Goal: Task Accomplishment & Management: Manage account settings

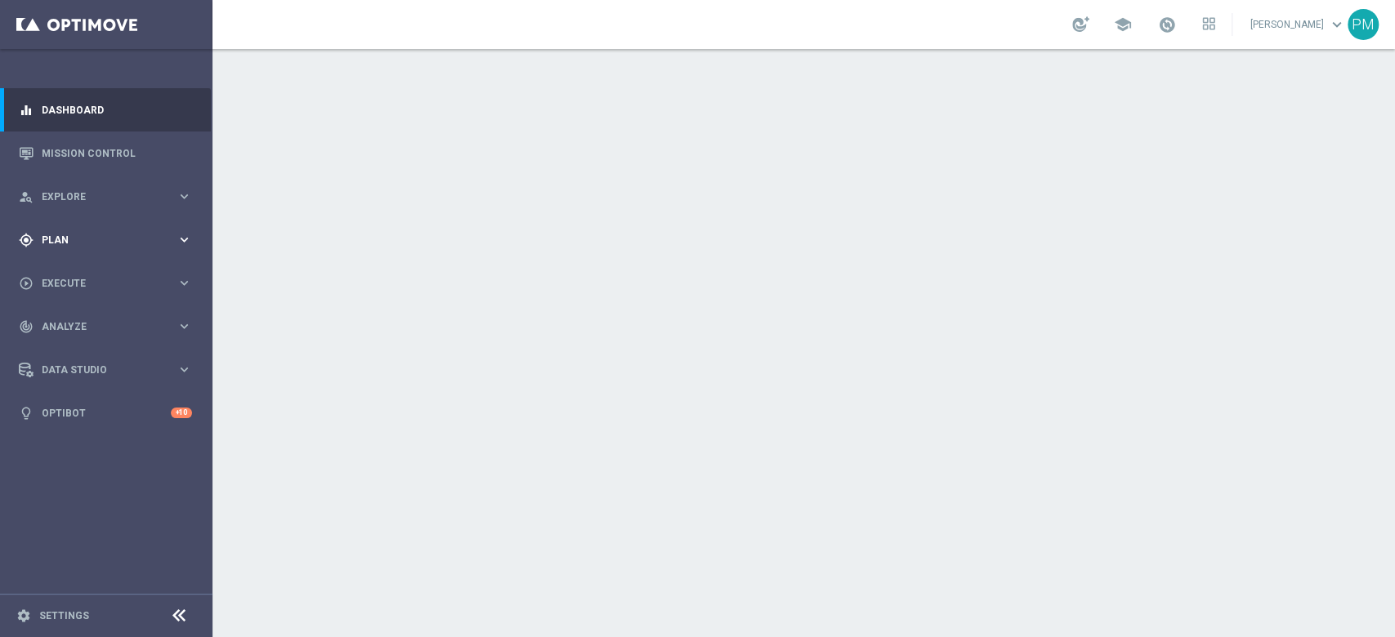
click at [78, 233] on div "gps_fixed Plan" at bounding box center [98, 240] width 158 height 15
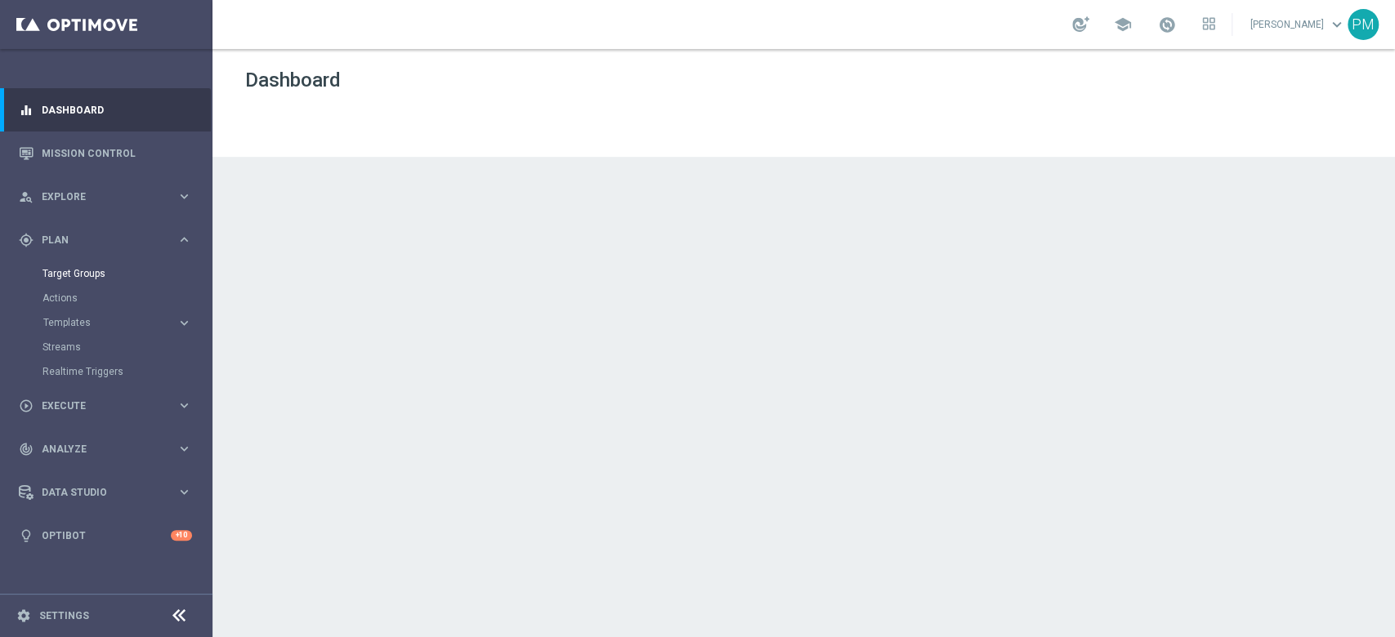
click at [75, 279] on link "Target Groups" at bounding box center [105, 273] width 127 height 13
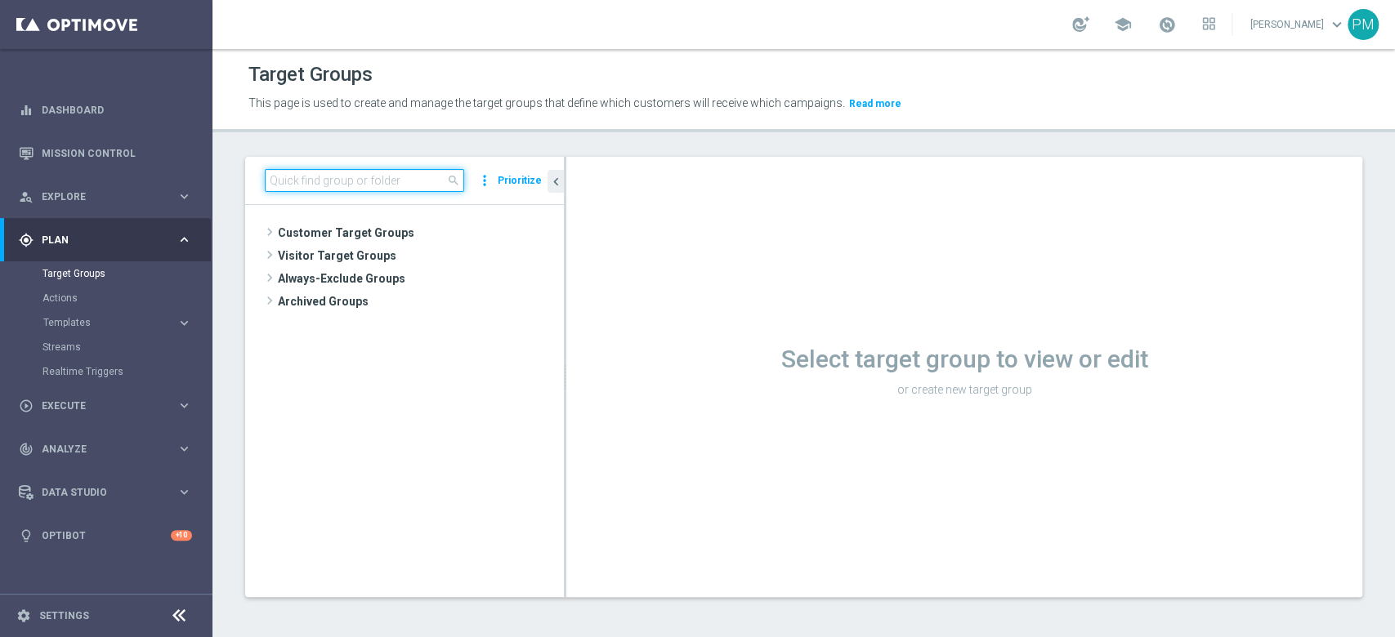
click at [380, 180] on input at bounding box center [364, 180] width 199 height 23
paste input "Churn 0-12M Talent + Master Low ggr nb > 500 lftime 1st Slot"
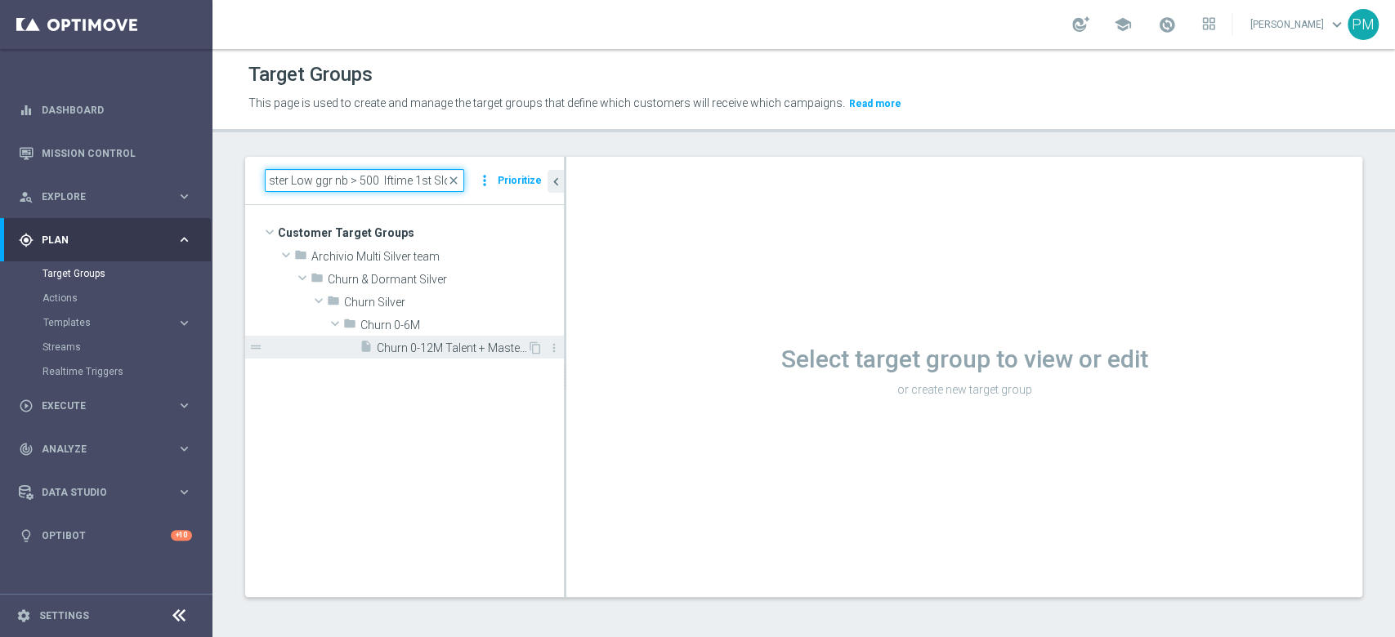
type input "Churn 0-12M Talent + Master Low ggr nb > 500 lftime 1st Slot"
click at [405, 346] on span "Churn 0-12M Talent + Master Low ggr nb > 500 lftime 1st Slot" at bounding box center [452, 349] width 150 height 14
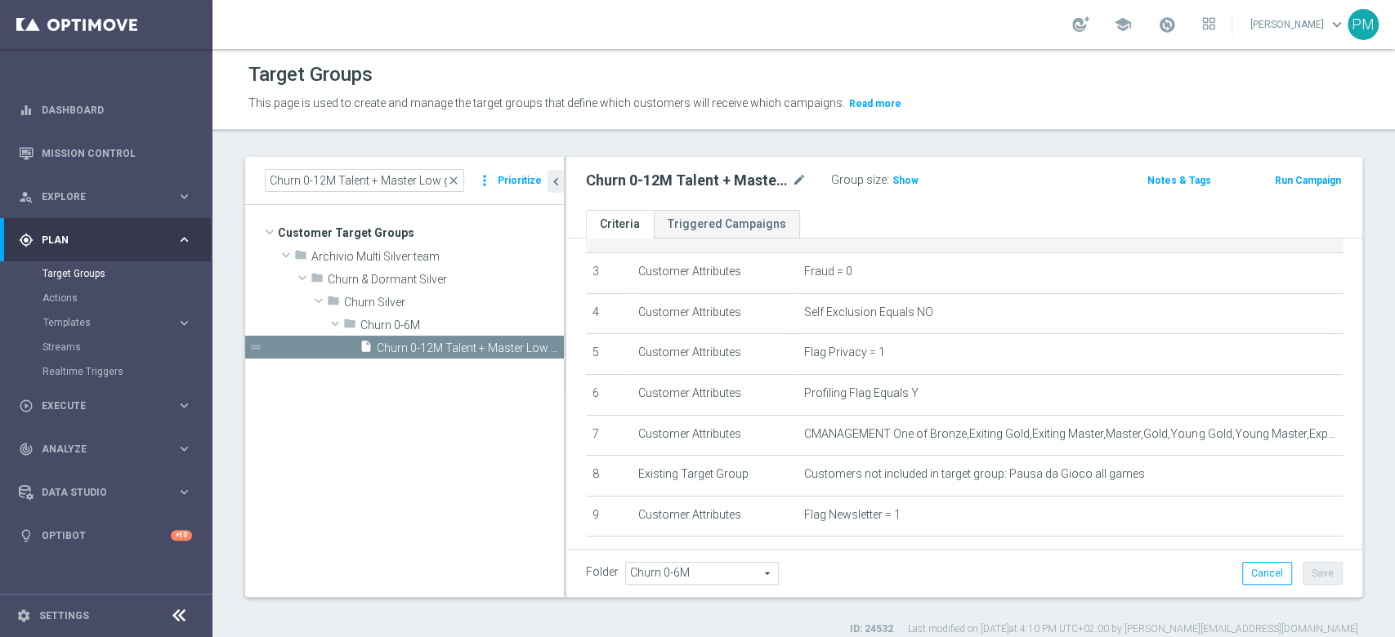
scroll to position [217, 0]
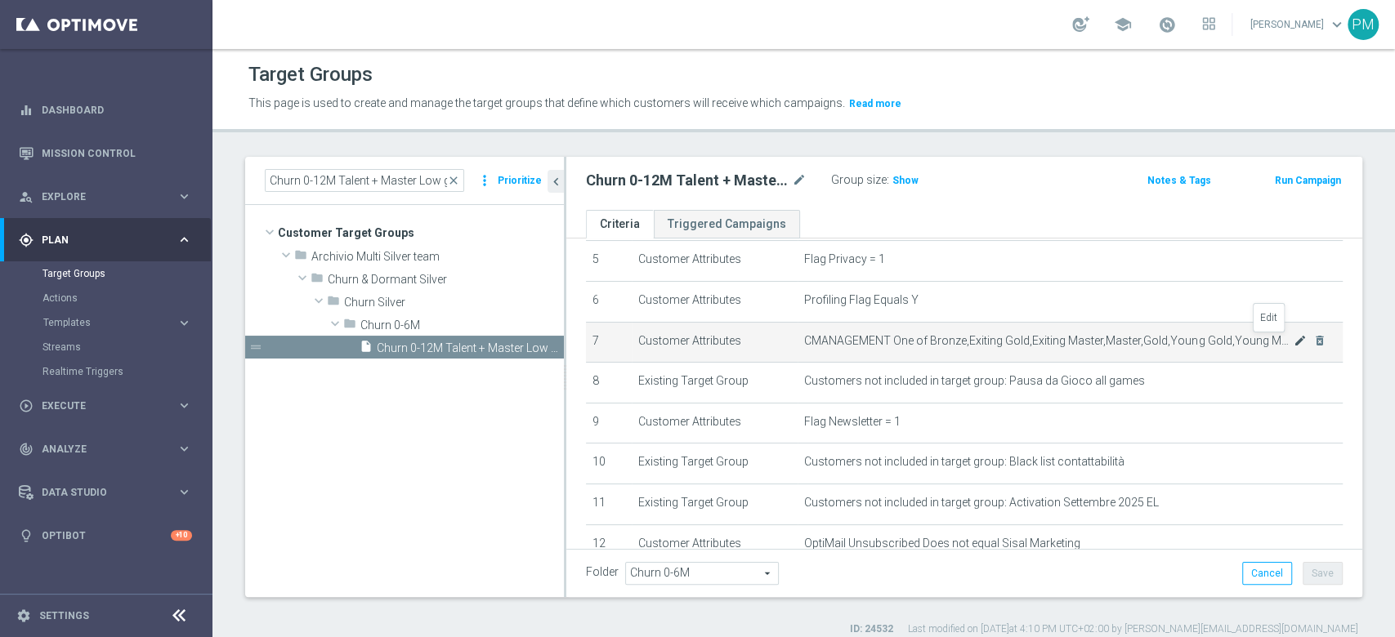
click at [1045, 346] on icon "mode_edit" at bounding box center [1300, 340] width 13 height 13
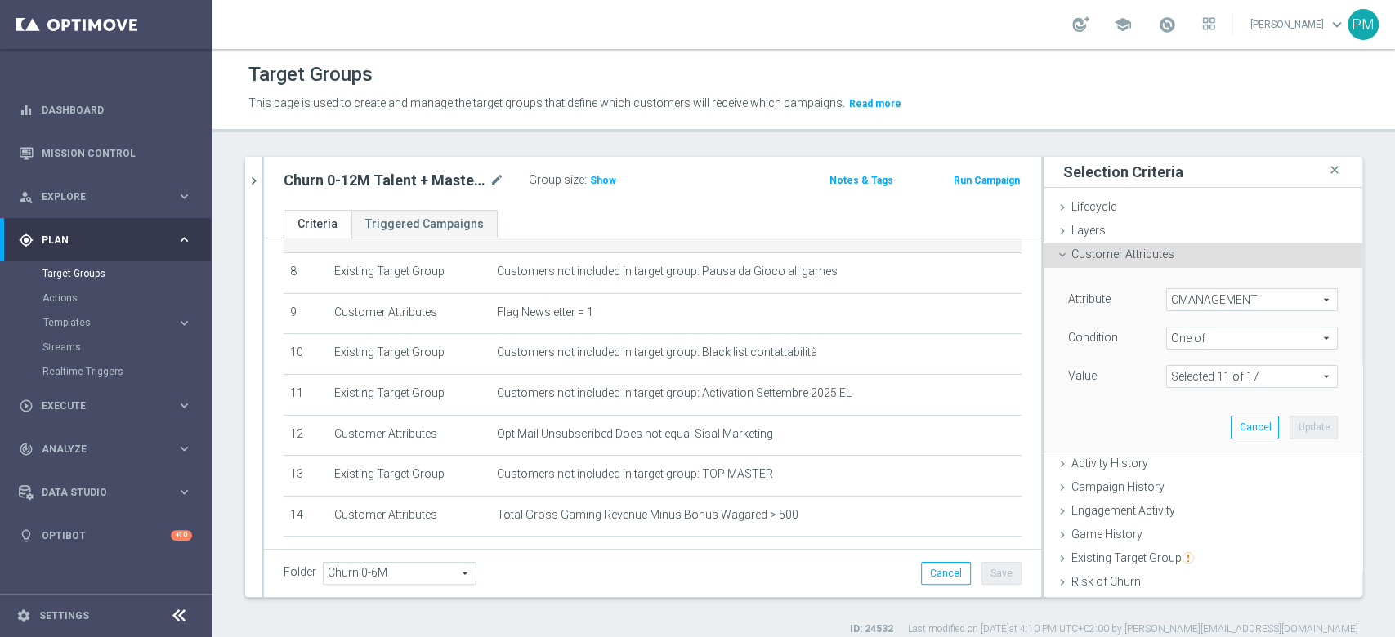
scroll to position [434, 0]
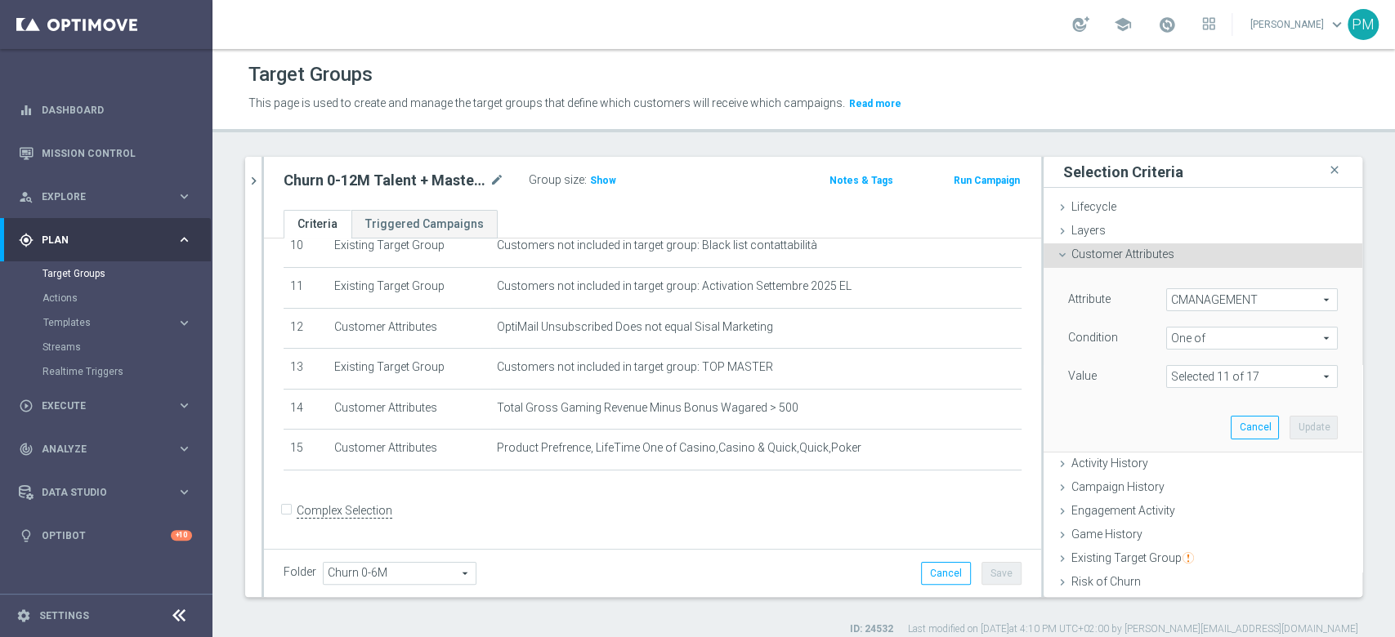
click at [965, 176] on button "Run Campaign" at bounding box center [986, 181] width 69 height 18
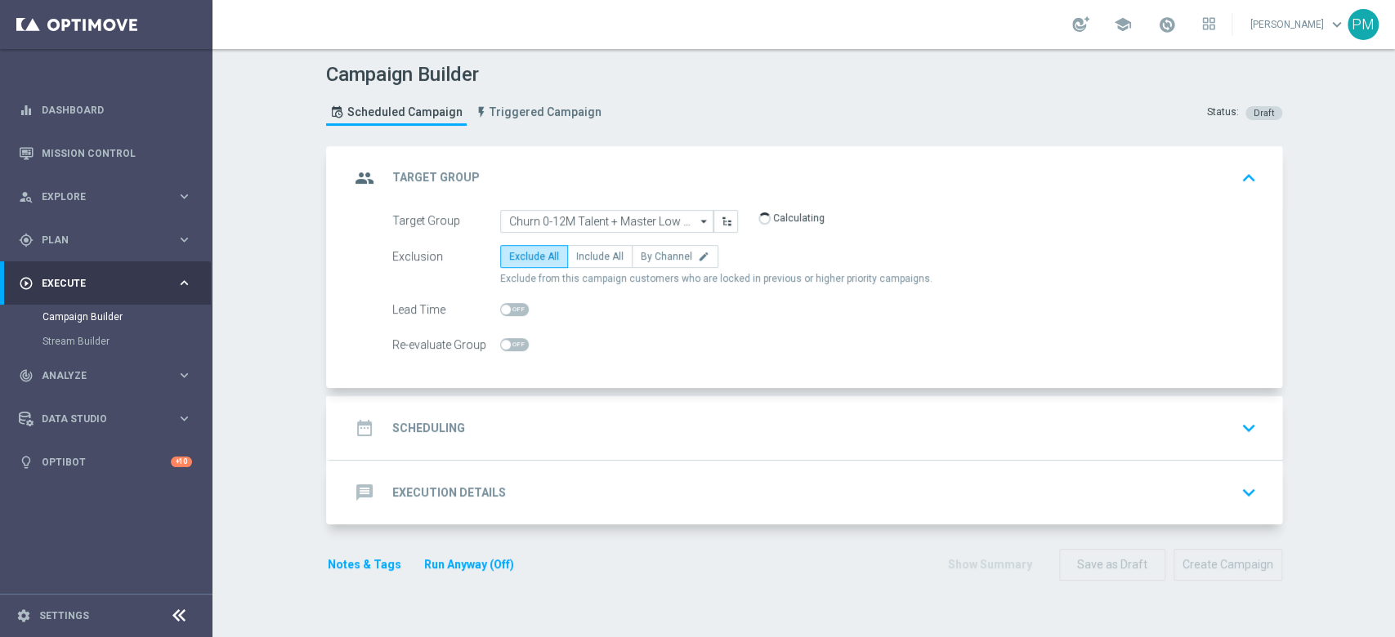
click at [611, 415] on div "date_range Scheduling keyboard_arrow_down" at bounding box center [806, 428] width 913 height 31
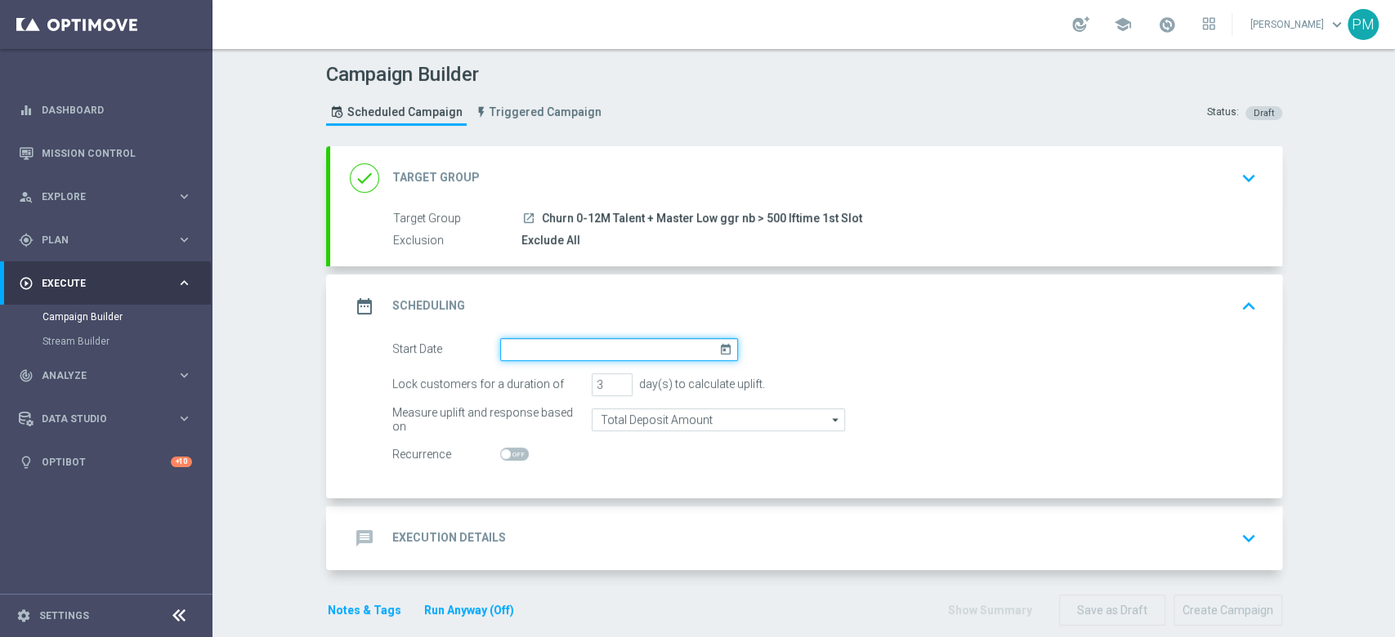
click at [580, 354] on input at bounding box center [619, 349] width 238 height 23
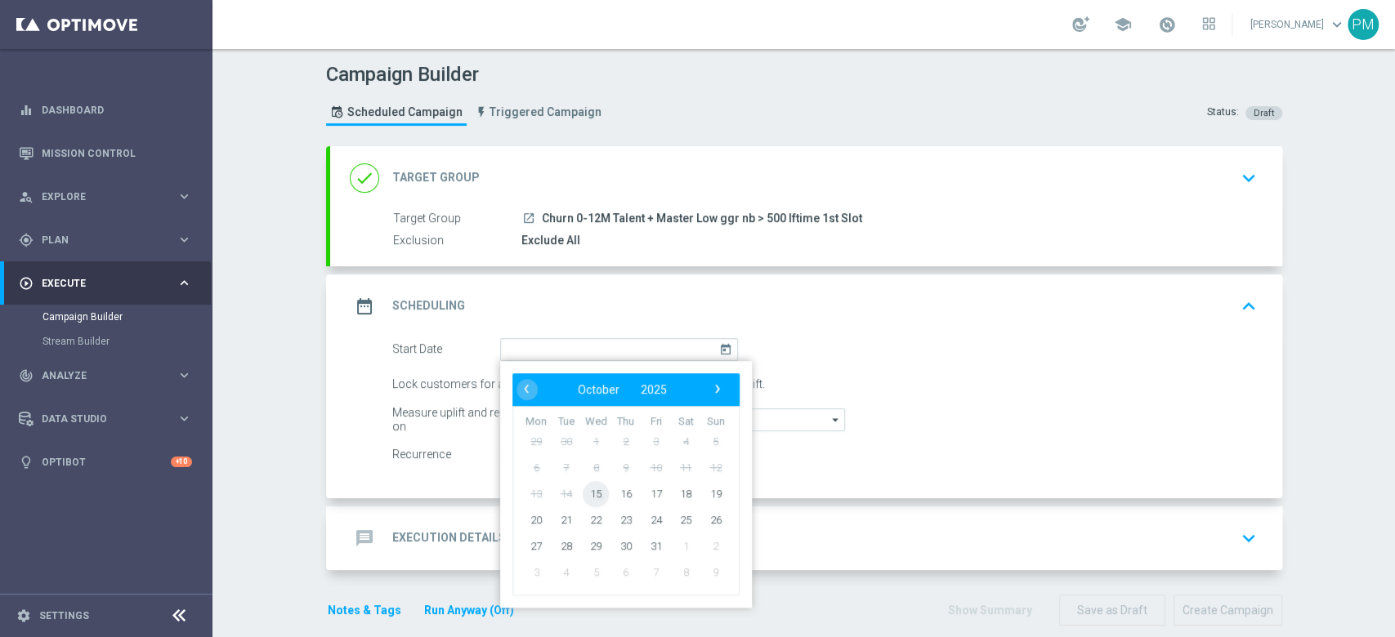
click at [592, 477] on span "15" at bounding box center [596, 493] width 26 height 26
type input "15 Oct 2025"
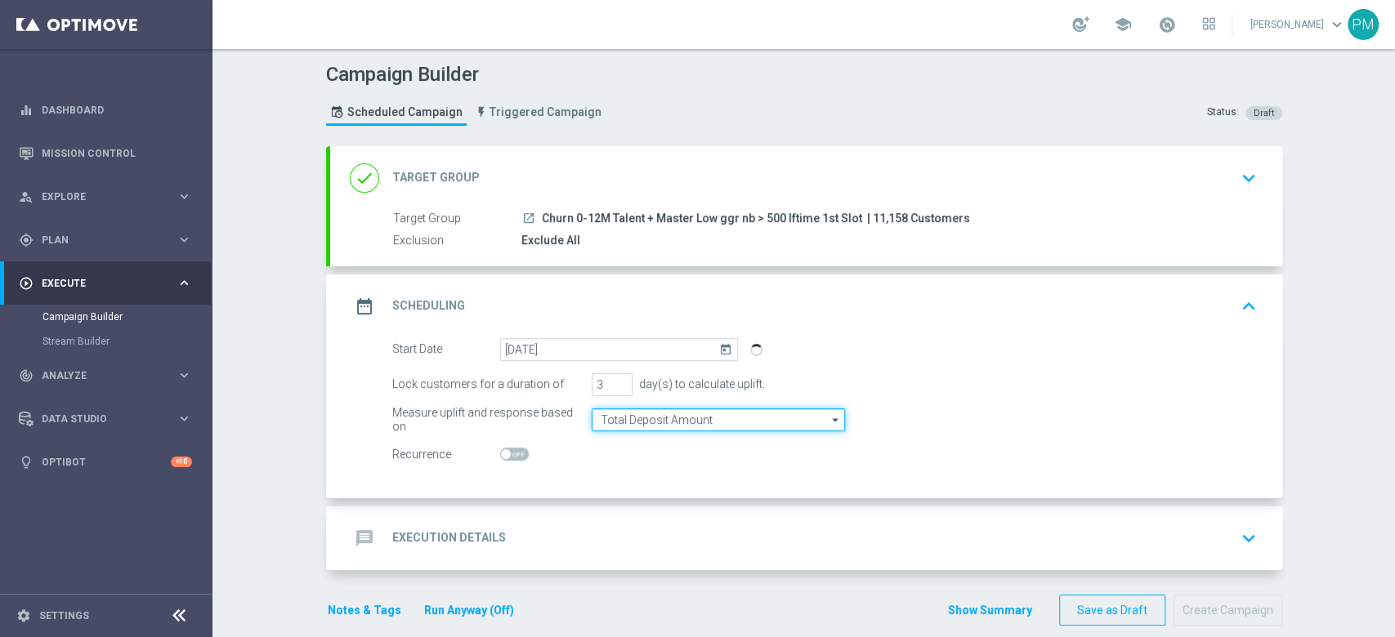
click at [617, 420] on input "Total Deposit Amount" at bounding box center [718, 420] width 253 height 23
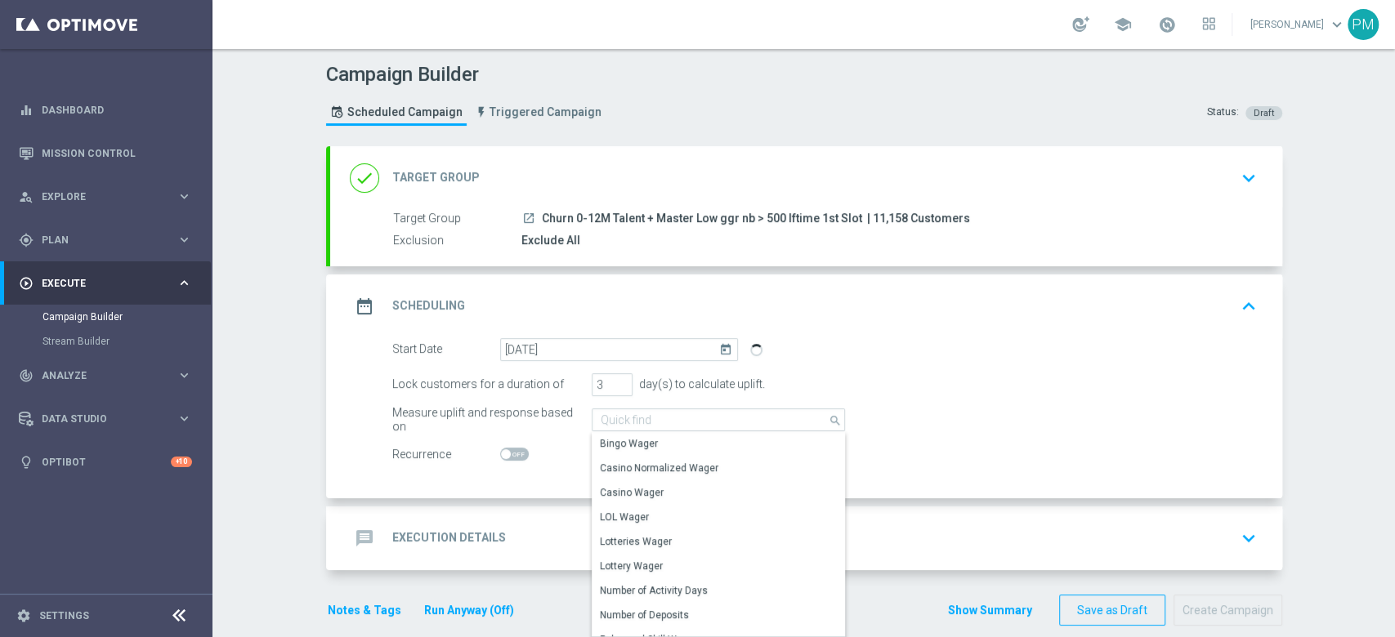
click at [526, 477] on div "message Execution Details keyboard_arrow_down" at bounding box center [806, 539] width 952 height 64
type input "Total Deposit Amount"
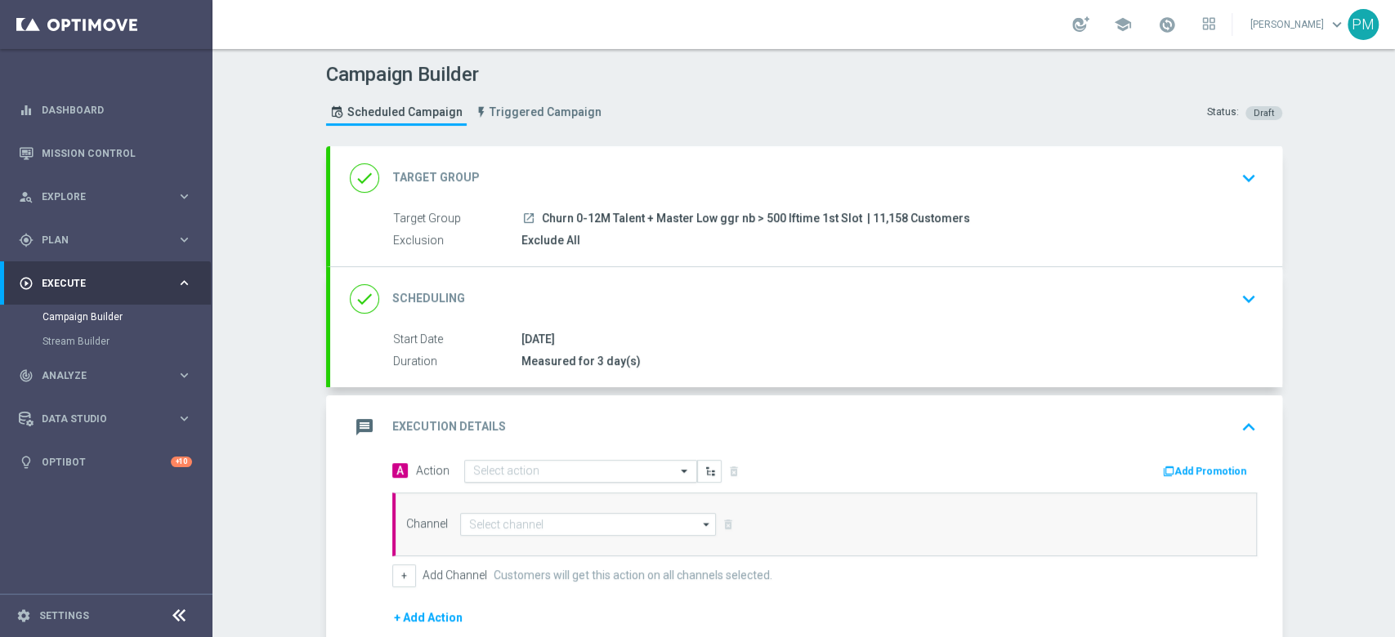
click at [534, 471] on input "text" at bounding box center [564, 472] width 182 height 14
click at [503, 477] on input at bounding box center [588, 524] width 257 height 23
click at [500, 477] on div "Optimail" at bounding box center [582, 548] width 244 height 23
type input "Optimail"
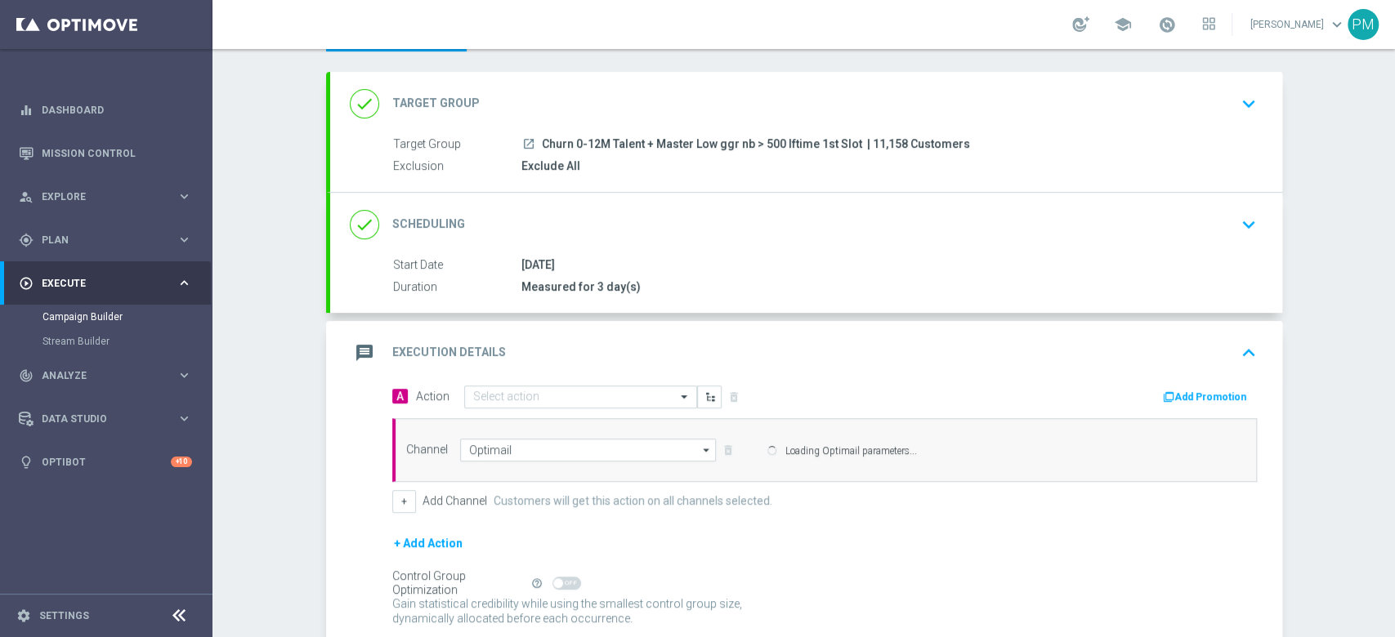
scroll to position [109, 0]
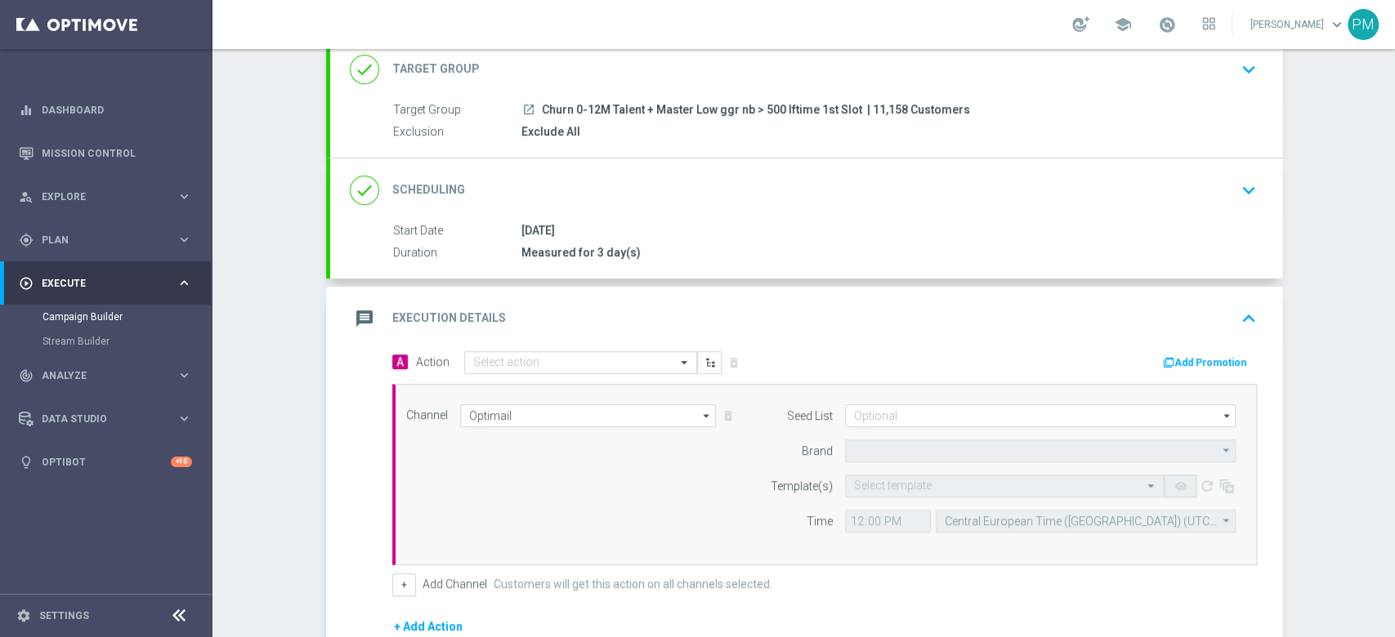
type input "Sisal Marketing"
click at [1045, 355] on button "Add Promotion" at bounding box center [1206, 363] width 91 height 18
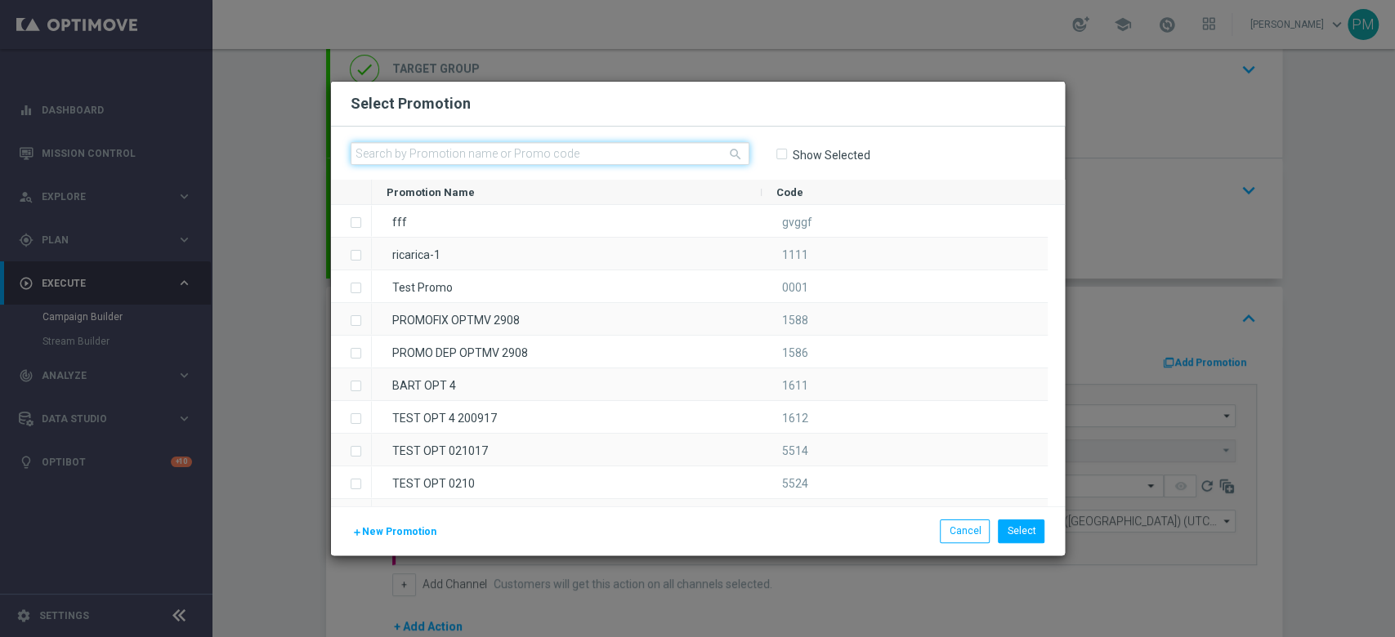
click at [510, 156] on input "text" at bounding box center [550, 153] width 399 height 23
paste input "241723"
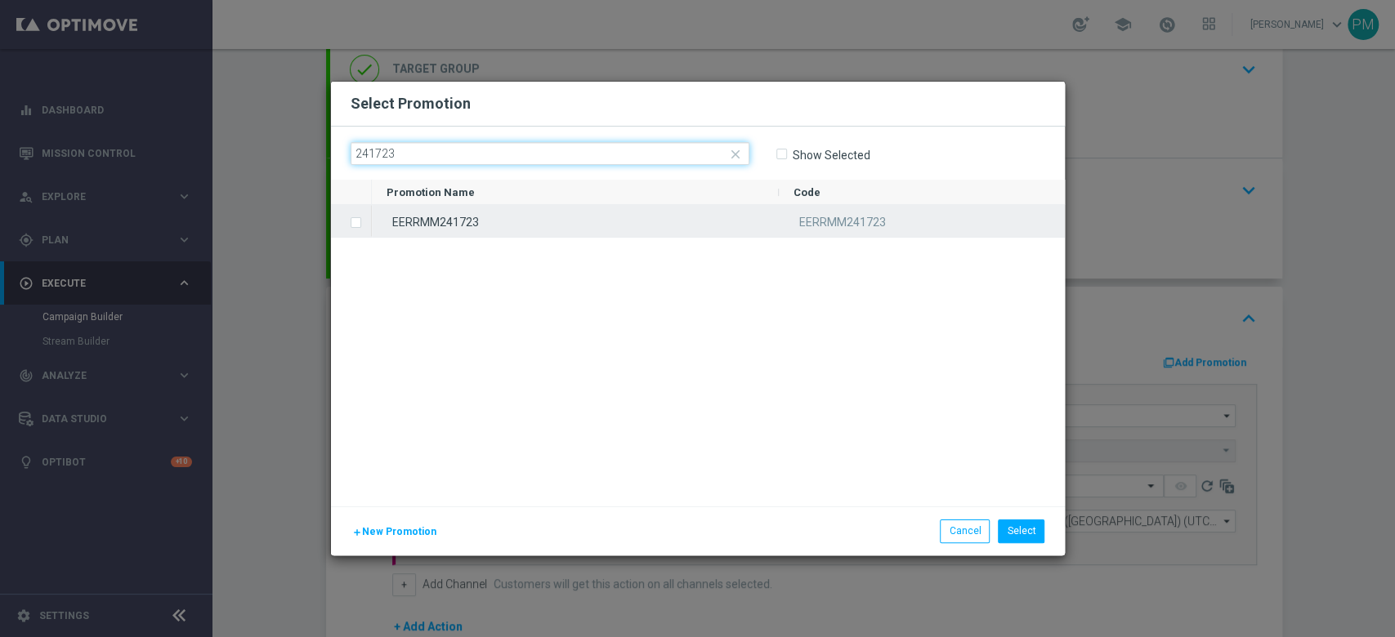
type input "241723"
click at [508, 221] on div "EERRMM241723" at bounding box center [575, 221] width 407 height 32
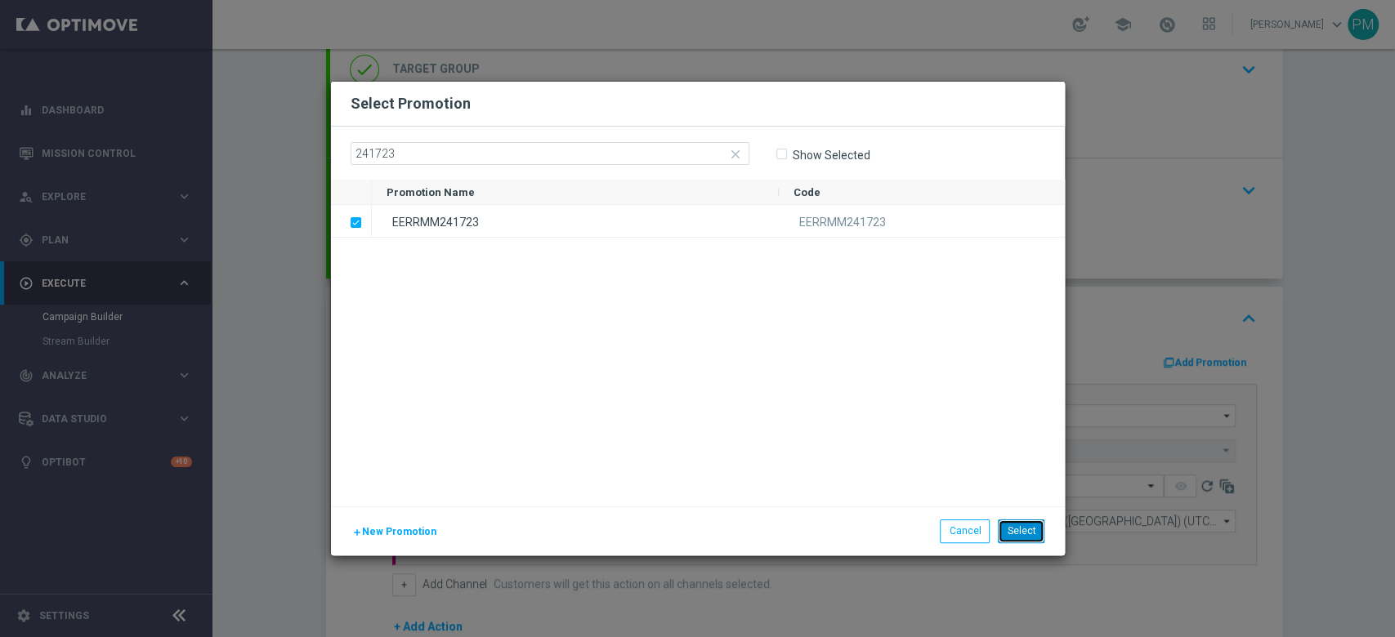
click at [1034, 477] on button "Select" at bounding box center [1021, 531] width 47 height 23
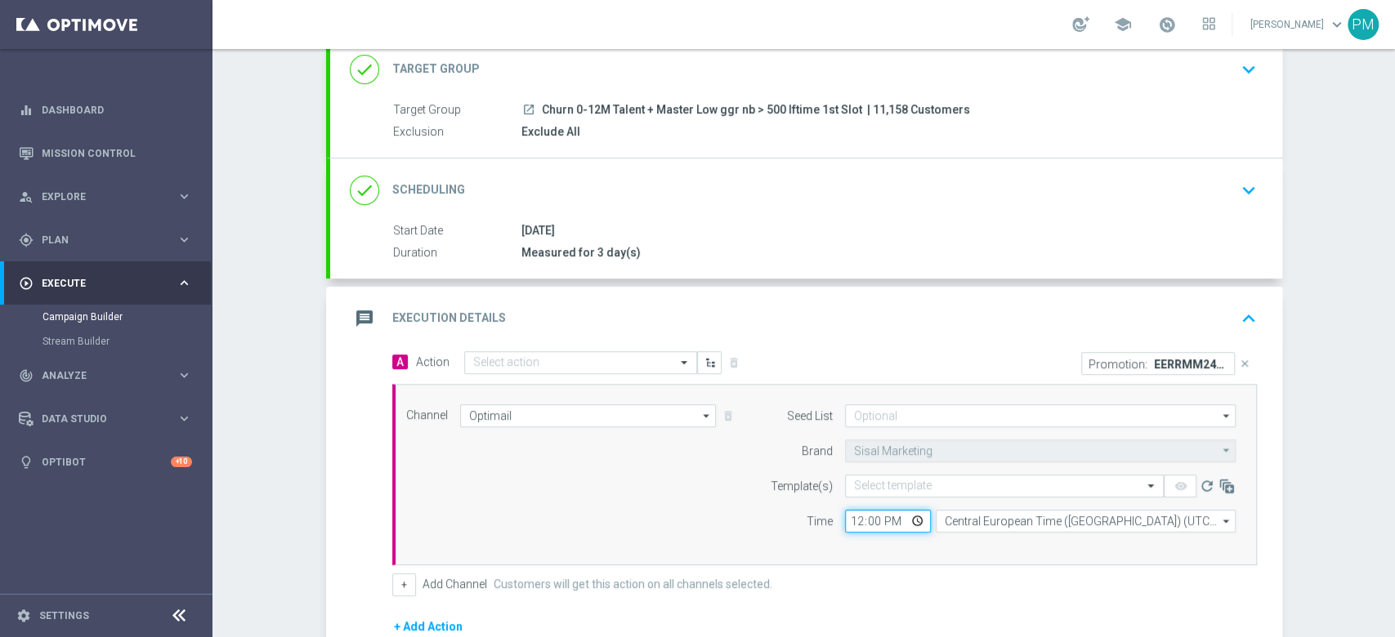
click at [847, 477] on input "12:00" at bounding box center [888, 521] width 86 height 23
type input "21:00"
click at [876, 477] on input "text" at bounding box center [988, 487] width 268 height 14
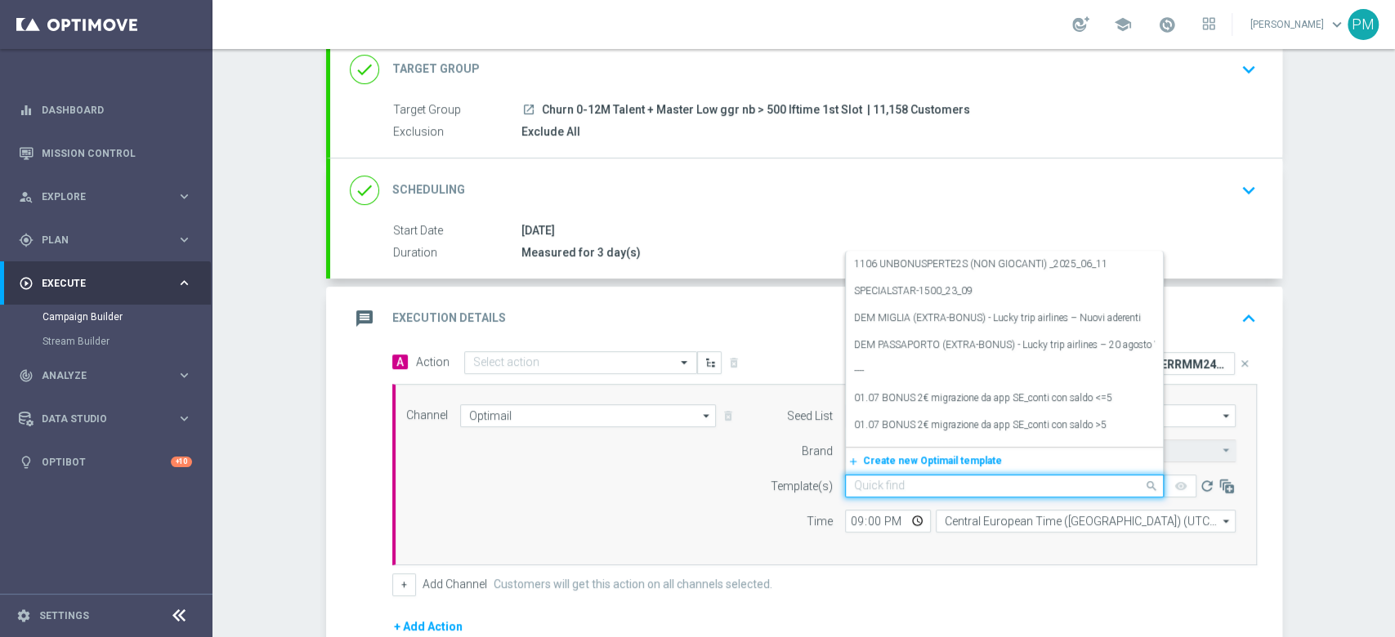
paste input "BONUSSLOT151025 - [DATE]"
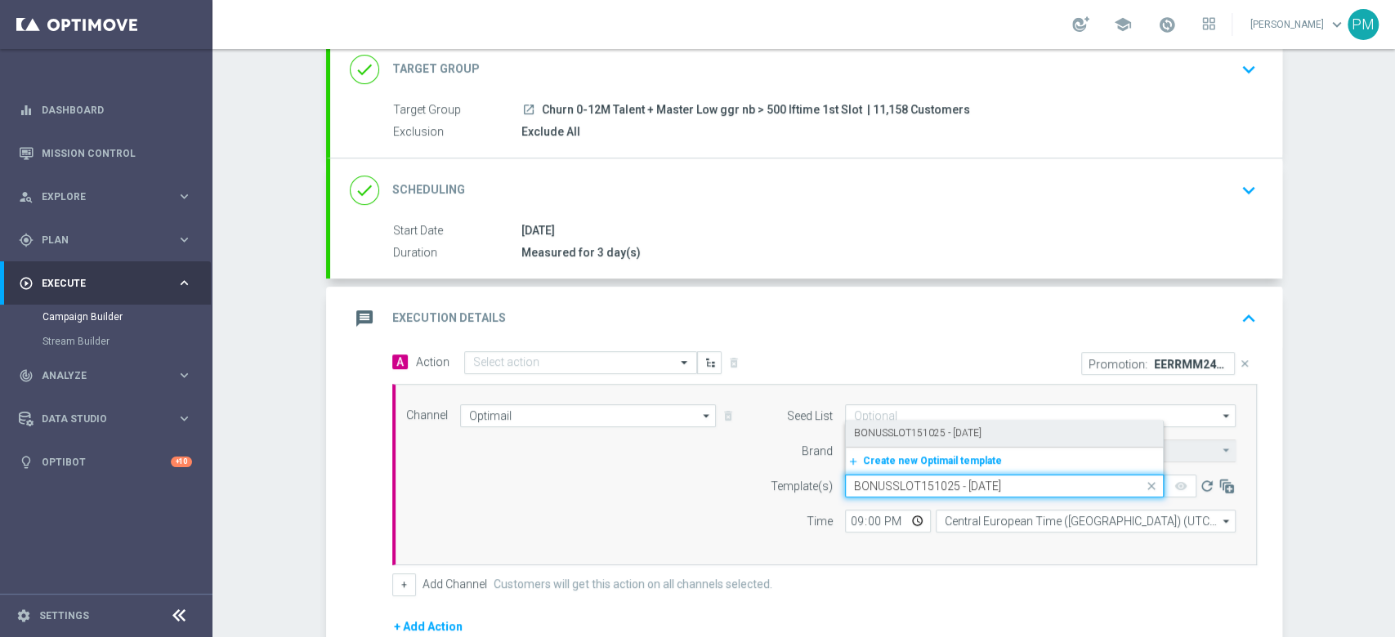
click at [917, 436] on label "BONUSSLOT151025 - [DATE]" at bounding box center [917, 434] width 127 height 14
type input "BONUSSLOT151025 - [DATE]"
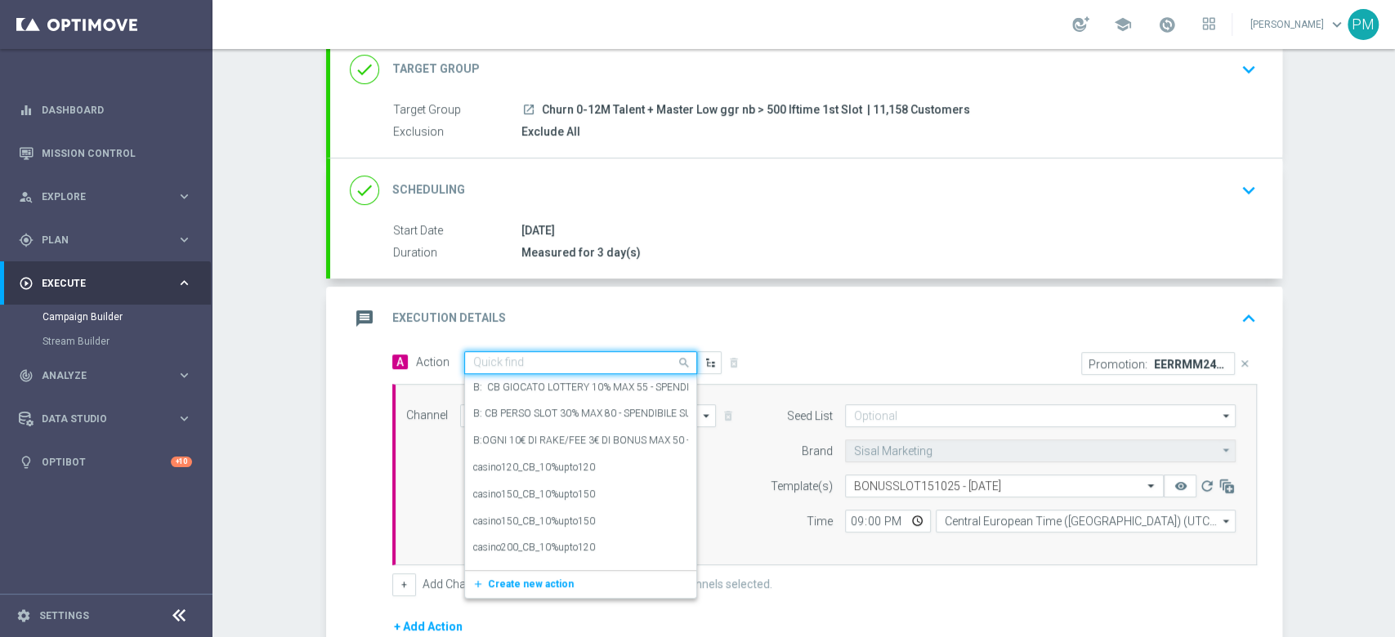
click at [540, 363] on input "text" at bounding box center [564, 363] width 182 height 14
paste input "BF 10€ SLOT"
type input "BF 10€ SLOT"
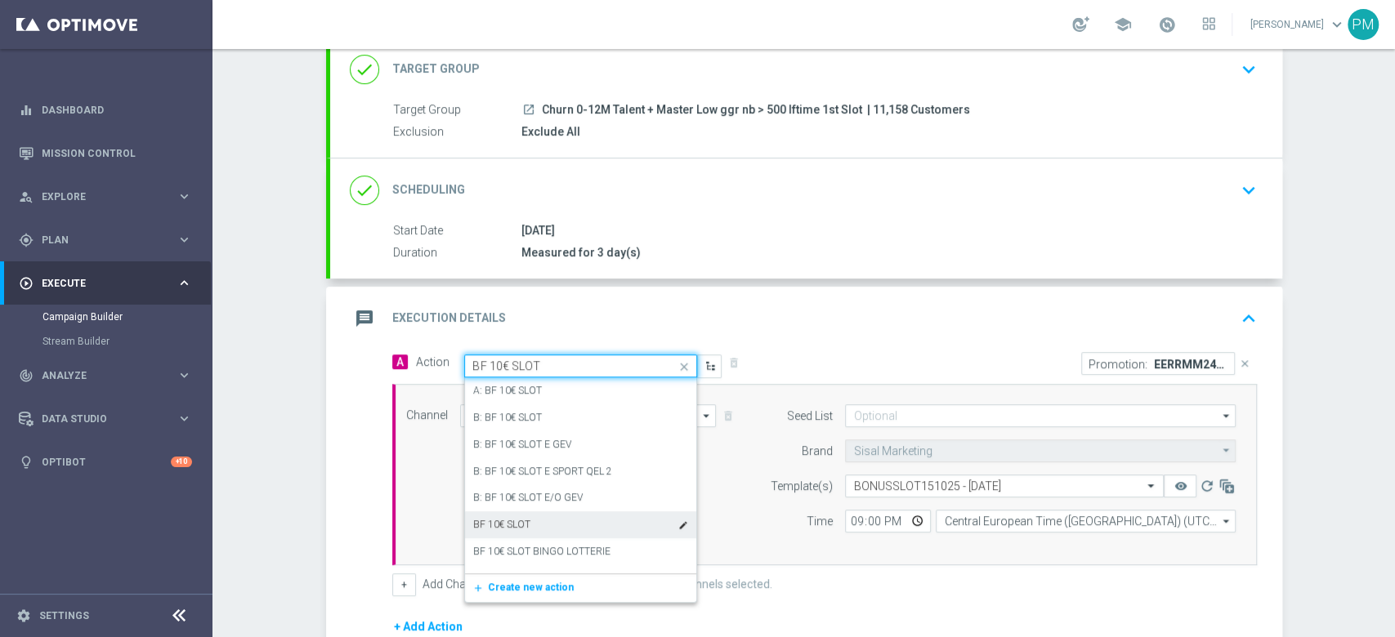
click at [524, 477] on div "BF 10€ SLOT edit" at bounding box center [580, 525] width 215 height 27
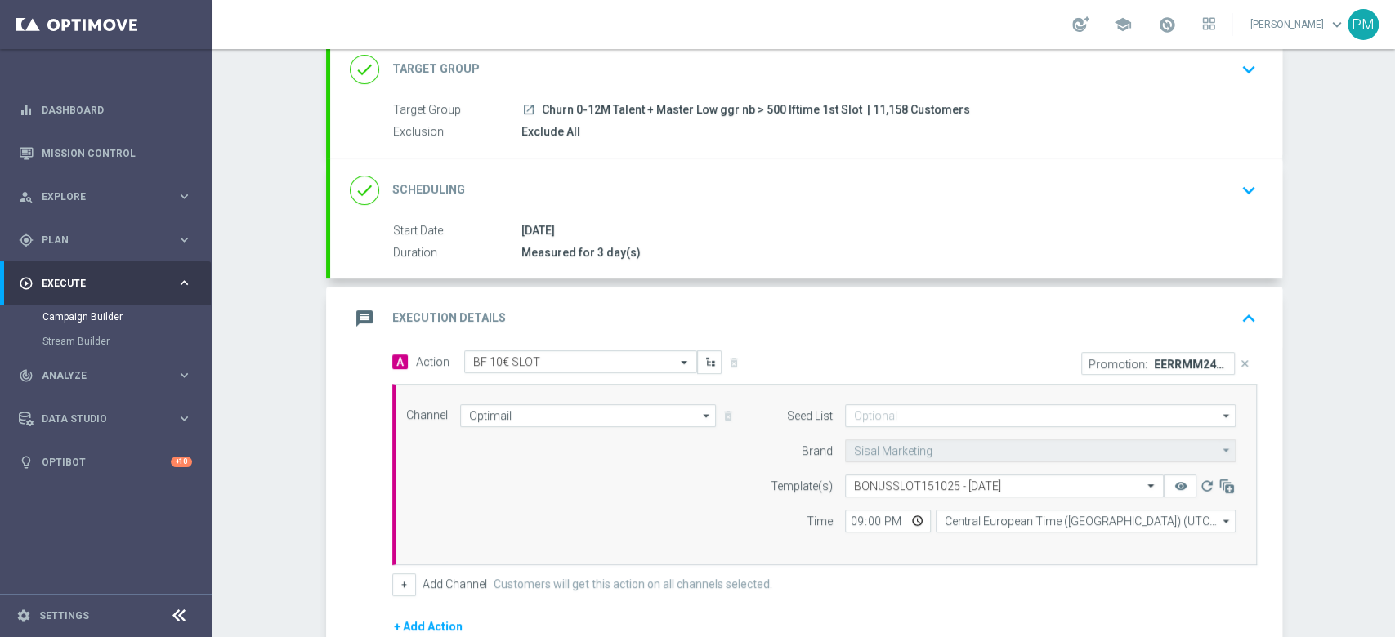
click at [646, 179] on div "done Scheduling keyboard_arrow_down" at bounding box center [806, 190] width 913 height 31
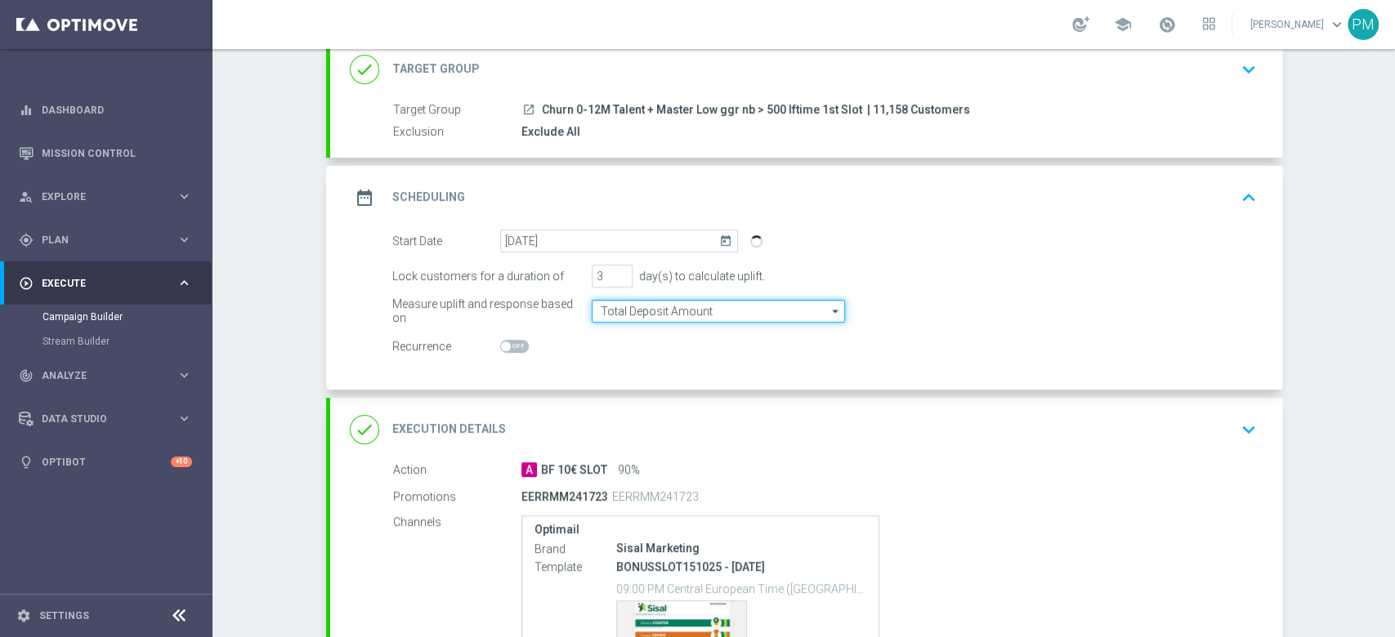
click at [660, 310] on input "Total Deposit Amount" at bounding box center [718, 311] width 253 height 23
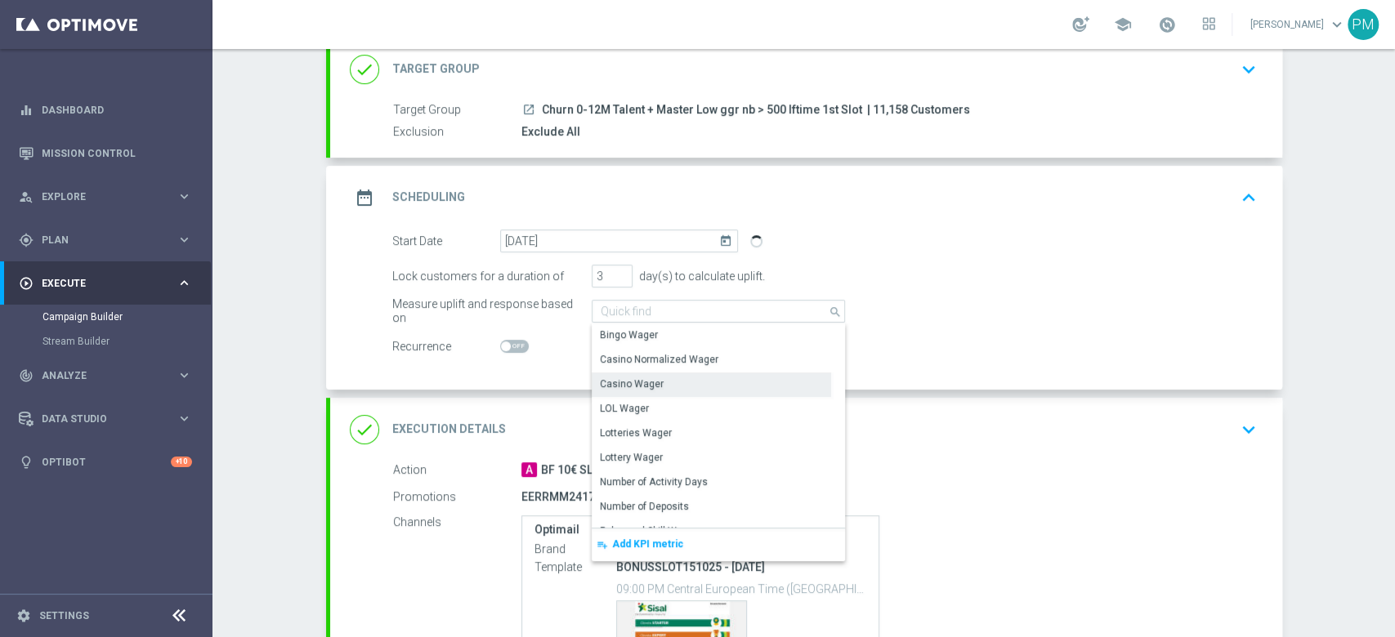
click at [658, 373] on div "Casino Wager" at bounding box center [711, 384] width 239 height 23
type input "Casino Wager"
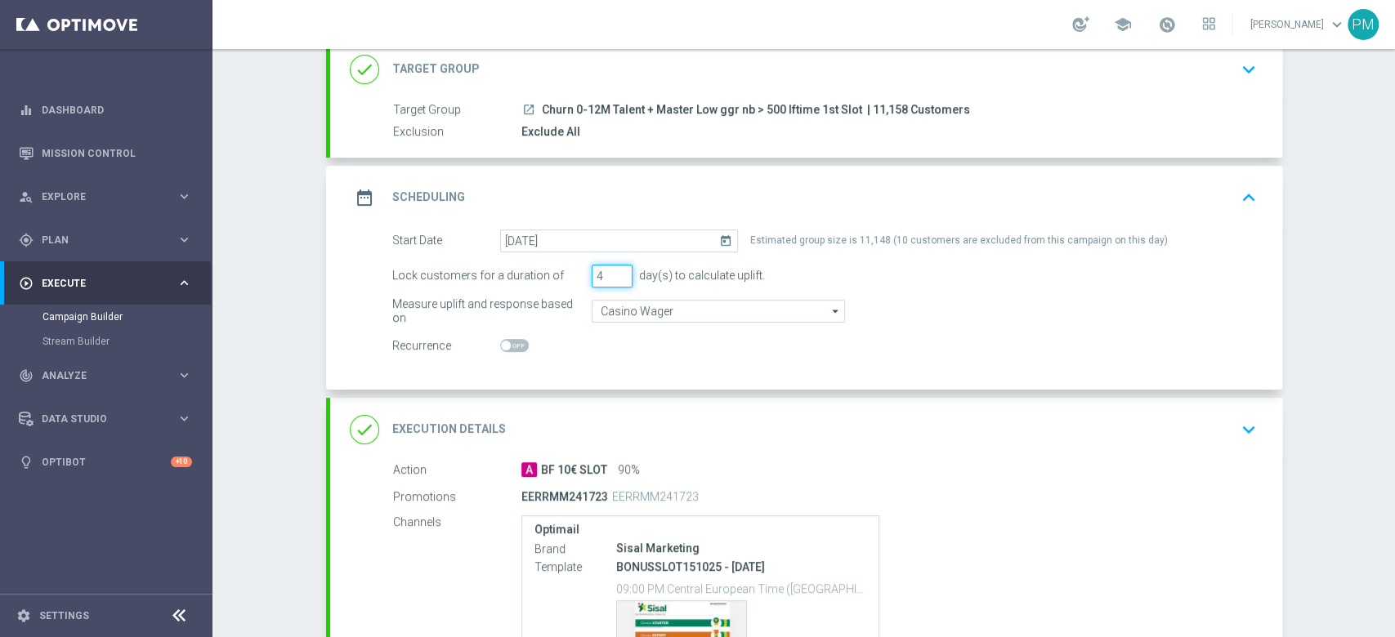
type input "4"
click at [614, 270] on input "4" at bounding box center [612, 276] width 41 height 23
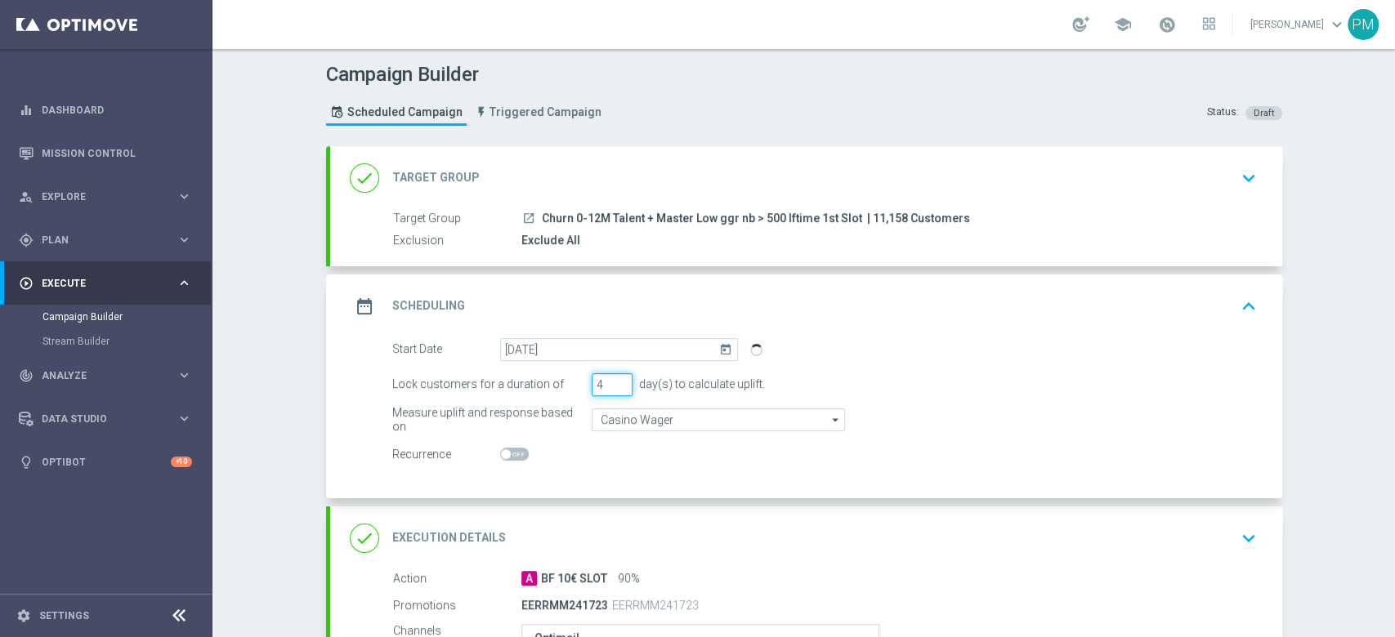
scroll to position [306, 0]
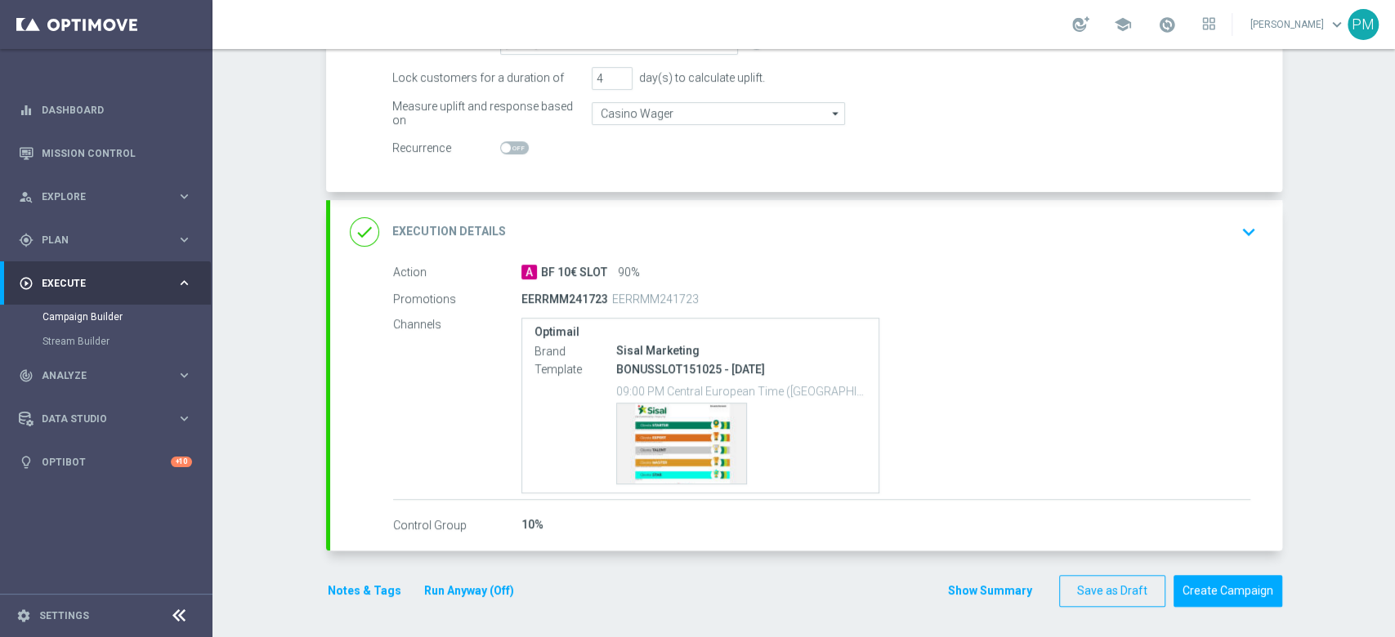
click at [348, 477] on button "Notes & Tags" at bounding box center [364, 591] width 77 height 20
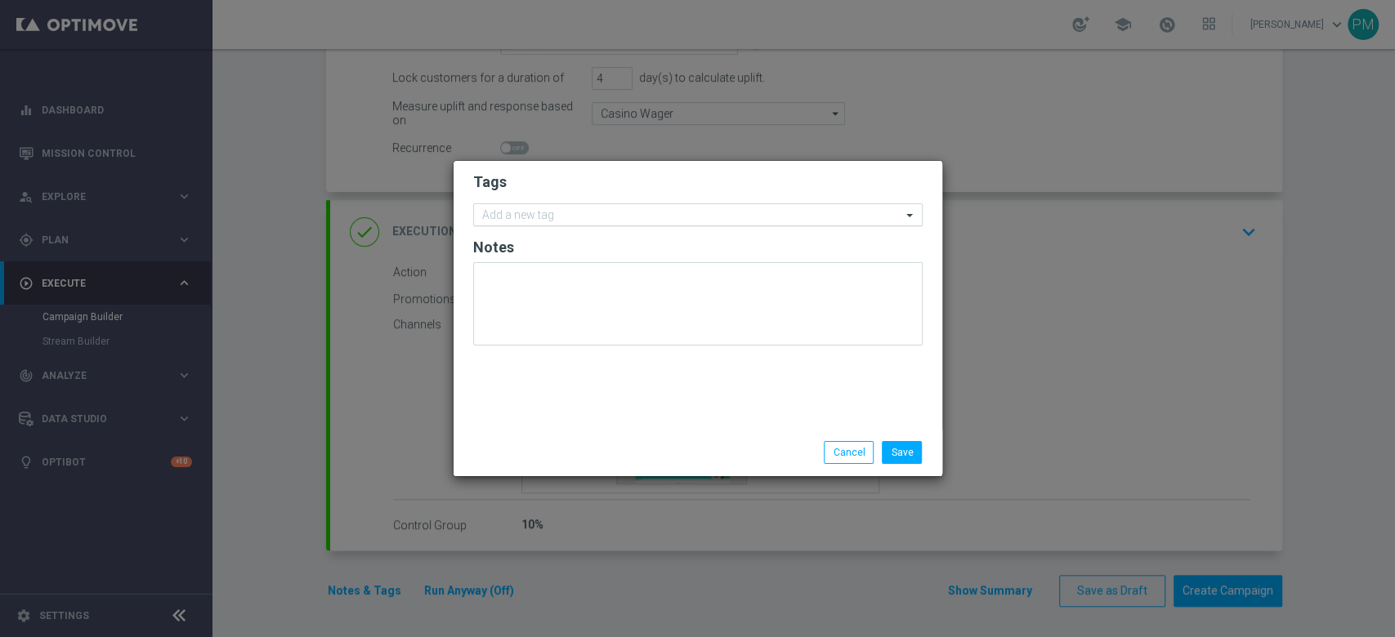
click at [641, 214] on input "text" at bounding box center [691, 216] width 419 height 14
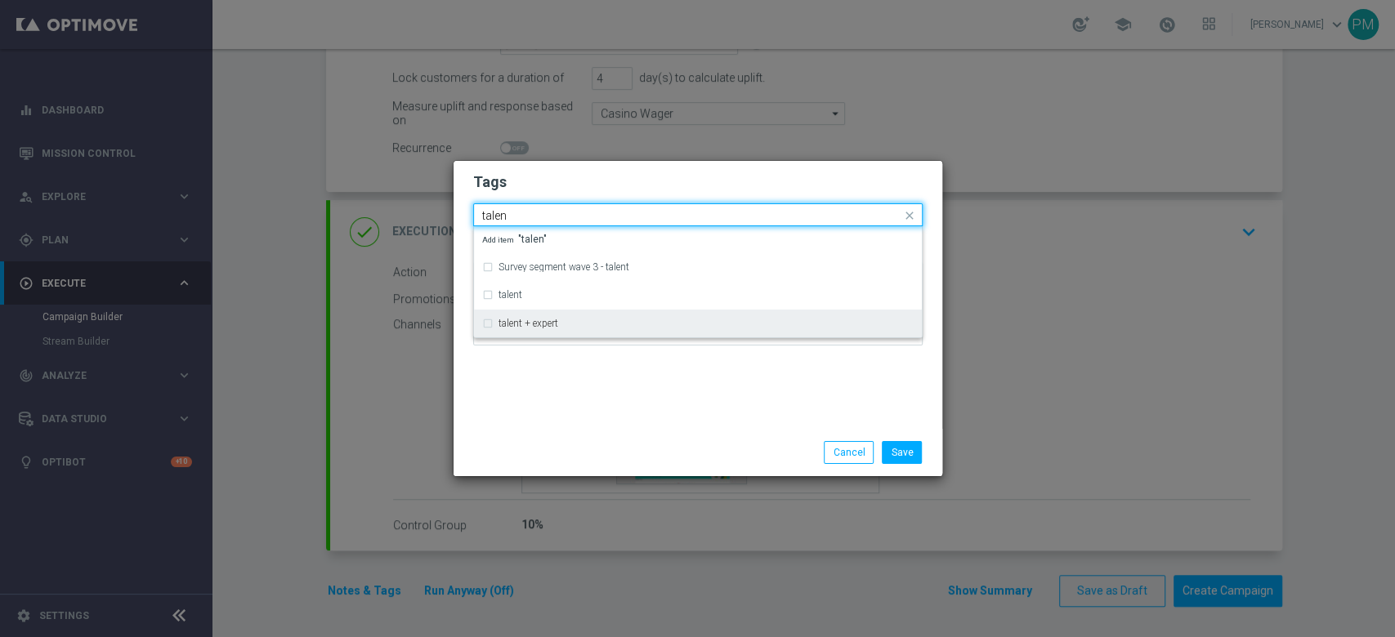
click at [611, 316] on div "talent + expert" at bounding box center [697, 324] width 431 height 26
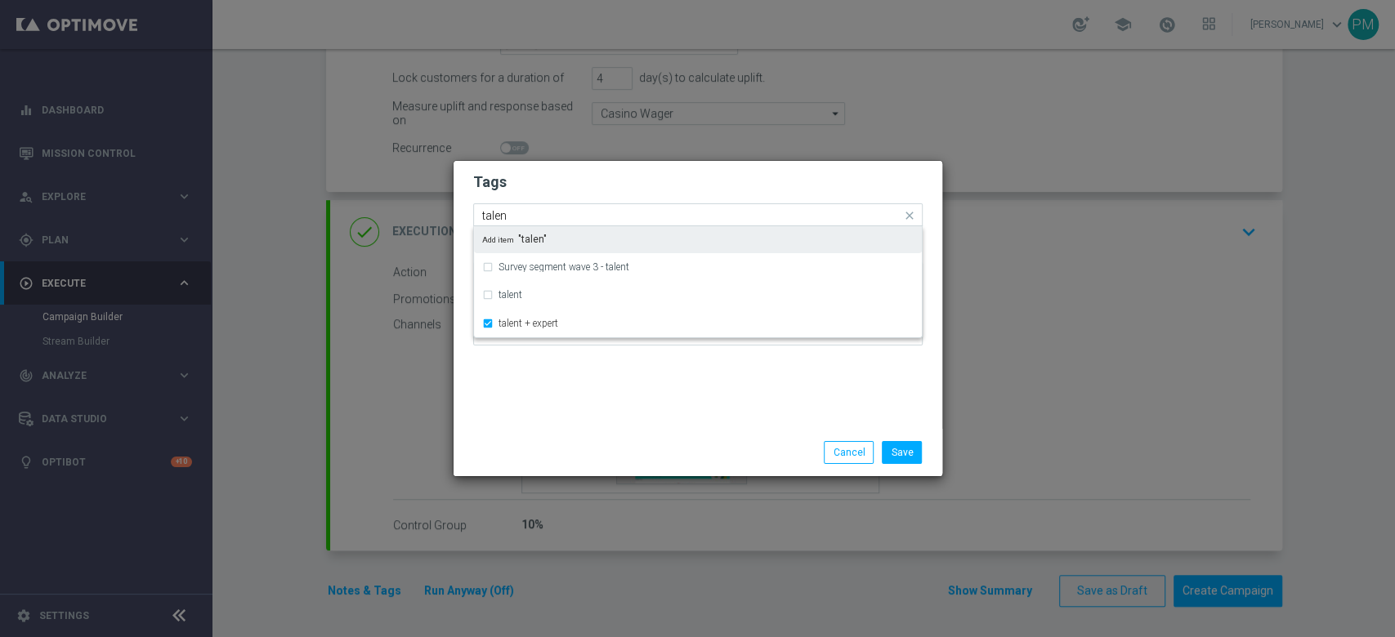
click at [617, 212] on input "talen" at bounding box center [691, 216] width 419 height 14
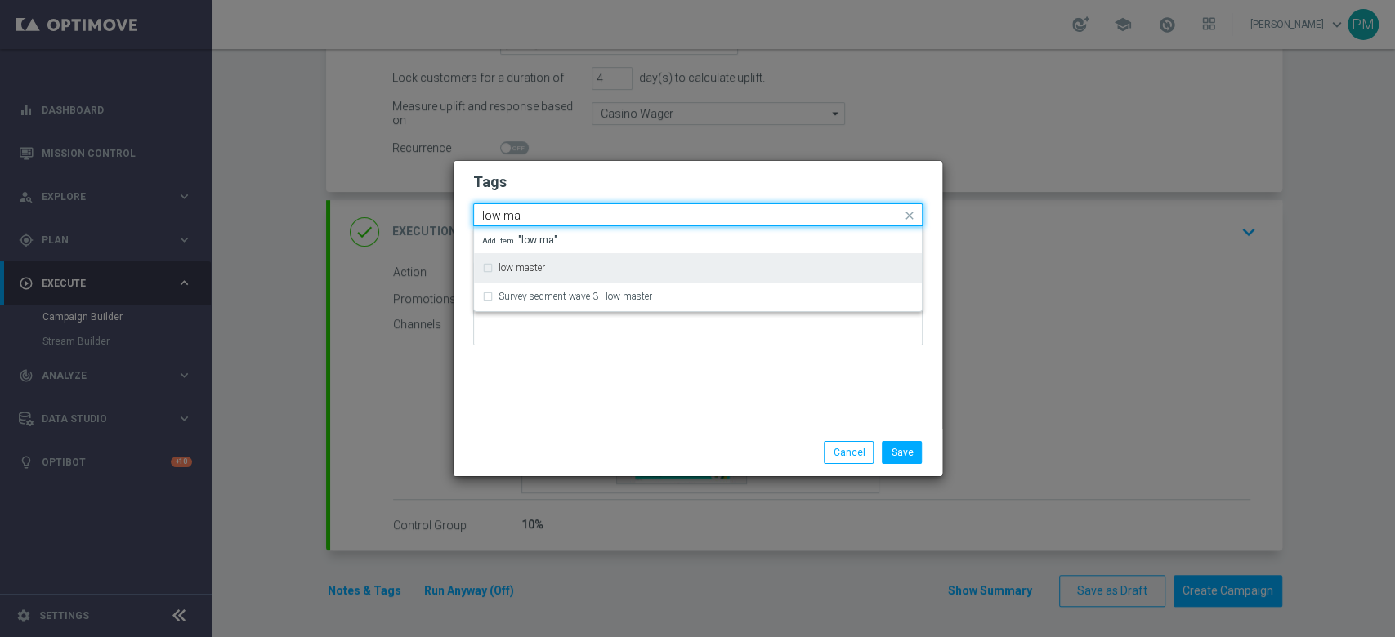
click at [496, 271] on div "low master" at bounding box center [697, 268] width 431 height 26
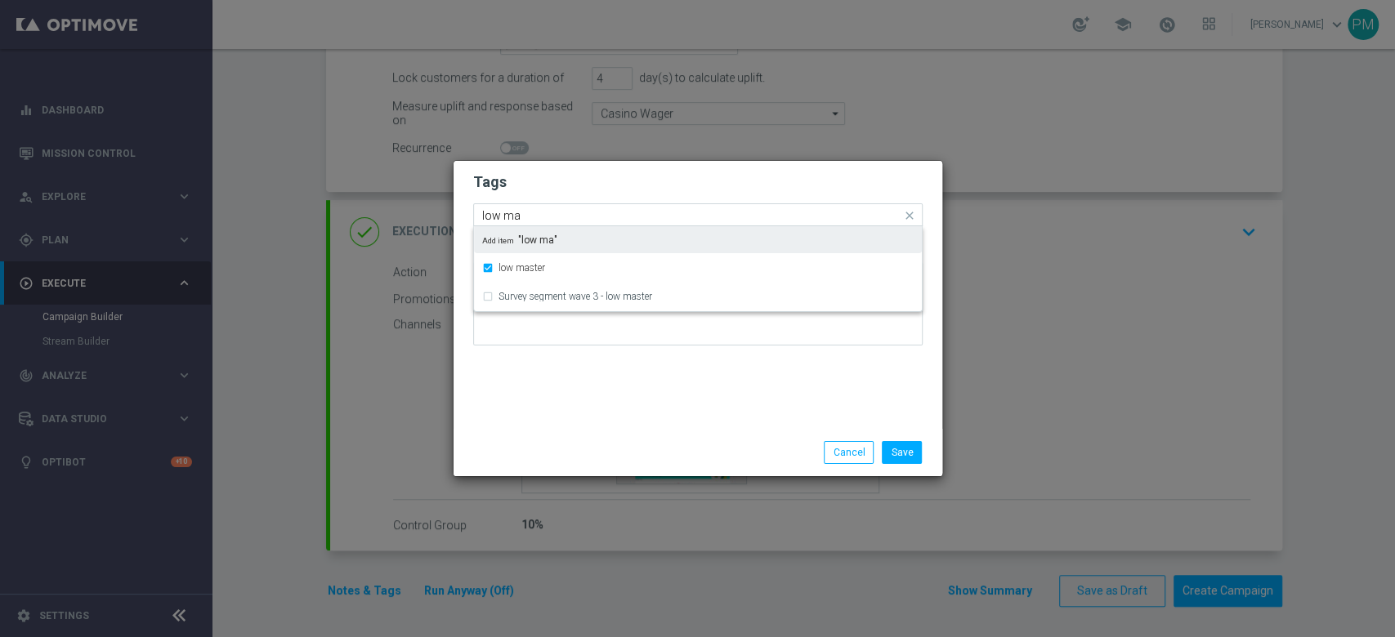
click at [515, 214] on input "low ma" at bounding box center [691, 216] width 419 height 14
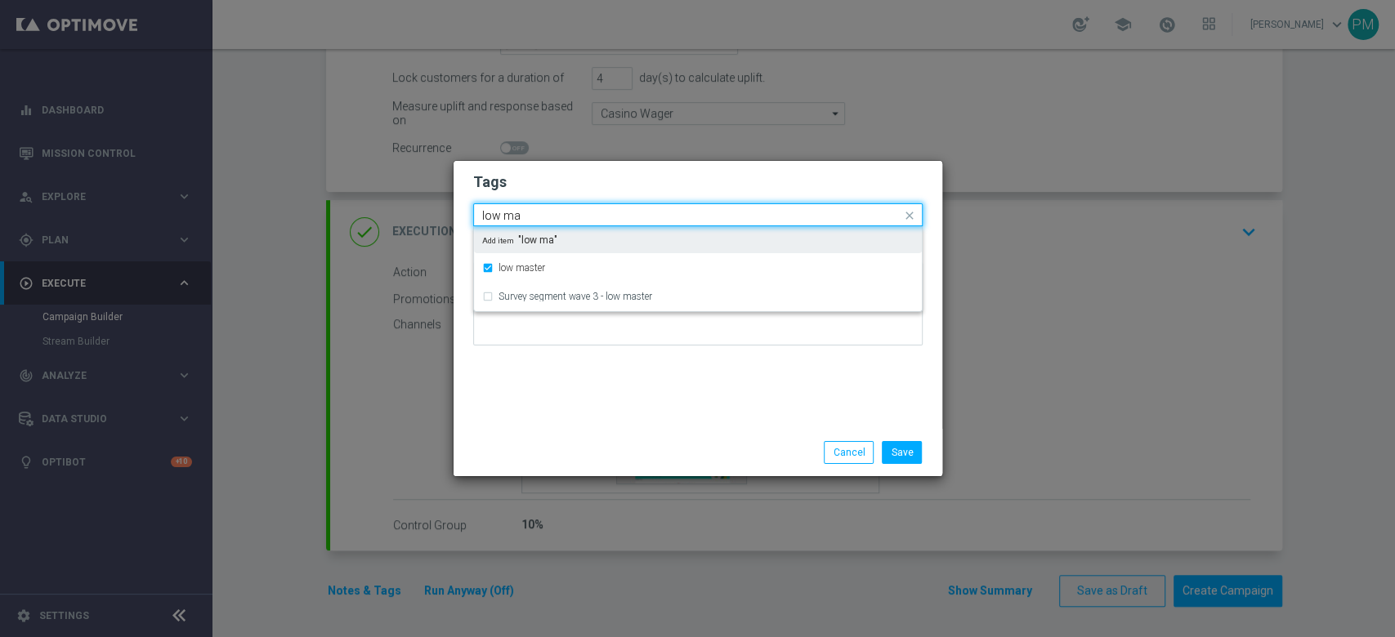
click at [515, 214] on input "low ma" at bounding box center [691, 216] width 419 height 14
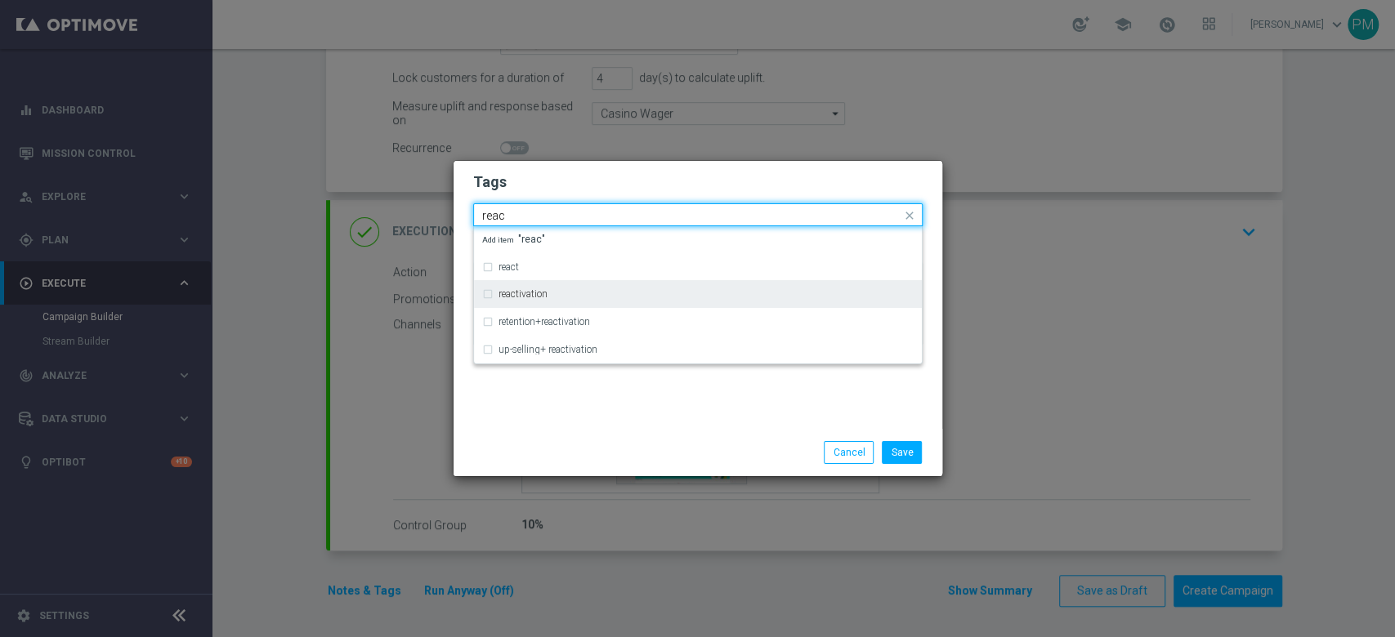
click at [523, 288] on div "reactivation" at bounding box center [697, 294] width 431 height 26
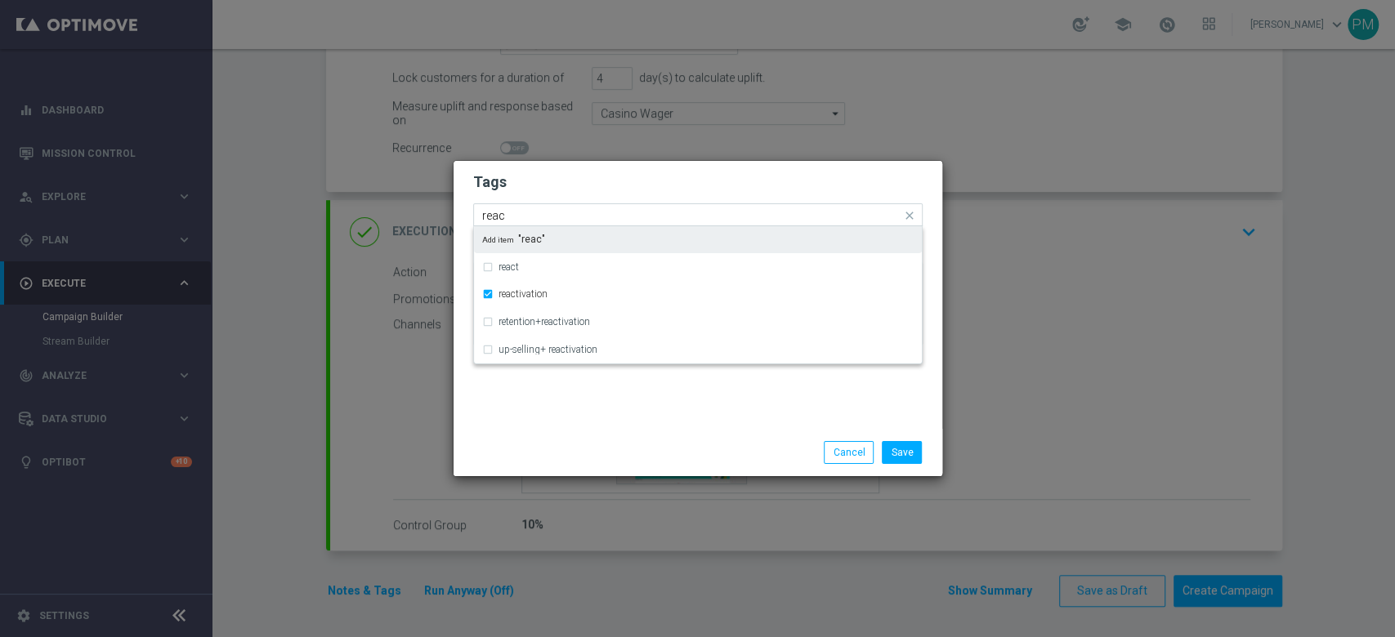
click at [497, 212] on input "reac" at bounding box center [691, 216] width 419 height 14
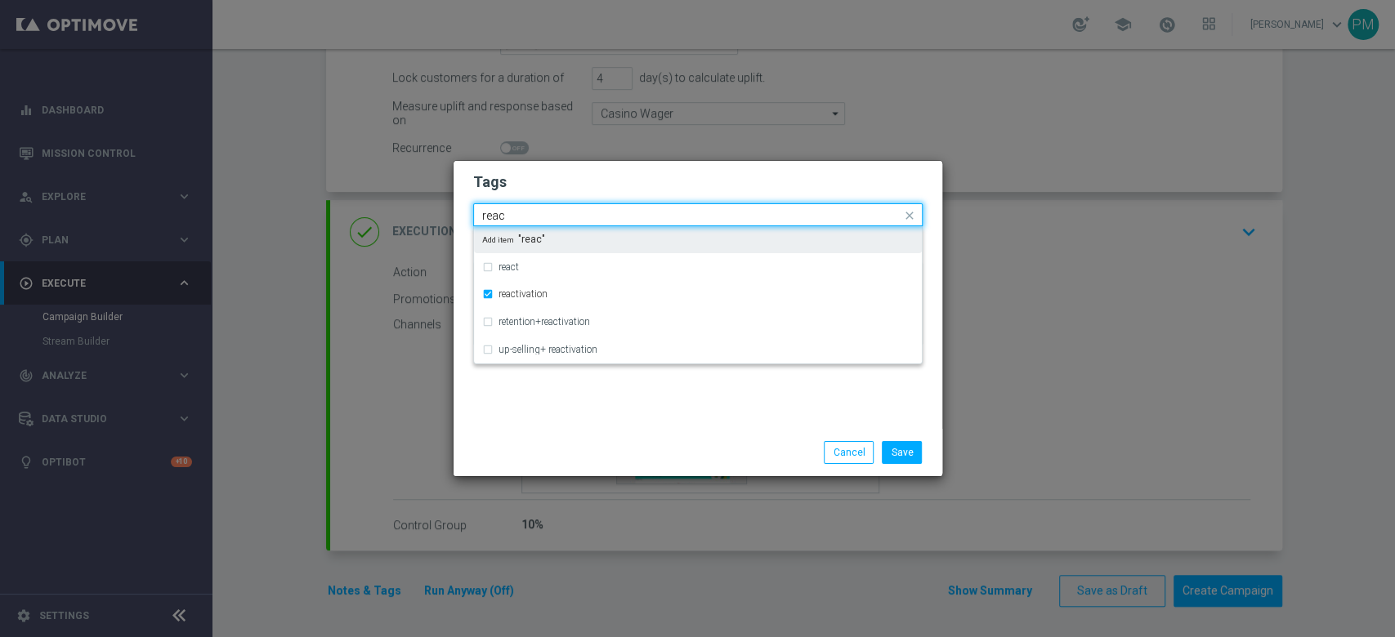
click at [497, 212] on input "reac" at bounding box center [691, 216] width 419 height 14
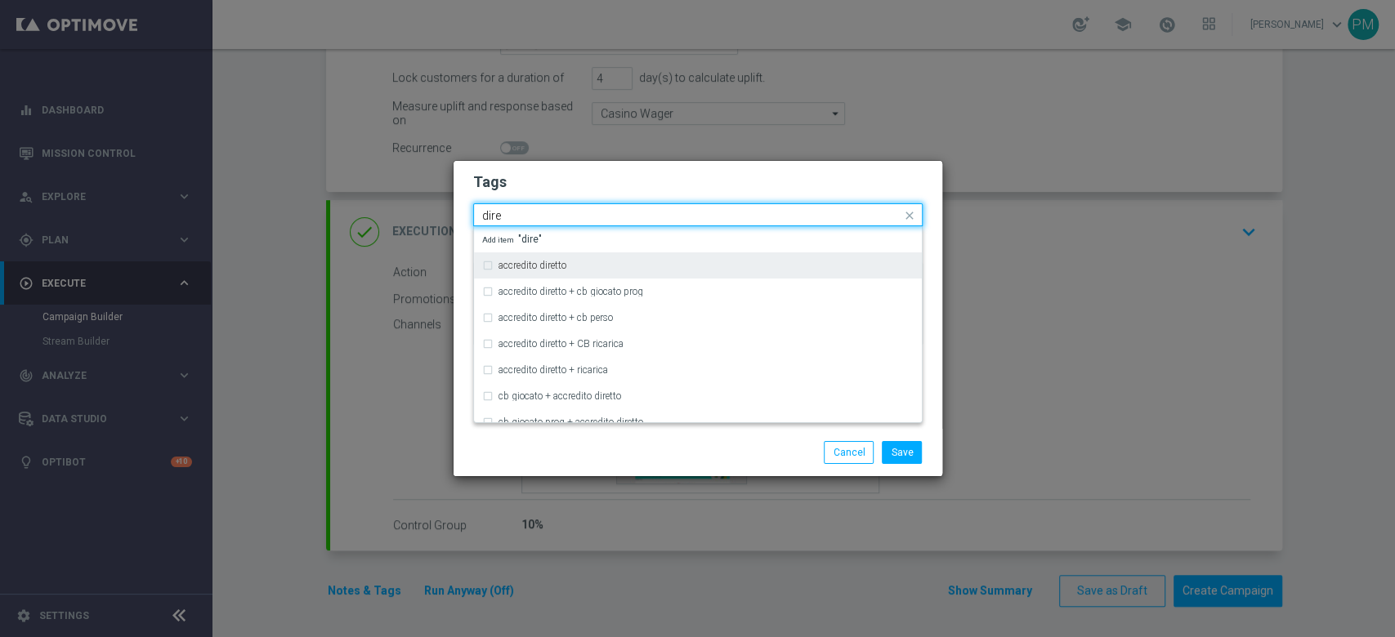
click at [521, 261] on label "accredito diretto" at bounding box center [532, 266] width 68 height 10
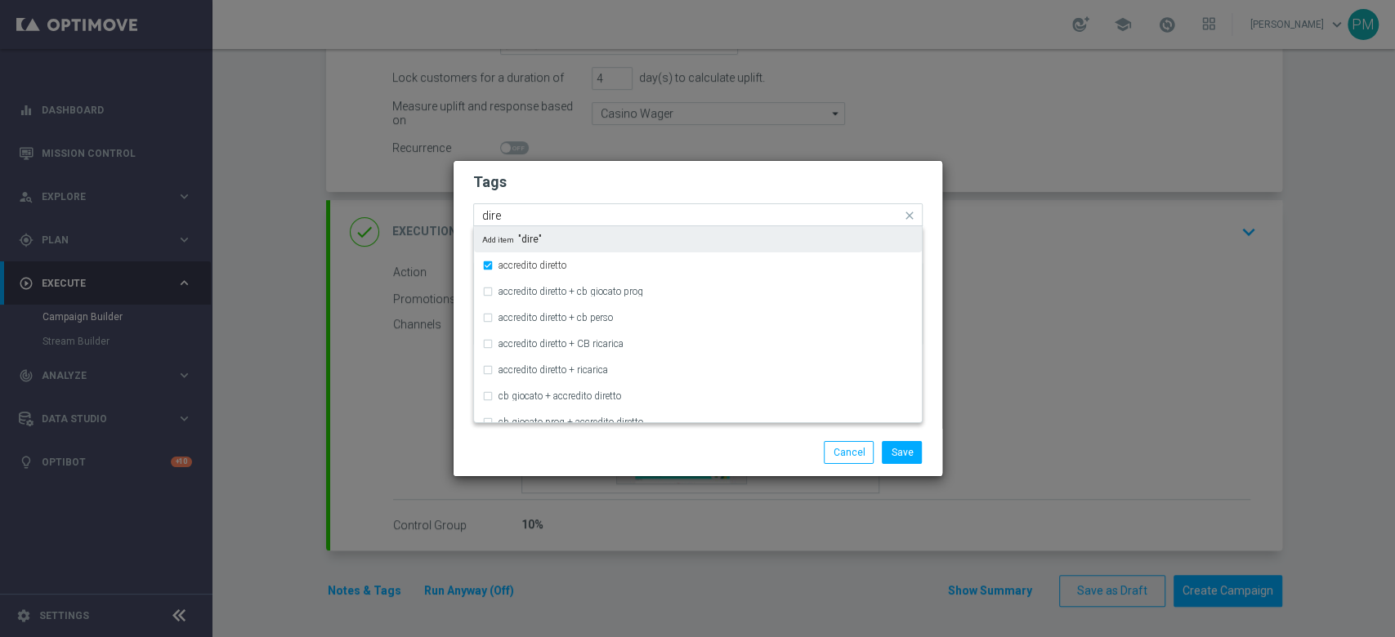
click at [496, 219] on input "dire" at bounding box center [691, 216] width 419 height 14
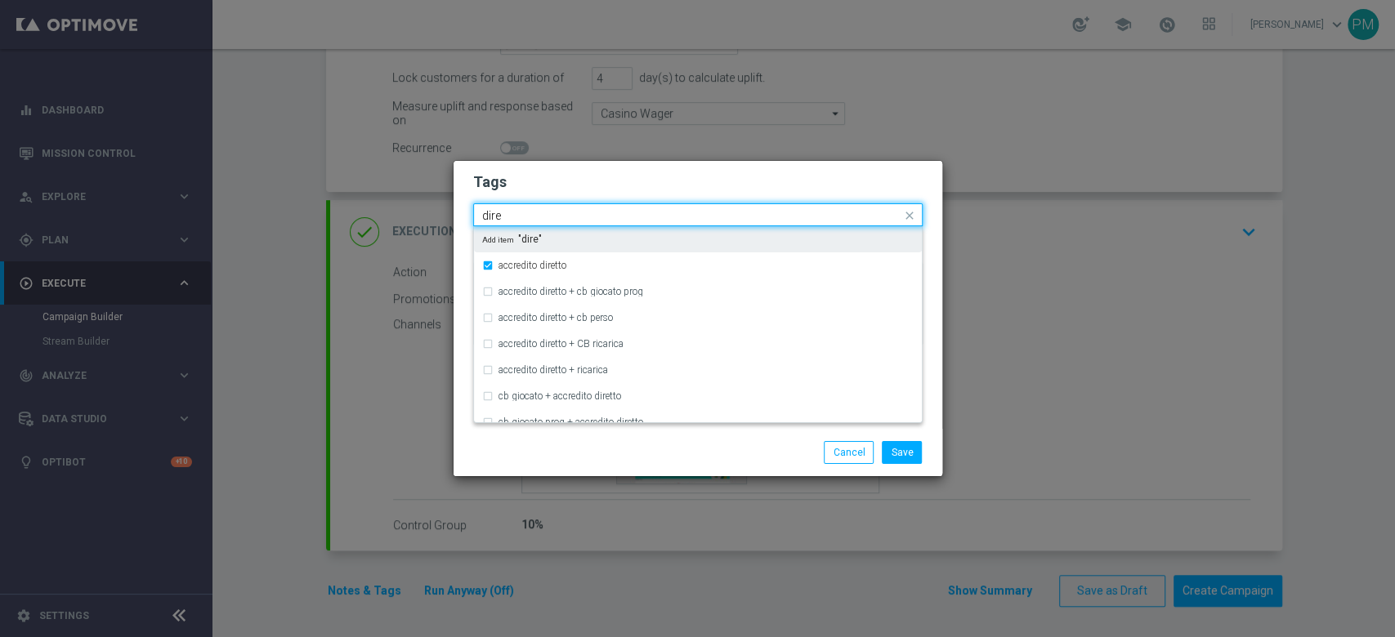
click at [496, 219] on input "dire" at bounding box center [691, 216] width 419 height 14
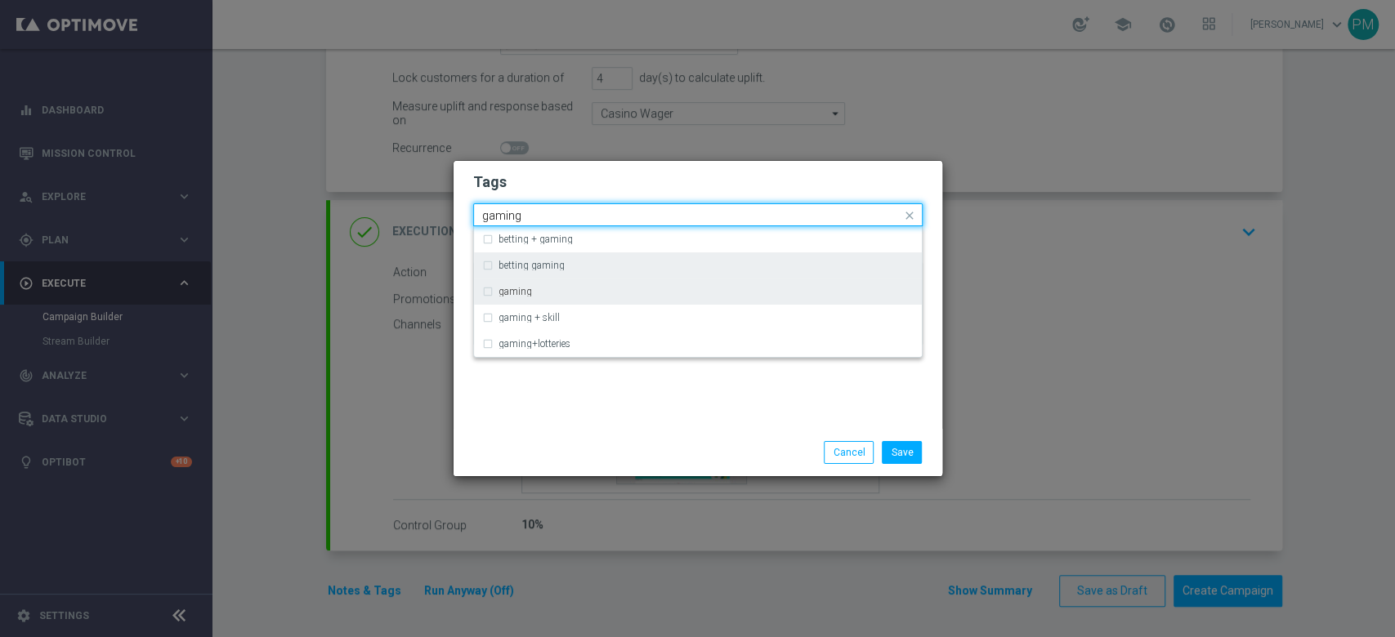
drag, startPoint x: 499, startPoint y: 295, endPoint x: 510, endPoint y: 264, distance: 32.8
click at [500, 295] on label "gaming" at bounding box center [515, 292] width 34 height 10
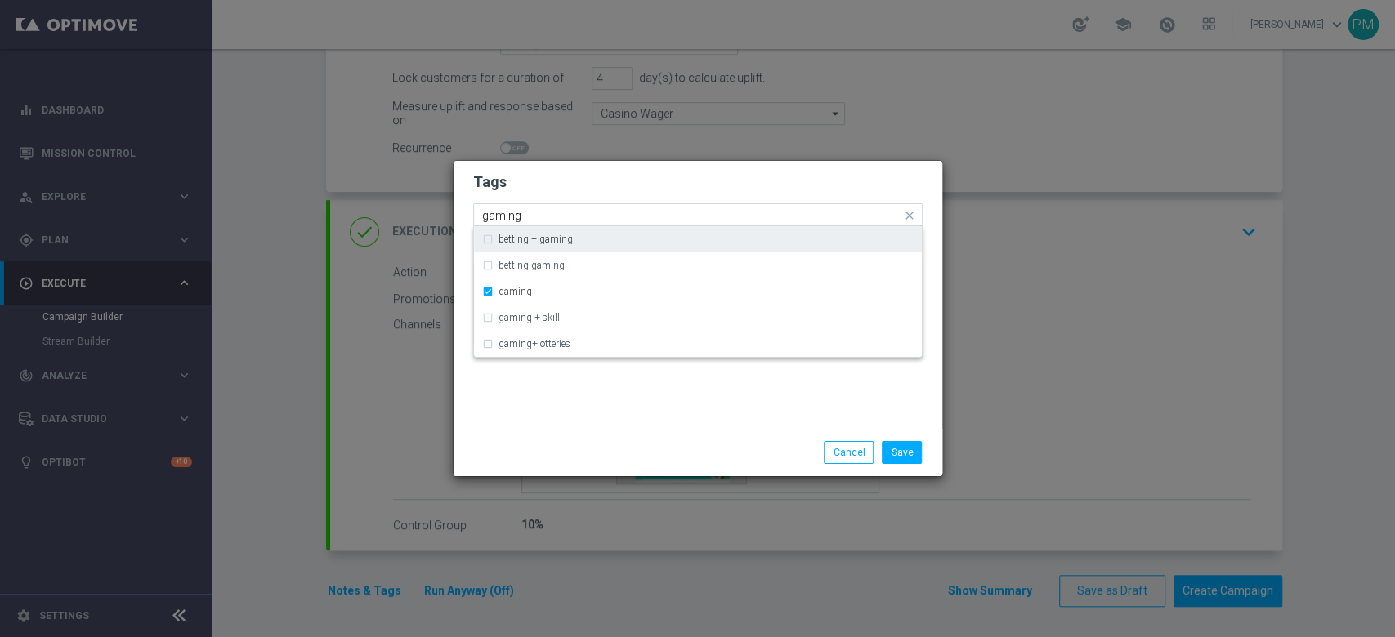
click at [502, 220] on input "gaming" at bounding box center [691, 216] width 419 height 14
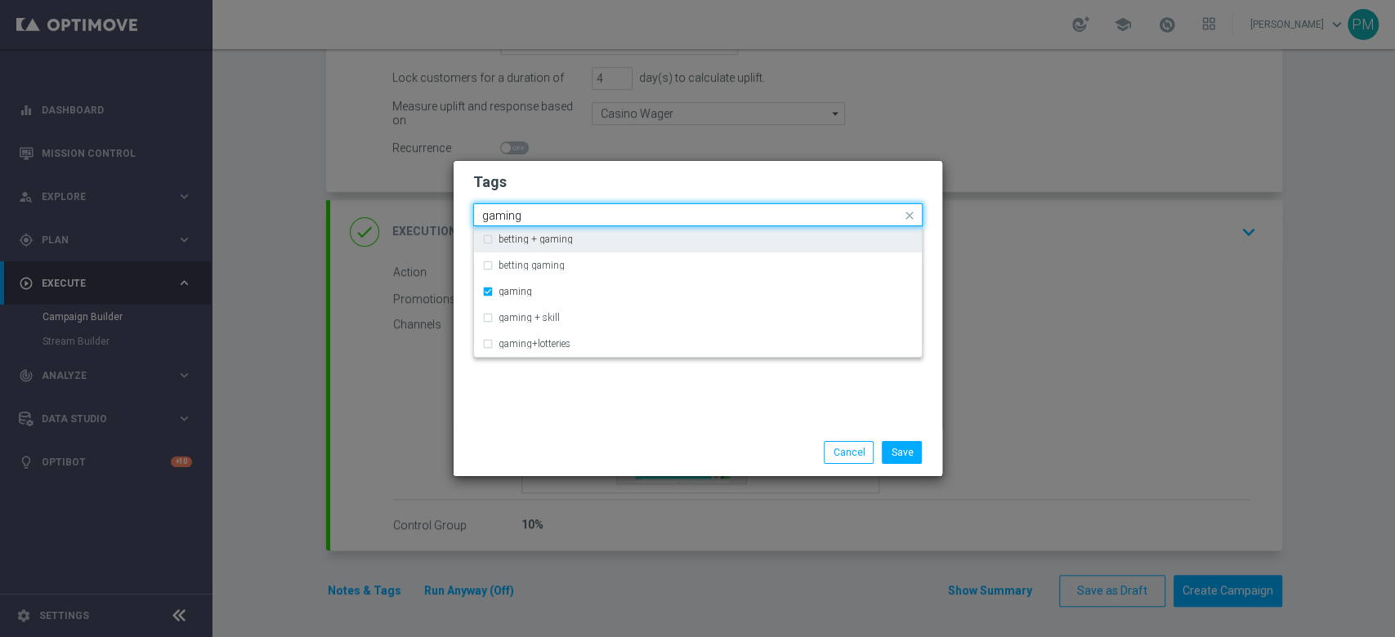
click at [502, 220] on input "gaming" at bounding box center [691, 216] width 419 height 14
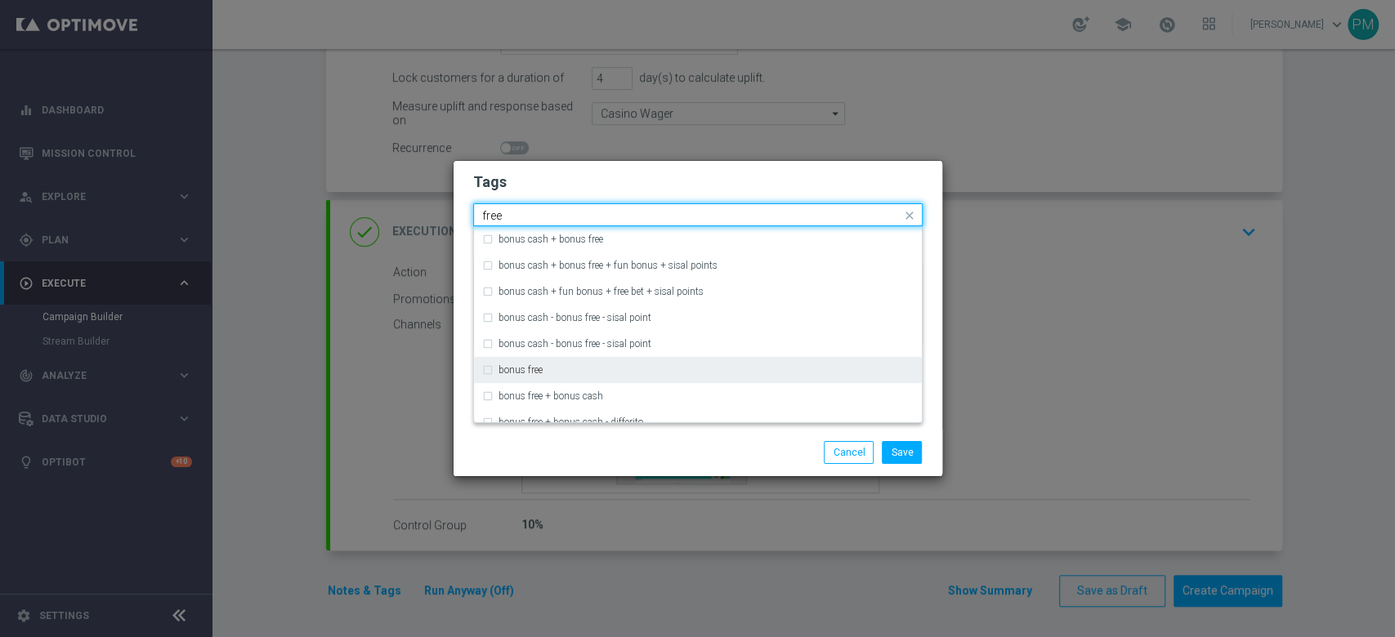
click at [557, 371] on div "bonus free" at bounding box center [705, 370] width 415 height 10
type input "free"
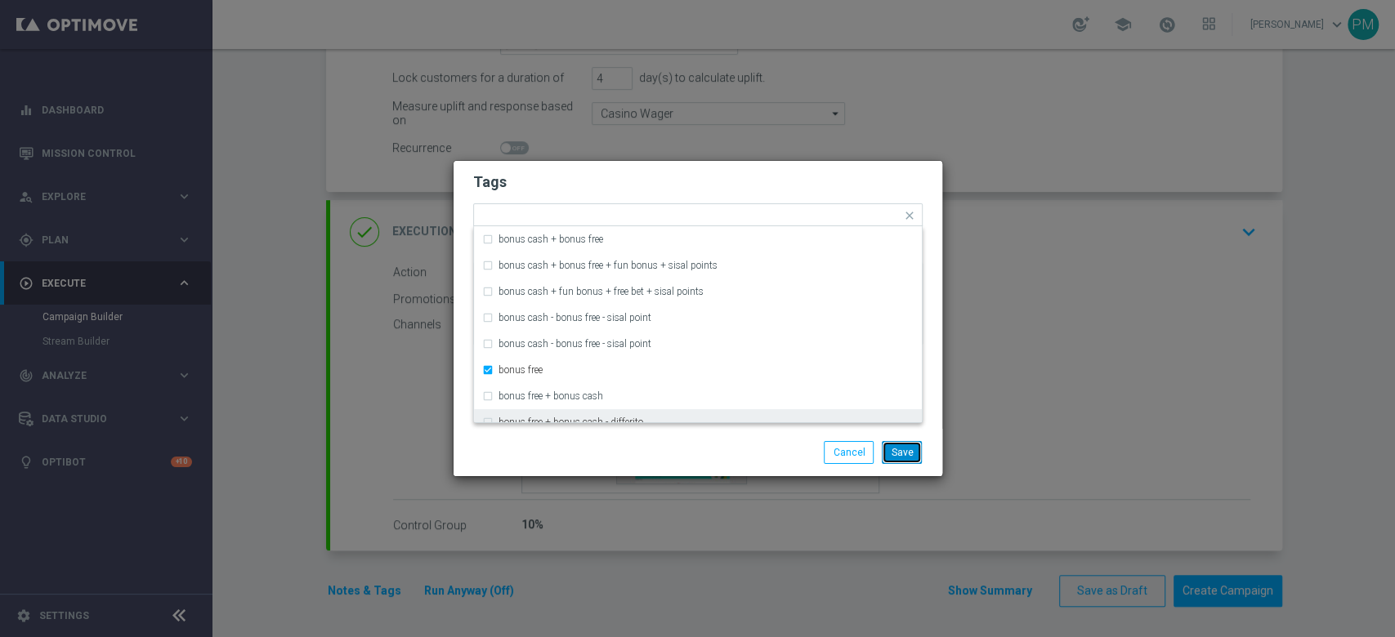
click at [898, 447] on button "Save" at bounding box center [902, 452] width 40 height 23
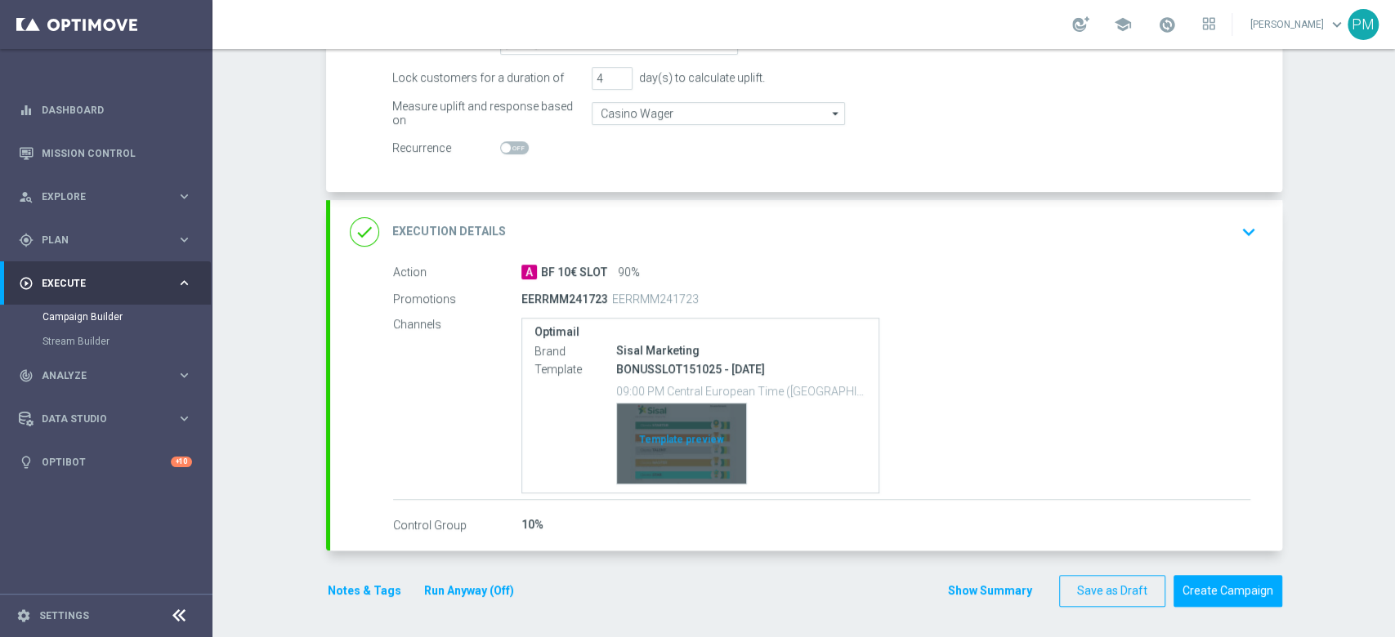
click at [706, 428] on div "Template preview" at bounding box center [681, 444] width 129 height 80
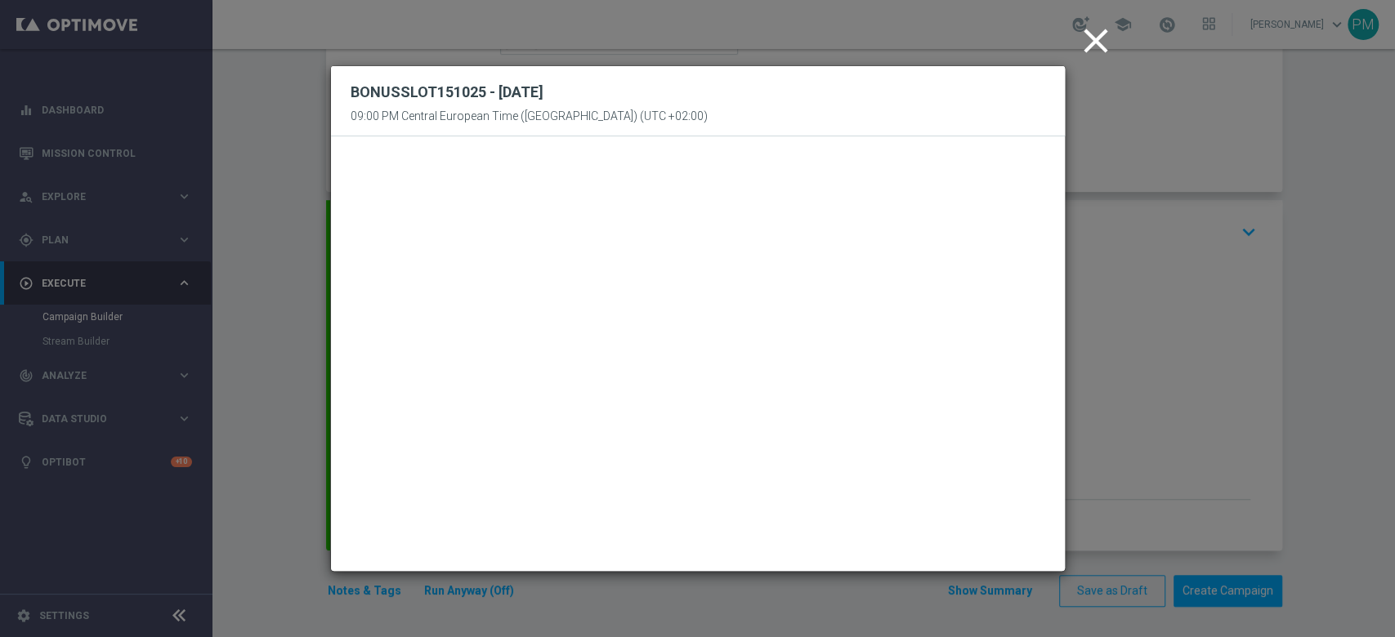
click at [1045, 41] on icon "close" at bounding box center [1095, 40] width 41 height 41
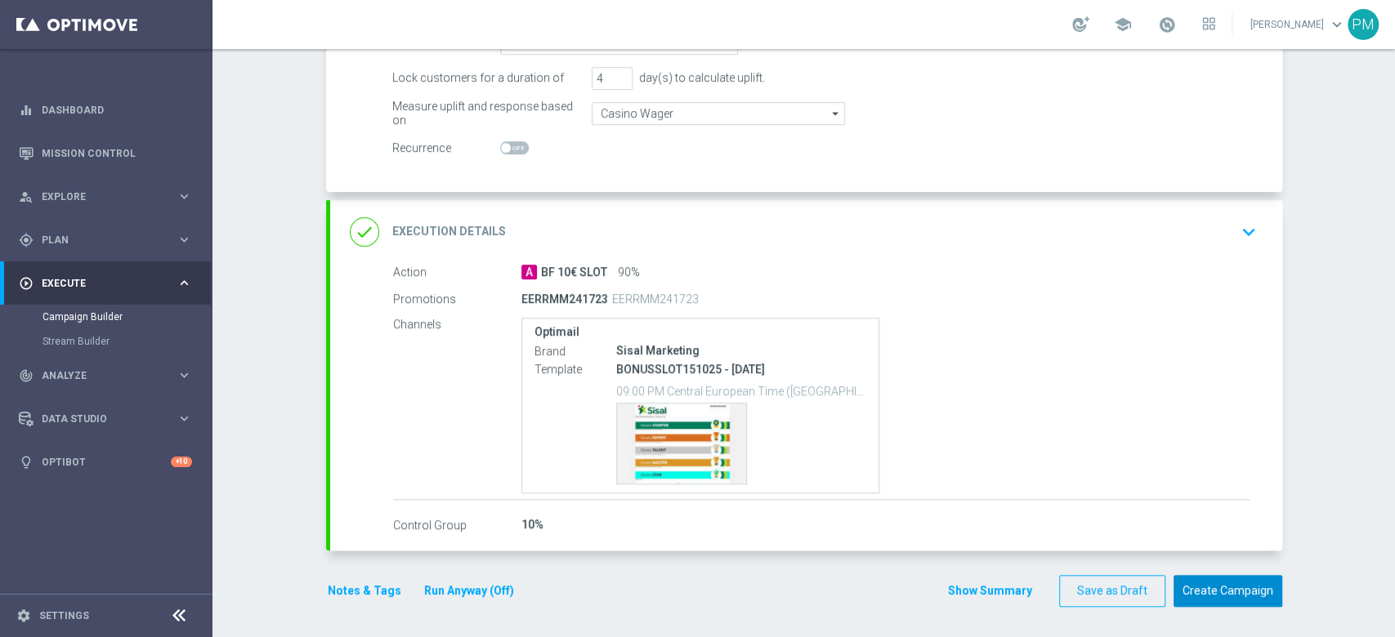
click at [1045, 477] on button "Create Campaign" at bounding box center [1227, 591] width 109 height 32
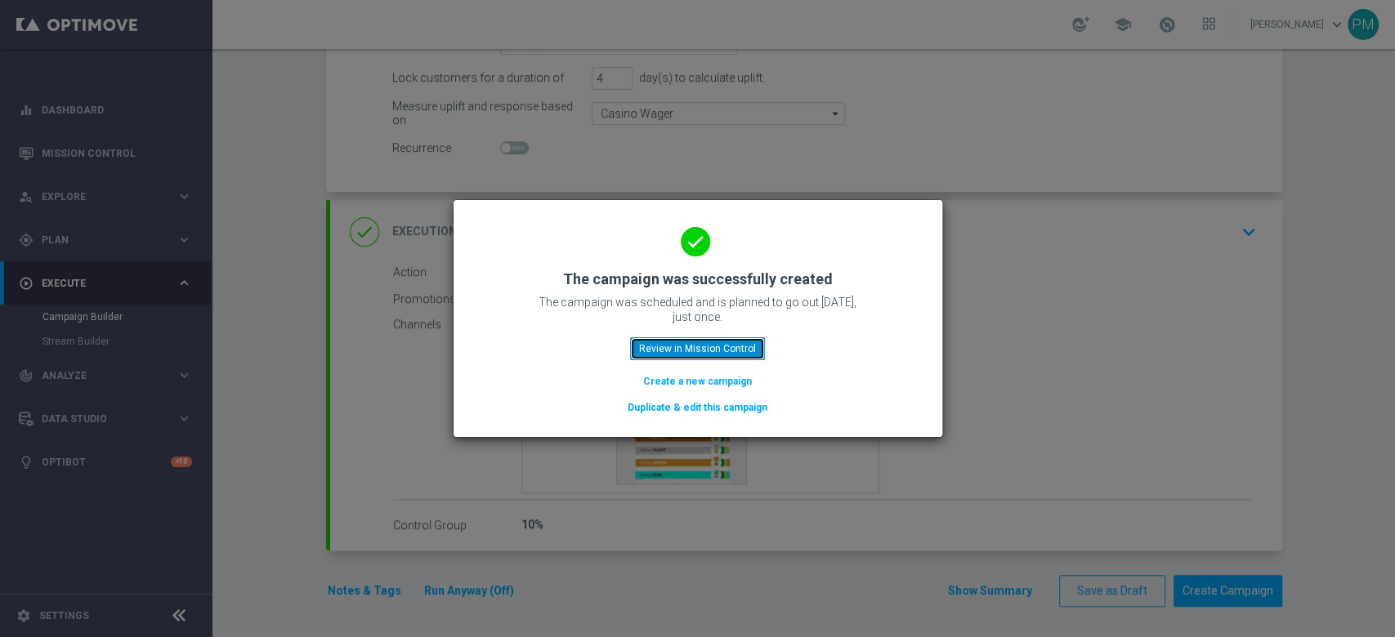
click at [657, 355] on button "Review in Mission Control" at bounding box center [697, 348] width 135 height 23
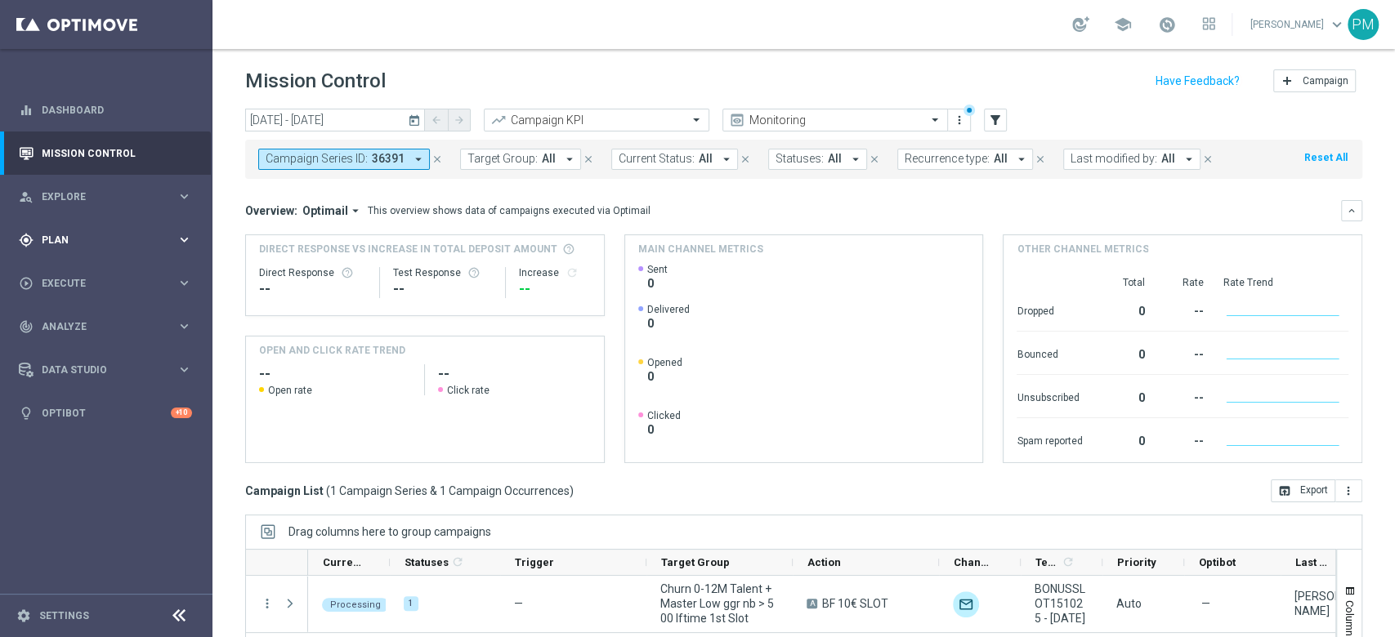
click at [74, 246] on div "gps_fixed Plan" at bounding box center [98, 240] width 158 height 15
click at [77, 273] on link "Target Groups" at bounding box center [105, 273] width 127 height 13
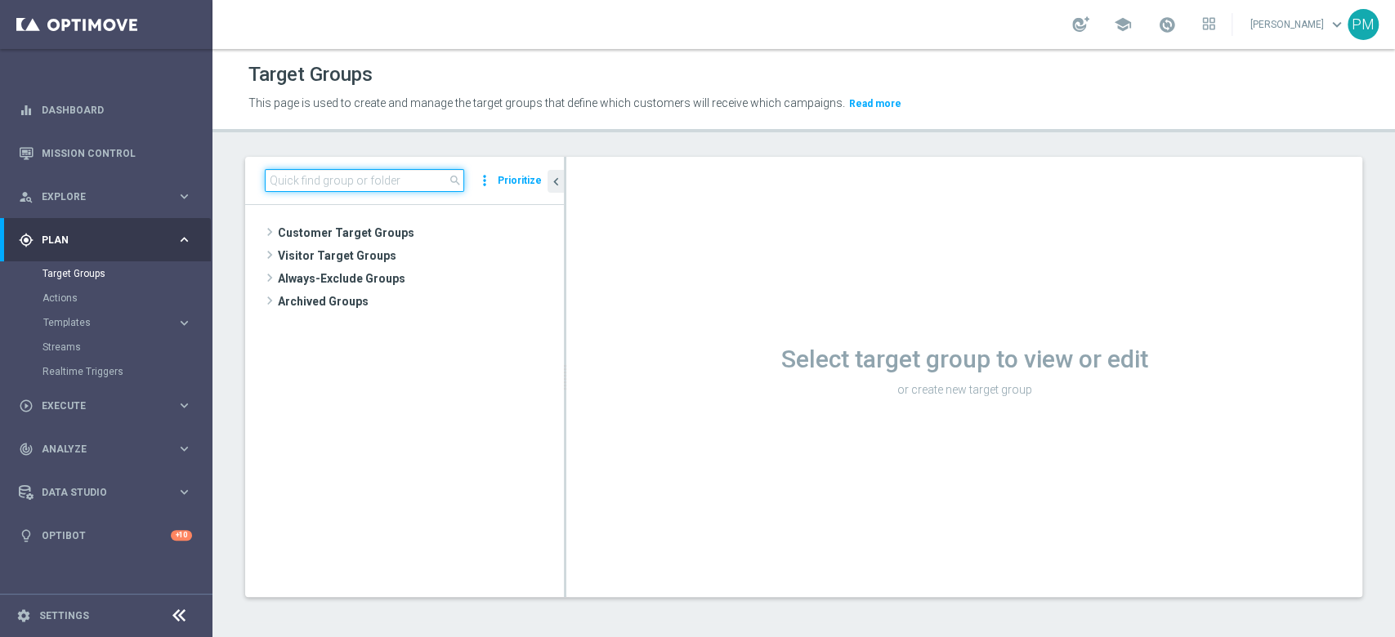
click at [378, 179] on input at bounding box center [364, 180] width 199 height 23
paste input "Giocanti Talent+Master Low M-1 non Active mtd ggr lm > 0 1st Slot lm"
type input "Giocanti Talent+Master Low M-1 non Active mtd ggr lm > 0 1st Slot lm"
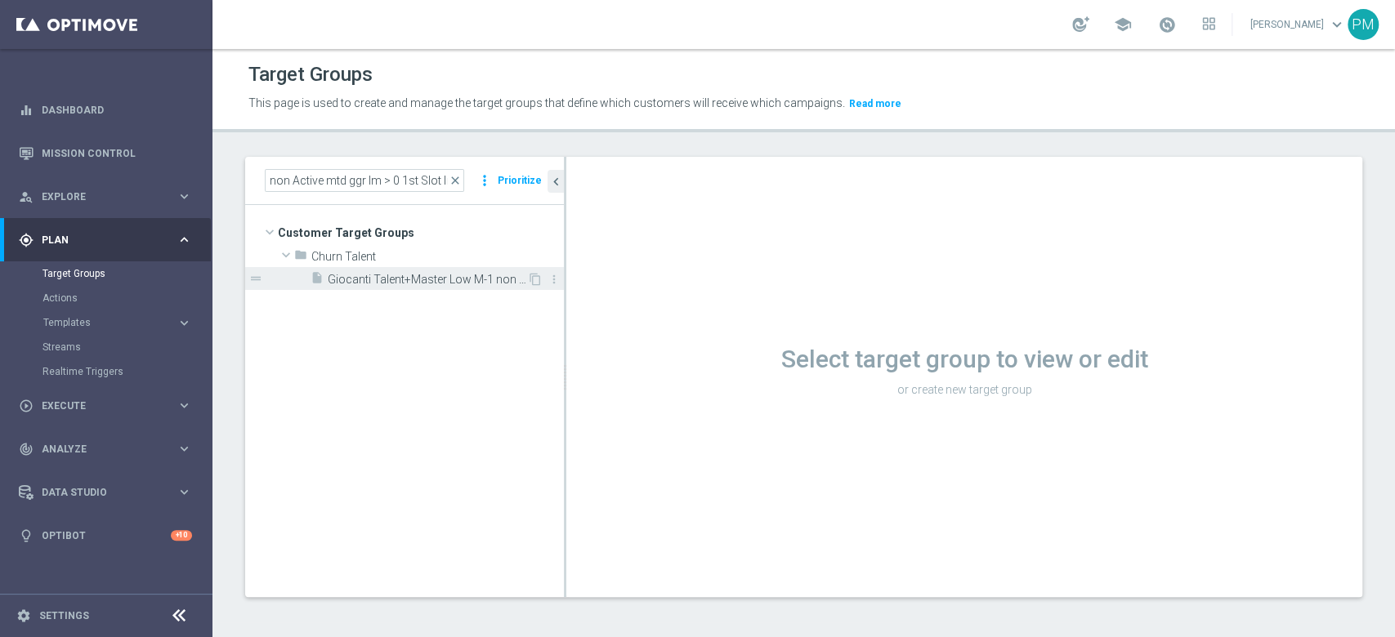
click at [397, 280] on span "Giocanti Talent+Master Low M-1 non Active mtd ggr lm > 0 1st Slot lm" at bounding box center [427, 280] width 199 height 14
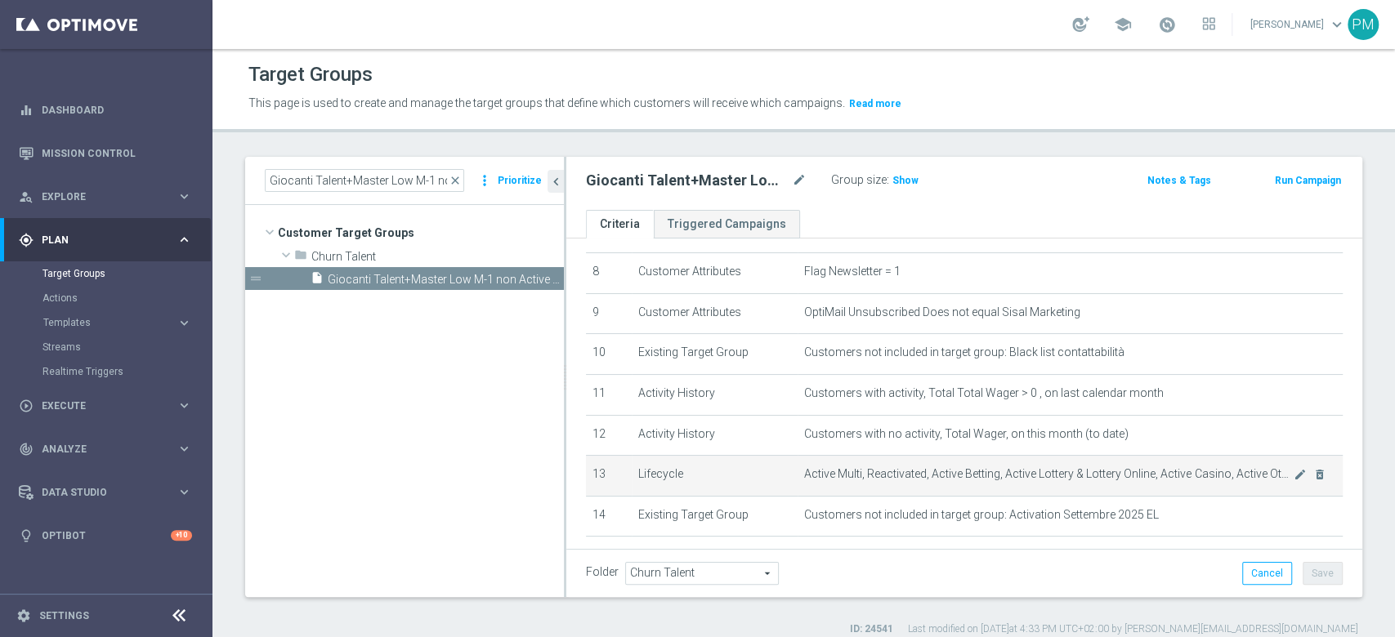
scroll to position [217, 0]
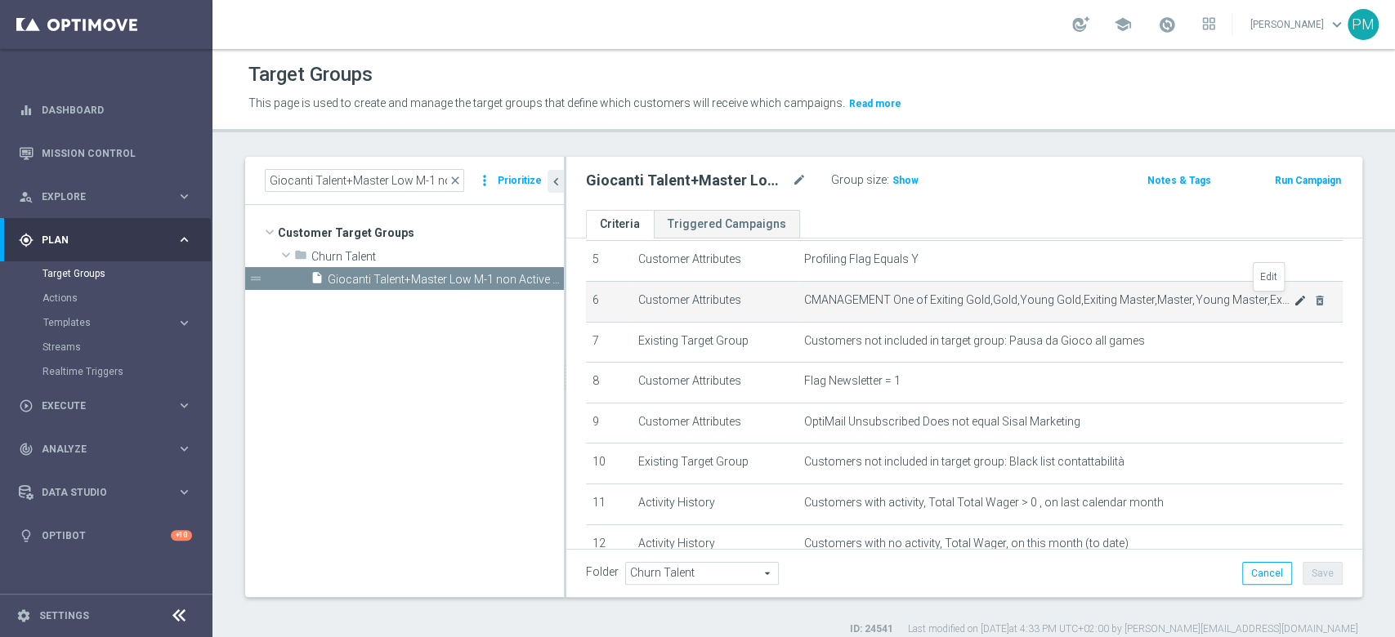
click at [1045, 301] on icon "mode_edit" at bounding box center [1300, 300] width 13 height 13
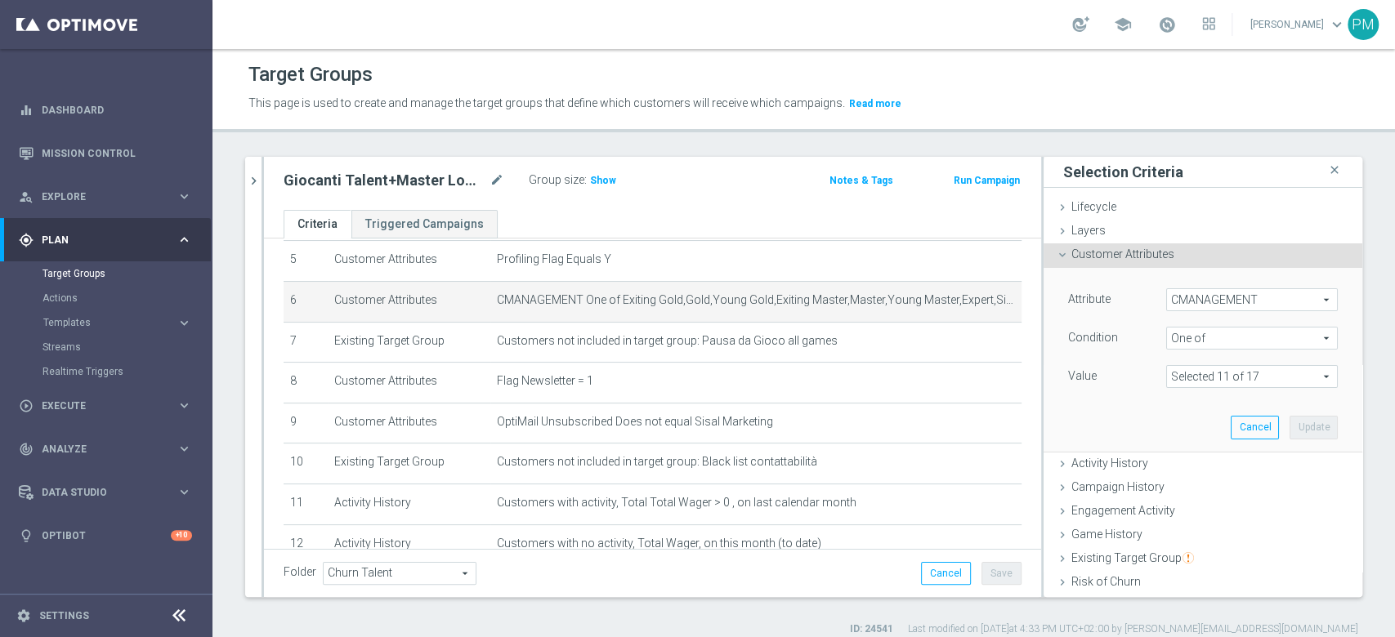
click at [974, 183] on button "Run Campaign" at bounding box center [986, 181] width 69 height 18
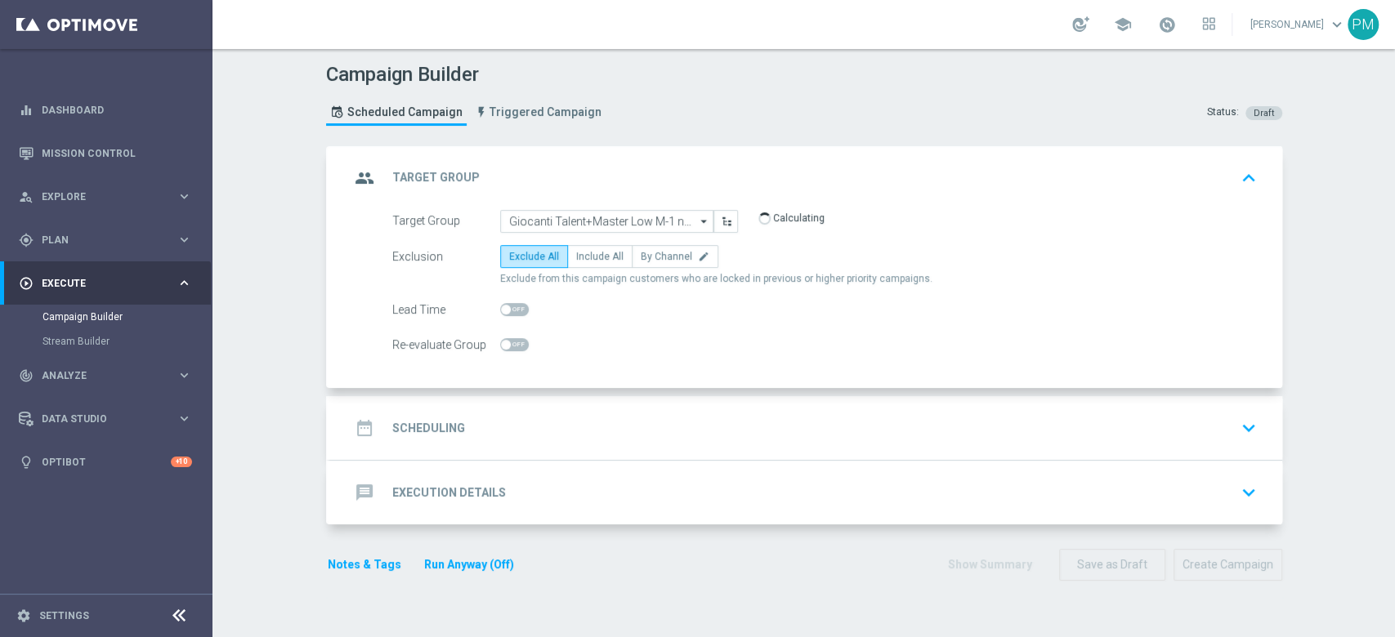
click at [548, 422] on div "date_range Scheduling keyboard_arrow_down" at bounding box center [806, 428] width 913 height 31
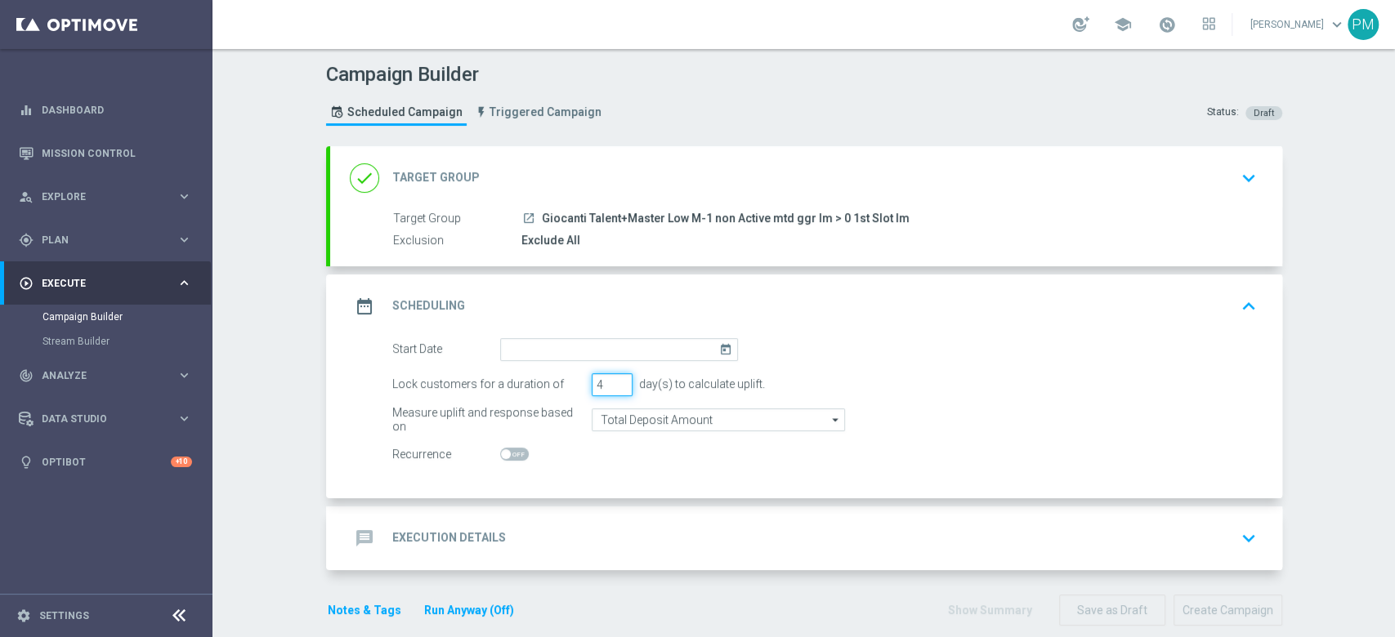
type input "4"
click at [612, 382] on input "4" at bounding box center [612, 384] width 41 height 23
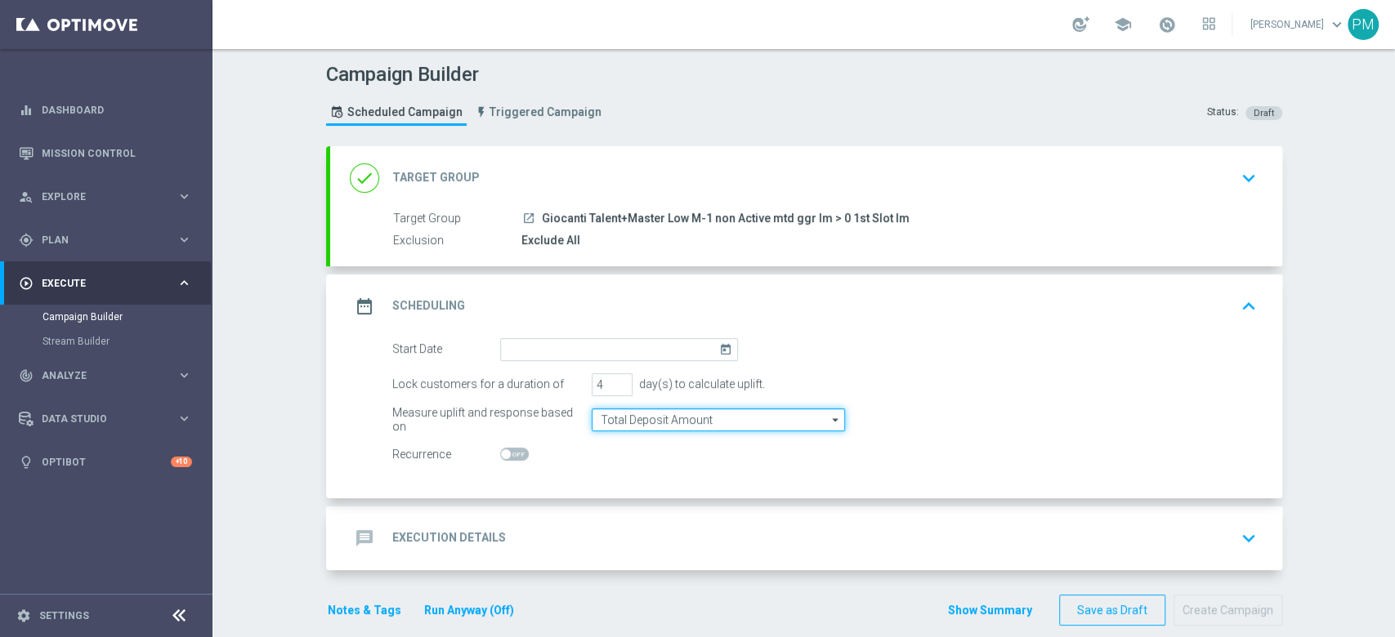
click at [627, 415] on input "Total Deposit Amount" at bounding box center [718, 420] width 253 height 23
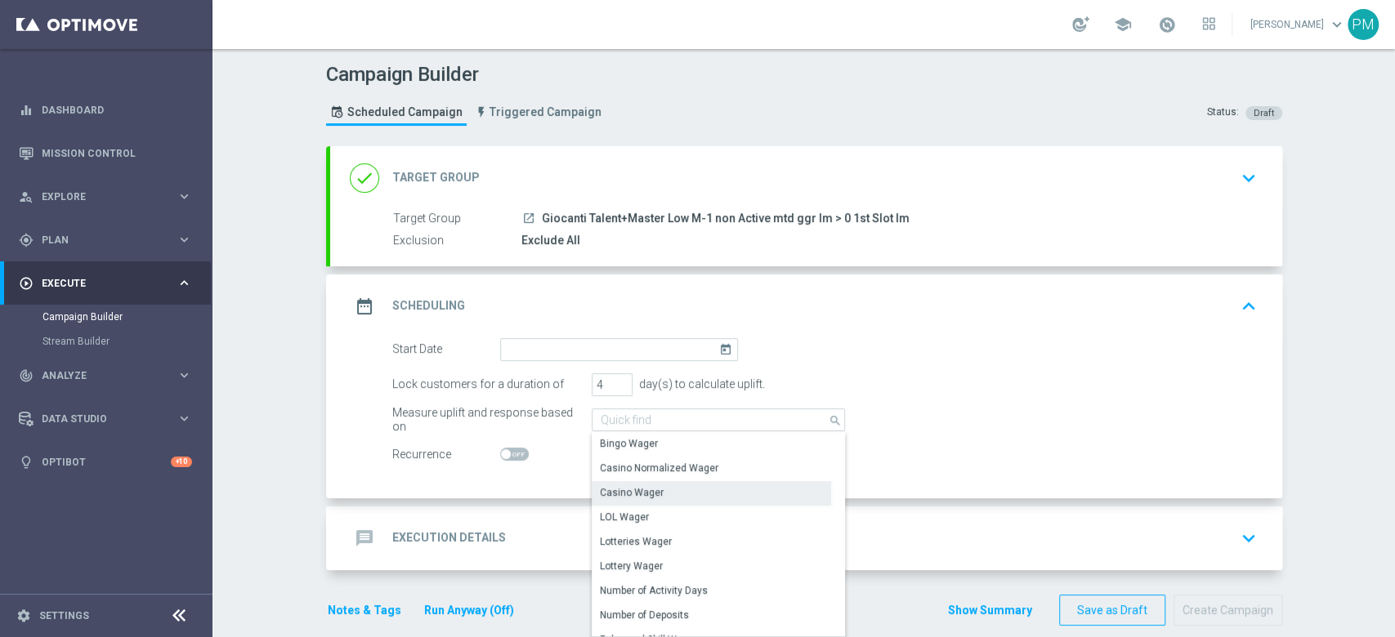
click at [637, 477] on div "Casino Wager" at bounding box center [632, 492] width 64 height 15
type input "Casino Wager"
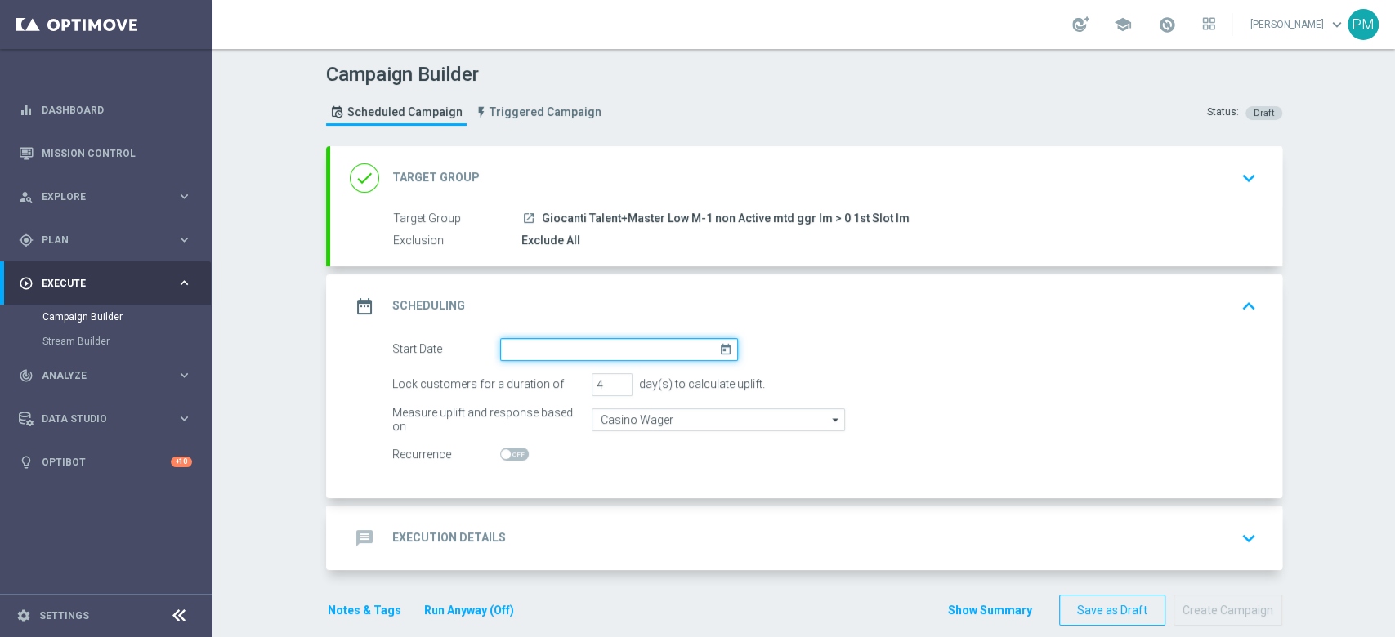
click at [619, 354] on input at bounding box center [619, 349] width 238 height 23
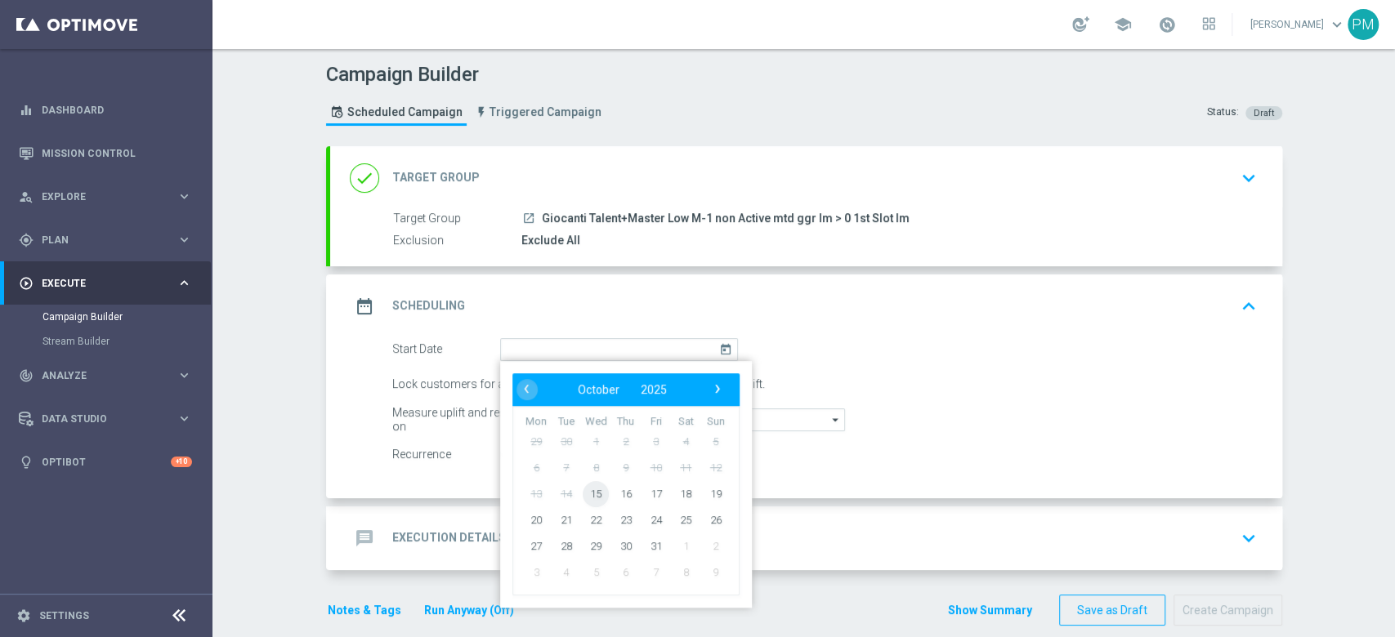
click at [593, 477] on span "15" at bounding box center [596, 493] width 26 height 26
type input "15 Oct 2025"
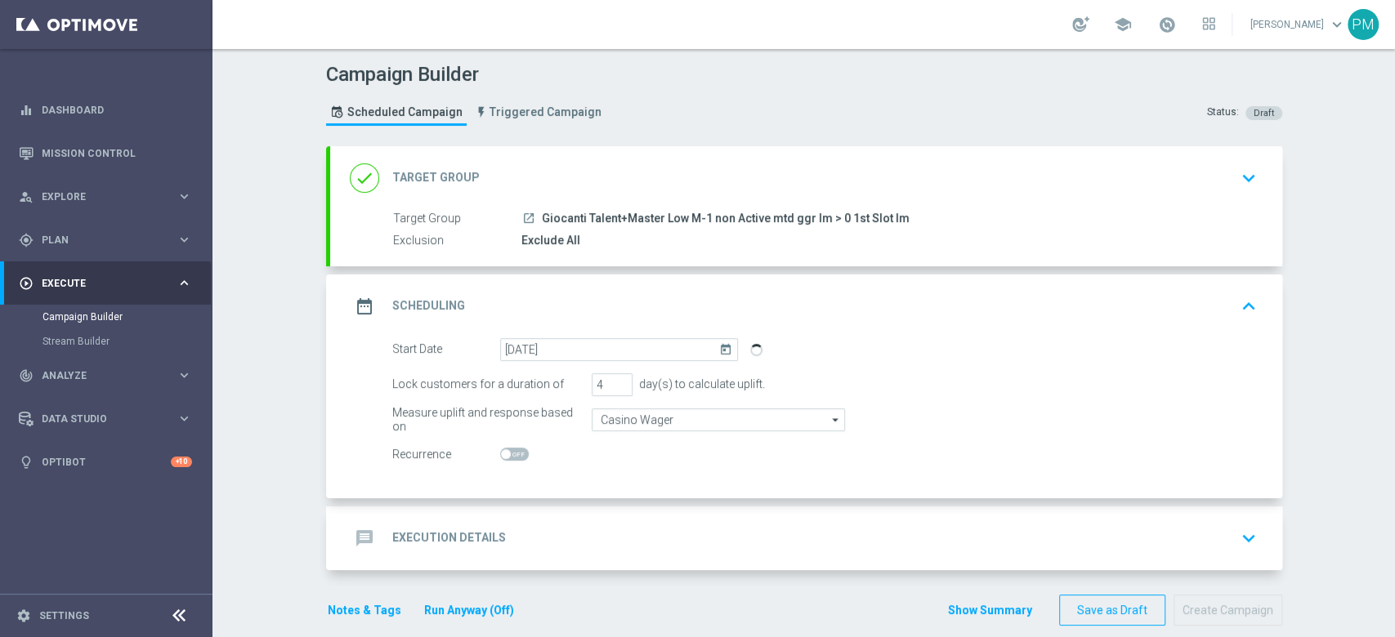
click at [574, 477] on div "message Execution Details keyboard_arrow_down" at bounding box center [806, 538] width 913 height 31
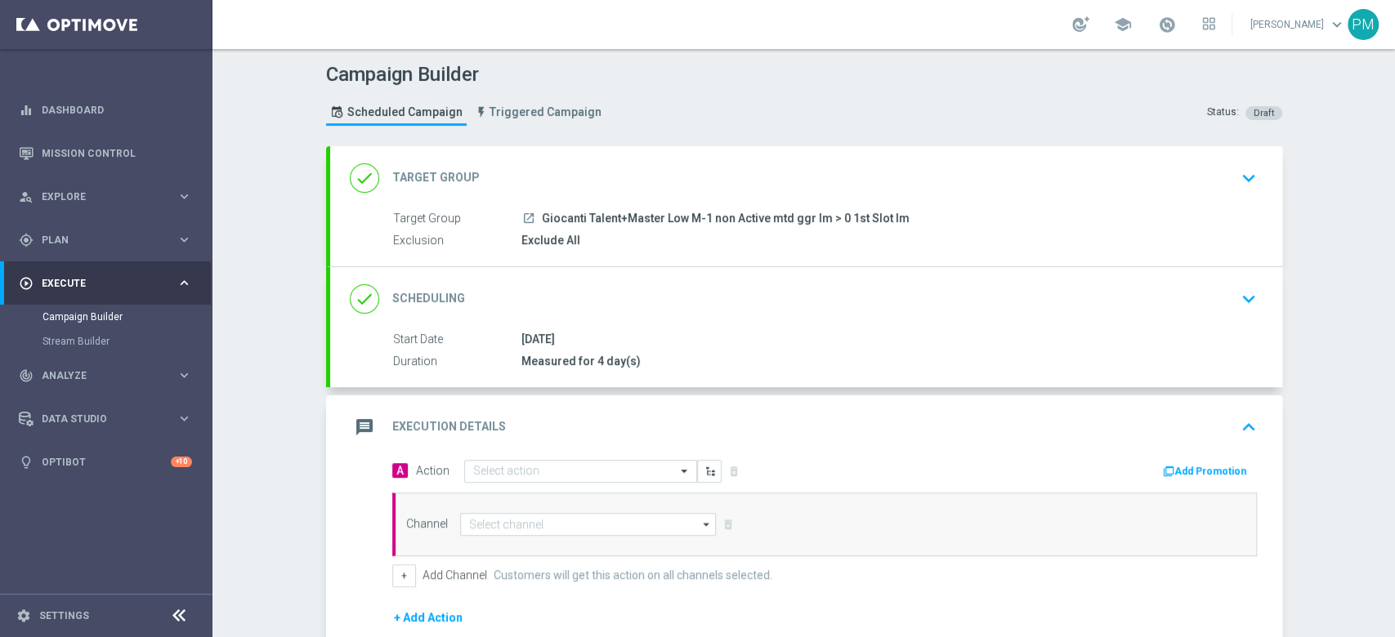
scroll to position [168, 0]
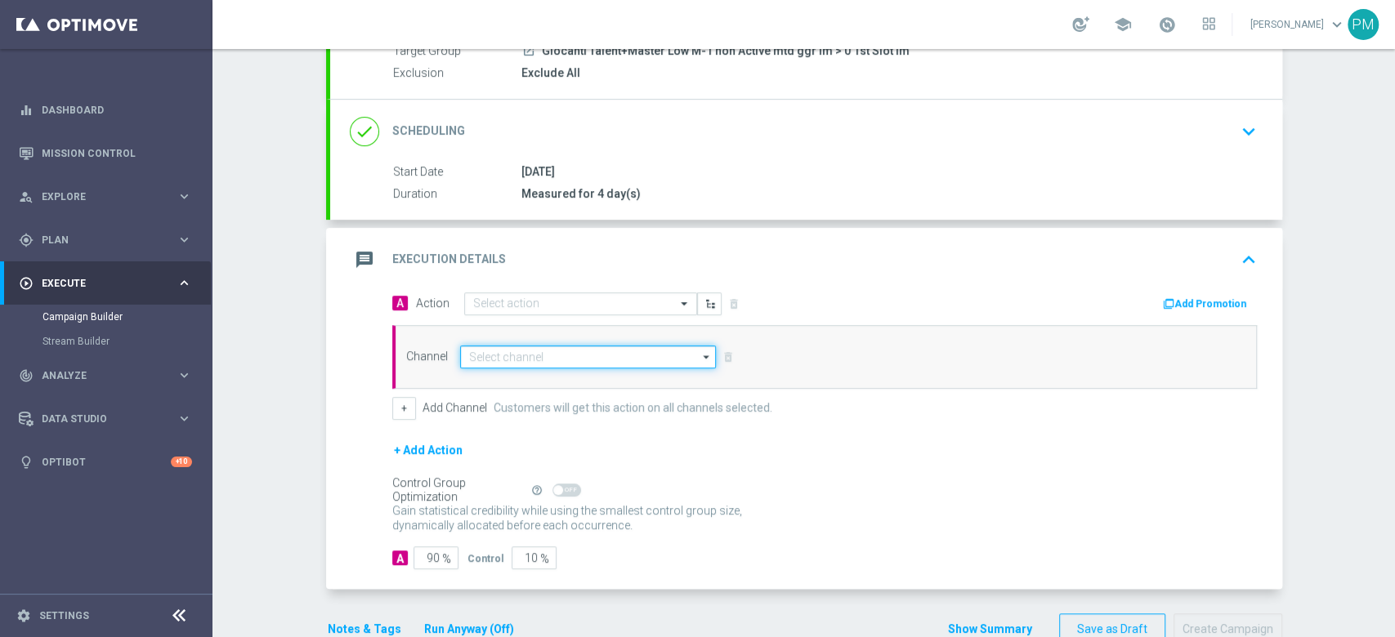
click at [530, 355] on input at bounding box center [588, 357] width 257 height 23
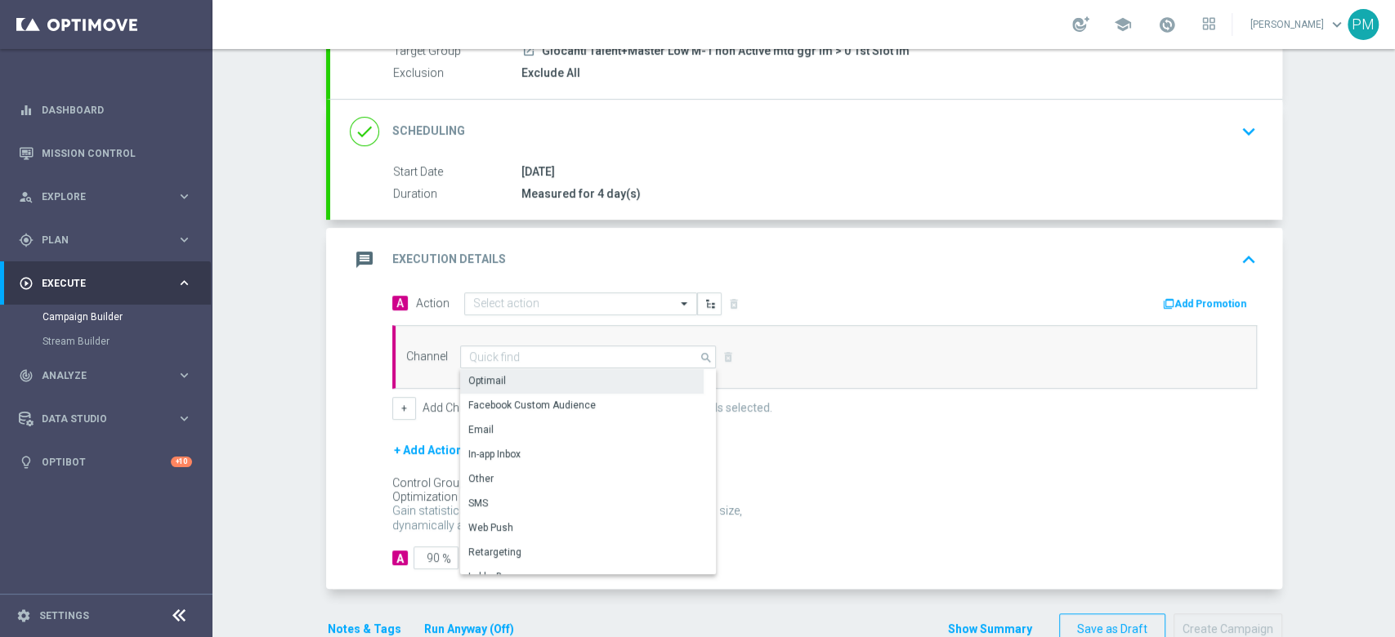
click at [520, 377] on div "Optimail" at bounding box center [582, 380] width 244 height 23
type input "Optimail"
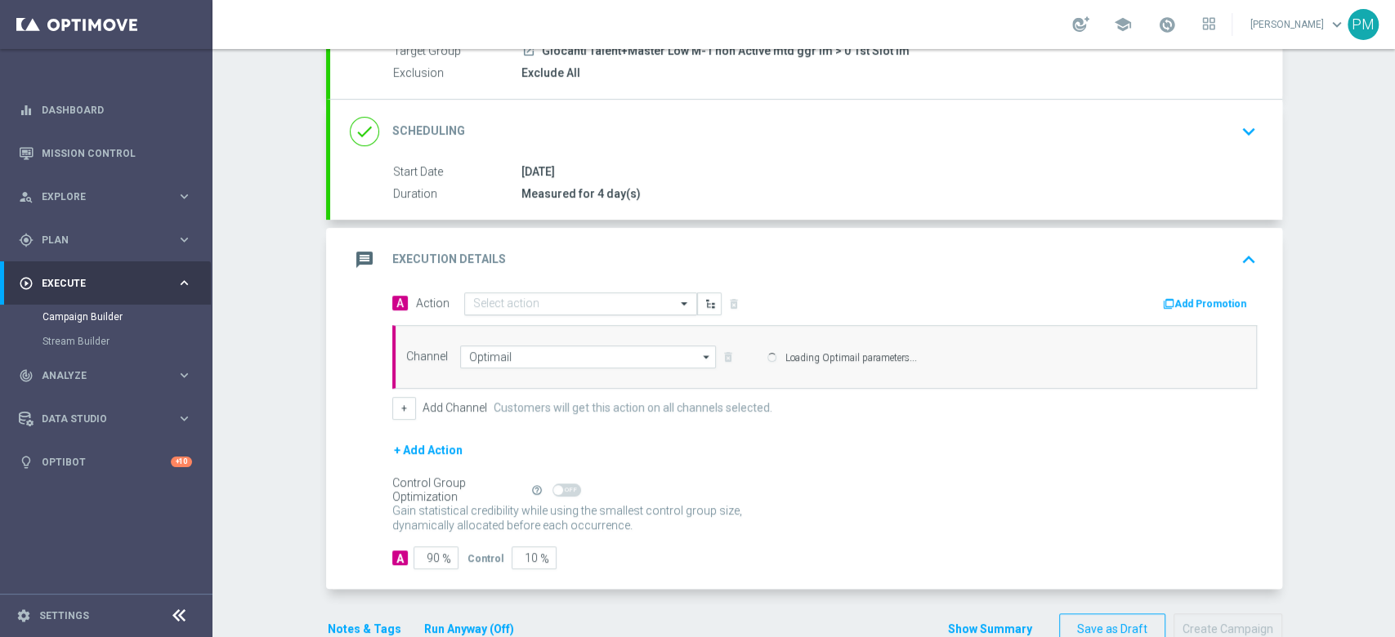
click at [536, 297] on input "text" at bounding box center [564, 304] width 182 height 14
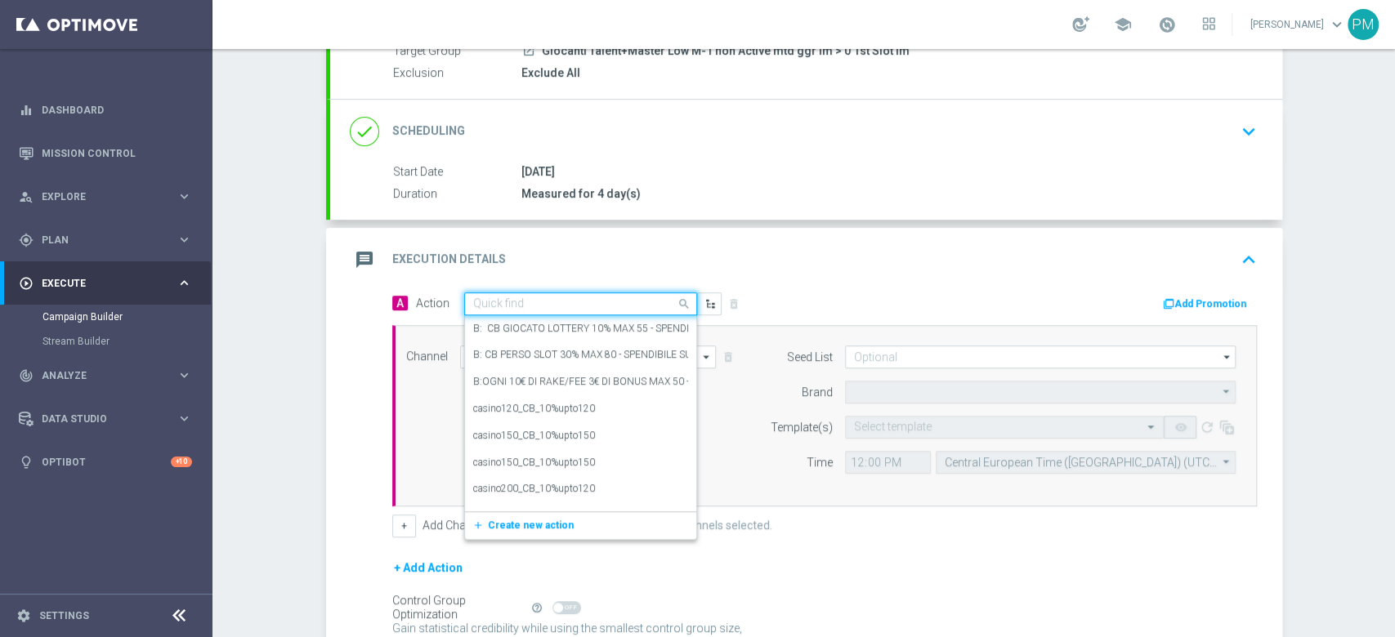
type input "Sisal Marketing"
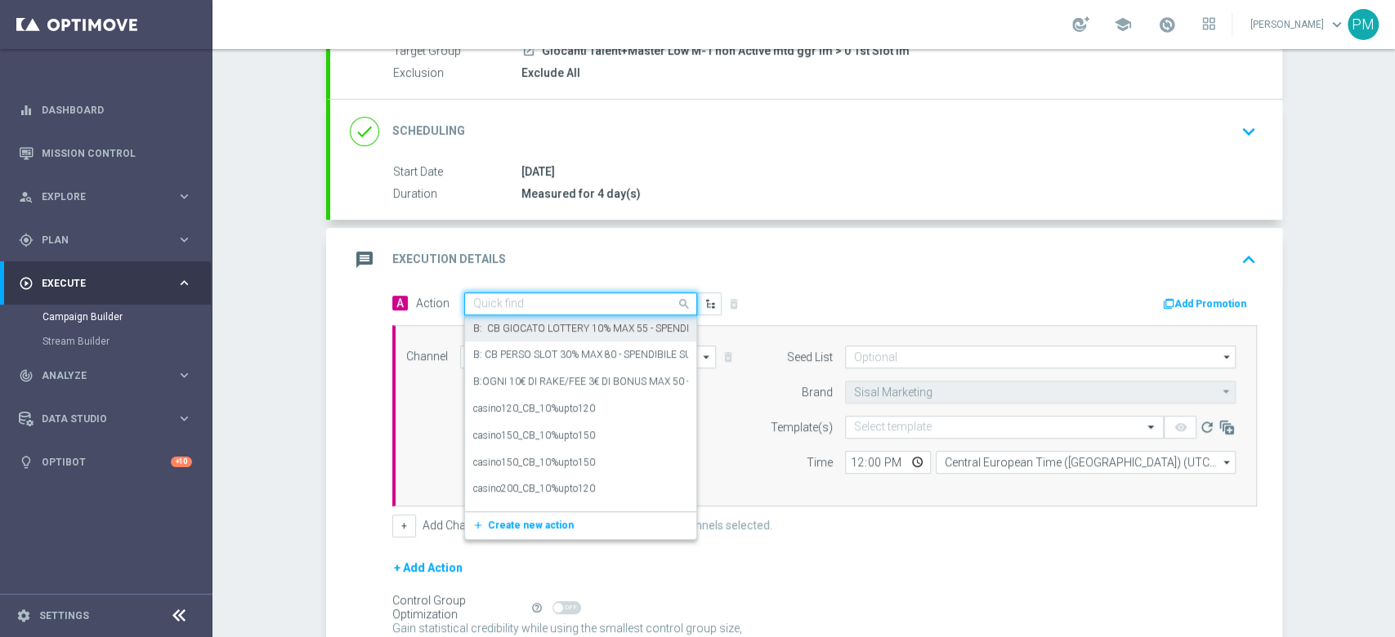
click at [1045, 300] on button "Add Promotion" at bounding box center [1206, 304] width 91 height 18
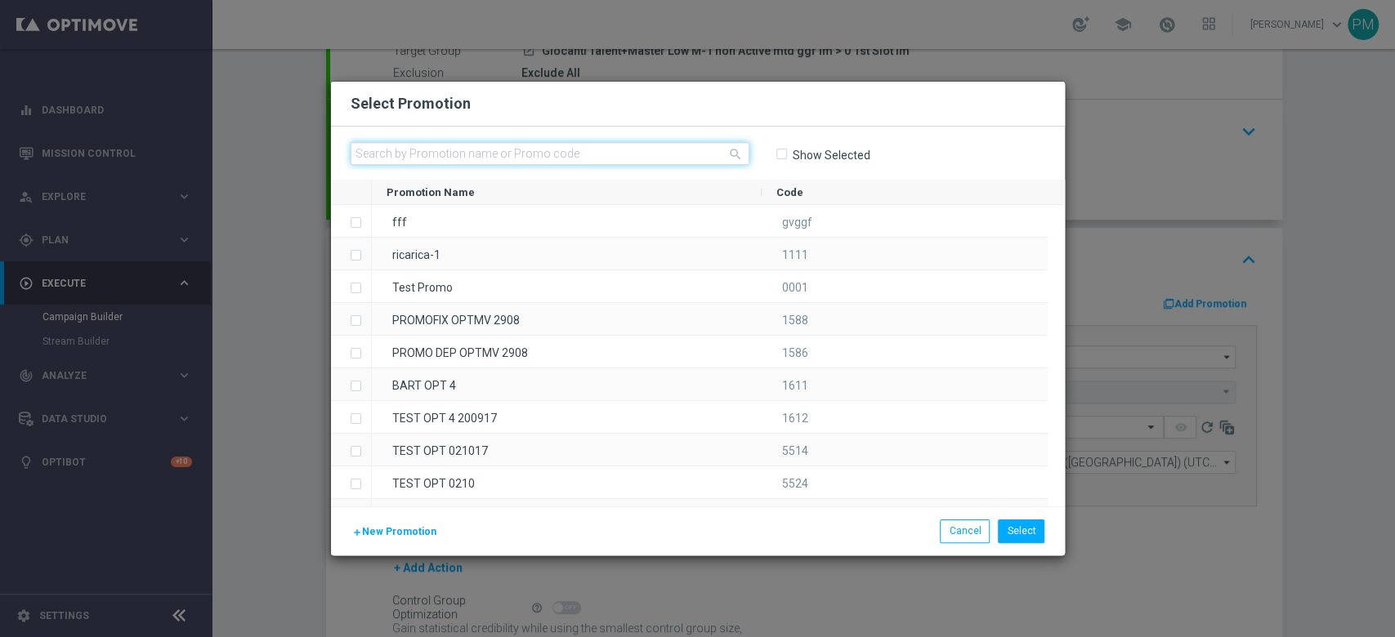
click at [513, 152] on input "text" at bounding box center [550, 153] width 399 height 23
paste input "241724"
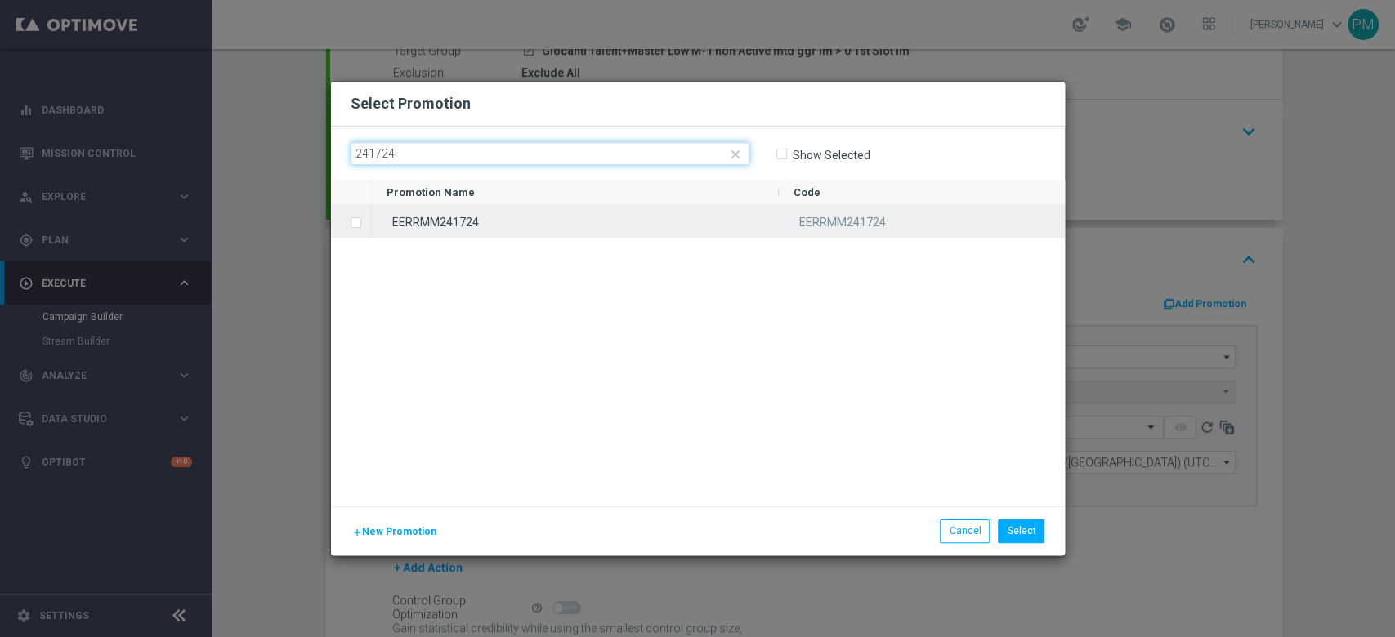
type input "241724"
click at [503, 225] on div "EERRMM241724" at bounding box center [575, 221] width 407 height 32
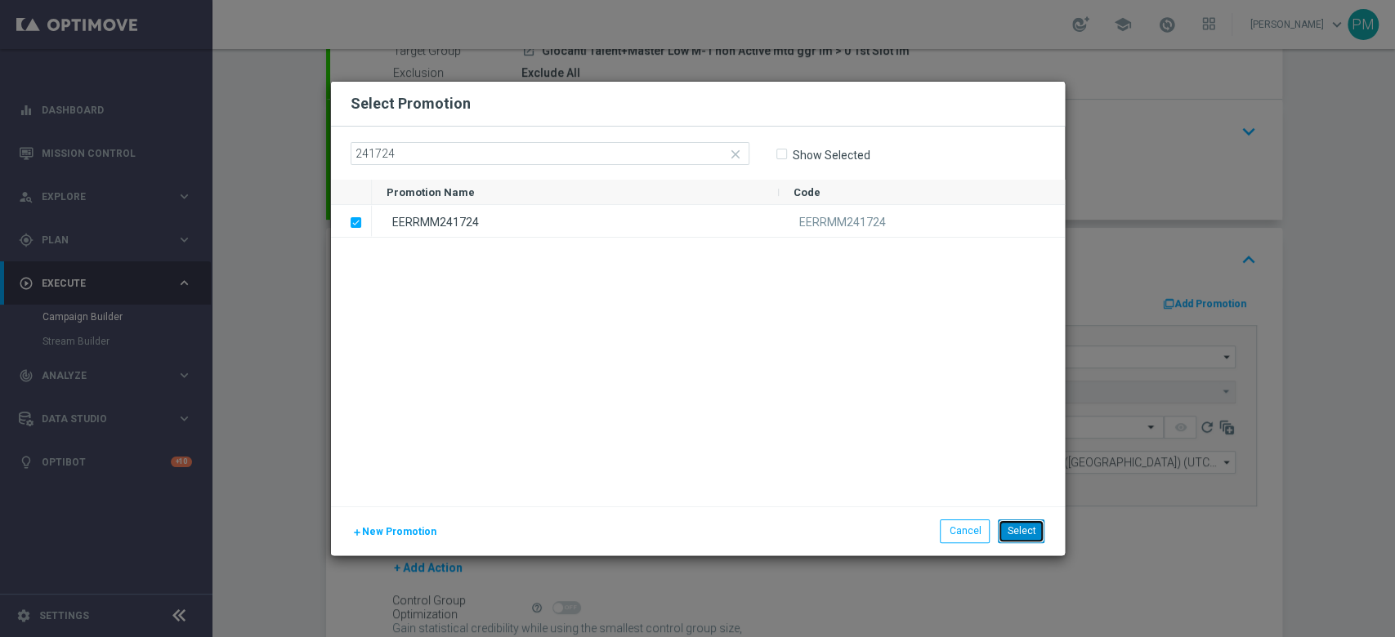
click at [1026, 477] on button "Select" at bounding box center [1021, 531] width 47 height 23
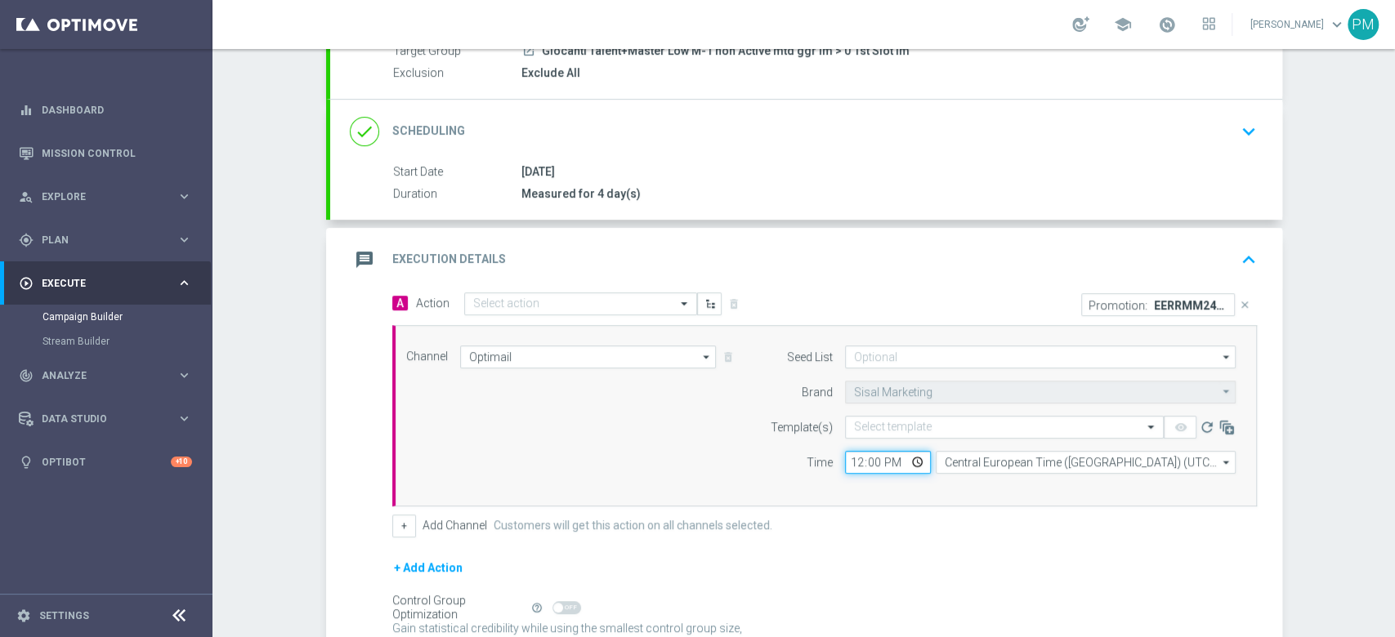
click at [850, 467] on input "12:00" at bounding box center [888, 462] width 86 height 23
type input "21:00"
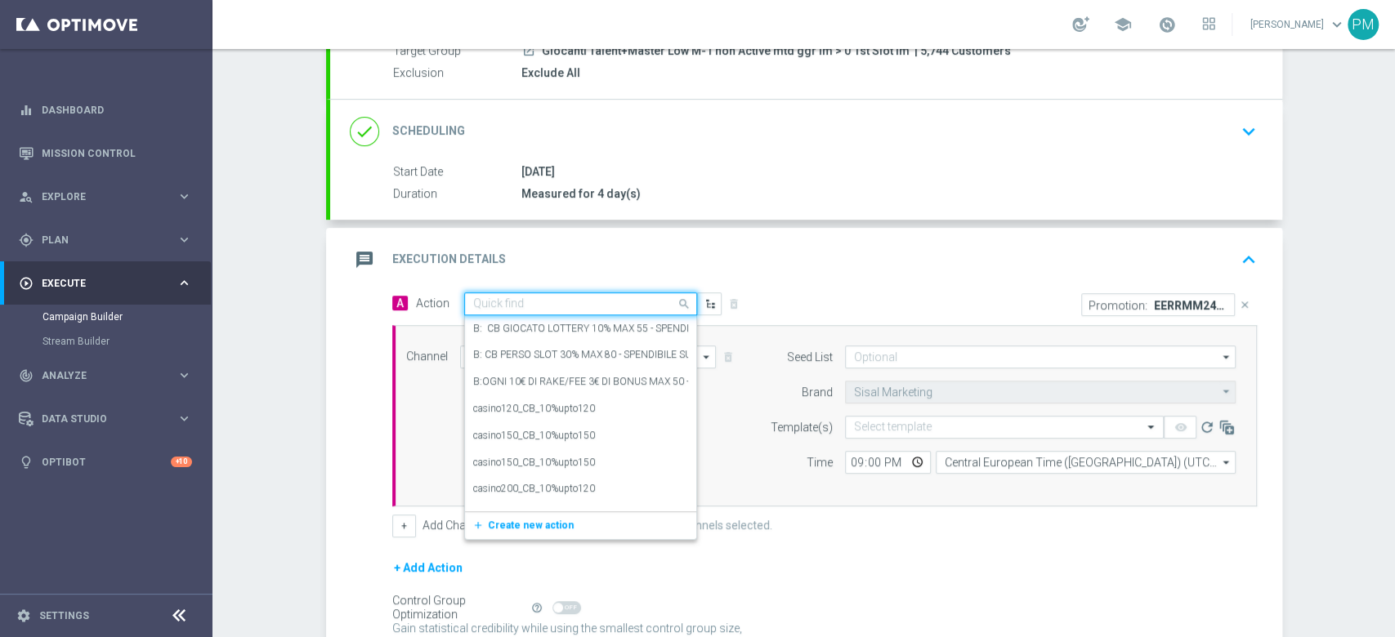
click at [560, 304] on input "text" at bounding box center [564, 304] width 182 height 14
paste input "BF 4€ SLOT"
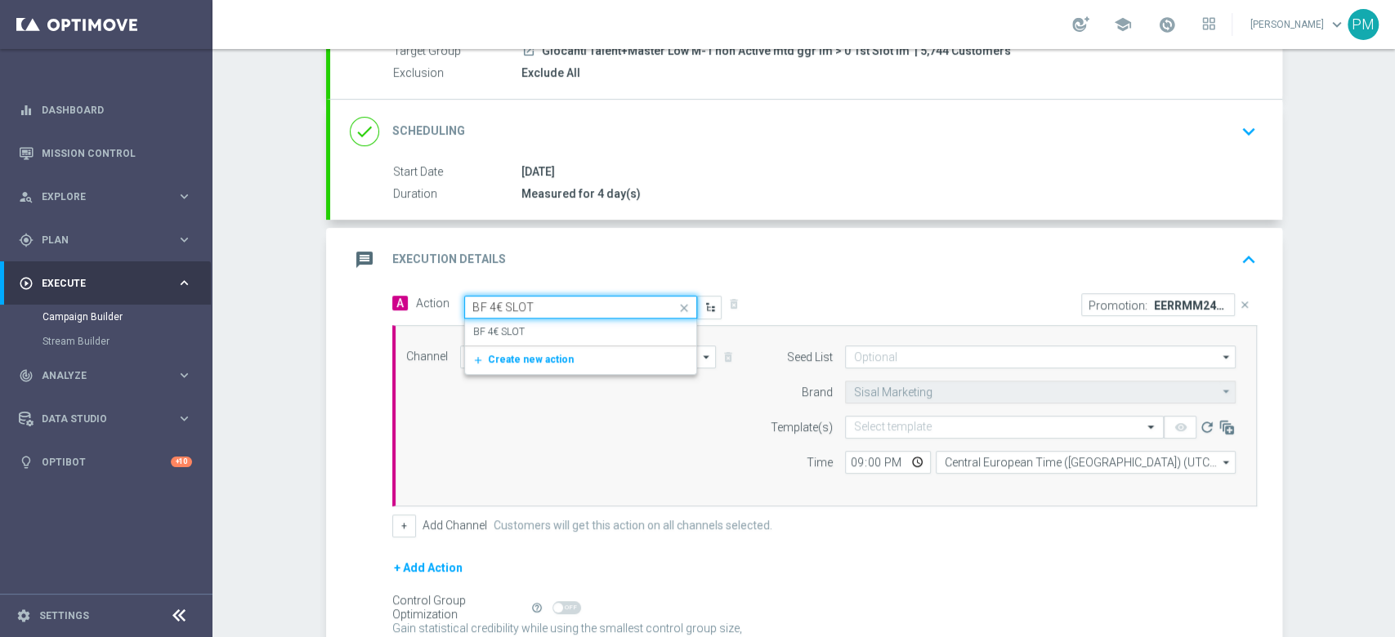
paste input "BF 4€ SLOT"
click at [550, 308] on input "BF 4€ SLOTBF 4€ SLOT" at bounding box center [564, 308] width 182 height 14
paste input "text"
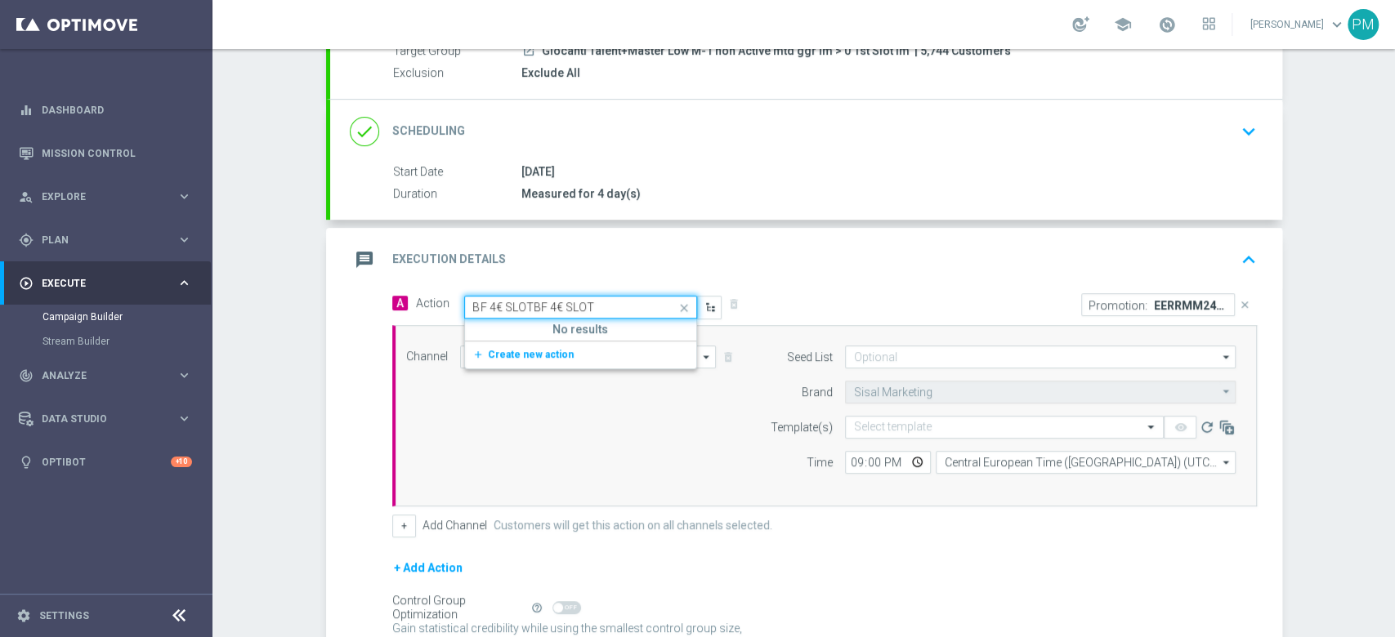
type input "BF 4€ SLOT"
click at [543, 331] on div "BF 4€ SLOT edit" at bounding box center [580, 332] width 215 height 27
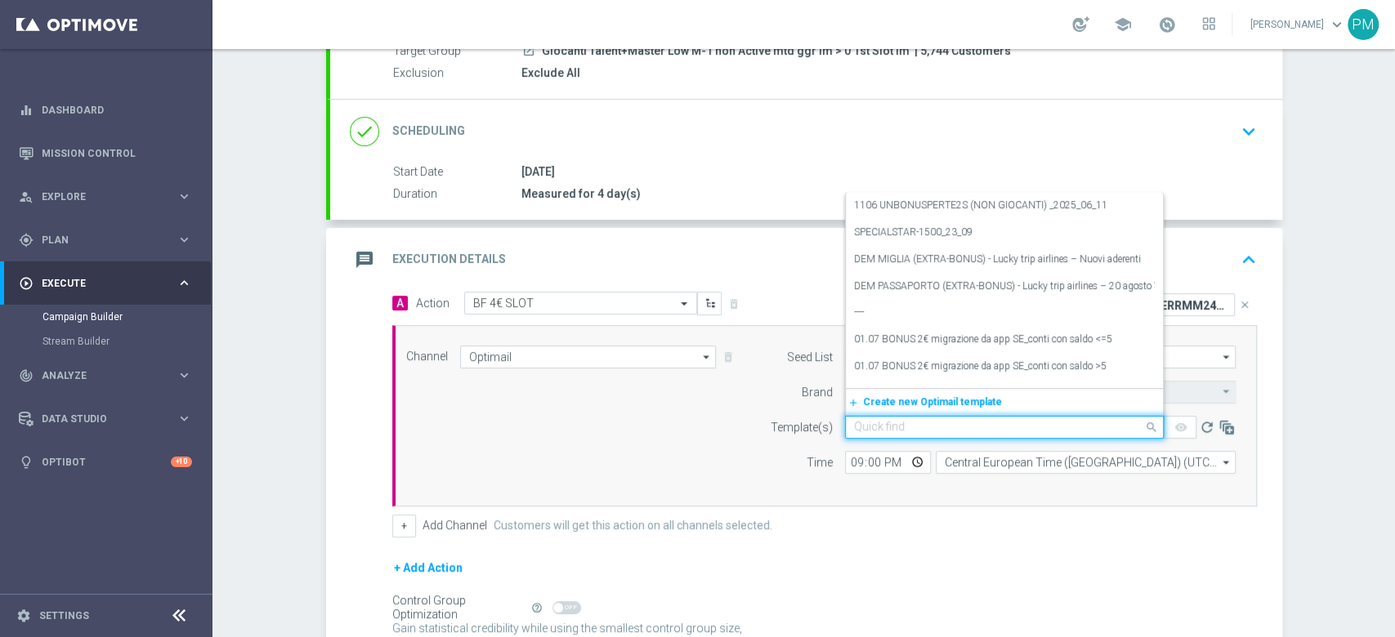
click at [890, 422] on input "text" at bounding box center [988, 428] width 268 height 14
paste input "BF4SLOT151025 - [DATE]"
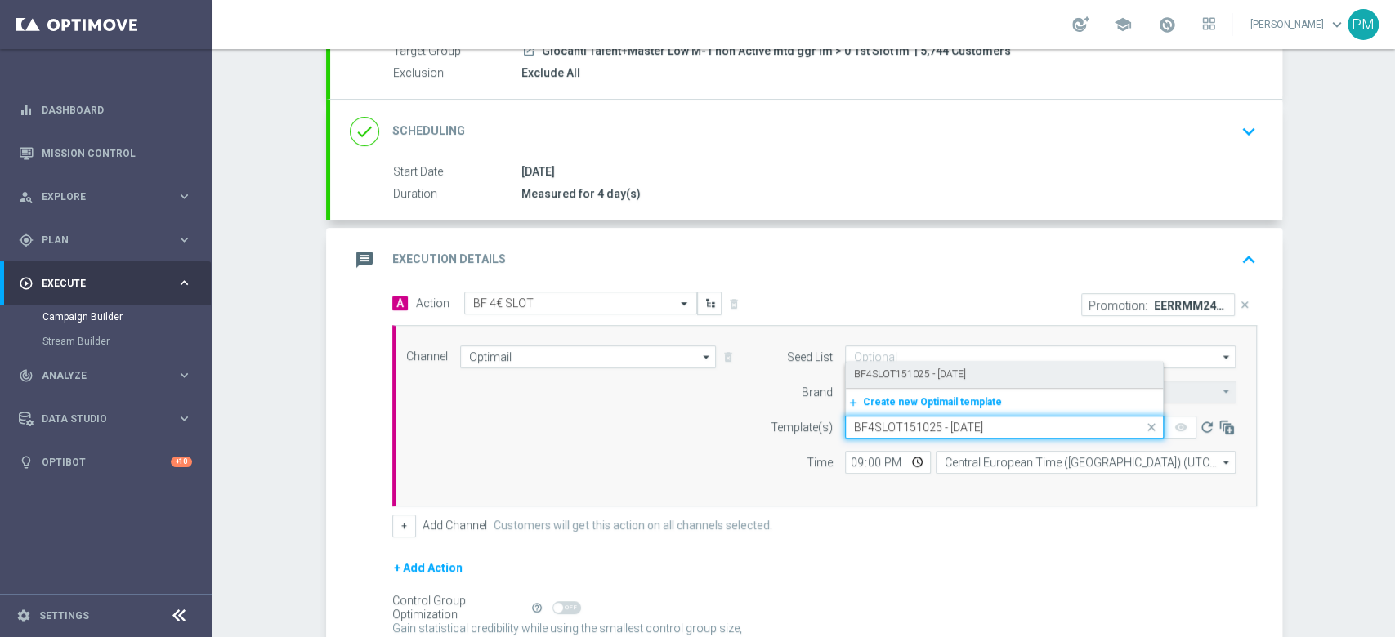
click at [922, 369] on label "BF4SLOT151025 - [DATE]" at bounding box center [910, 375] width 112 height 14
type input "BF4SLOT151025 - [DATE]"
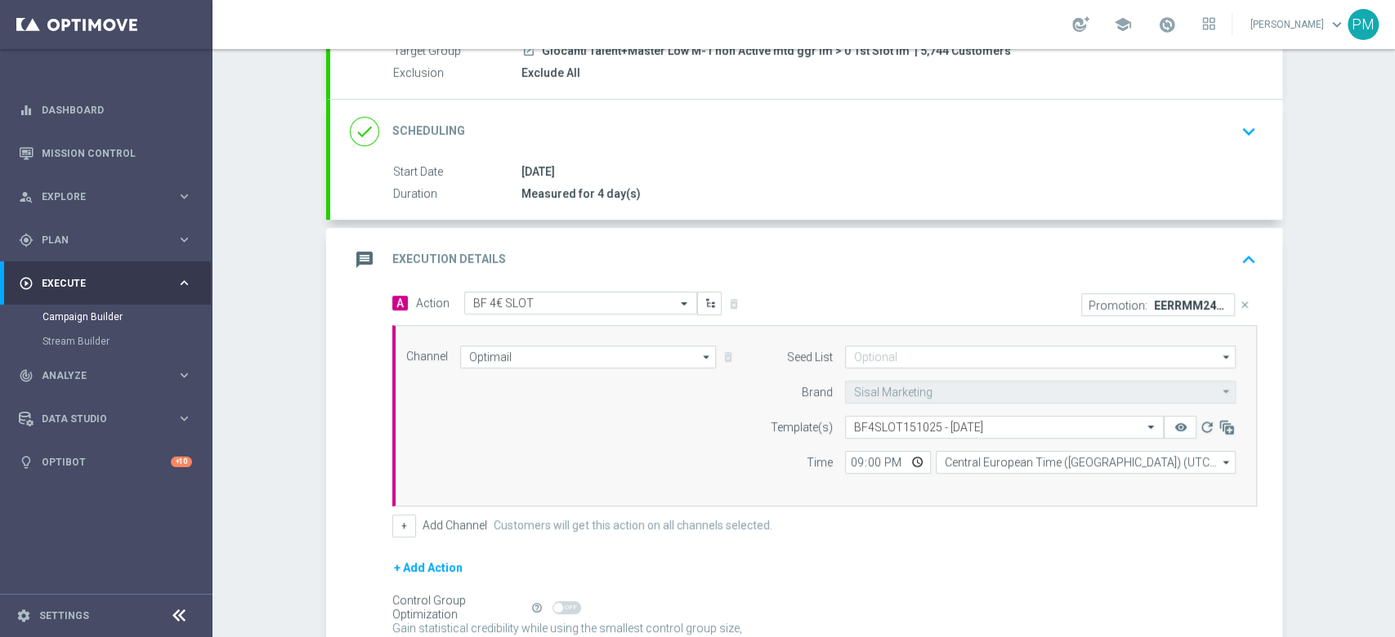
click at [1045, 259] on div "message Execution Details keyboard_arrow_up" at bounding box center [806, 259] width 913 height 31
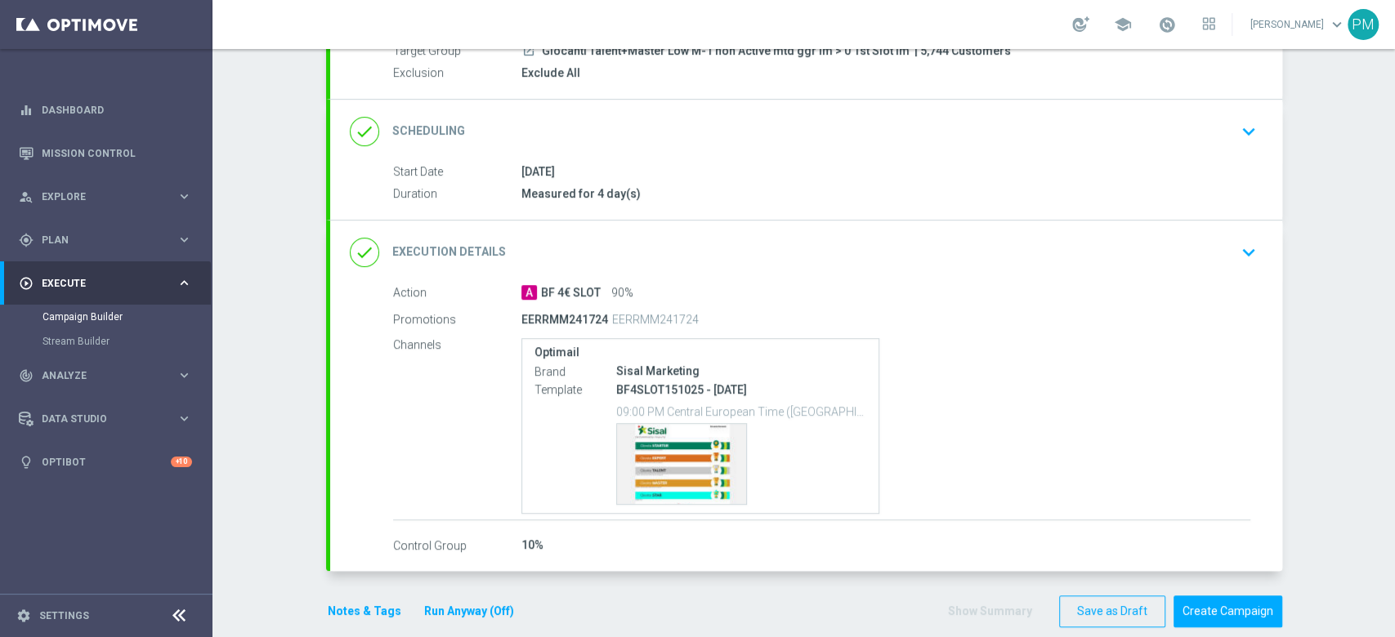
click at [355, 477] on button "Notes & Tags" at bounding box center [364, 611] width 77 height 20
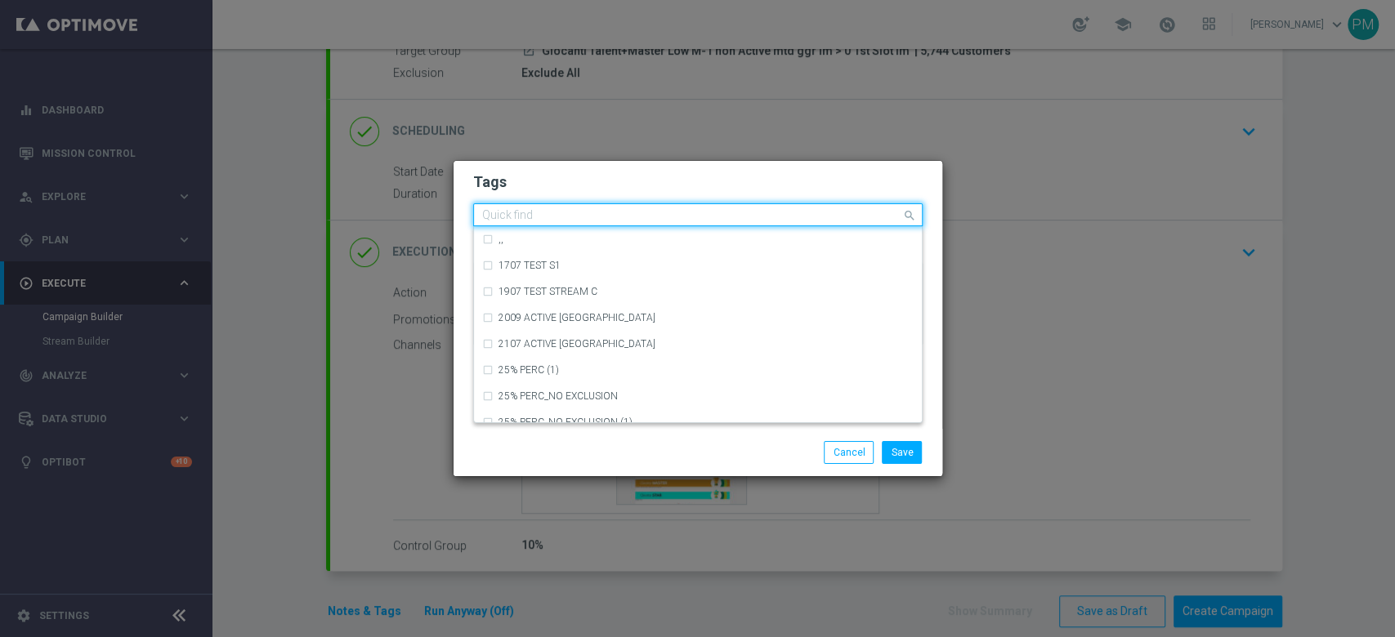
click at [556, 215] on input "text" at bounding box center [691, 216] width 419 height 14
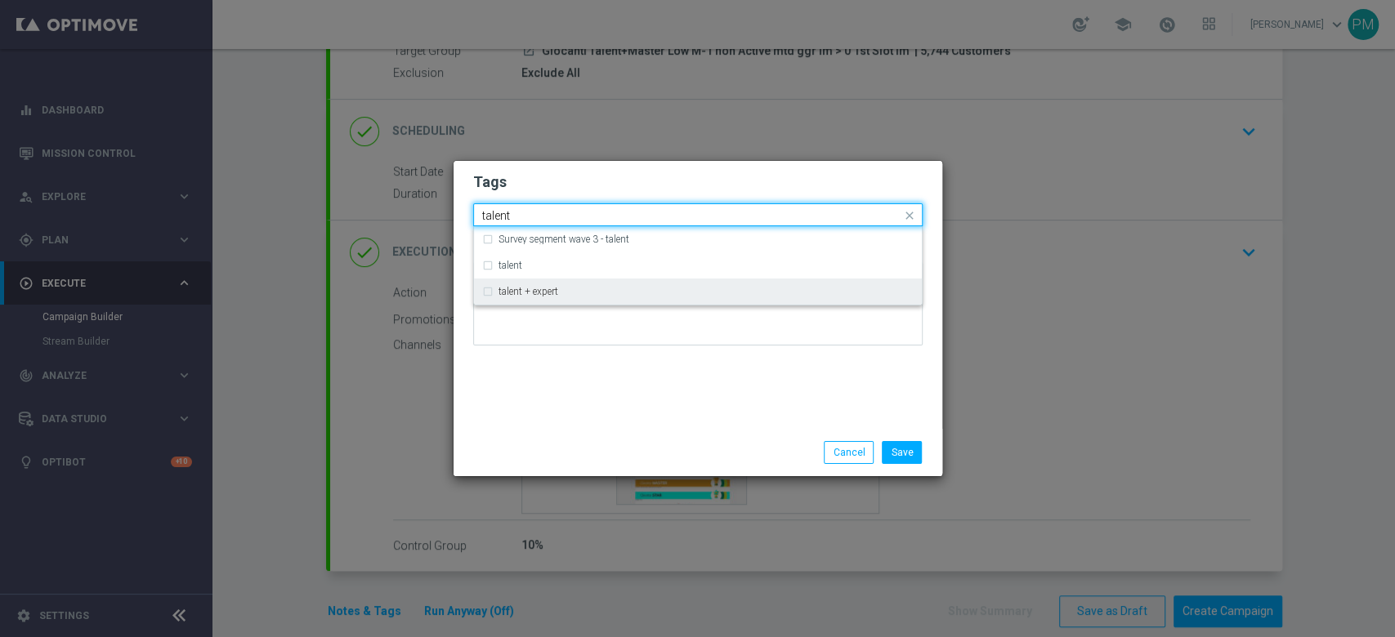
click at [556, 296] on label "talent + expert" at bounding box center [528, 292] width 60 height 10
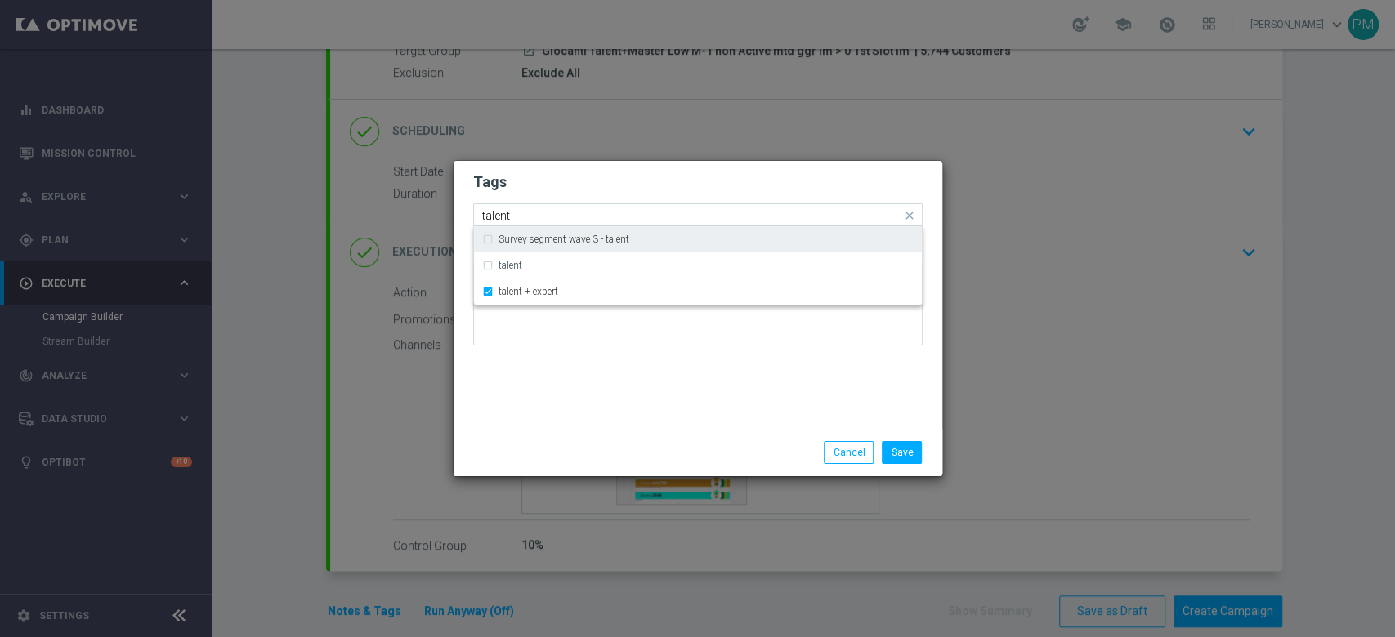
click at [489, 216] on input "talent" at bounding box center [691, 216] width 419 height 14
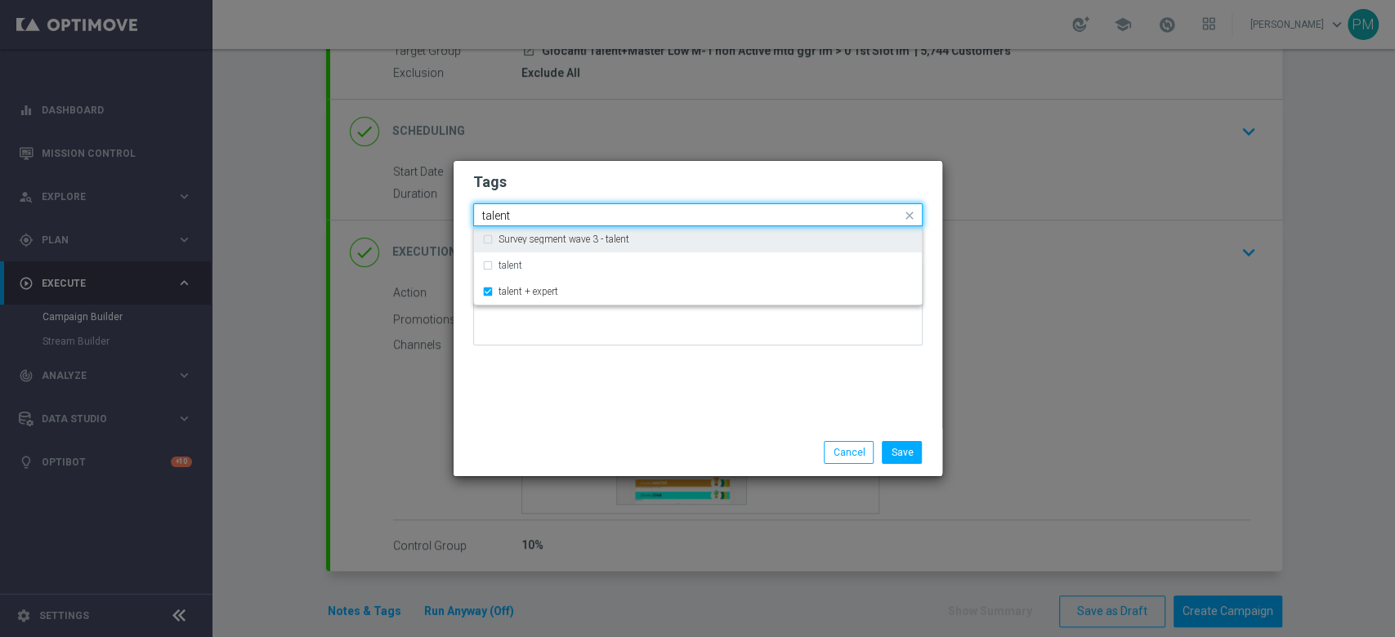
click at [489, 216] on input "talent" at bounding box center [691, 216] width 419 height 14
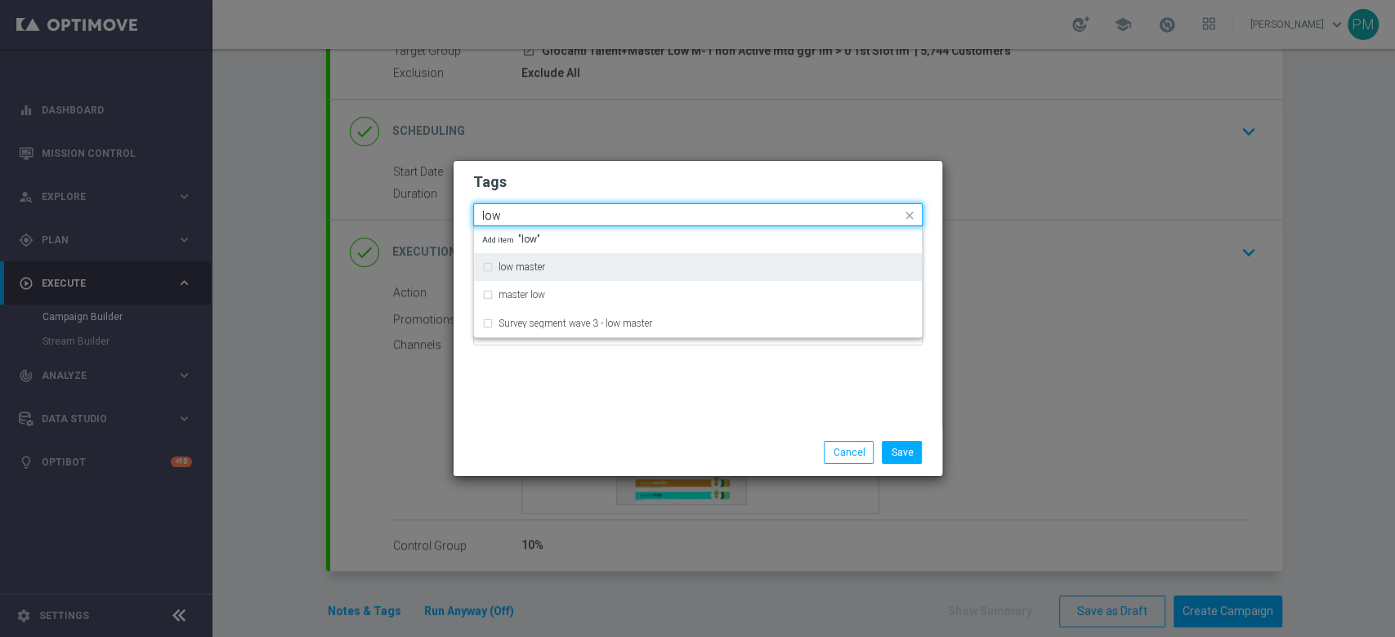
click at [549, 277] on div "low master" at bounding box center [697, 267] width 431 height 26
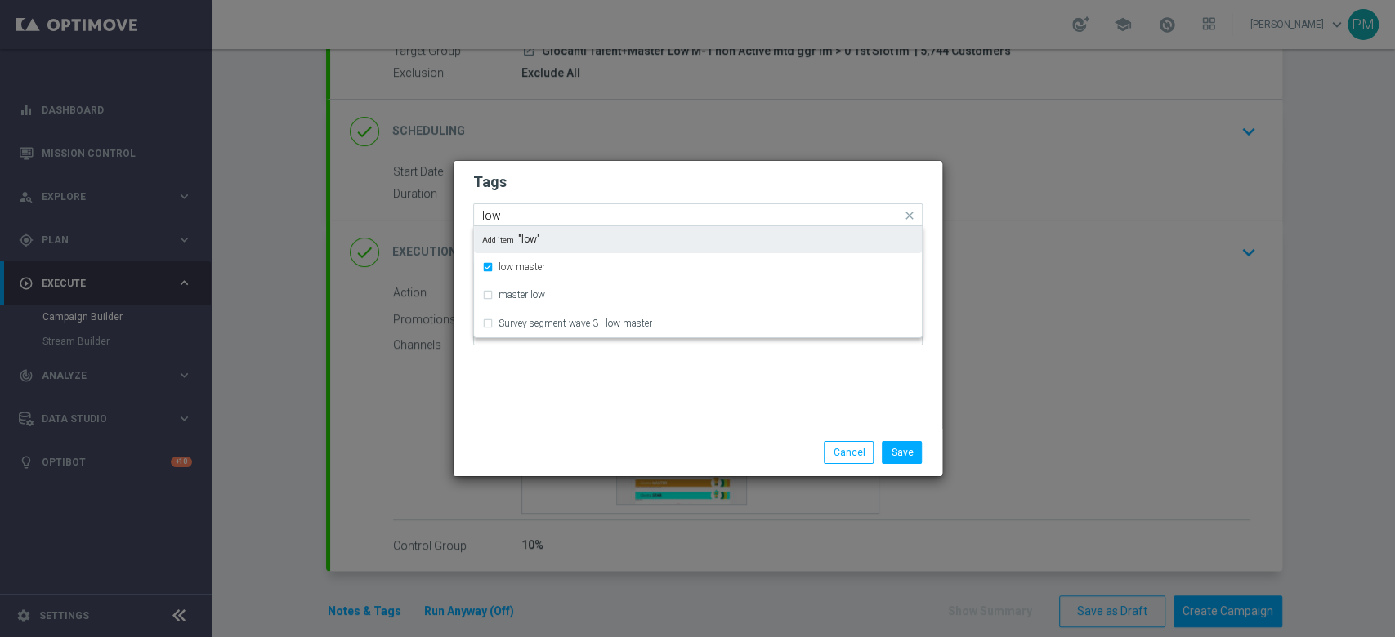
click at [497, 211] on input "low" at bounding box center [691, 216] width 419 height 14
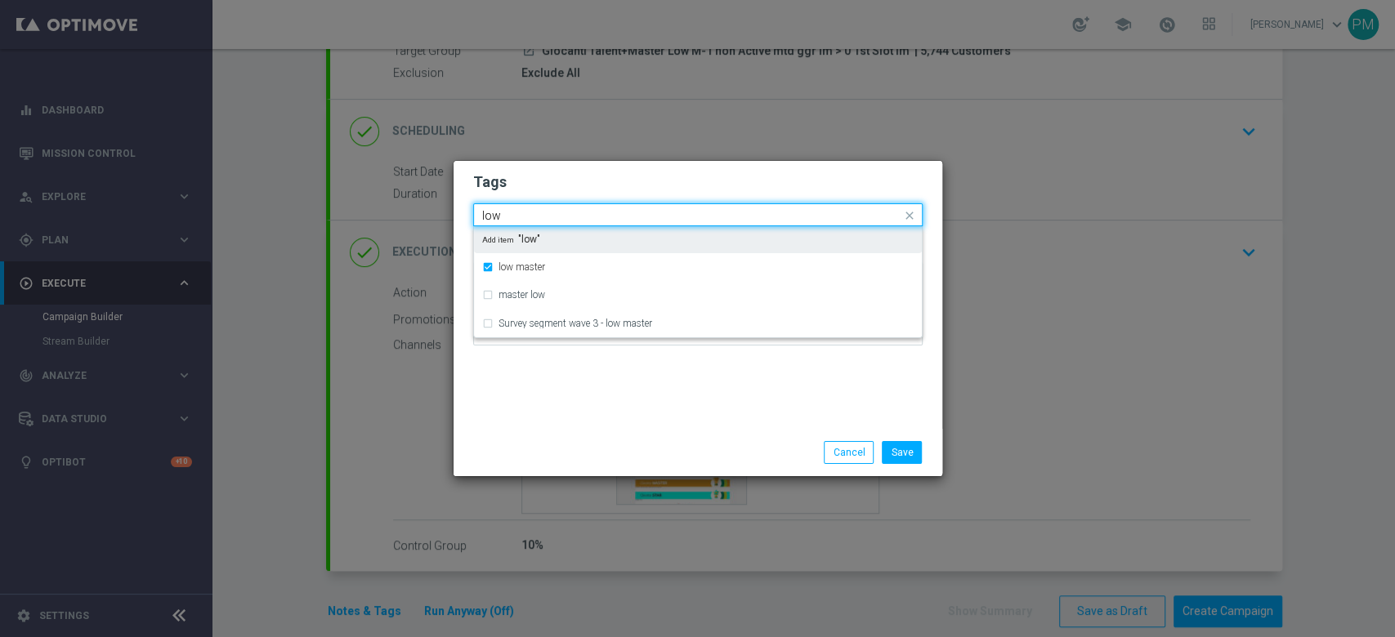
click at [497, 211] on input "low" at bounding box center [691, 216] width 419 height 14
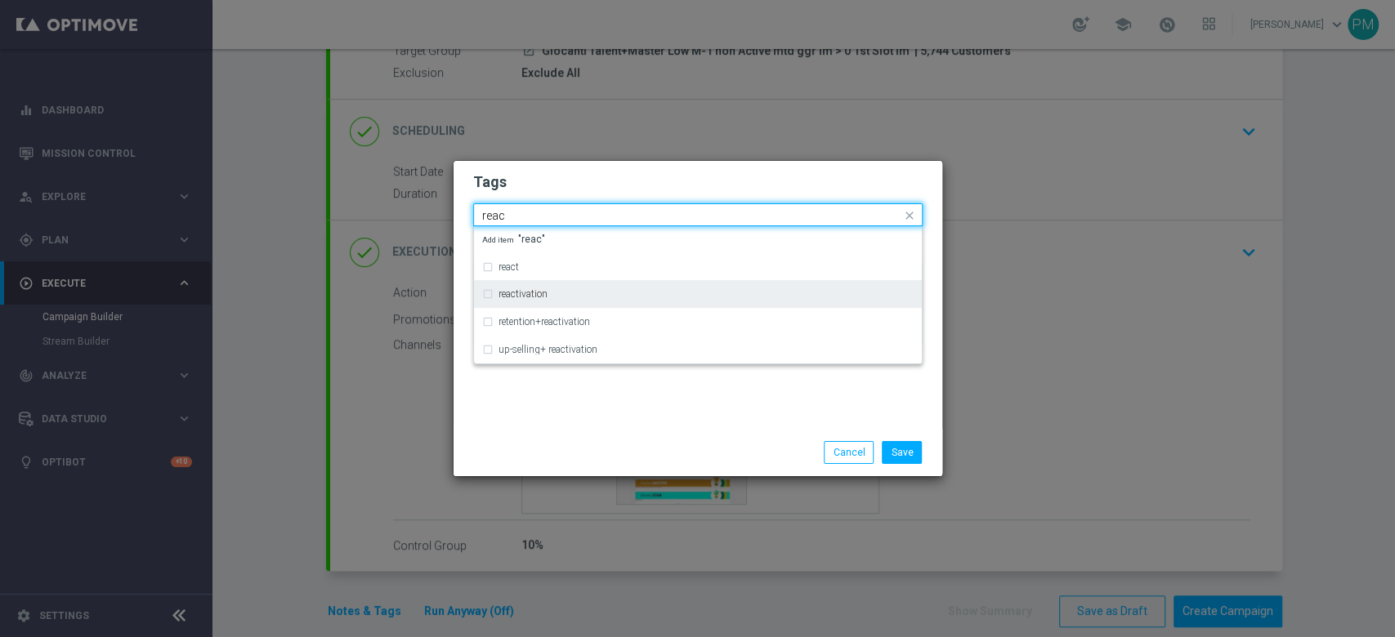
click at [544, 292] on label "reactivation" at bounding box center [522, 294] width 49 height 10
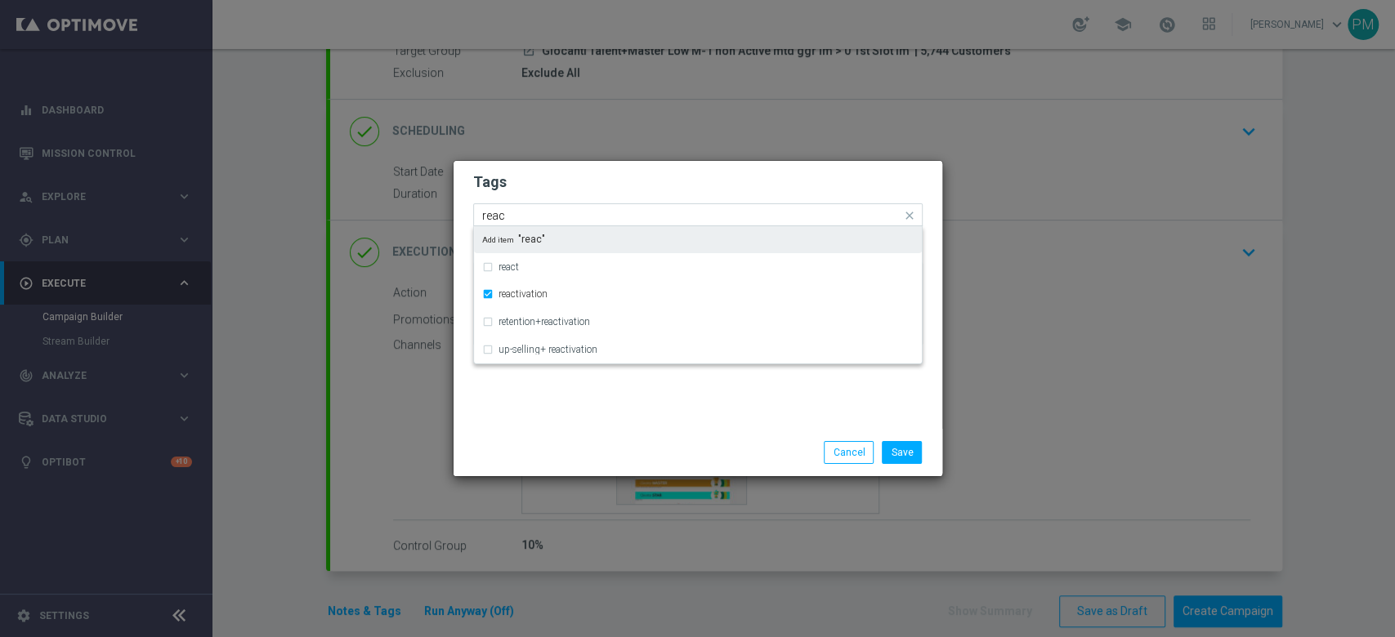
click at [500, 217] on input "reac" at bounding box center [691, 216] width 419 height 14
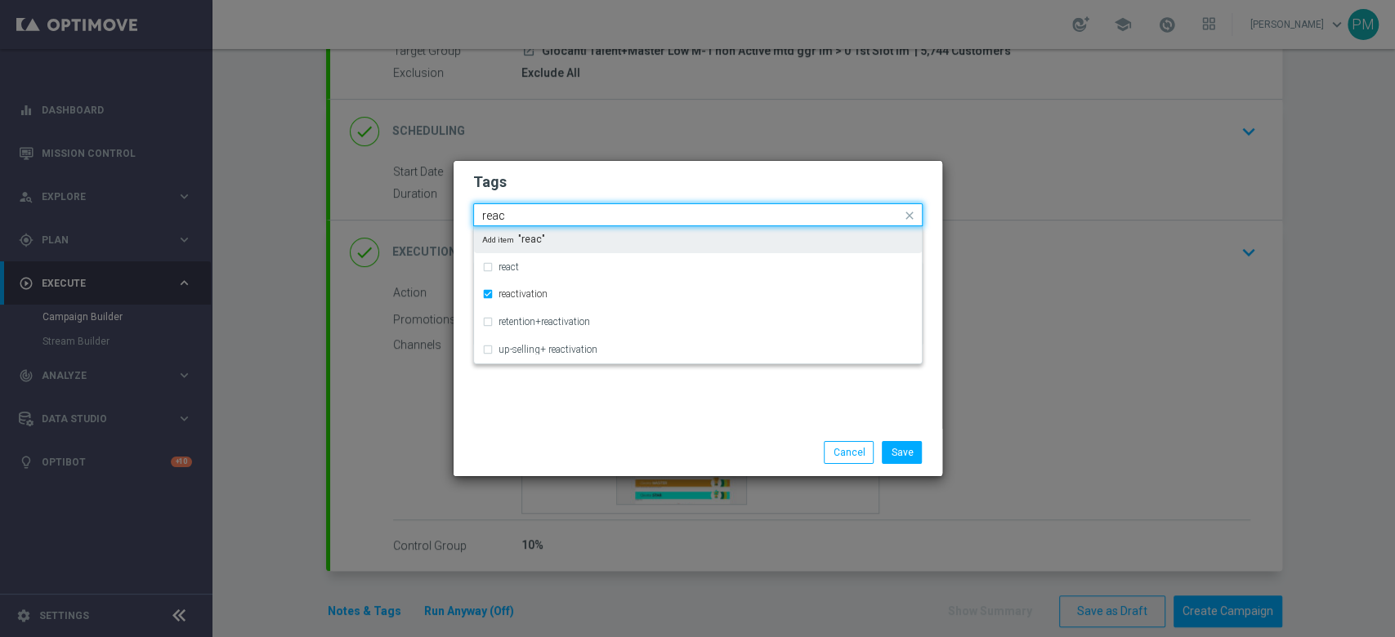
click at [500, 217] on input "reac" at bounding box center [691, 216] width 419 height 14
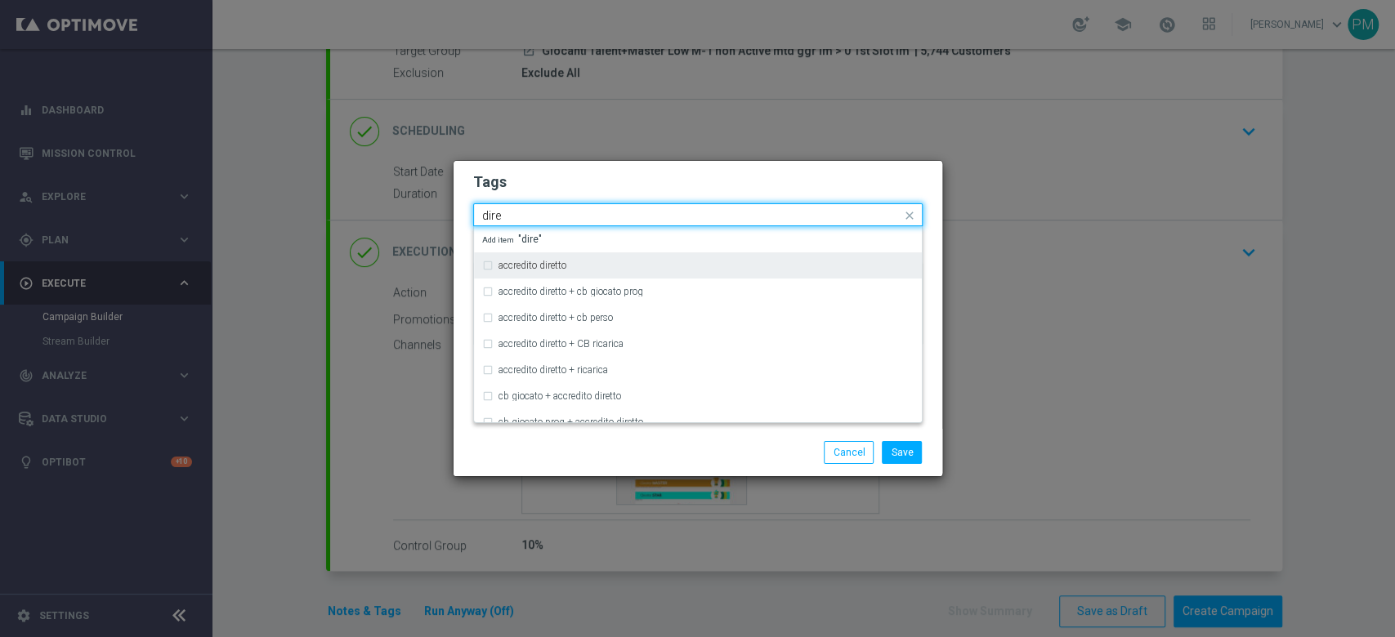
click at [516, 256] on div "accredito diretto" at bounding box center [697, 265] width 431 height 26
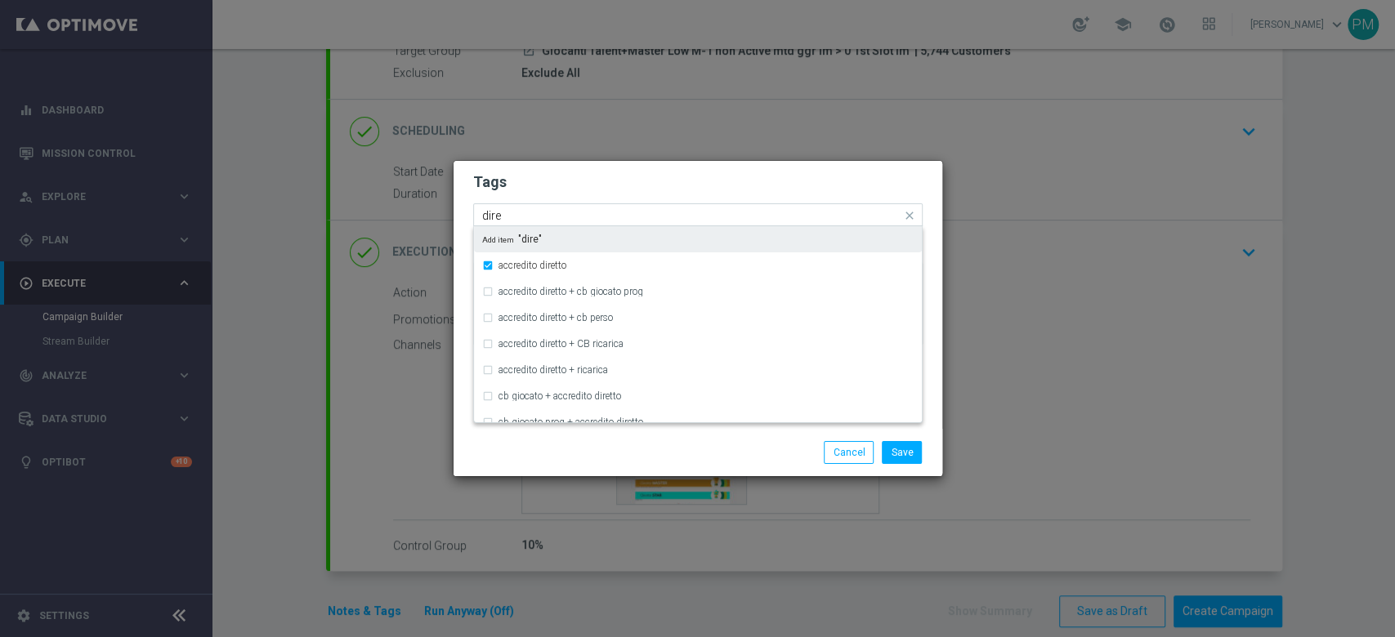
click at [497, 219] on input "dire" at bounding box center [691, 216] width 419 height 14
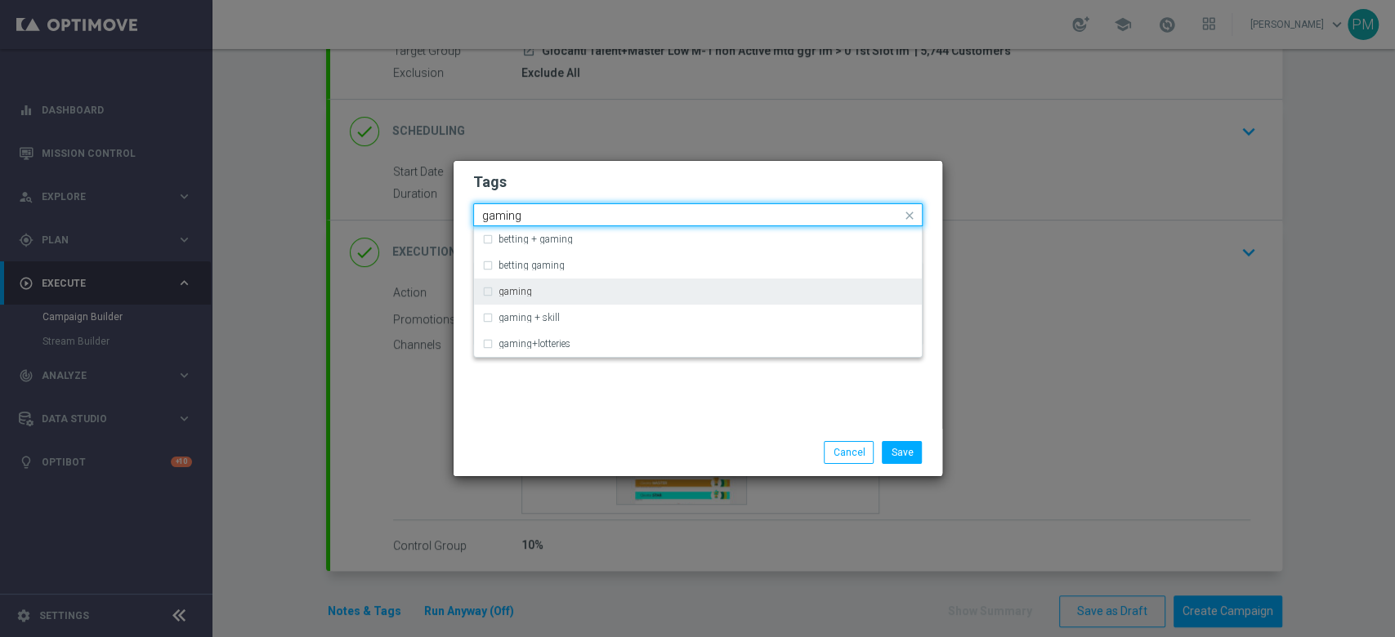
click at [523, 298] on div "gaming" at bounding box center [697, 292] width 431 height 26
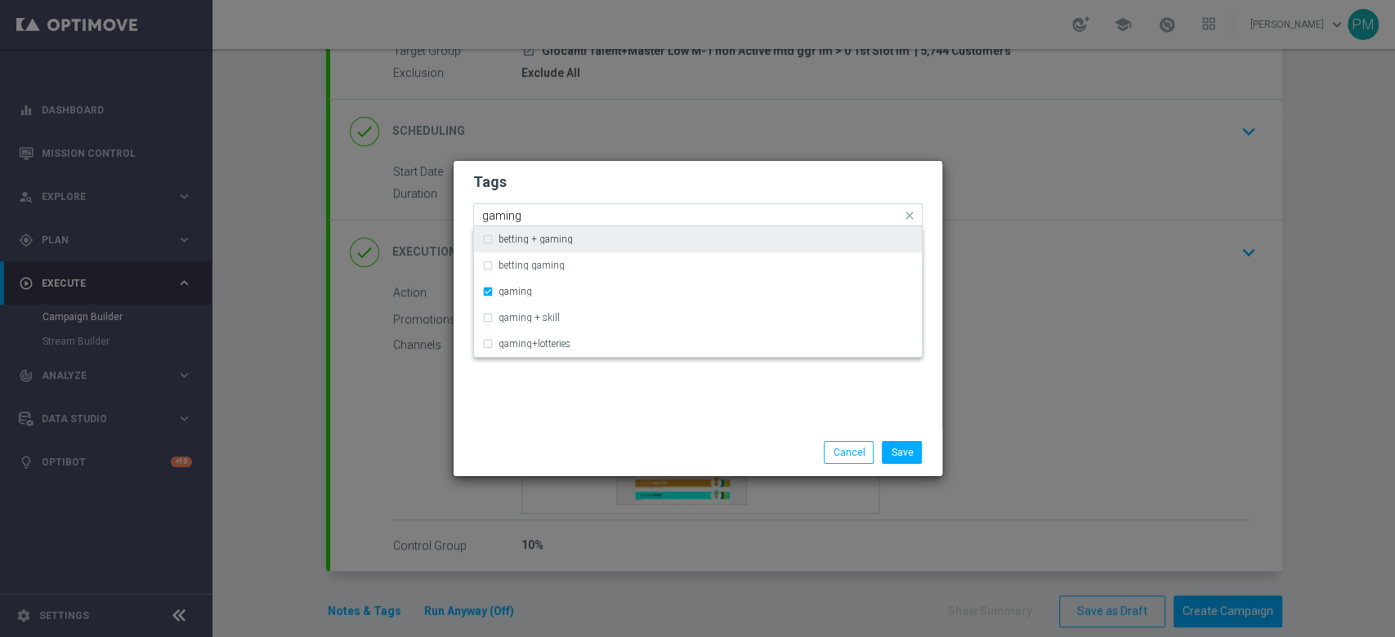
click at [498, 218] on input "gaming" at bounding box center [691, 216] width 419 height 14
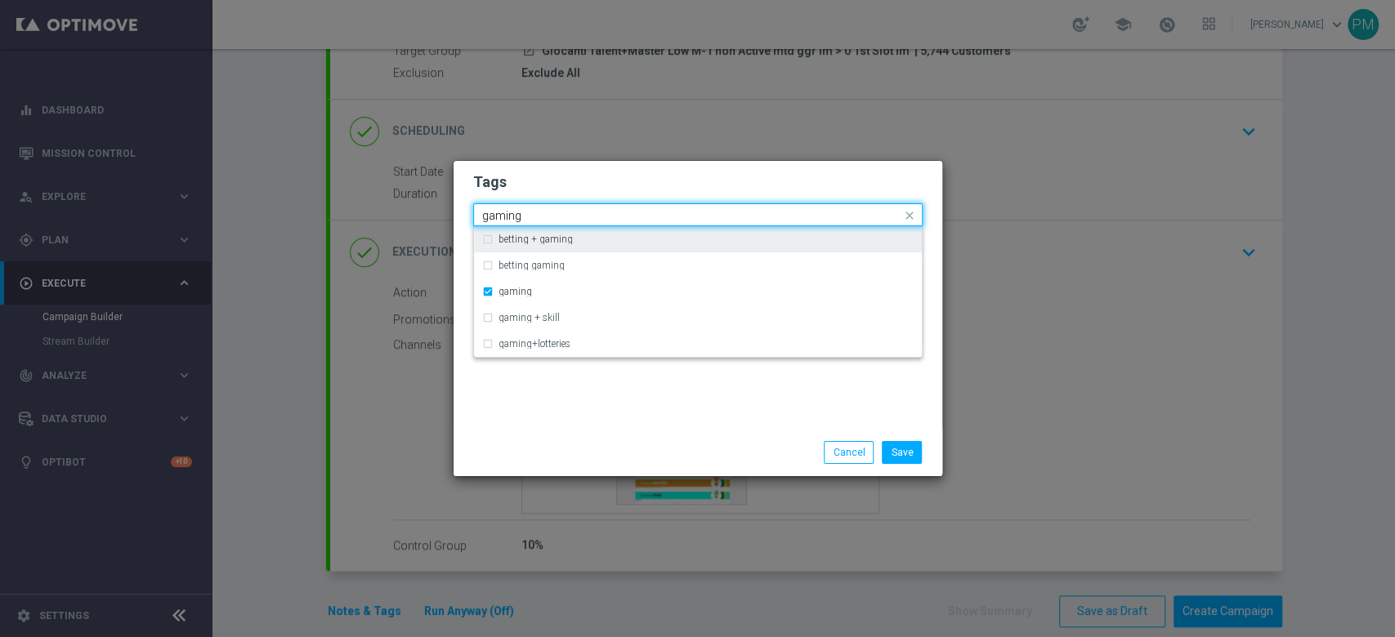
click at [498, 218] on input "gaming" at bounding box center [691, 216] width 419 height 14
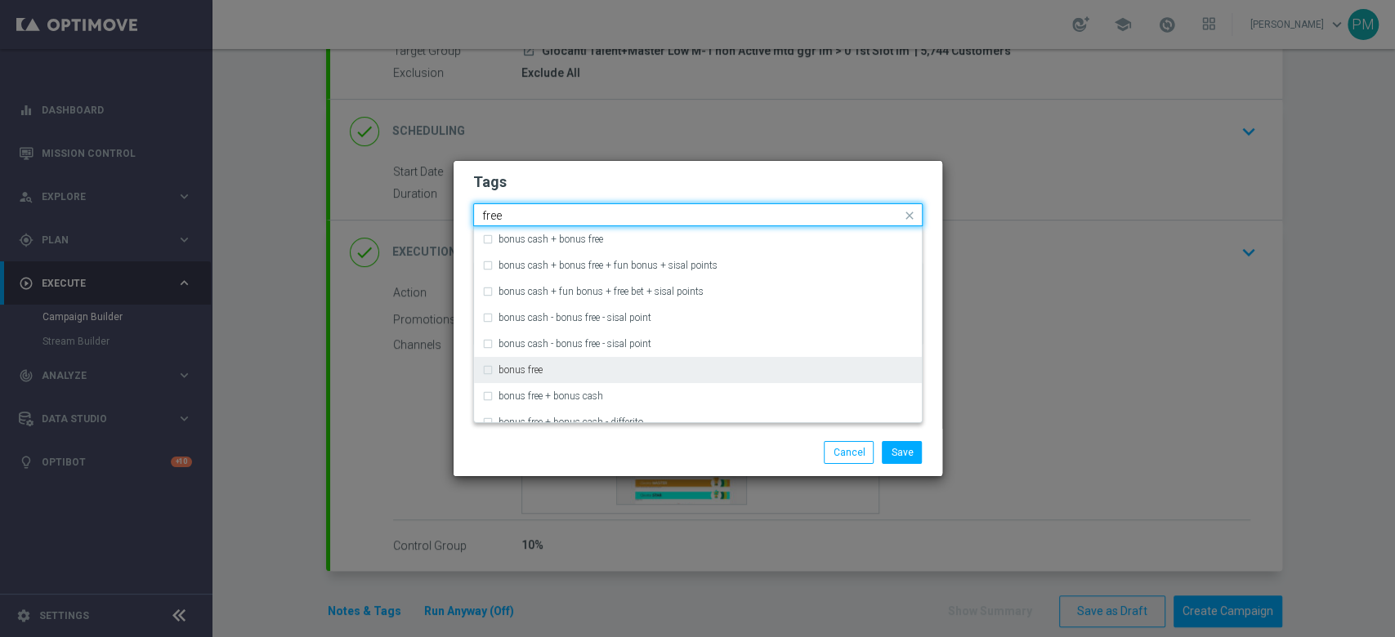
click at [549, 378] on div "bonus free" at bounding box center [697, 370] width 431 height 26
type input "free"
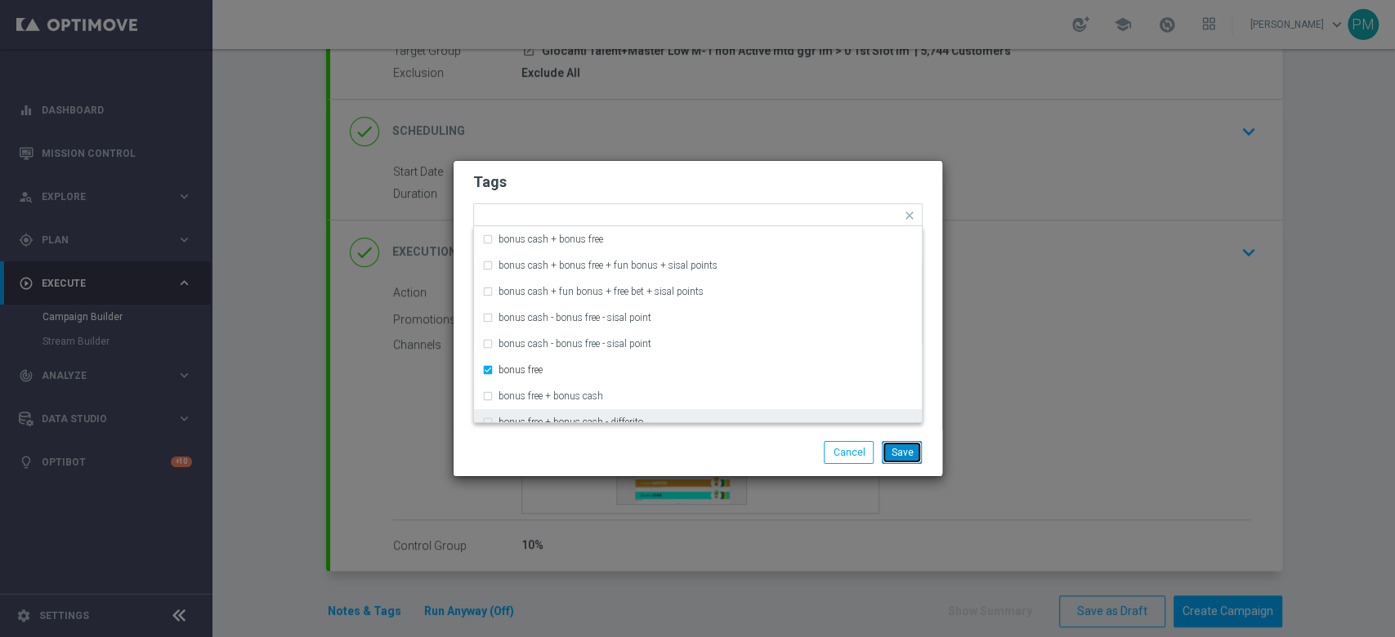
click at [918, 451] on button "Save" at bounding box center [902, 452] width 40 height 23
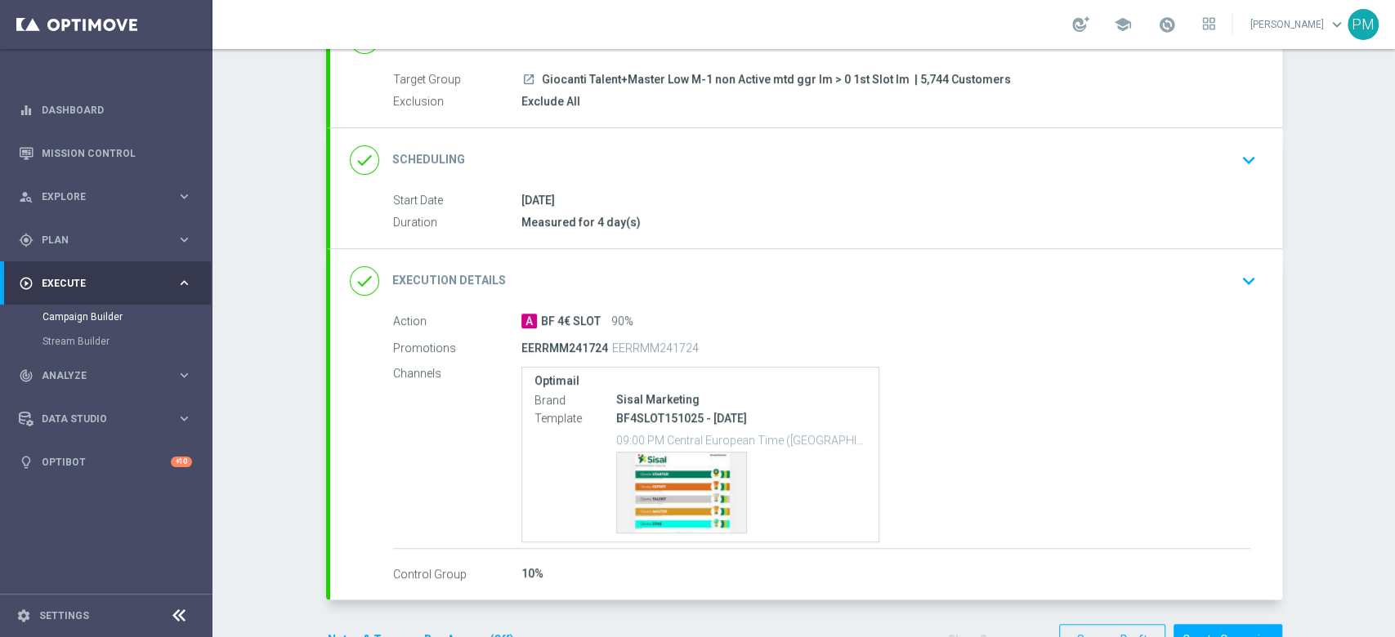
scroll to position [59, 0]
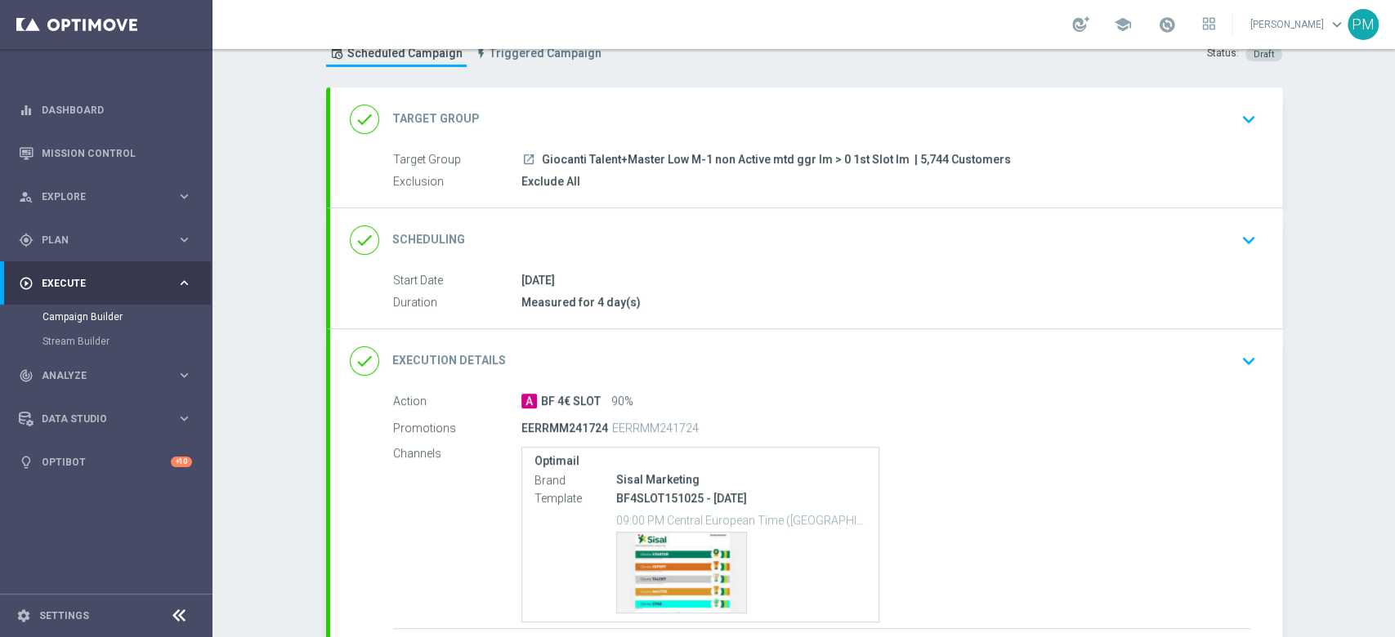
click at [802, 252] on div "done Scheduling keyboard_arrow_down" at bounding box center [806, 240] width 913 height 31
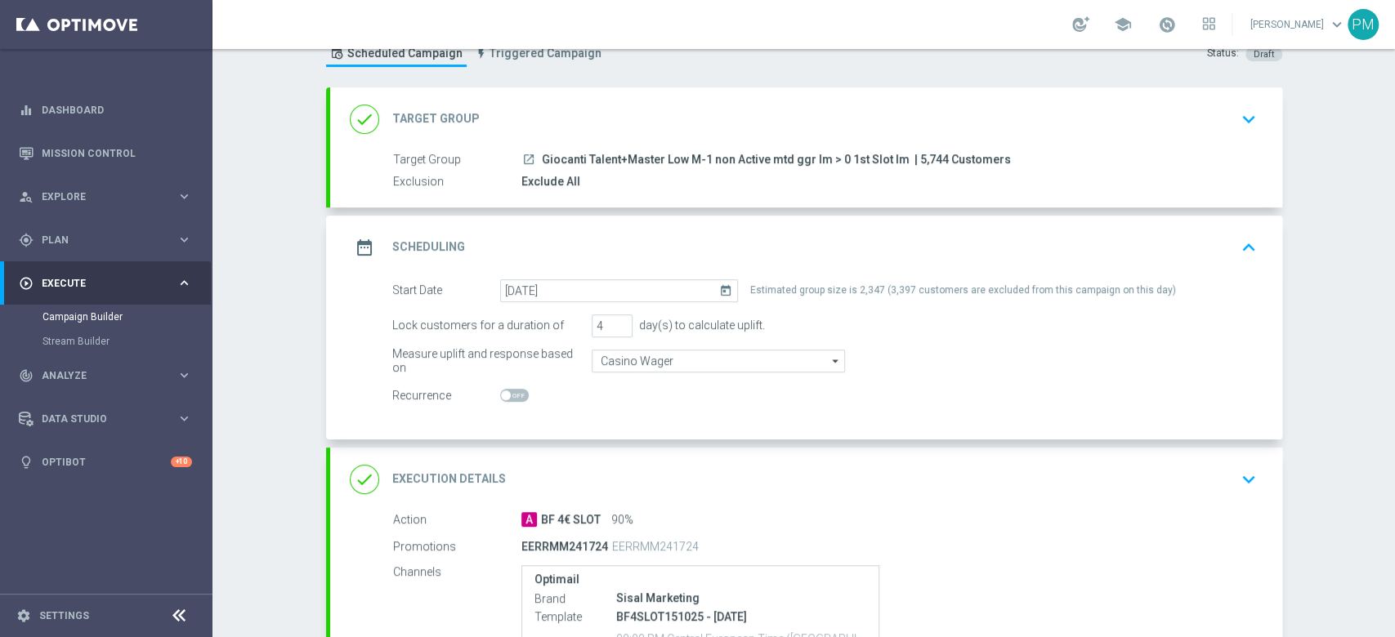
click at [802, 252] on div "date_range Scheduling keyboard_arrow_up" at bounding box center [806, 247] width 913 height 31
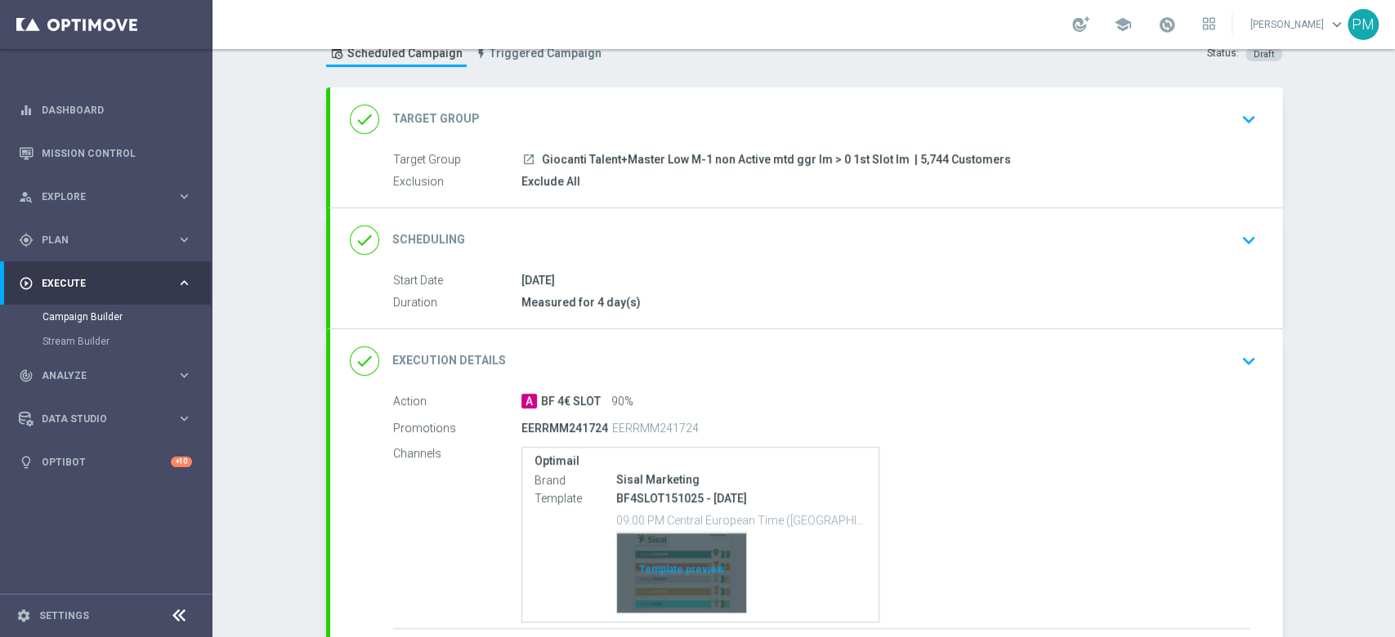
click at [673, 477] on div "Template preview" at bounding box center [681, 573] width 129 height 80
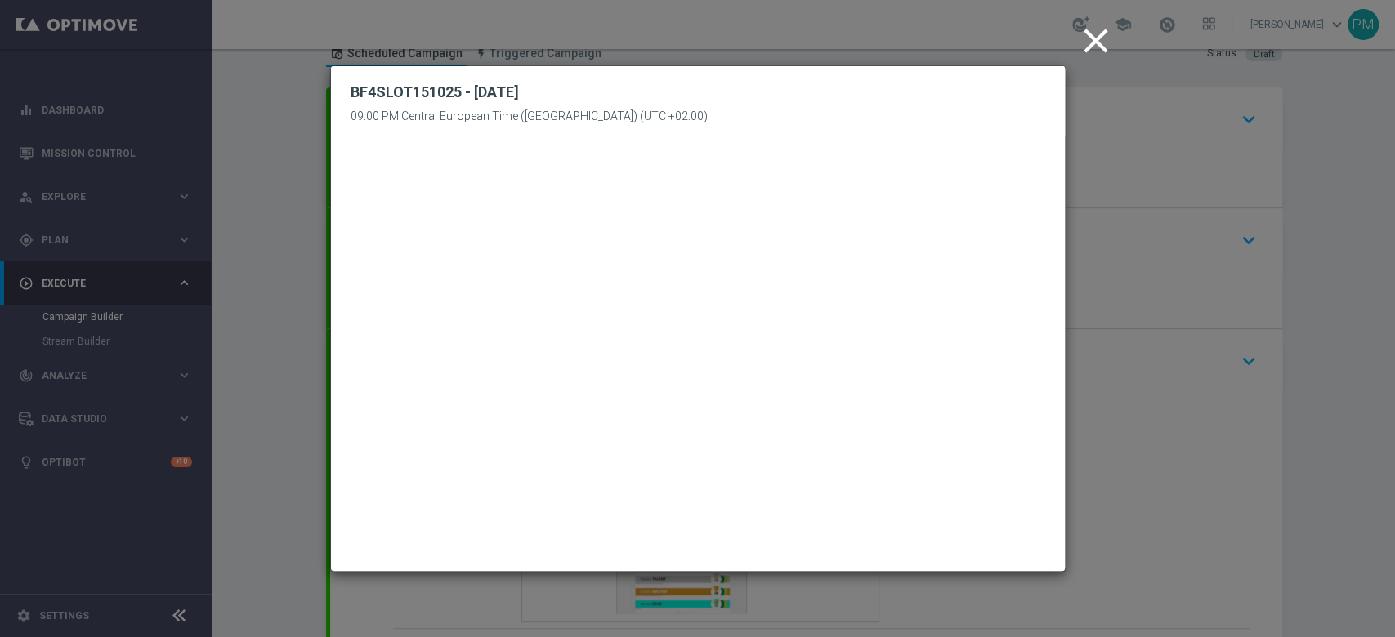
click at [1045, 44] on icon "close" at bounding box center [1095, 40] width 41 height 41
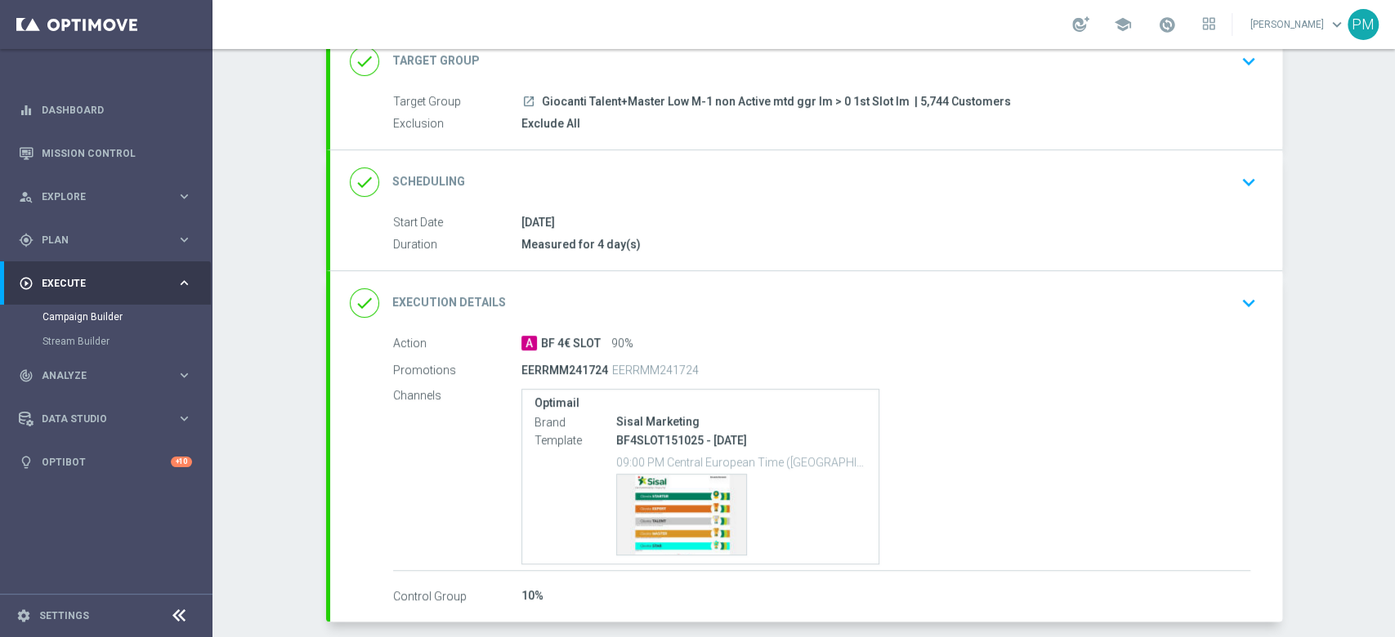
scroll to position [188, 0]
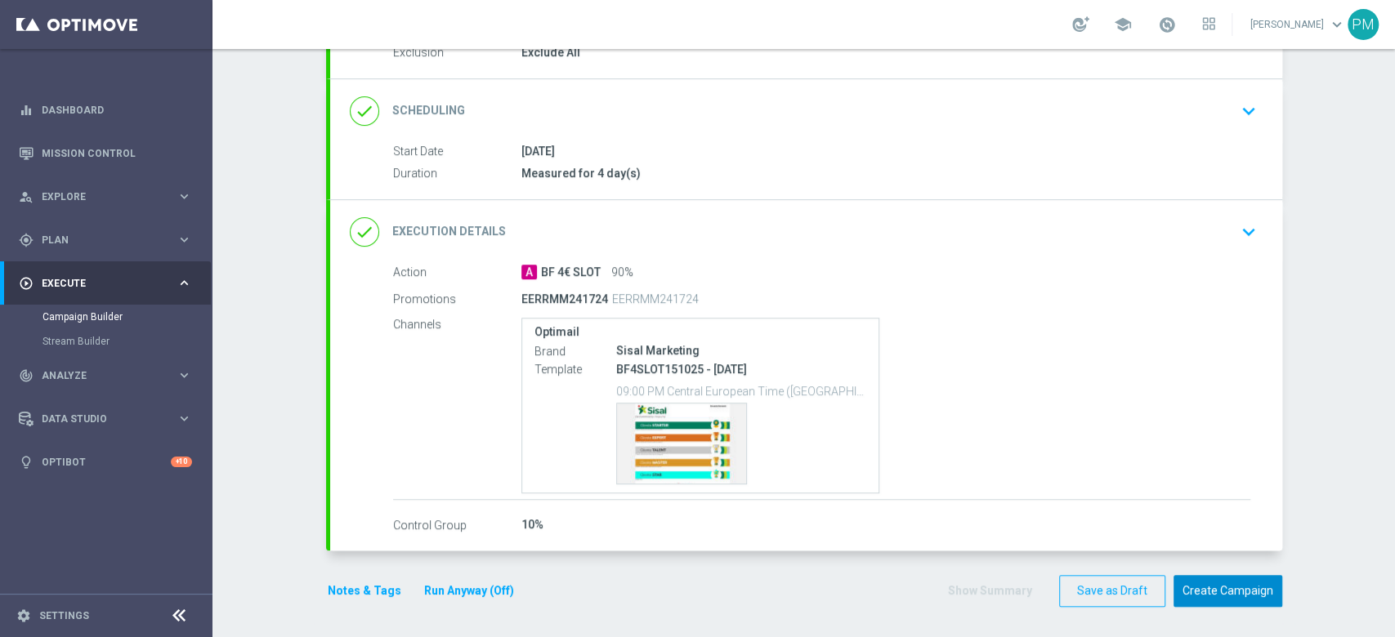
click at [1045, 477] on button "Create Campaign" at bounding box center [1227, 591] width 109 height 32
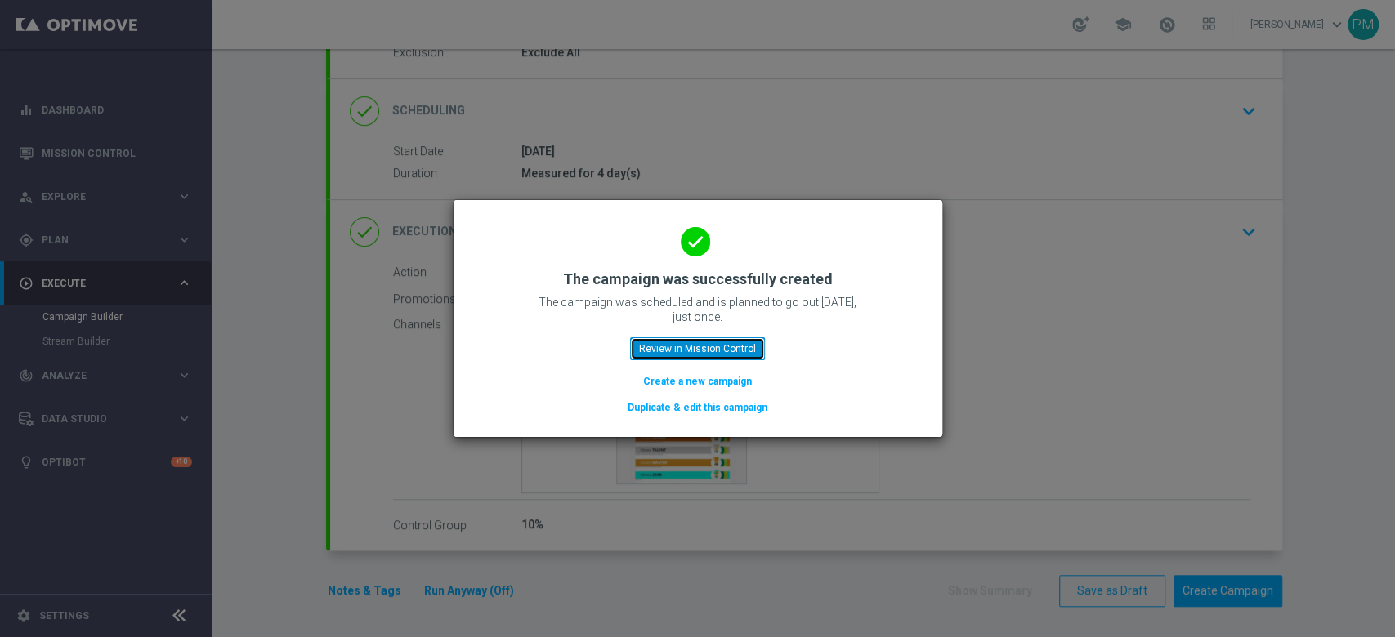
click at [724, 346] on button "Review in Mission Control" at bounding box center [697, 348] width 135 height 23
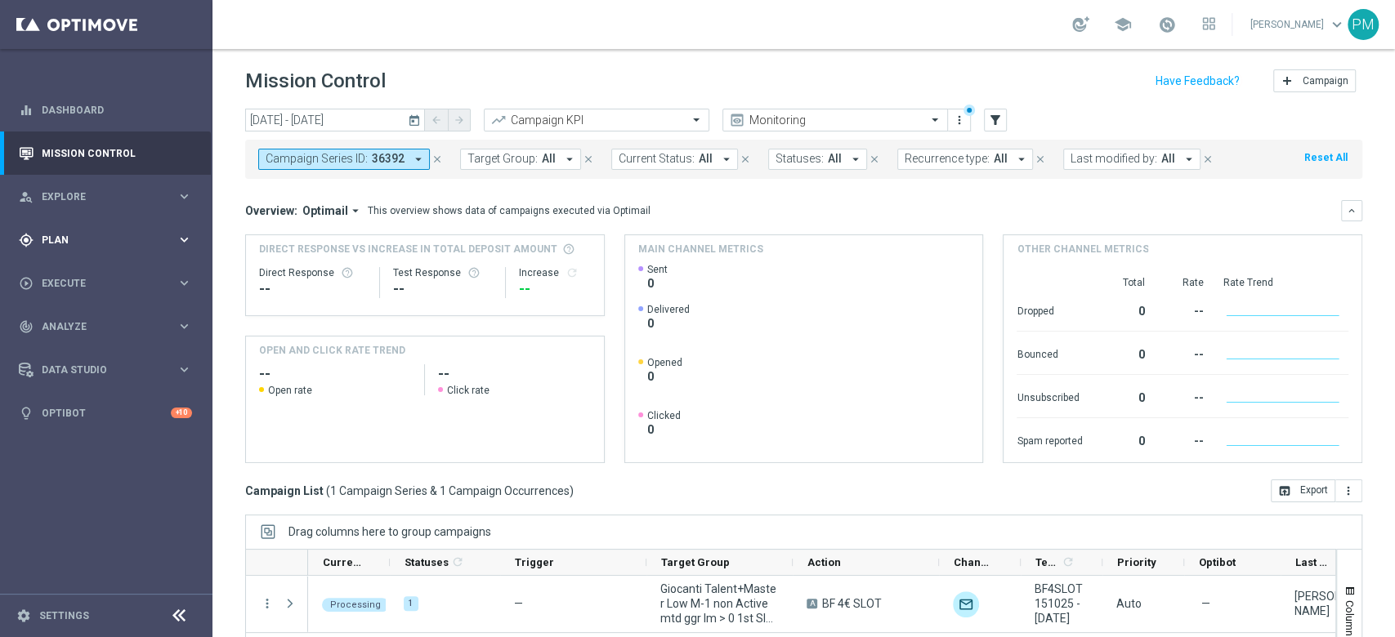
click at [76, 244] on span "Plan" at bounding box center [109, 240] width 135 height 10
click at [76, 276] on link "Target Groups" at bounding box center [105, 273] width 127 height 13
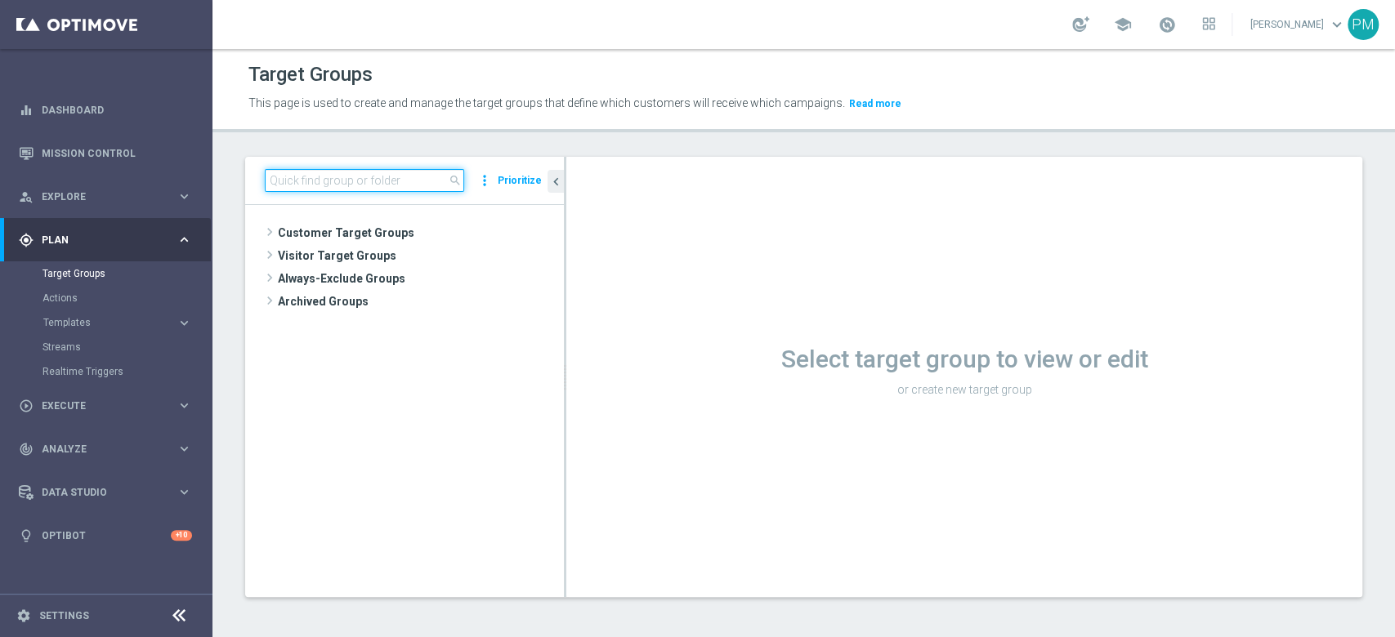
click at [400, 180] on input at bounding box center [364, 180] width 199 height 23
paste input "Churn 0-12M Talent + Master Low ggr nb tra 20 e 100 lftime 1st NO Slot"
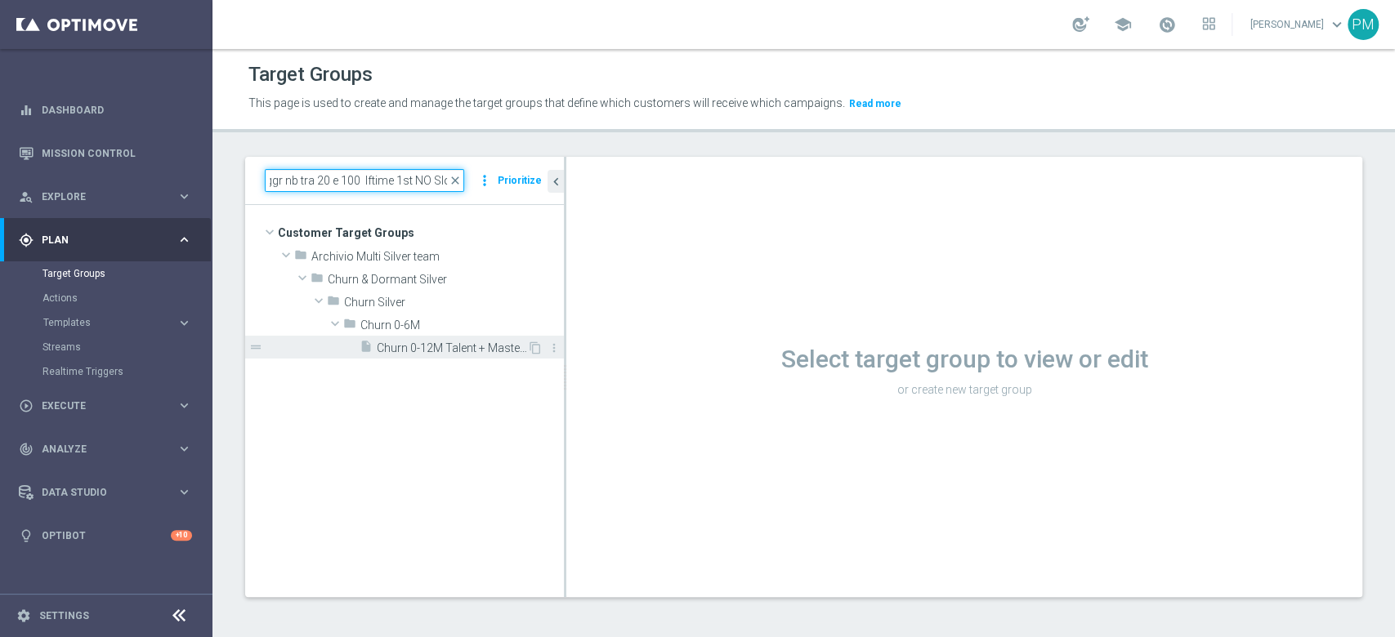
type input "Churn 0-12M Talent + Master Low ggr nb tra 20 e 100 lftime 1st NO Slot"
click at [414, 342] on span "Churn 0-12M Talent + Master Low ggr nb tra 20 e 100 lftime 1st NO Slot" at bounding box center [452, 349] width 150 height 14
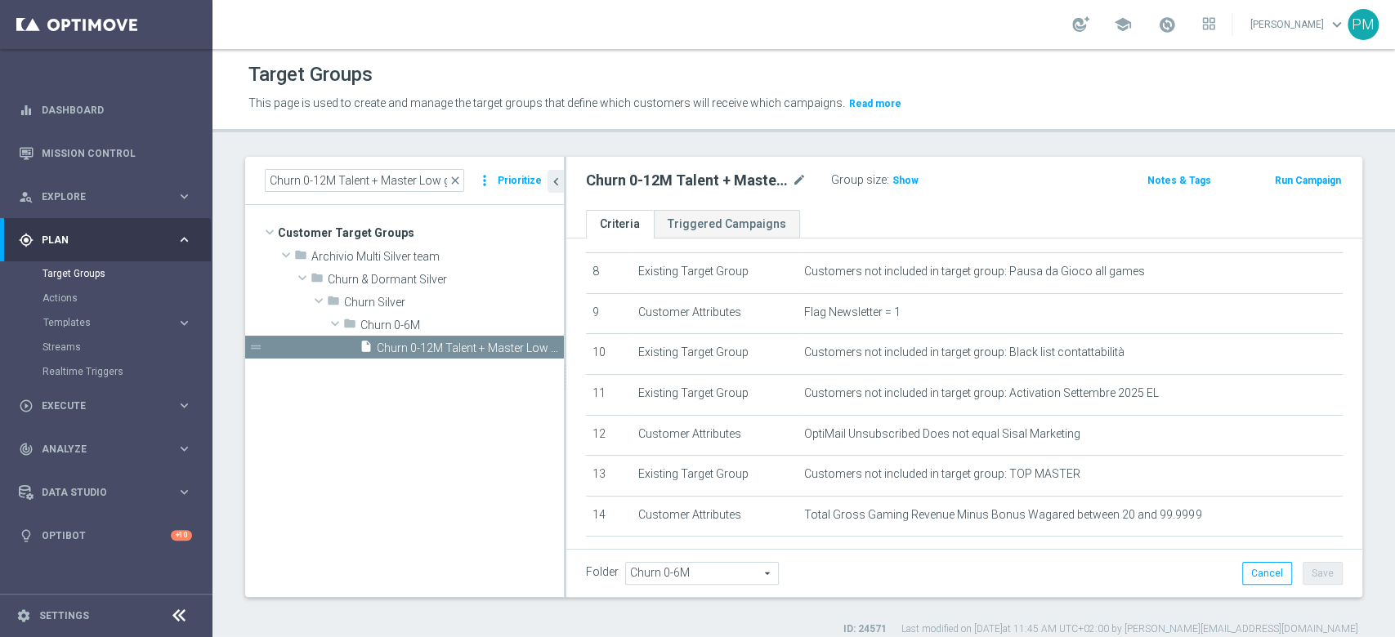
scroll to position [436, 0]
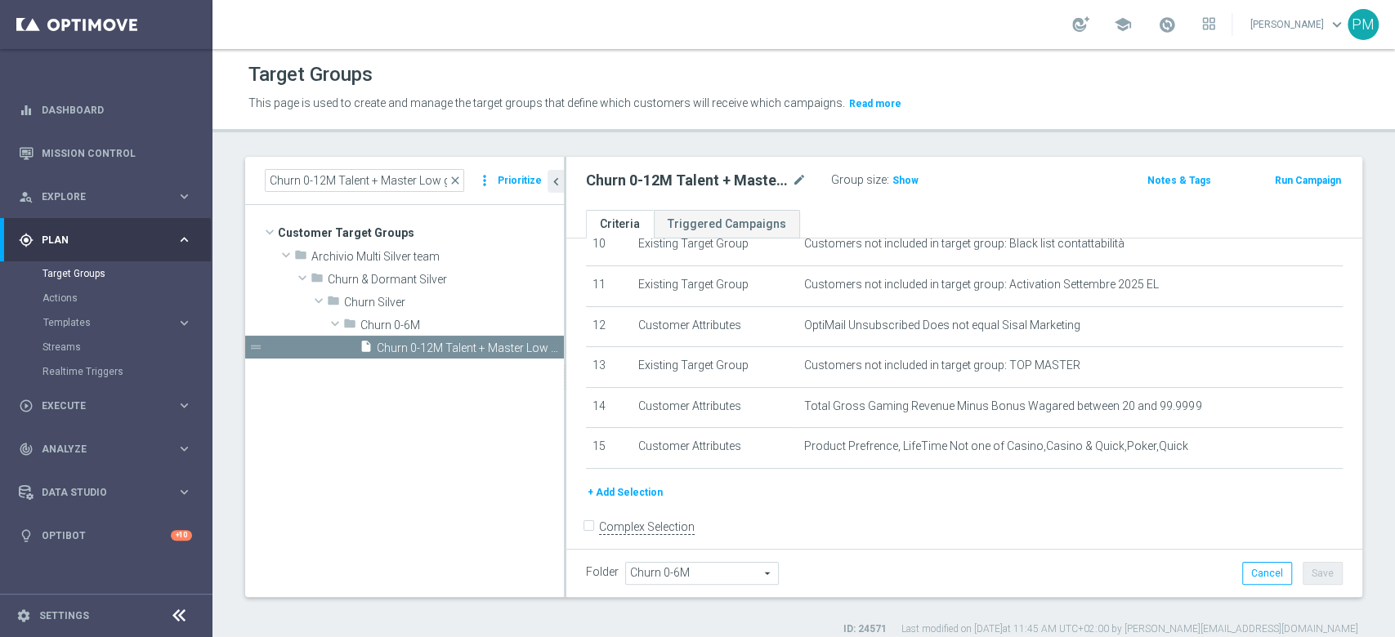
click at [87, 311] on accordion "Templates keyboard_arrow_right Optimail OptiMobile In-App OptiMobile Push Optip…" at bounding box center [126, 323] width 168 height 25
click at [81, 322] on span "Templates" at bounding box center [101, 323] width 117 height 10
click at [81, 349] on link "Optimail" at bounding box center [110, 347] width 119 height 13
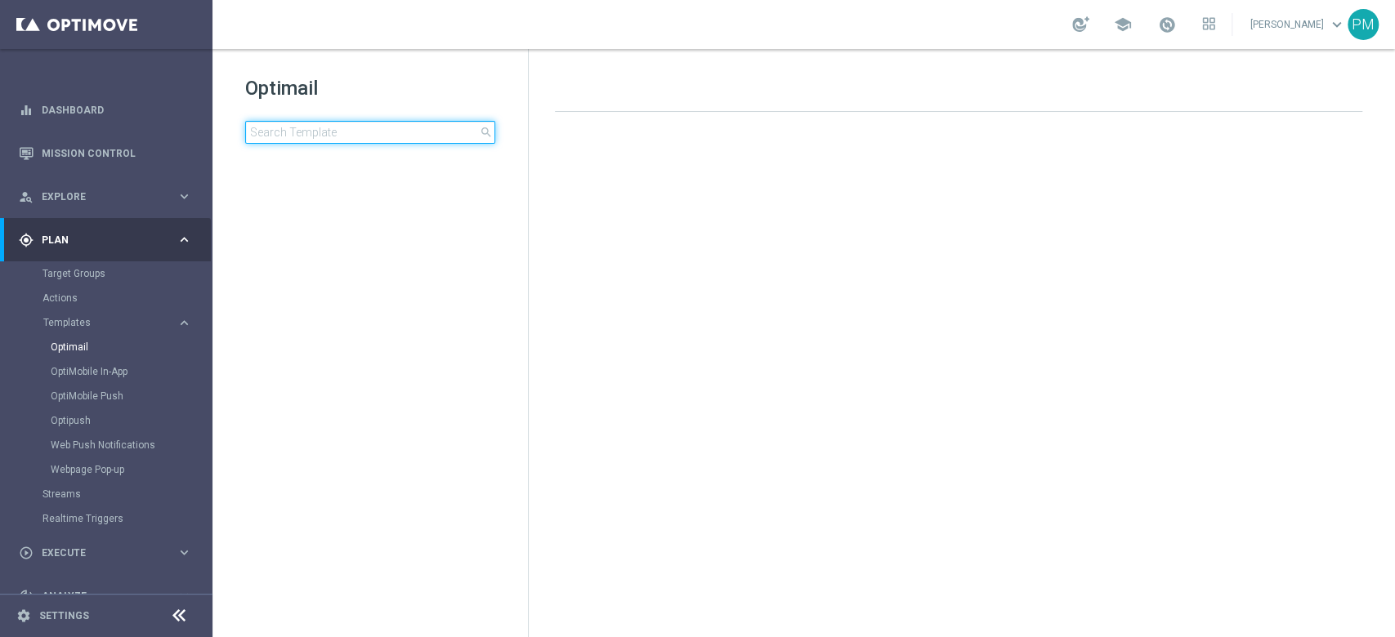
click at [390, 134] on input at bounding box center [370, 132] width 250 height 23
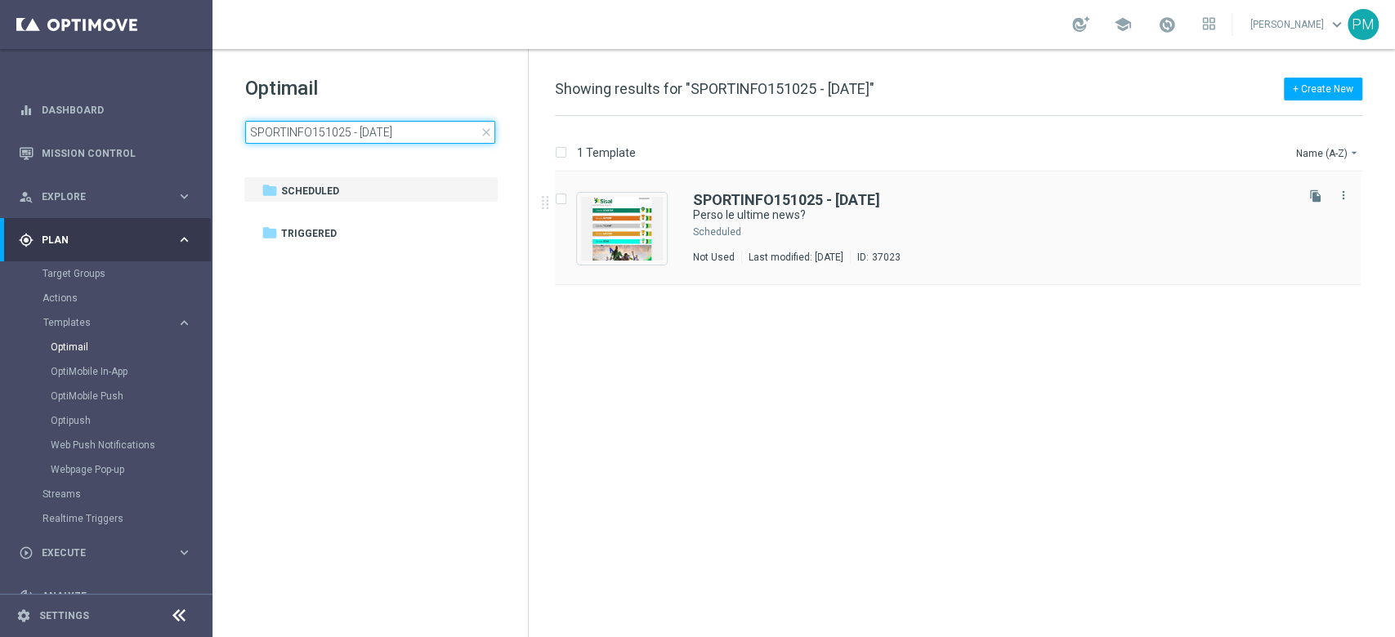
type input "SPORTINFO151025 - [DATE]"
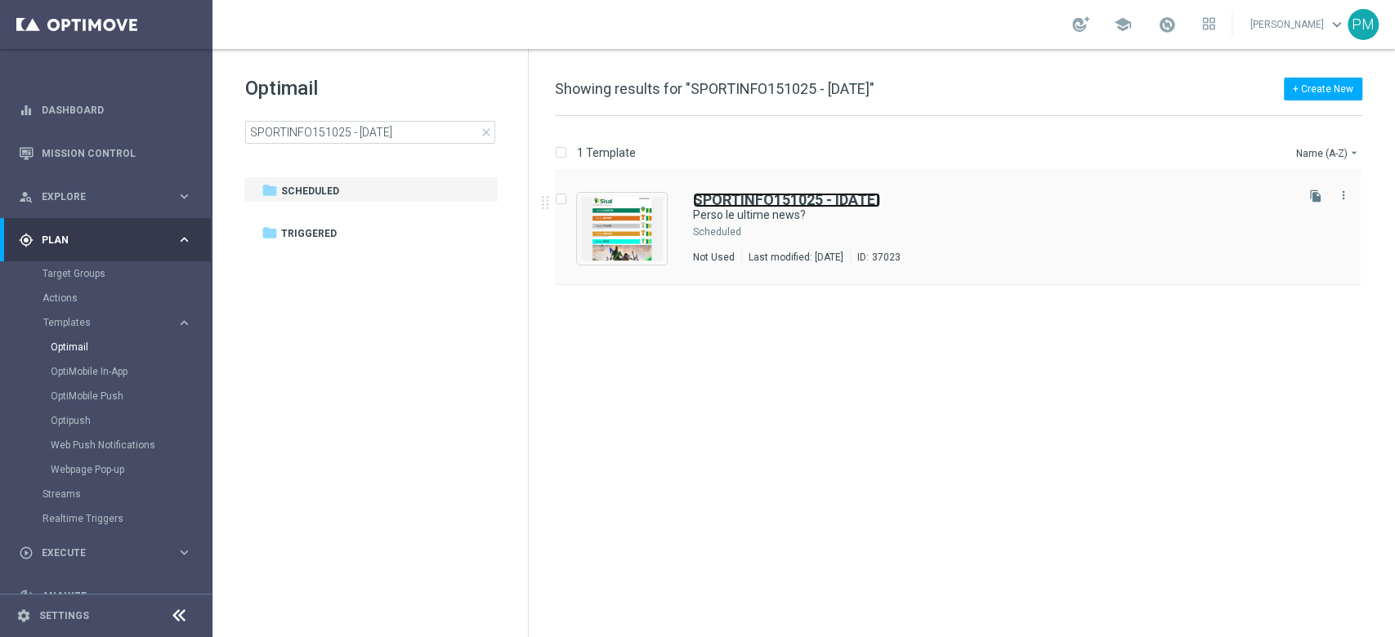
click at [745, 192] on b "SPORTINFO151025 - [DATE]" at bounding box center [786, 199] width 187 height 17
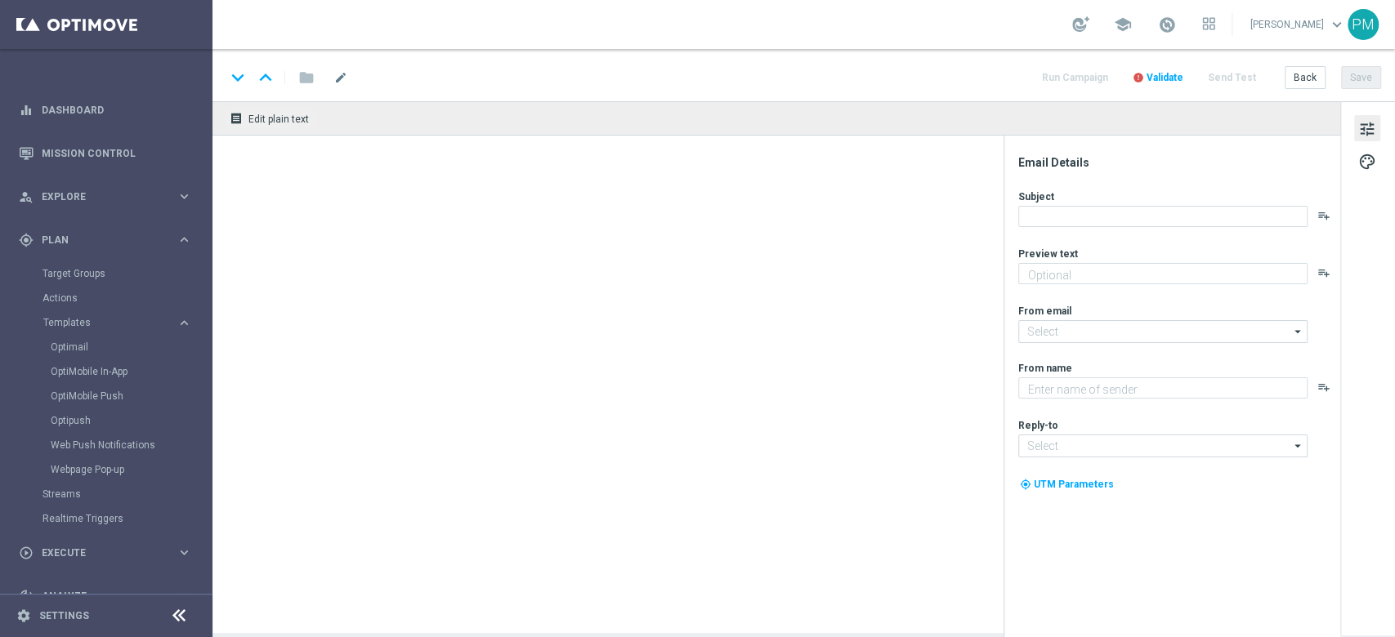
type textarea "del mondo sportivo⚽"
type input "newsletter@comunicazioni.sisal.it"
type textarea "Sisal"
type input "info@sisal.it"
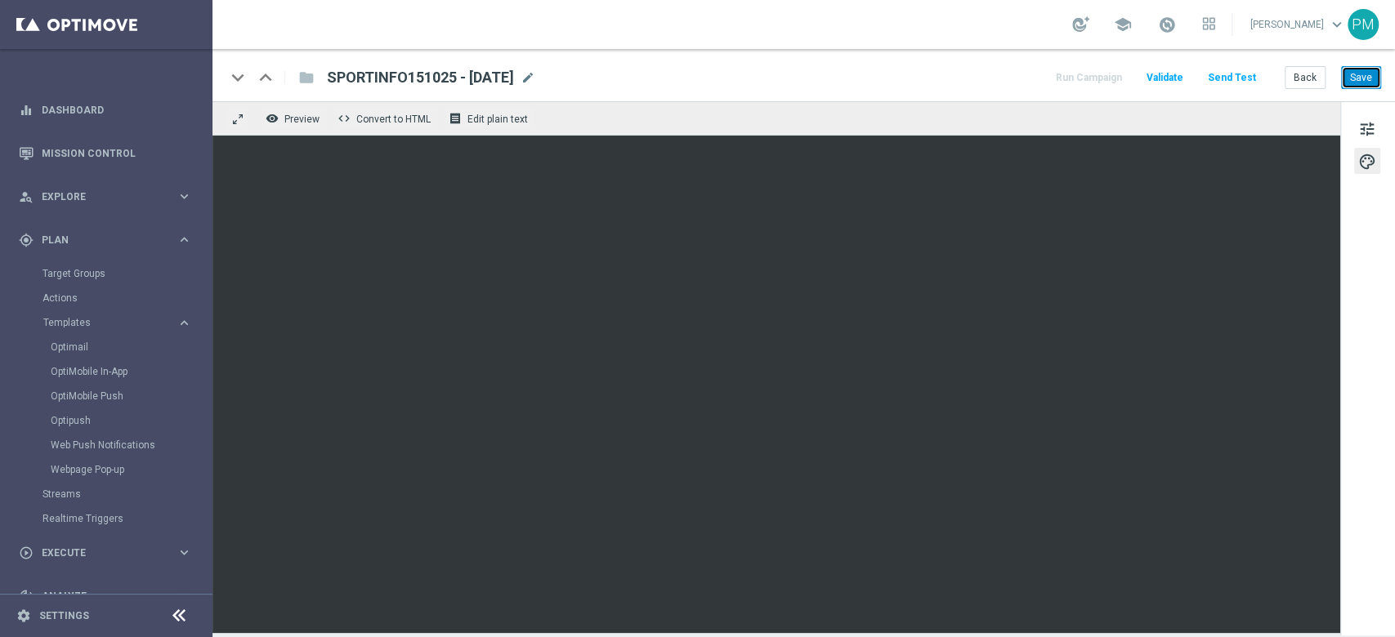
click at [1045, 74] on button "Save" at bounding box center [1361, 77] width 40 height 23
click at [1045, 130] on button "tune" at bounding box center [1367, 128] width 26 height 26
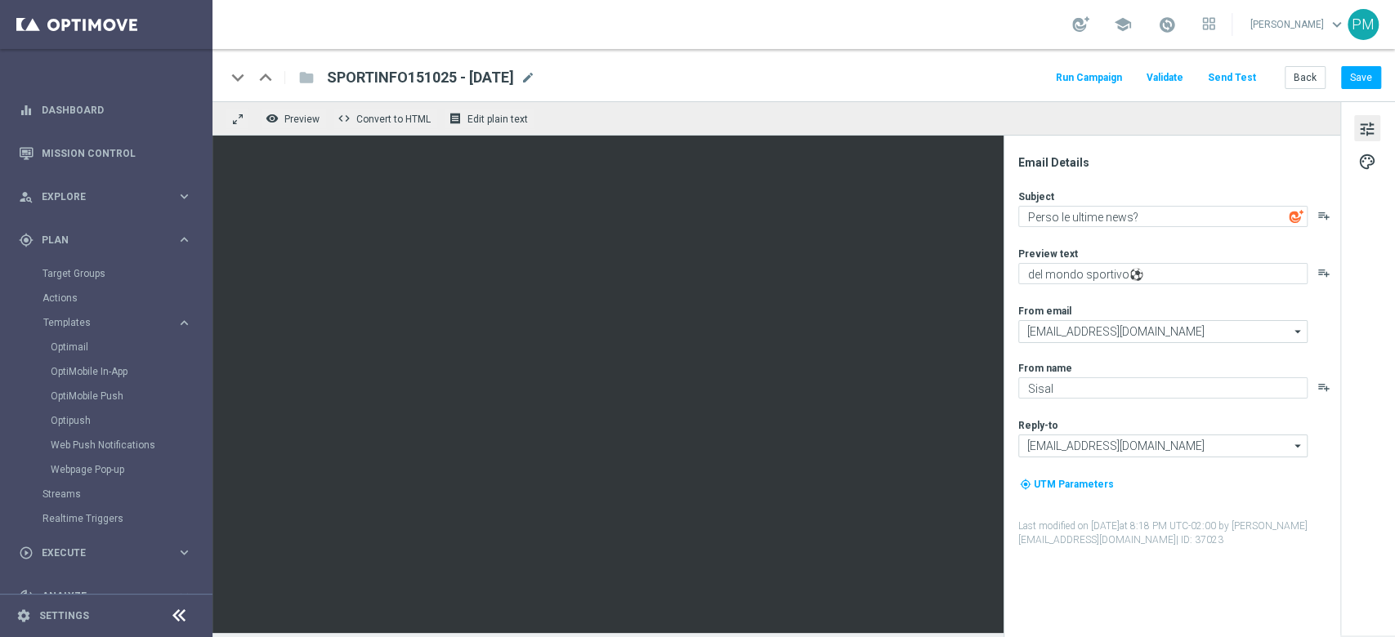
click at [439, 78] on span "SPORTINFO151025 - [DATE]" at bounding box center [420, 78] width 187 height 20
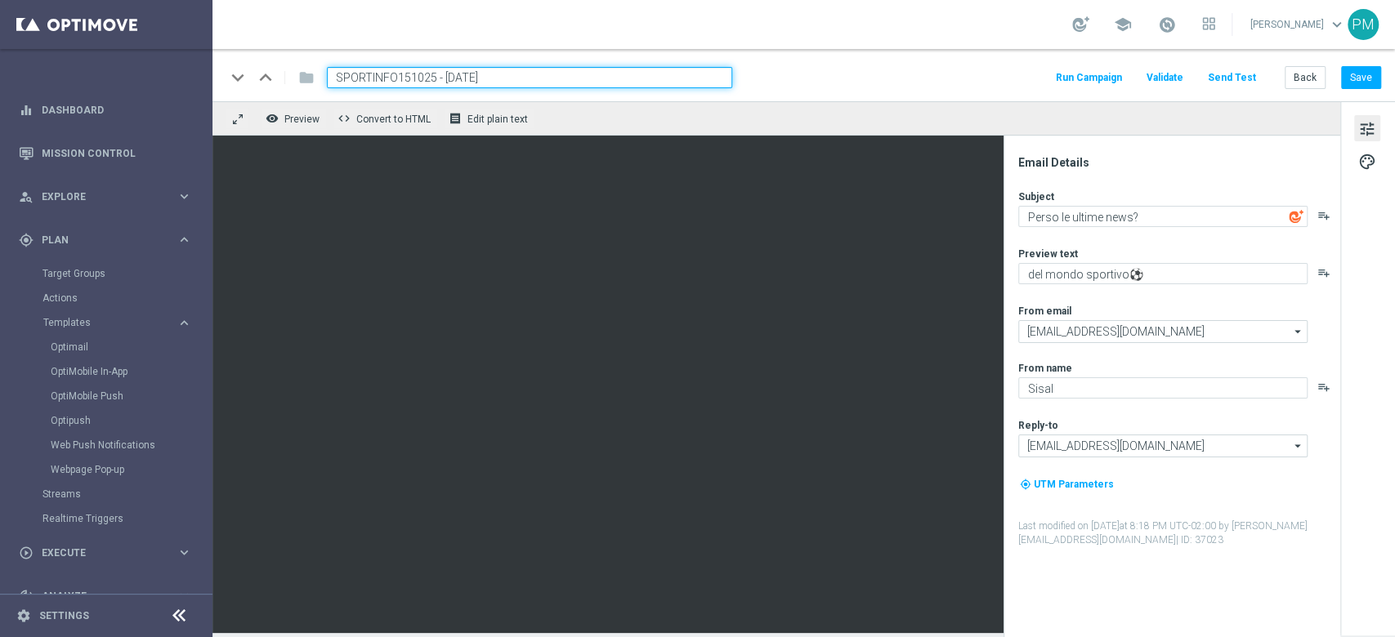
click at [439, 78] on input "SPORTINFO151025 - [DATE]" at bounding box center [529, 77] width 405 height 21
click at [1045, 77] on button "Save" at bounding box center [1361, 77] width 40 height 23
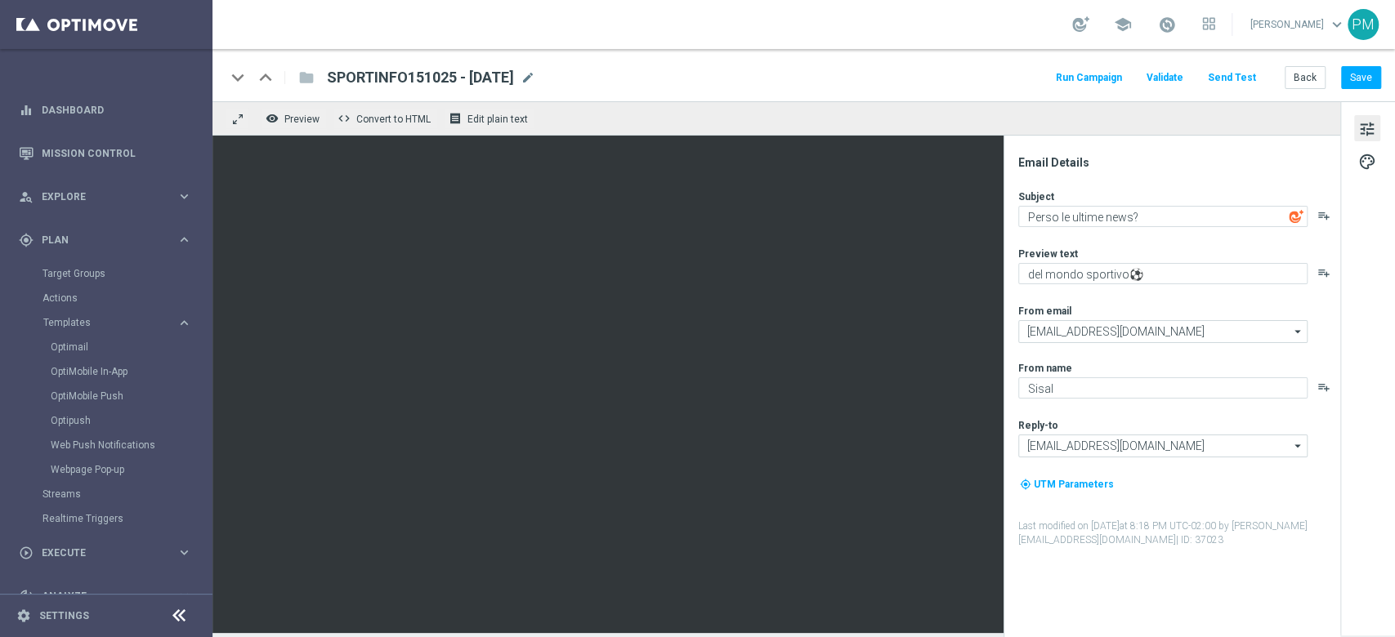
click at [463, 79] on span "SPORTINFO151025 - [DATE]" at bounding box center [420, 78] width 187 height 20
click at [0, 0] on input "SPORTINFO151025 - [DATE]" at bounding box center [0, 0] width 0 height 0
click at [1045, 70] on button "Back" at bounding box center [1305, 77] width 41 height 23
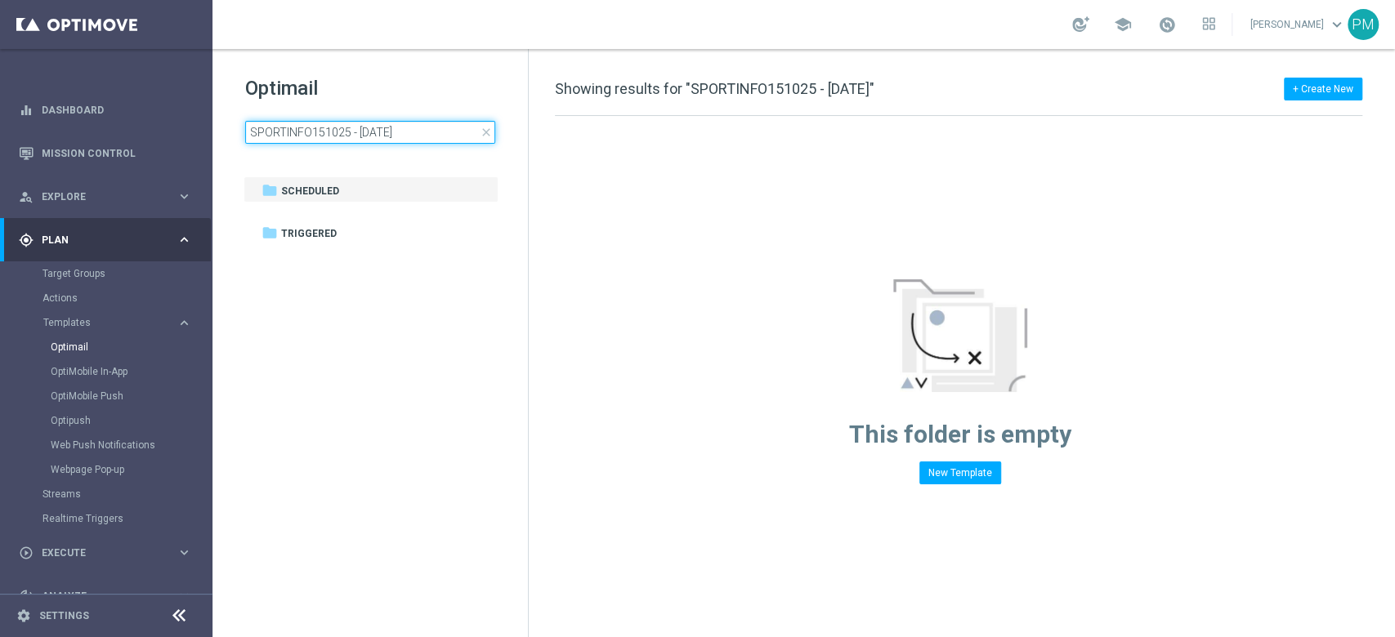
click at [345, 129] on input "SPORTINFO151025 - [DATE]" at bounding box center [370, 132] width 250 height 23
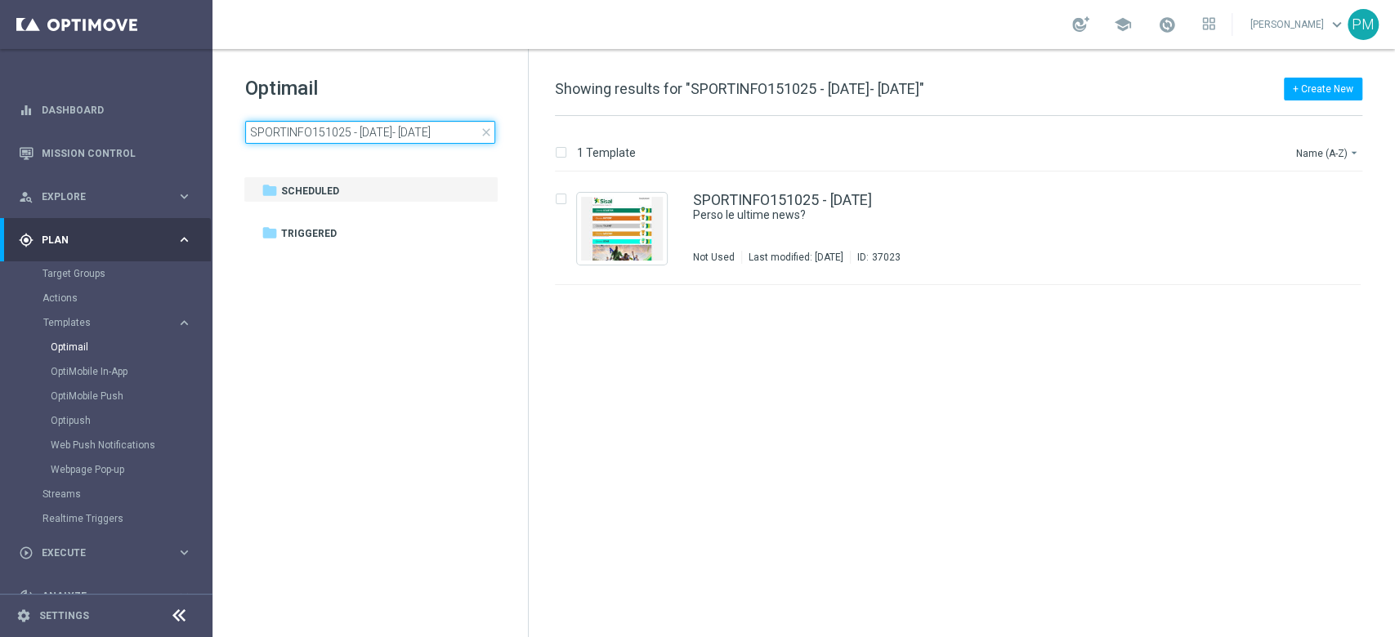
click at [345, 129] on input "SPORTINFO151025 - 2025-10-15- 2025-10-15" at bounding box center [370, 132] width 250 height 23
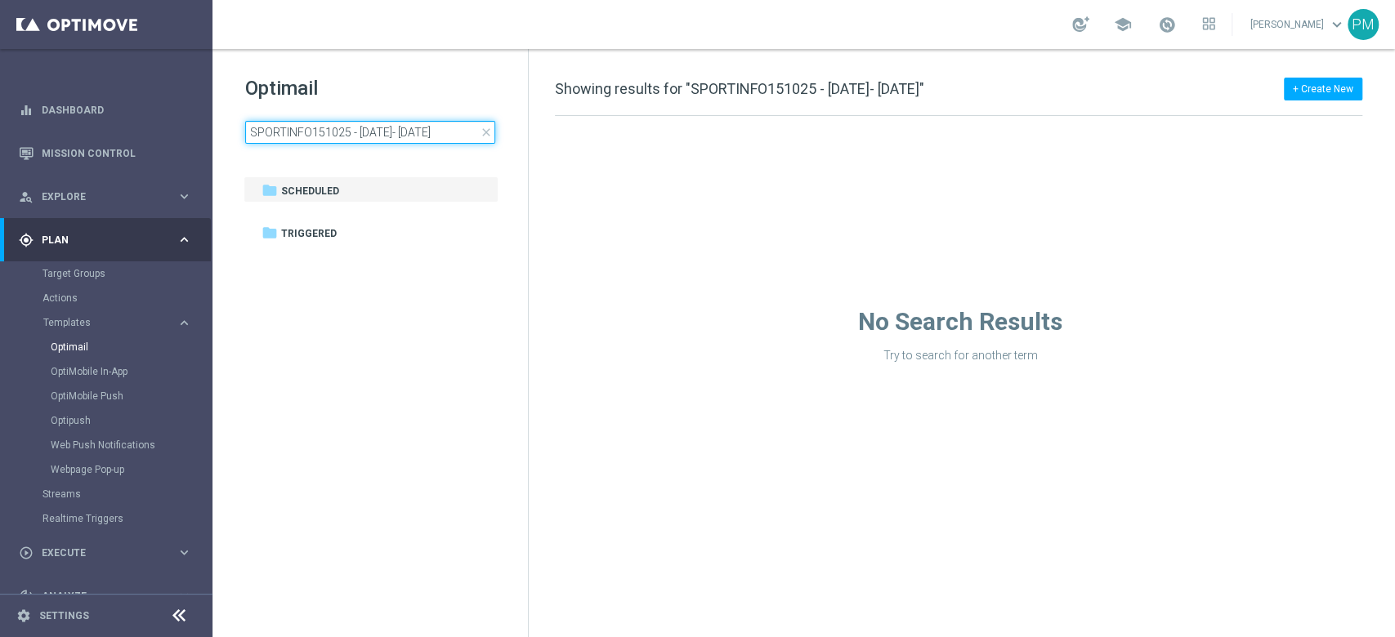
type input "SPORTINFO151025 - [DATE]"
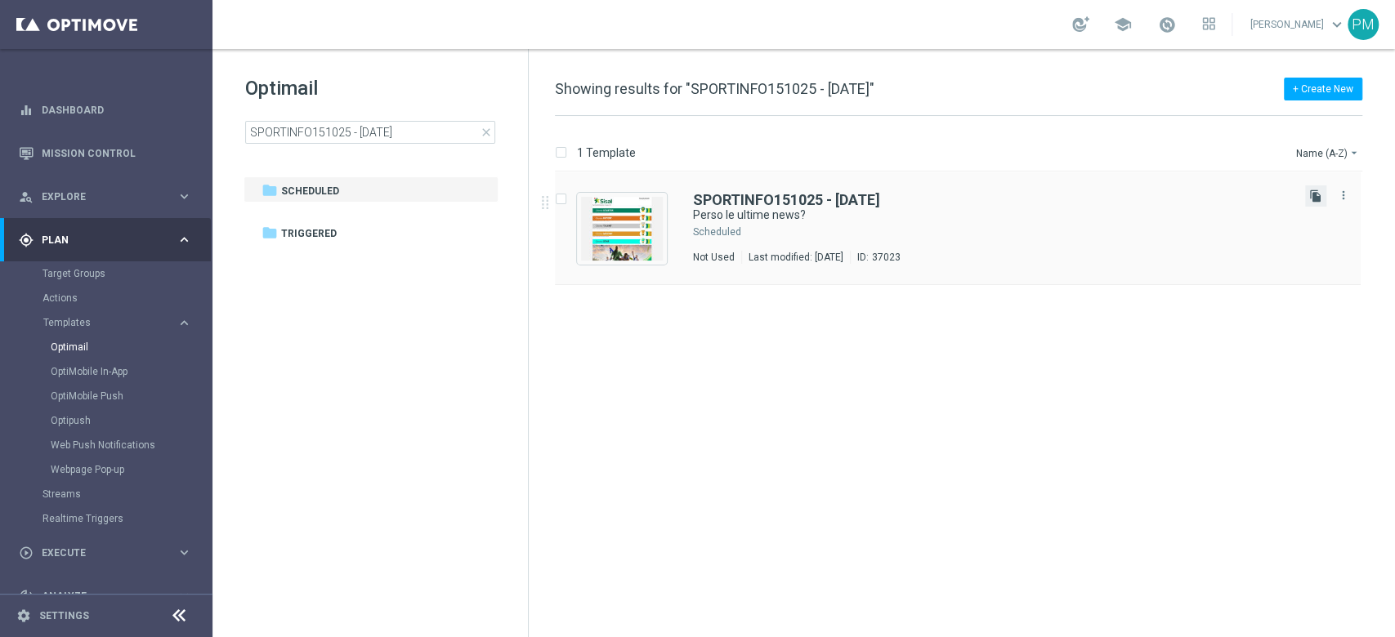
click at [1045, 195] on icon "file_copy" at bounding box center [1315, 196] width 13 height 13
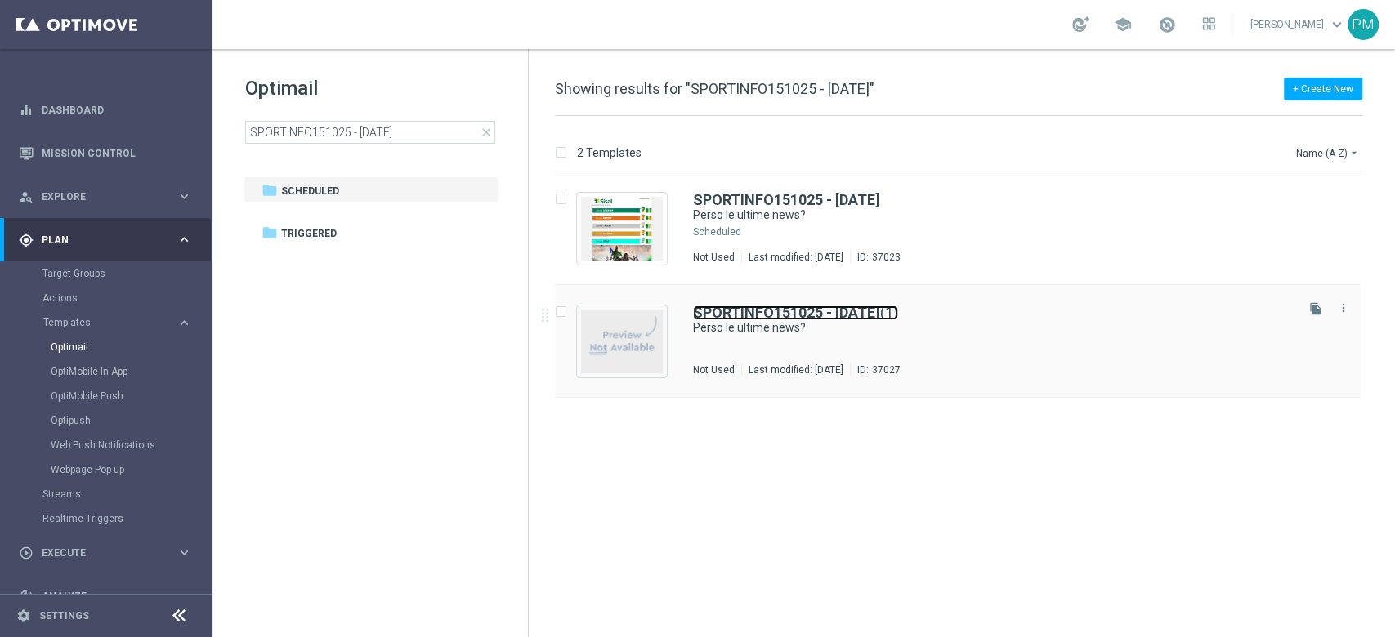
click at [755, 306] on b "SPORTINFO151025 - [DATE]" at bounding box center [786, 312] width 187 height 17
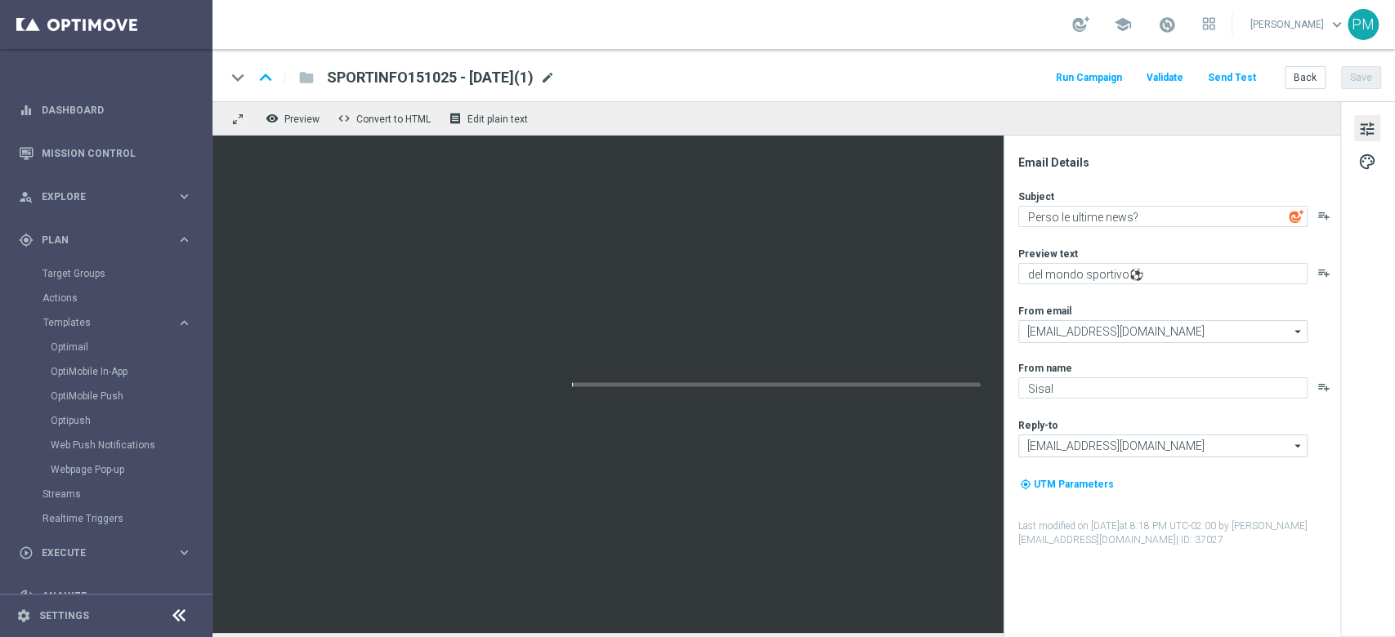
click at [555, 74] on span "mode_edit" at bounding box center [547, 77] width 15 height 15
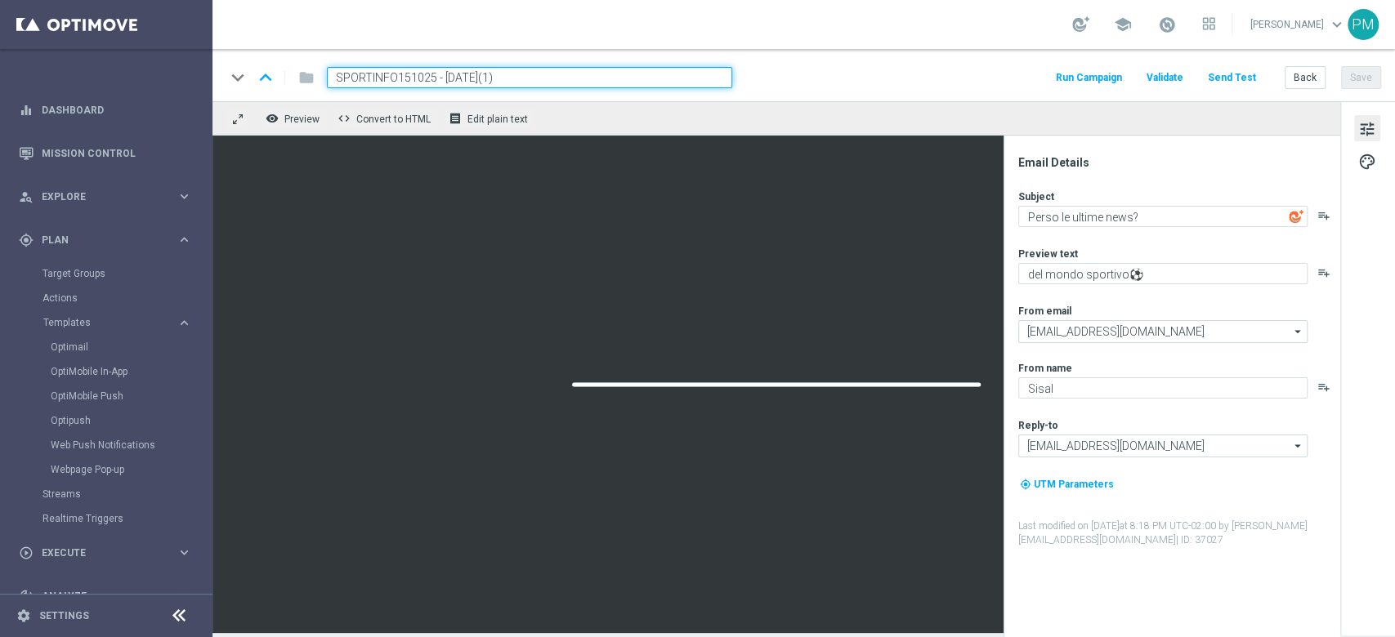
click at [380, 75] on input "SPORTINFO151025 - 2025-10-15(1)" at bounding box center [529, 77] width 405 height 21
click at [549, 76] on input "SPORTINFO151025 - 2025-10-15(1)" at bounding box center [529, 77] width 405 height 21
click at [336, 75] on input "SPORTINFO151025 - [DATE]" at bounding box center [529, 77] width 405 height 21
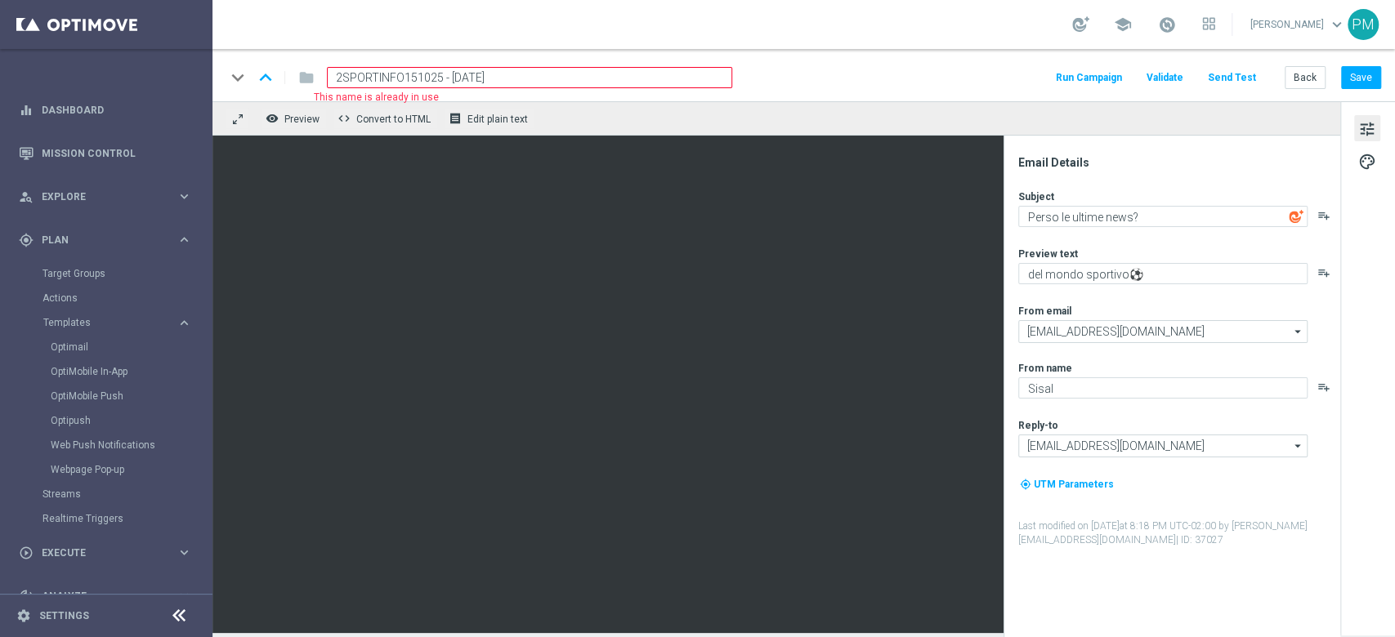
click at [622, 71] on input "2SPORTINFO151025 - 2025-10-15" at bounding box center [529, 77] width 405 height 21
click at [817, 71] on div "keyboard_arrow_down keyboard_arrow_up folder 2SPORTINFO151025 - 2025-10-15 This…" at bounding box center [803, 77] width 1155 height 21
click at [342, 75] on input "2SPORTINFO151025 - 2025-10-15" at bounding box center [529, 77] width 405 height 21
click at [365, 77] on input "SPORTINFO151025 - [DATE]" at bounding box center [529, 77] width 405 height 21
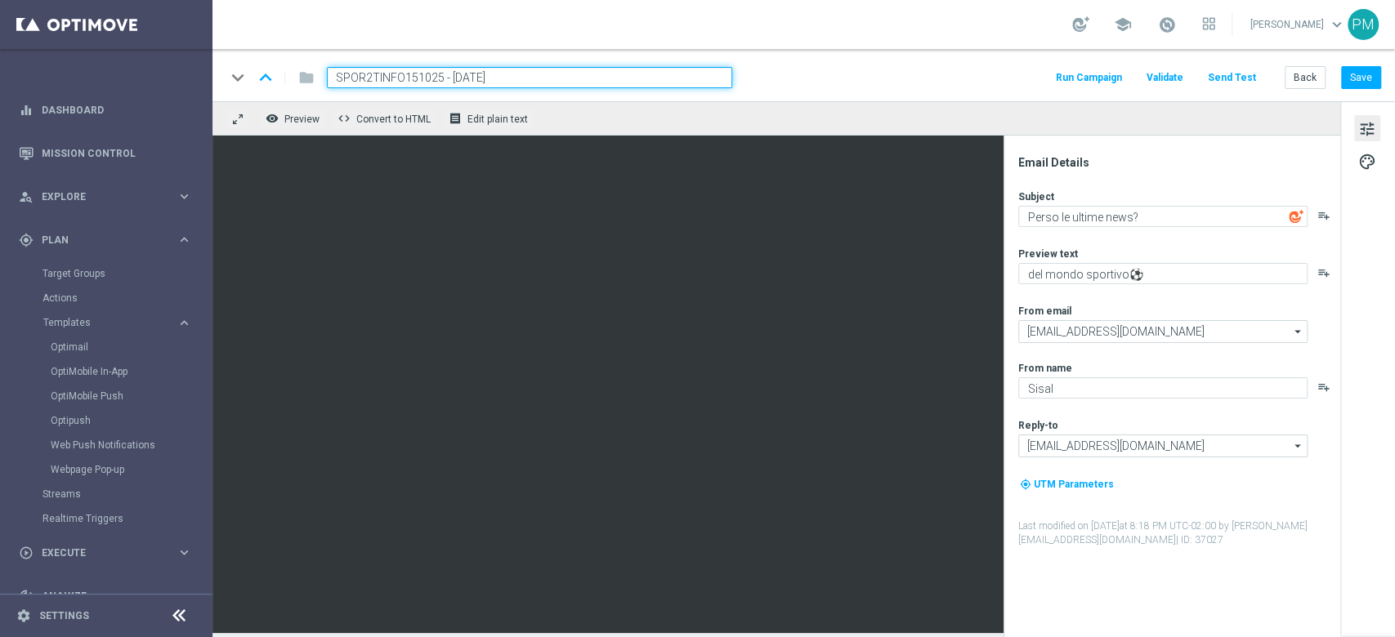
click at [551, 78] on input "SPOR2TINFO151025 - [DATE]" at bounding box center [529, 77] width 405 height 21
type input "SPOR2TINFO151025 - [DATE]"
click at [854, 65] on div "keyboard_arrow_down keyboard_arrow_up folder SPOR2TINFO151025 - 2025-10-15 Run …" at bounding box center [803, 75] width 1182 height 52
click at [1045, 81] on button "Save" at bounding box center [1361, 77] width 40 height 23
click at [458, 82] on input "SPOR2TINFO151025 - [DATE]" at bounding box center [529, 77] width 405 height 21
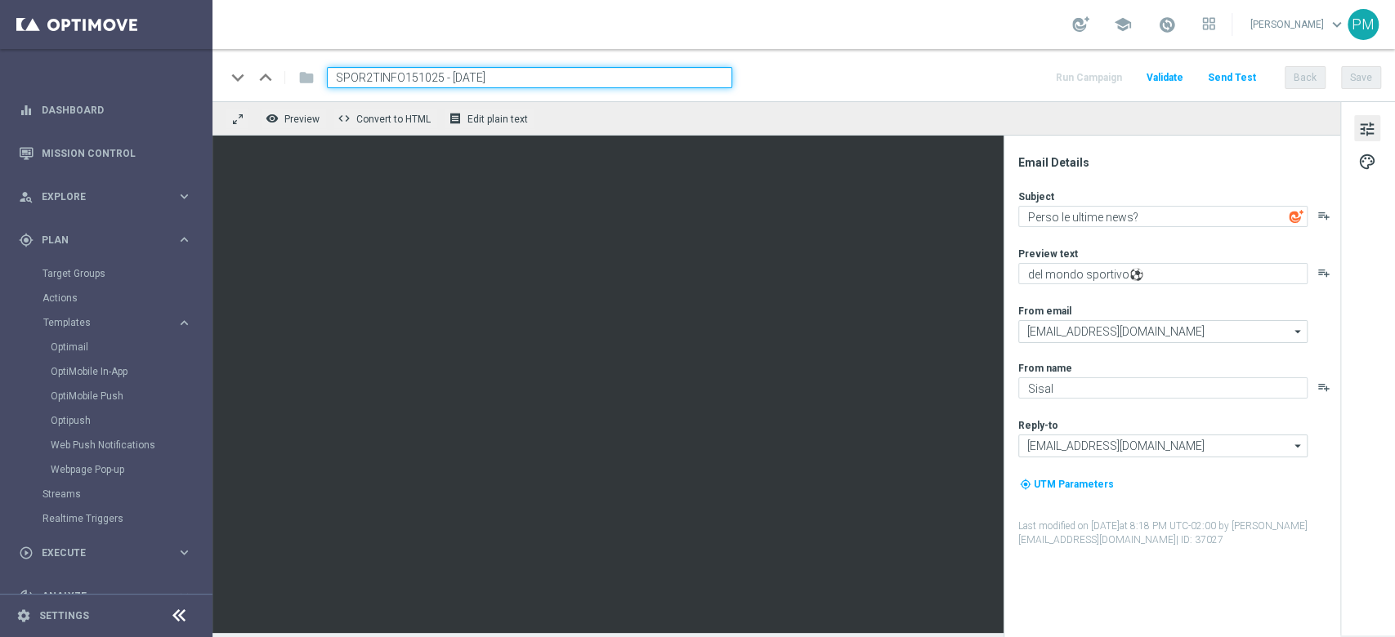
click at [458, 82] on input "SPOR2TINFO151025 - [DATE]" at bounding box center [529, 77] width 405 height 21
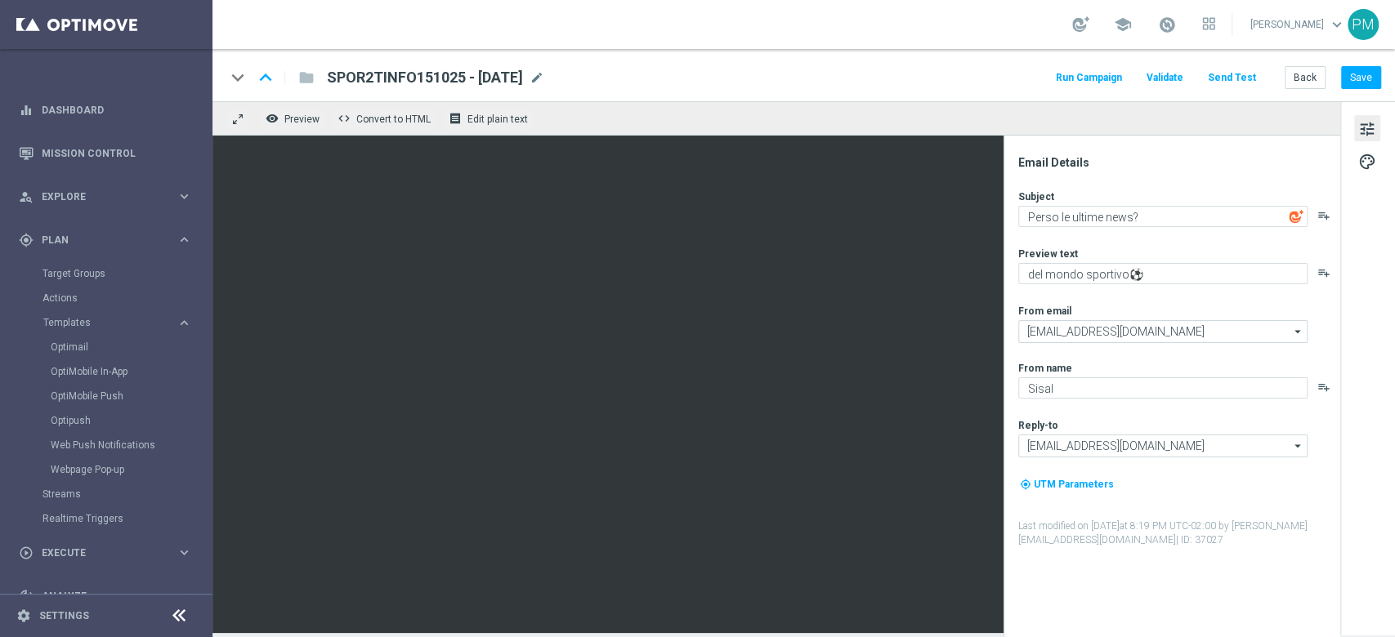
click at [1045, 69] on div "keyboard_arrow_down keyboard_arrow_up folder SPOR2TINFO151025 - 2025-10-15 SPOR…" at bounding box center [803, 75] width 1182 height 52
click at [1045, 74] on button "Save" at bounding box center [1361, 77] width 40 height 23
click at [1045, 78] on button "Back" at bounding box center [1305, 77] width 41 height 23
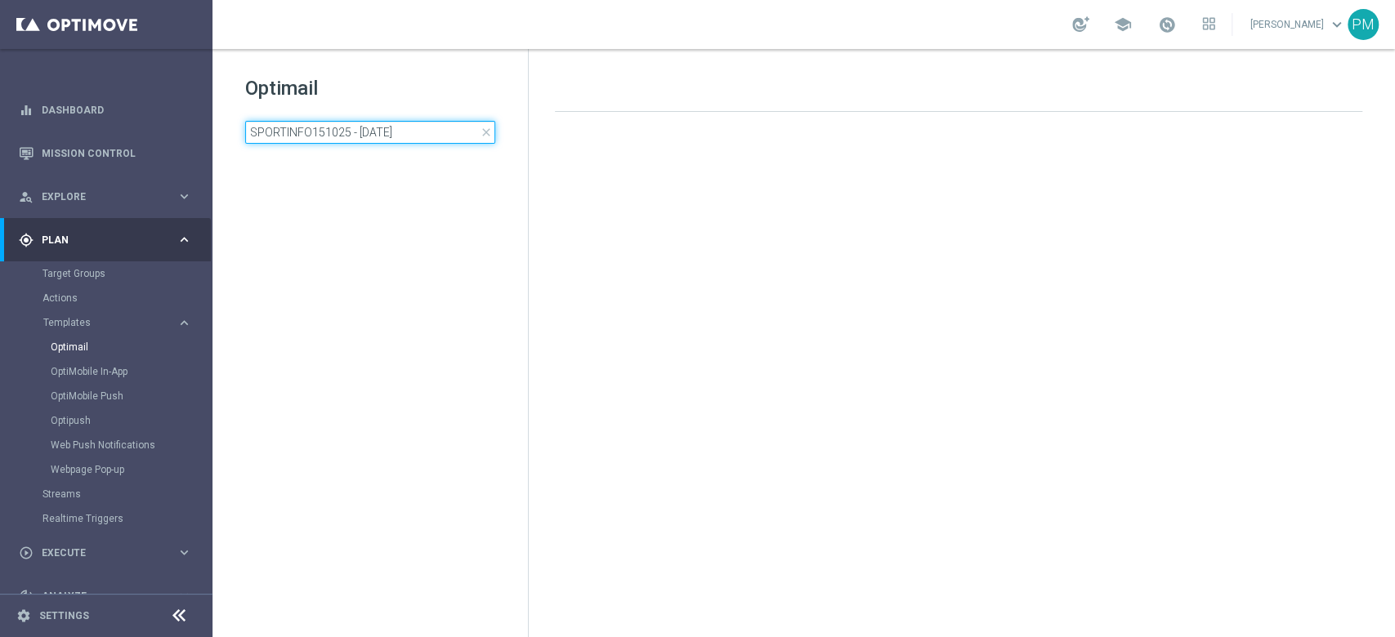
click at [318, 135] on input "SPORTINFO151025 - [DATE]" at bounding box center [370, 132] width 250 height 23
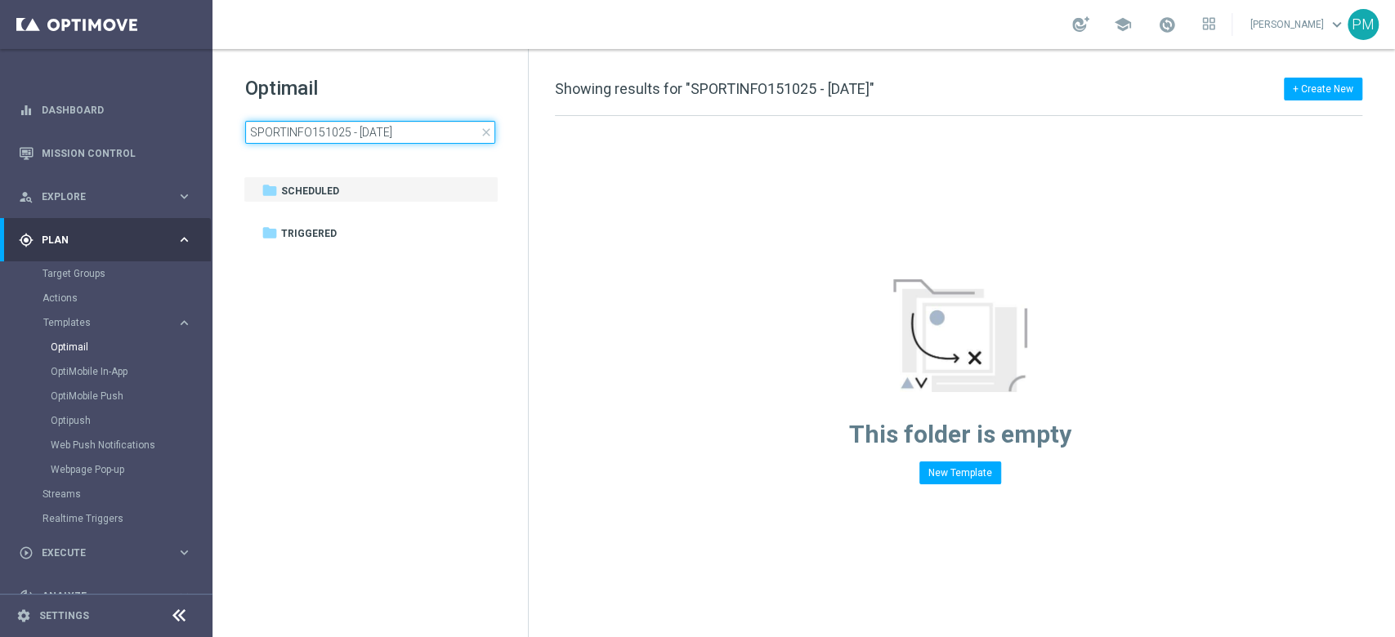
click at [318, 135] on input "SPORTINFO151025 - [DATE]" at bounding box center [370, 132] width 250 height 23
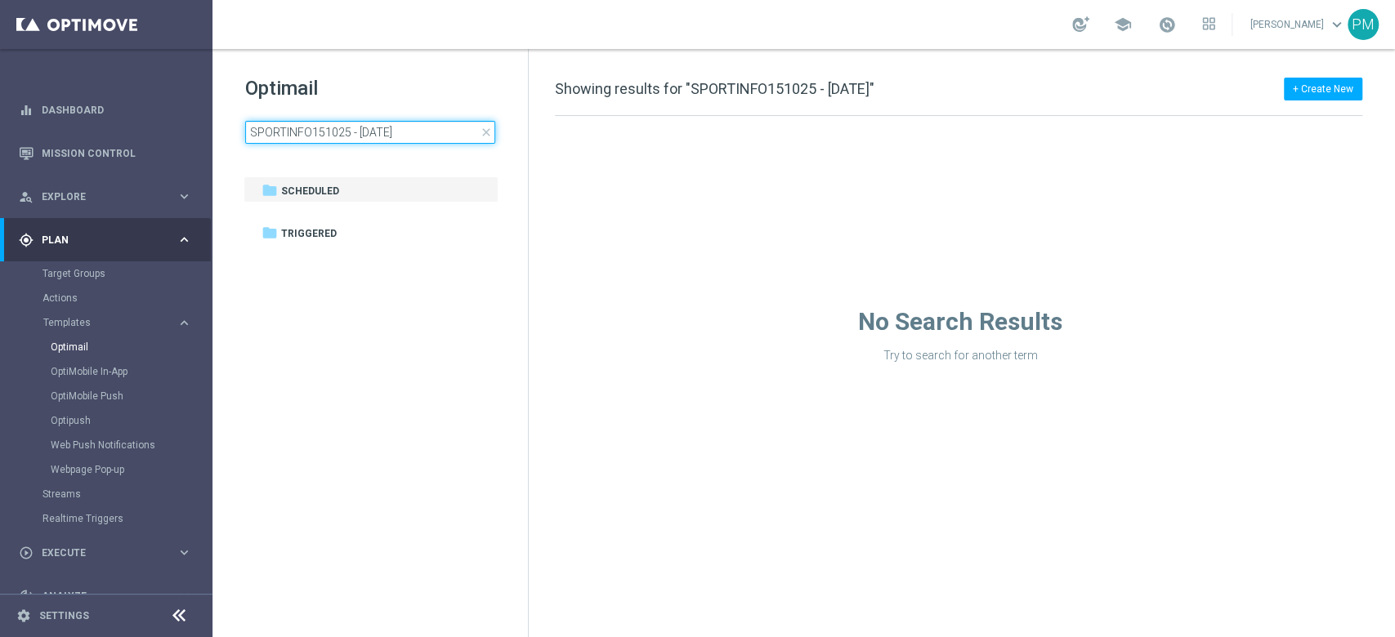
type input "INFOSLOT151025 - [DATE]"
click at [369, 134] on input "INFOSLOT151025 - [DATE]" at bounding box center [370, 132] width 250 height 23
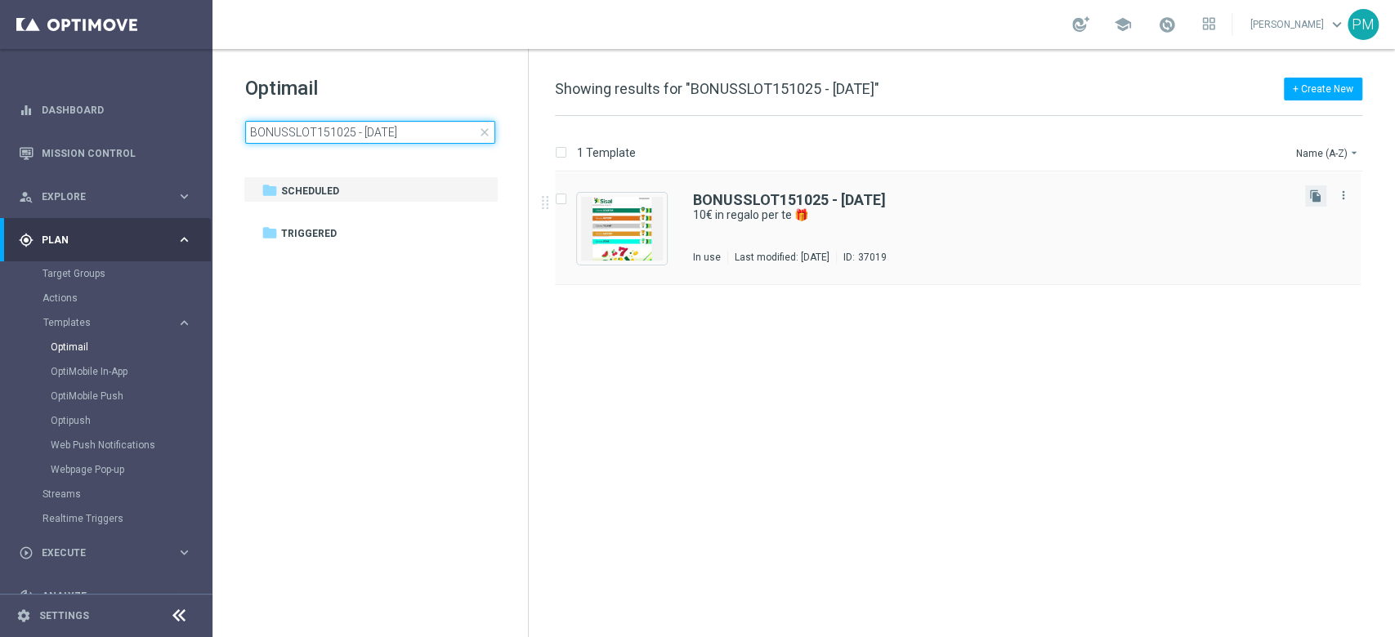
type input "BONUSSLOT151025 - [DATE]"
click at [1306, 202] on button "file_copy" at bounding box center [1315, 195] width 21 height 21
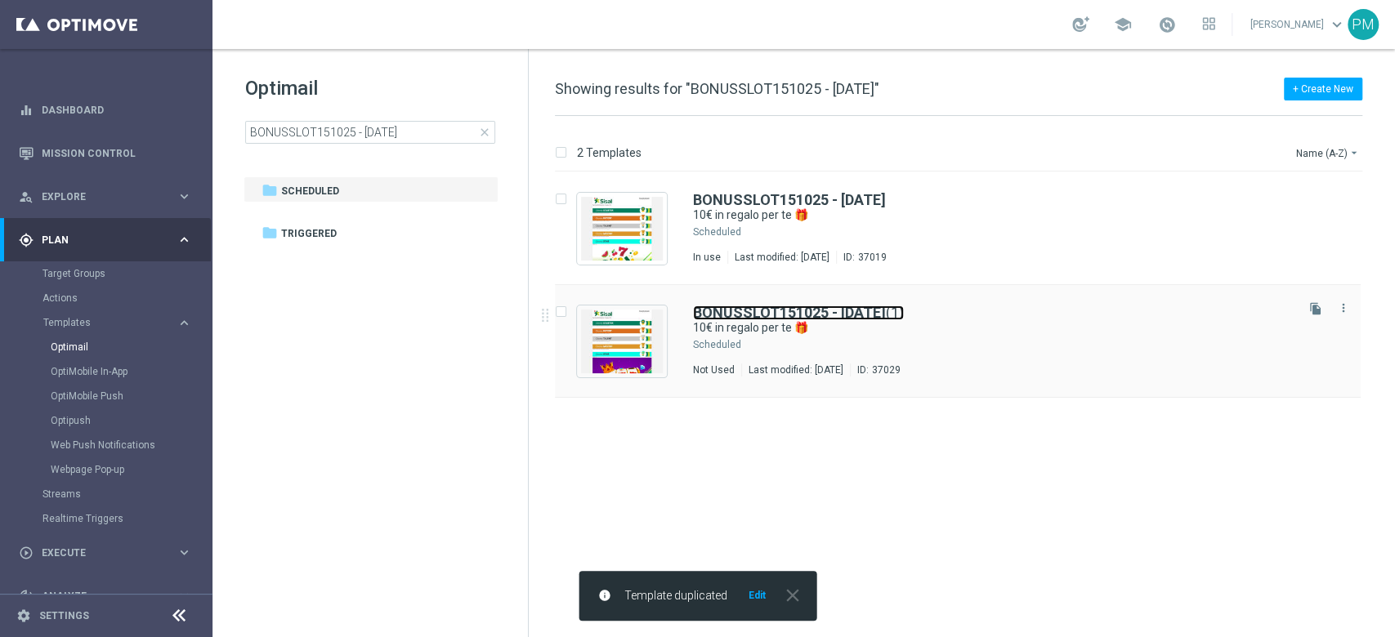
click at [716, 315] on b "BONUSSLOT151025 - [DATE]" at bounding box center [789, 312] width 193 height 17
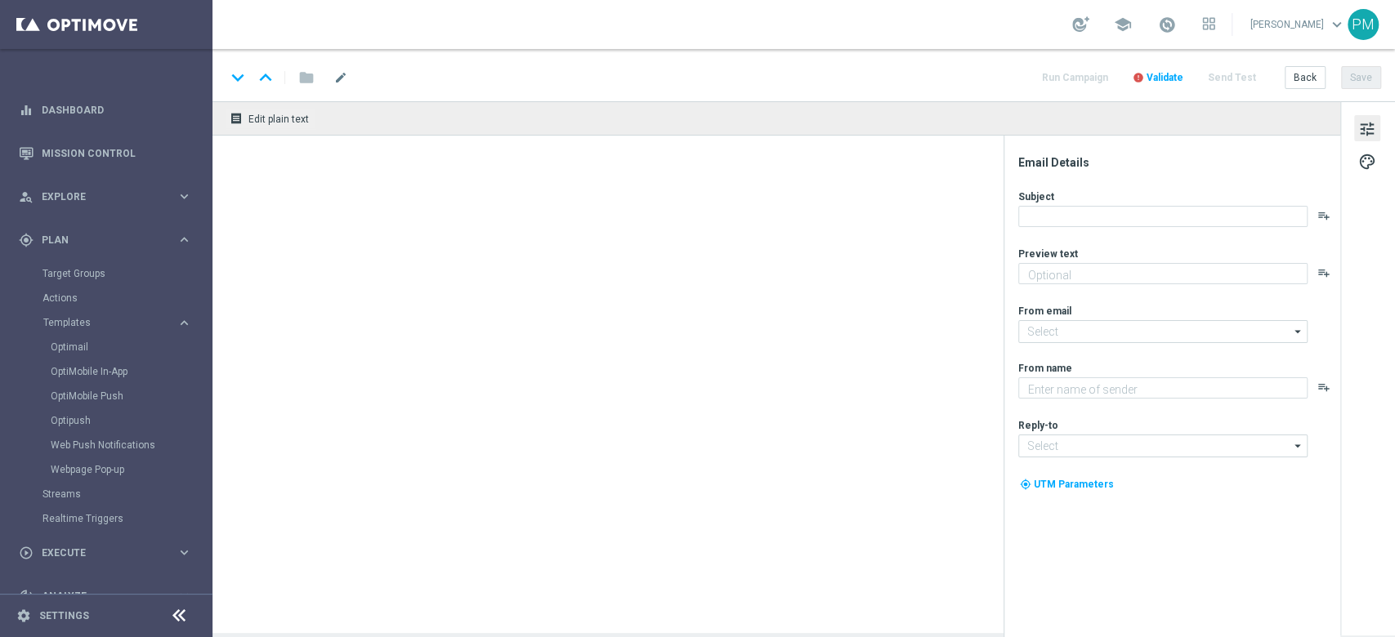
type textarea "da usare sulle Slot che preferisci 🎰"
type input "newsletter@comunicazioni.sisal.it"
type textarea "Sisal"
type input "info@sisal.it"
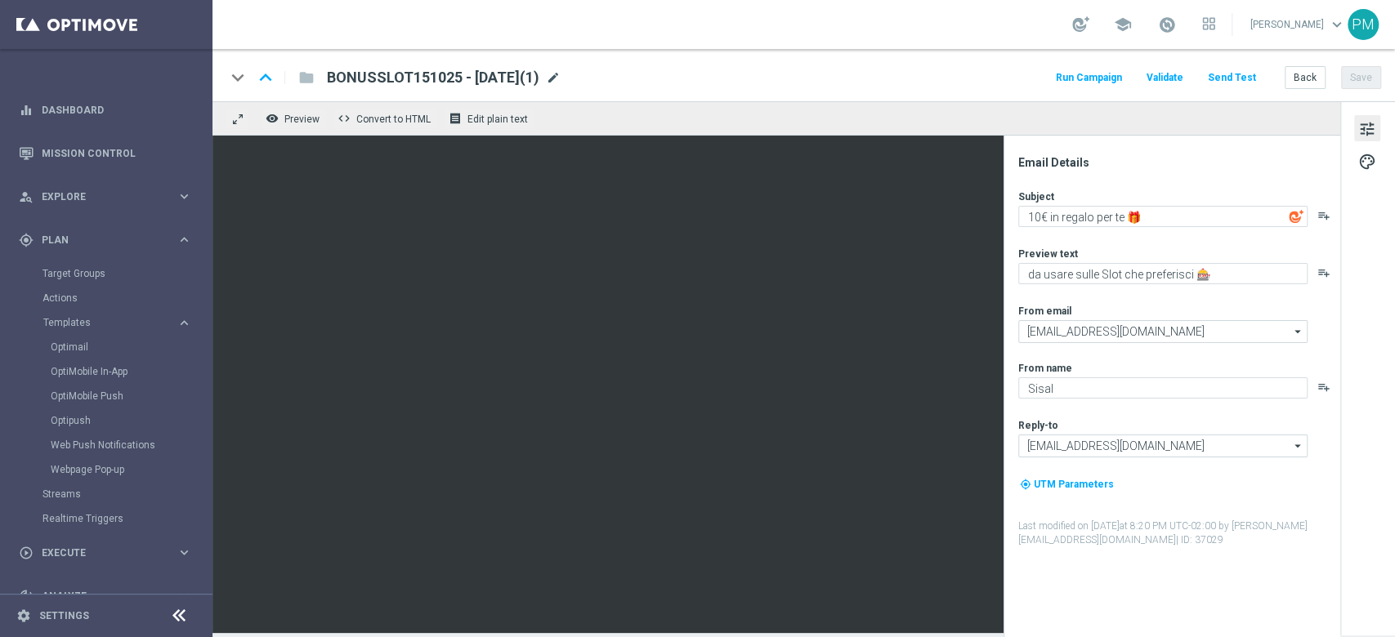
click at [561, 82] on span "mode_edit" at bounding box center [553, 77] width 15 height 15
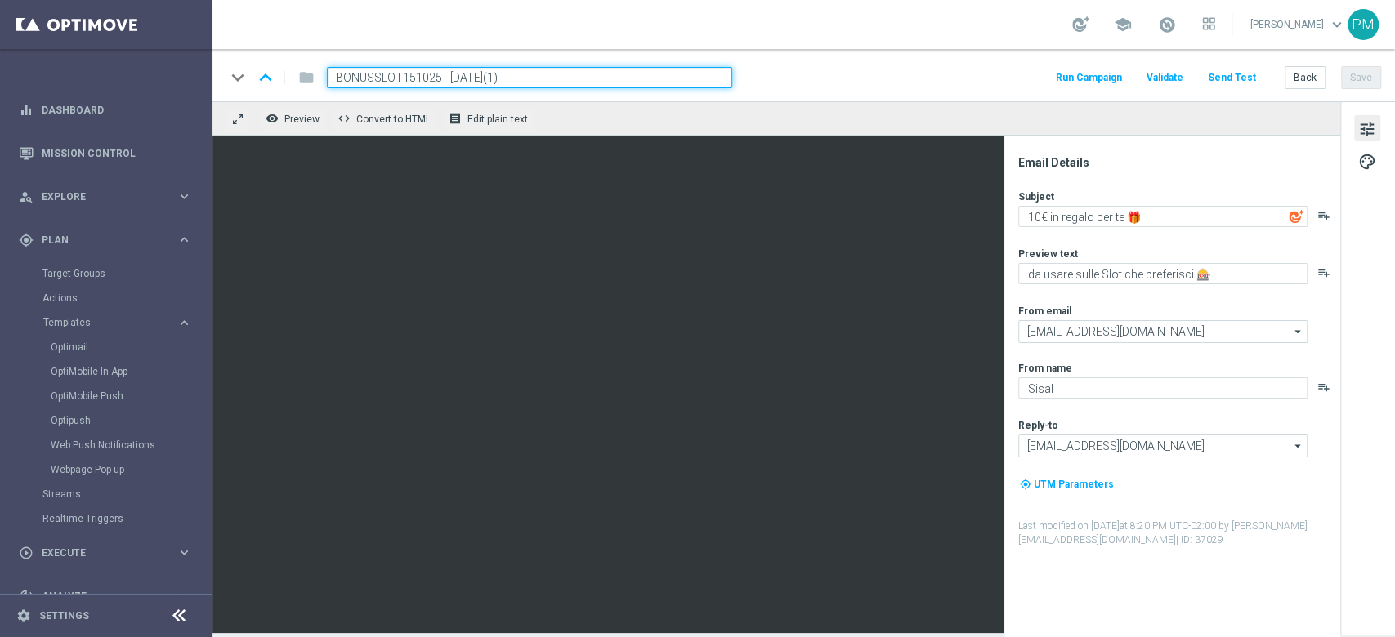
click at [401, 76] on input "BONUSSLOT151025 - 2025-10-15(1)" at bounding box center [529, 77] width 405 height 21
paste input "INFOSLOT151025 - [DATE]"
drag, startPoint x: 601, startPoint y: 81, endPoint x: 496, endPoint y: 82, distance: 105.4
click at [496, 82] on input "INFOSLOT151025 - 2025-10-15 - 2025-10-15(1)" at bounding box center [529, 77] width 405 height 21
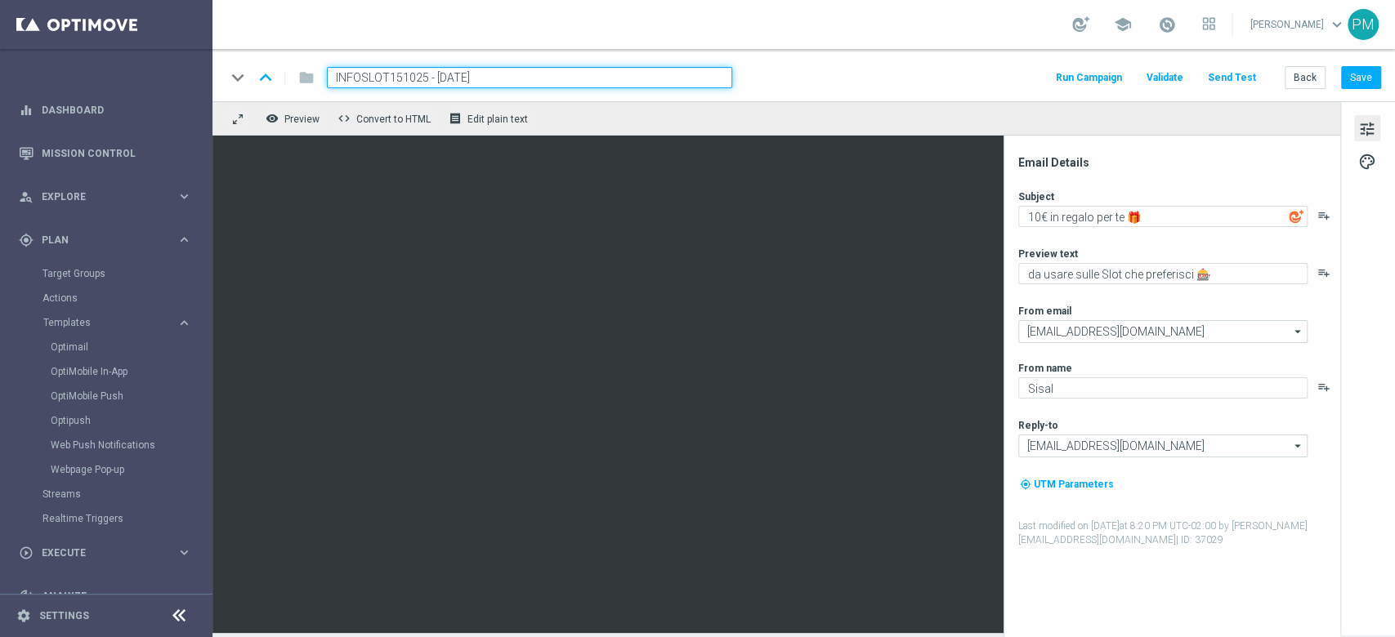
type input "INFOSLOT151025 - [DATE]"
click at [900, 67] on div "keyboard_arrow_down keyboard_arrow_up folder INFOSLOT151025 - 2025-10-15 Run Ca…" at bounding box center [803, 77] width 1155 height 21
click at [1362, 78] on button "Save" at bounding box center [1361, 77] width 40 height 23
drag, startPoint x: 1162, startPoint y: 213, endPoint x: 1013, endPoint y: 213, distance: 148.7
click at [1013, 213] on div "Email Details Subject 10€ in regalo per te 🎁 playlist_add Preview text da usare…" at bounding box center [1175, 396] width 325 height 482
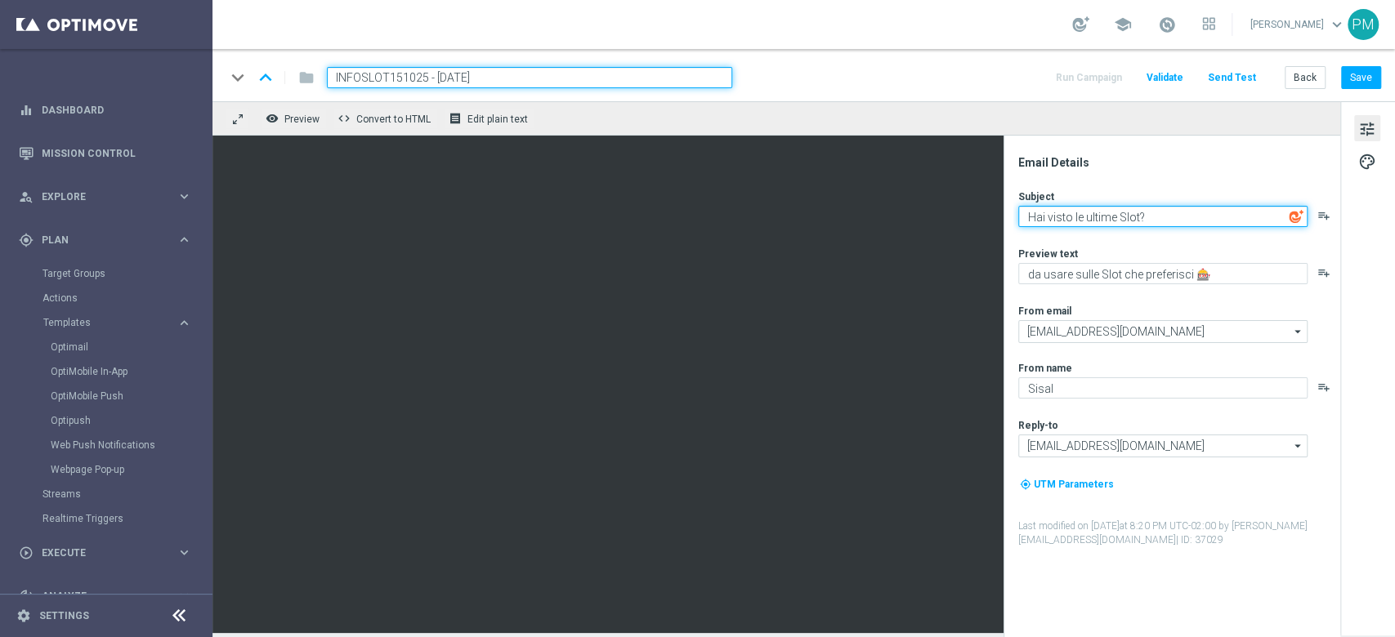
type textarea "Hai visto le ultime Slot?"
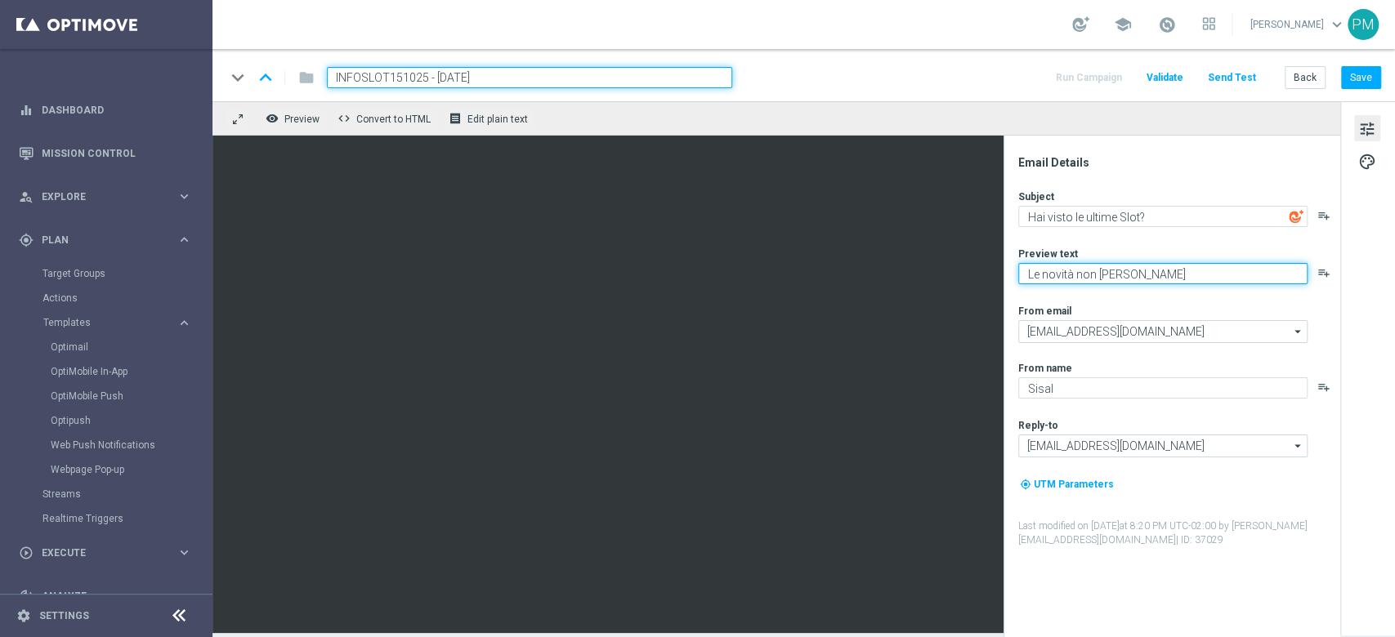
type textarea "Le novità non mancano mai"
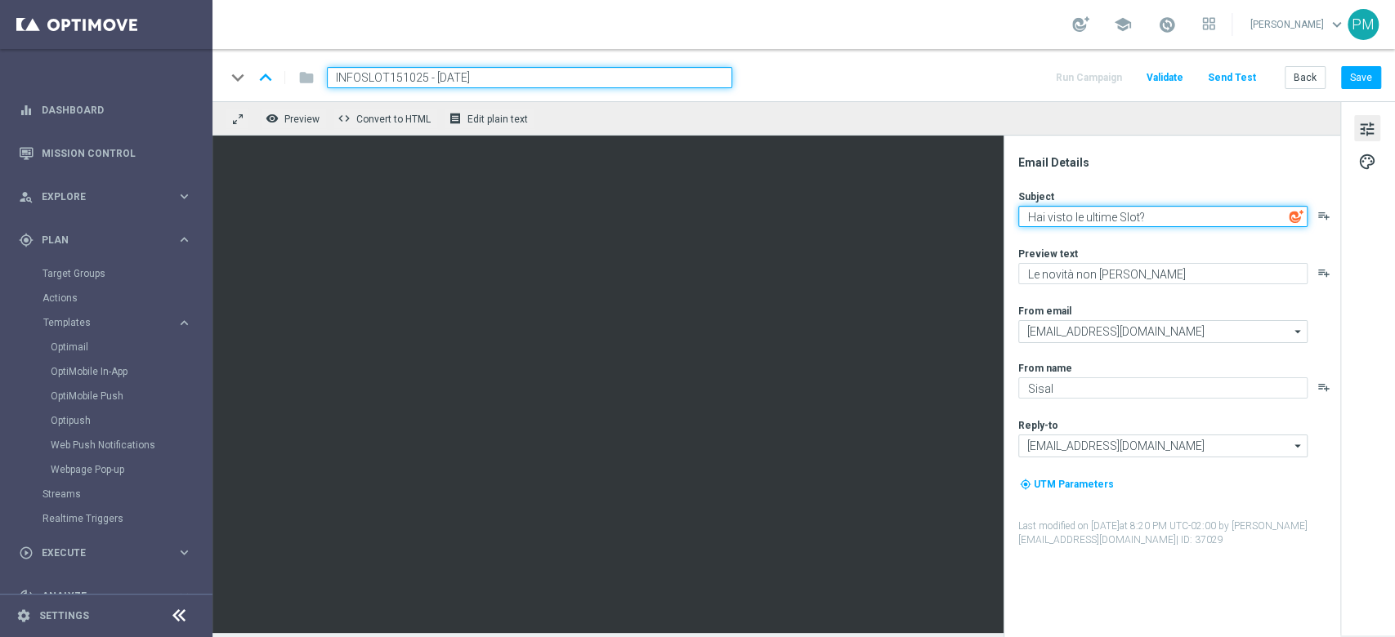
click at [1048, 216] on textarea "Hai visto le ultime Slot?" at bounding box center [1162, 216] width 289 height 21
click at [1184, 219] on textarea "Già visto le nuove Slot?" at bounding box center [1162, 216] width 289 height 21
type textarea "Già visto le nuove Slot? 🎰"
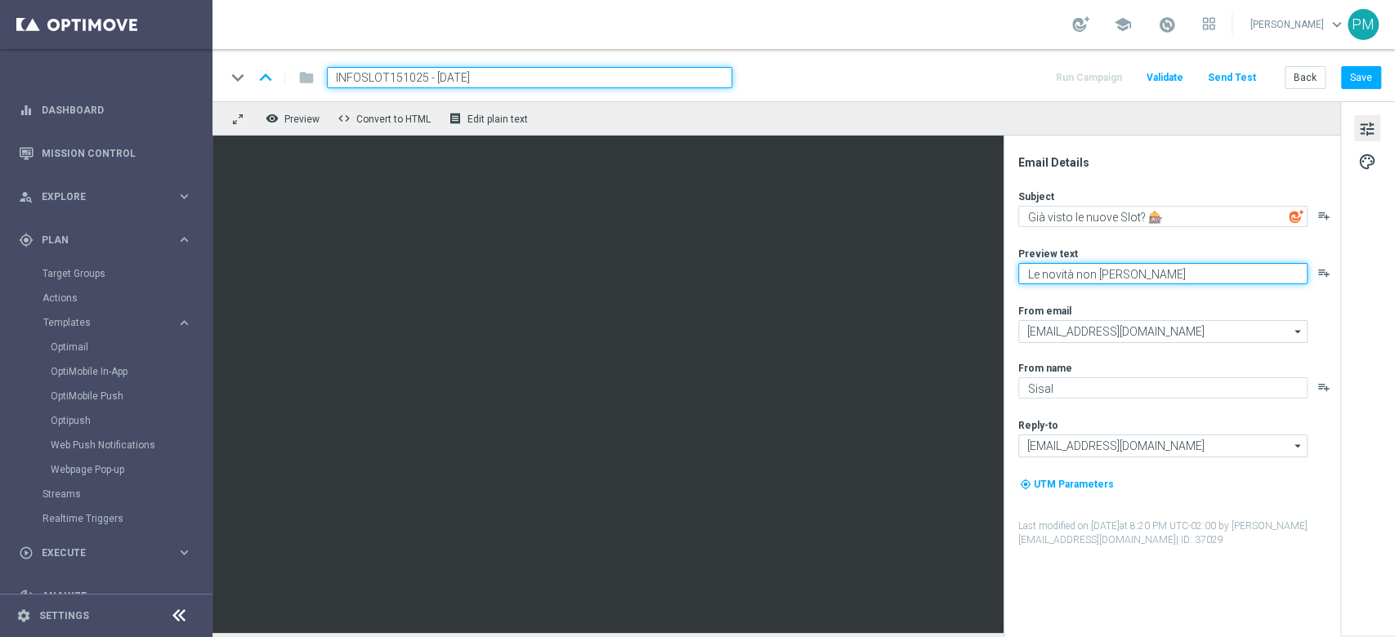
click at [1035, 270] on textarea "Le novità non mancano mai" at bounding box center [1162, 273] width 289 height 21
click at [1171, 266] on textarea "e novità non mancano mai" at bounding box center [1162, 273] width 289 height 21
type textarea "e novità non mancano mai!"
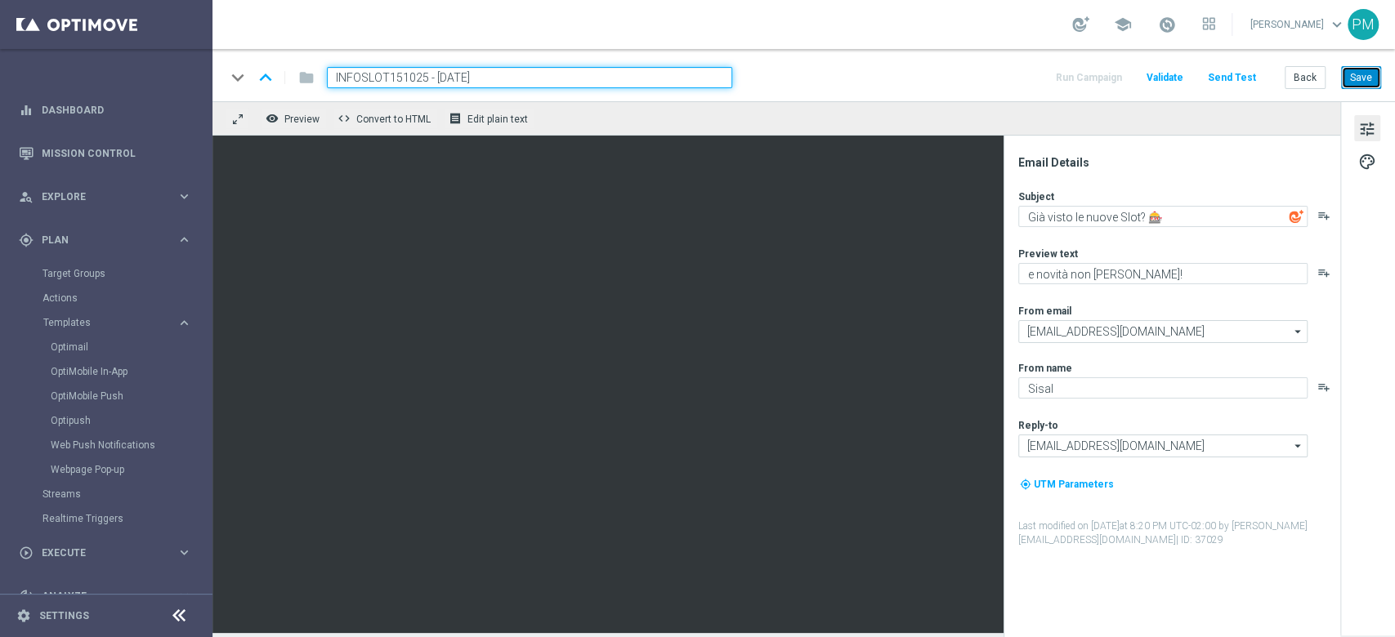
click at [1373, 77] on button "Save" at bounding box center [1361, 77] width 40 height 23
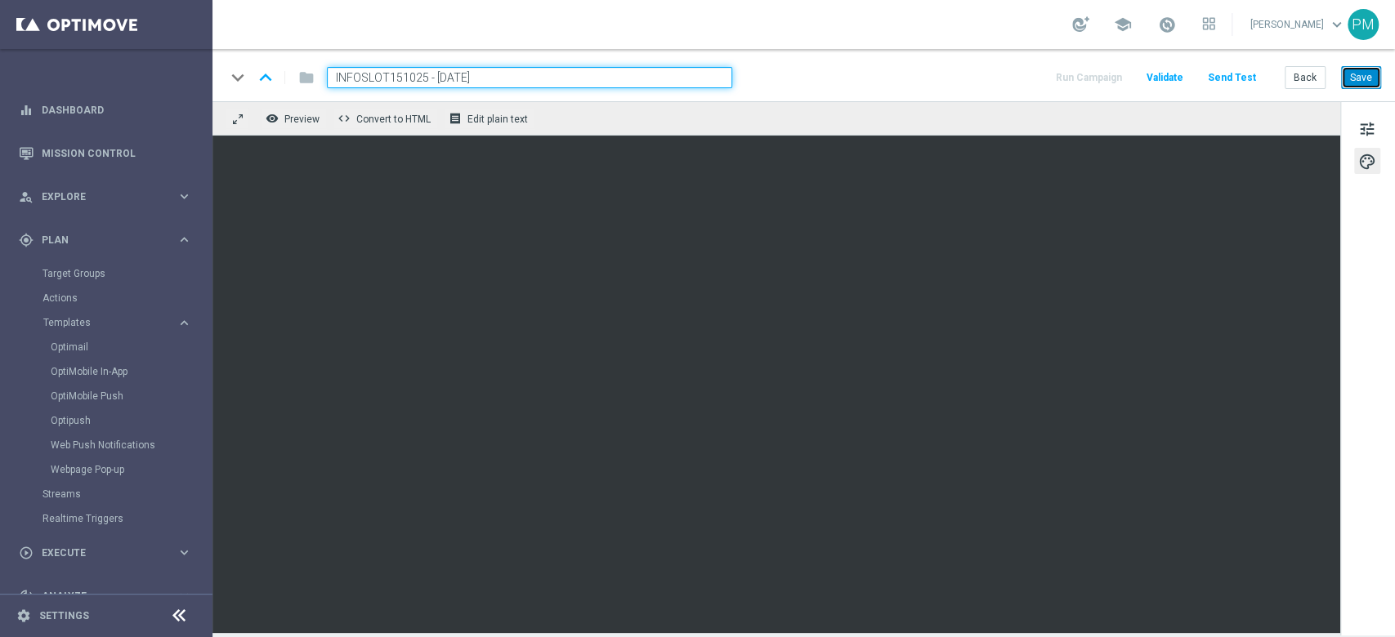
click at [1370, 74] on button "Save" at bounding box center [1361, 77] width 40 height 23
click at [1352, 86] on button "Save" at bounding box center [1361, 77] width 40 height 23
click at [83, 278] on link "Target Groups" at bounding box center [105, 273] width 127 height 13
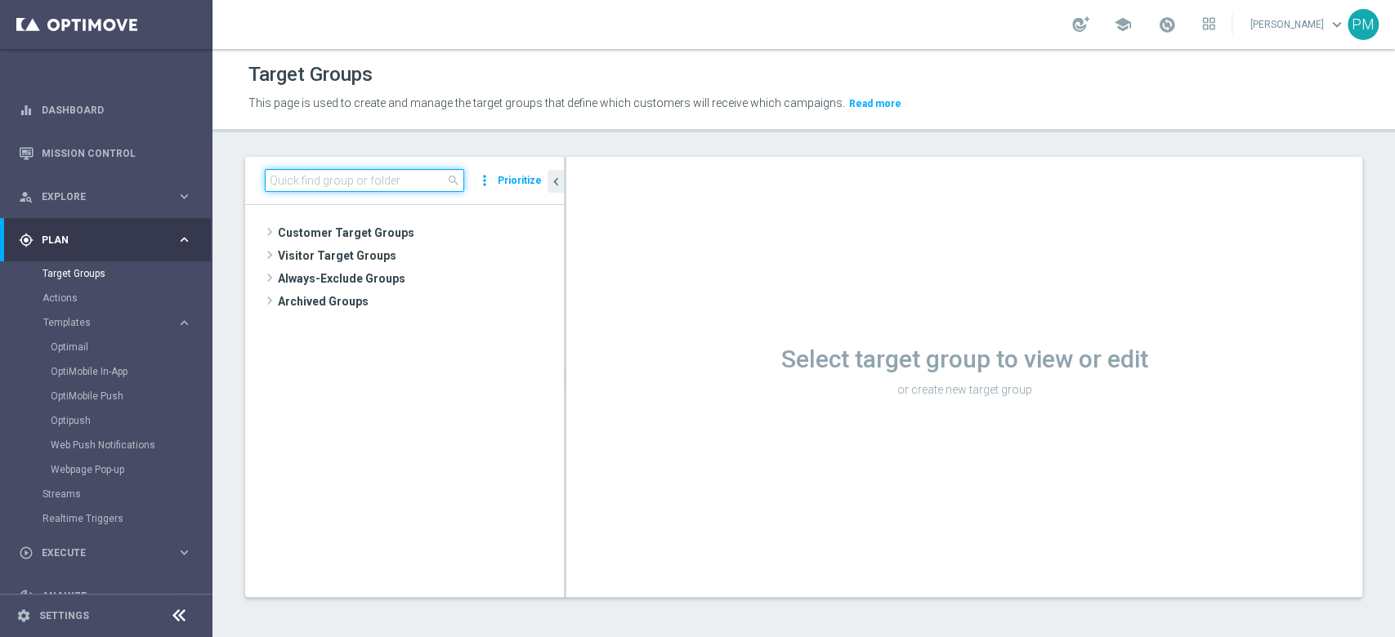
click at [387, 181] on input at bounding box center [364, 180] width 199 height 23
paste input "Churn 0-12M Talent + Master Low ggr nb tra 0 e 500 lftime 1st Slot"
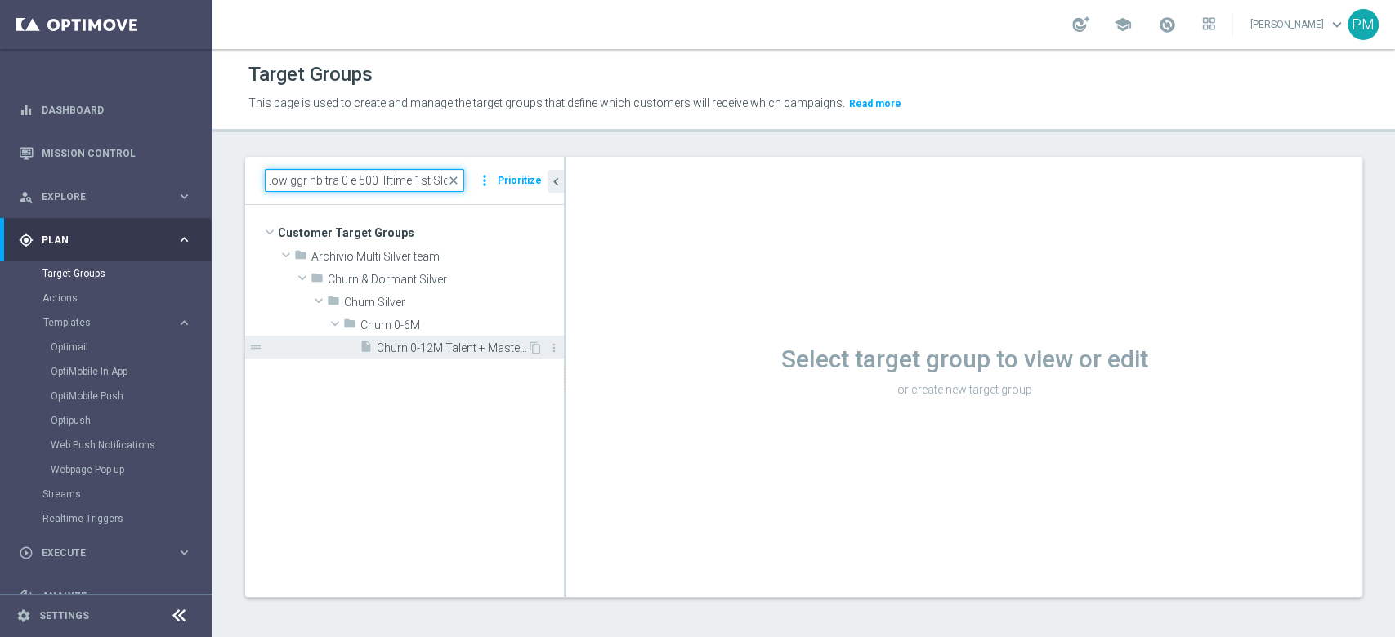
type input "Churn 0-12M Talent + Master Low ggr nb tra 0 e 500 lftime 1st Slot"
click at [453, 342] on span "Churn 0-12M Talent + Master Low ggr nb tra 0 e 500 lftime 1st Slot" at bounding box center [452, 349] width 150 height 14
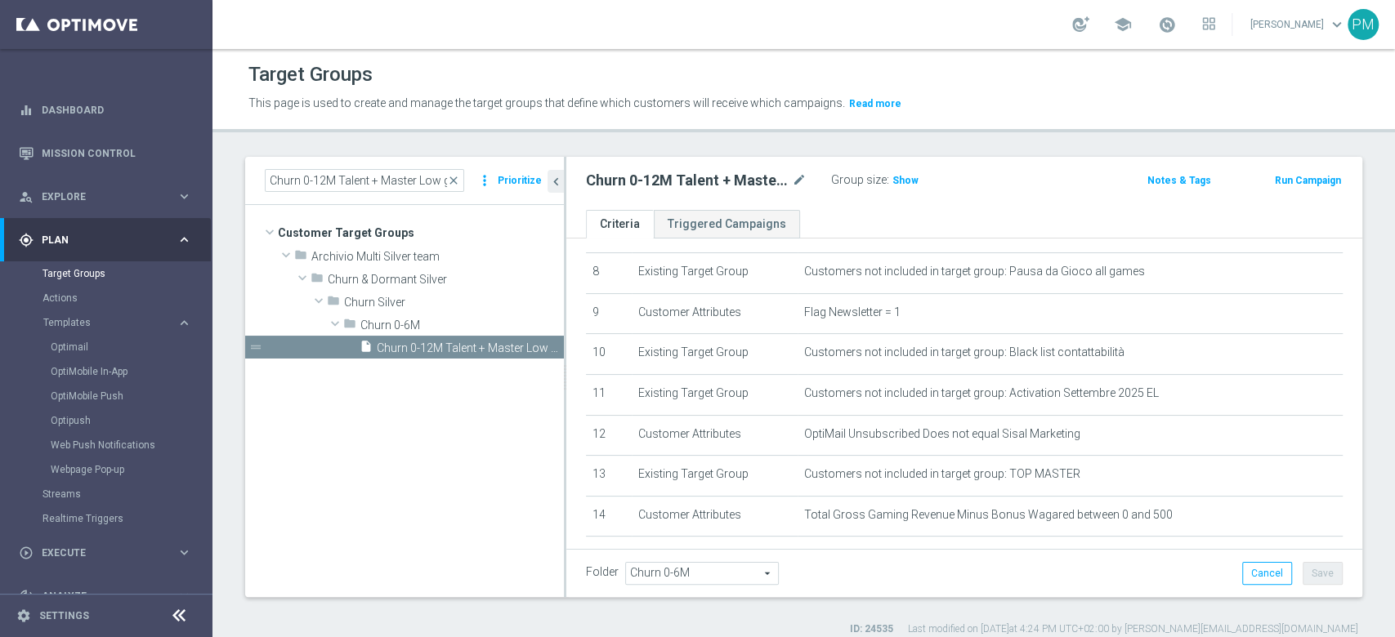
scroll to position [436, 0]
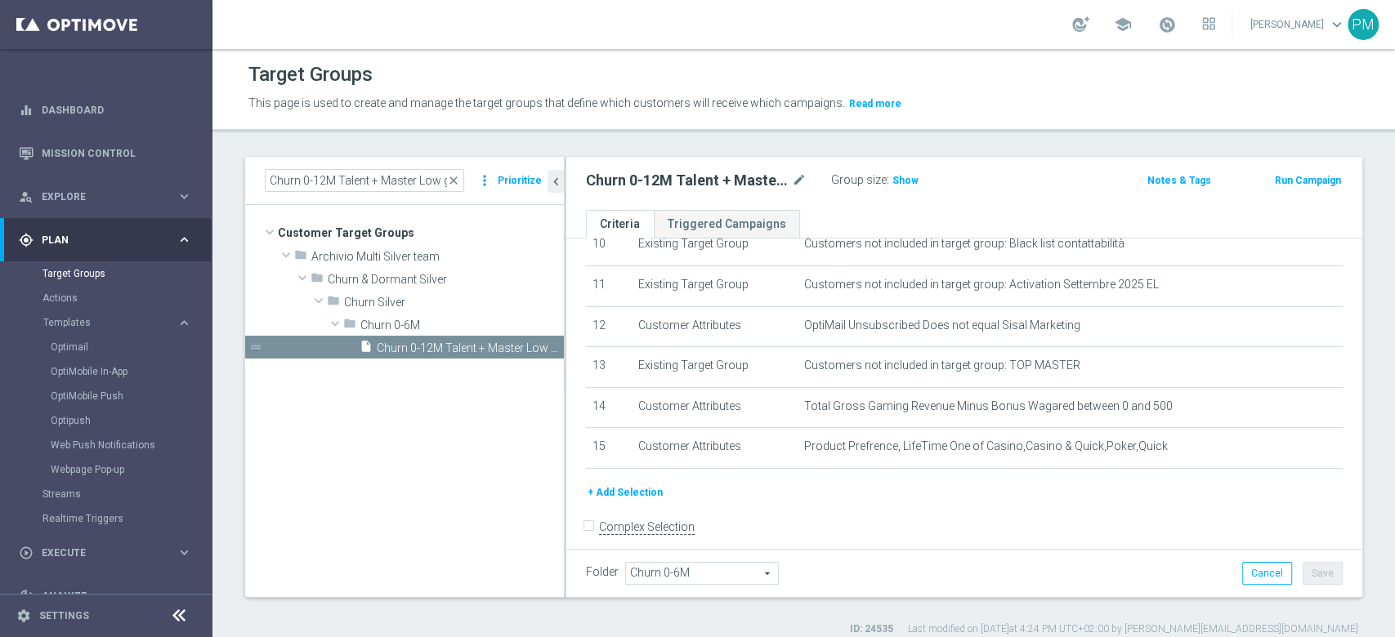
click at [1275, 172] on button "Run Campaign" at bounding box center [1307, 181] width 69 height 18
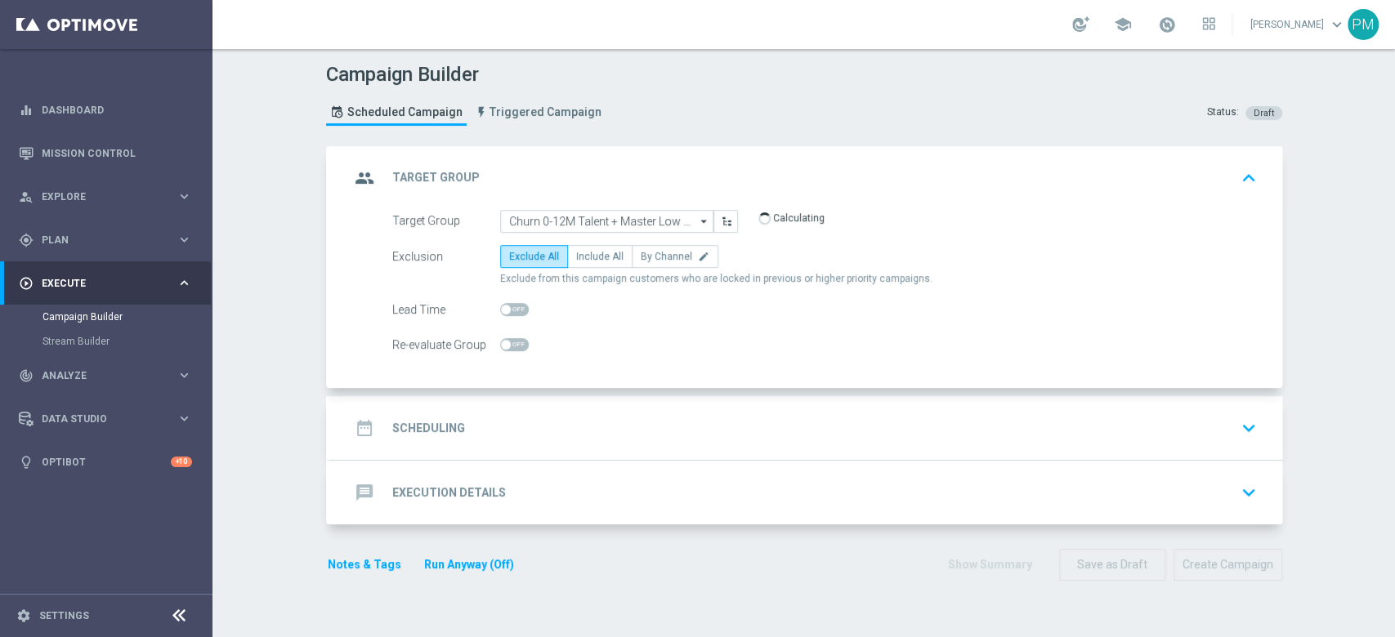
click at [575, 403] on div "date_range Scheduling keyboard_arrow_down" at bounding box center [806, 428] width 952 height 64
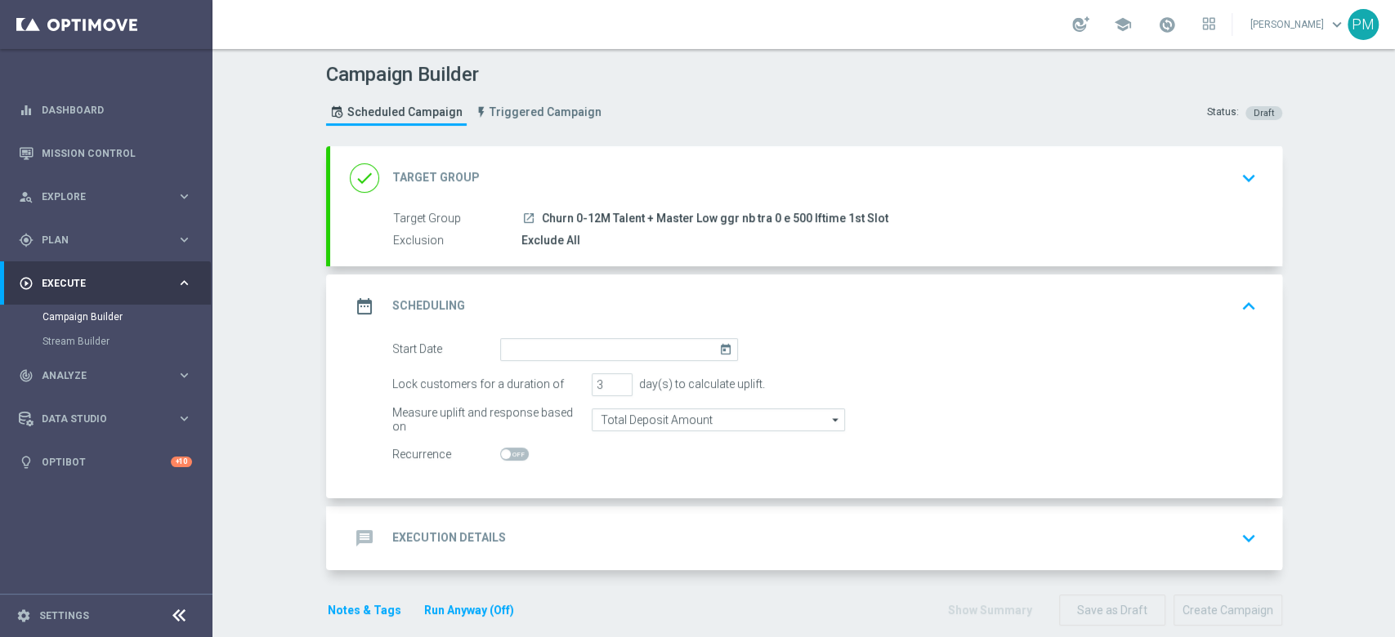
click at [621, 171] on div "done Target Group keyboard_arrow_down" at bounding box center [806, 178] width 913 height 31
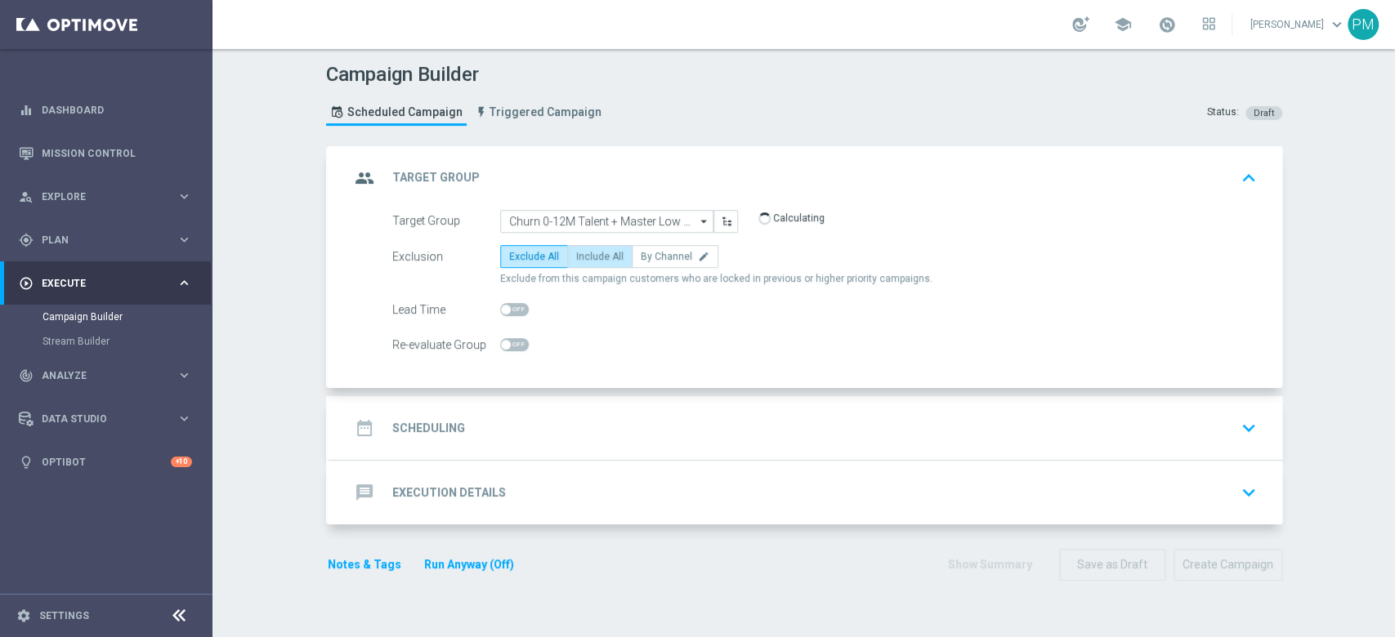
click at [588, 251] on span "Include All" at bounding box center [599, 256] width 47 height 11
click at [587, 254] on input "Include All" at bounding box center [581, 259] width 11 height 11
radio input "true"
click at [591, 418] on div "date_range Scheduling keyboard_arrow_down" at bounding box center [806, 428] width 913 height 31
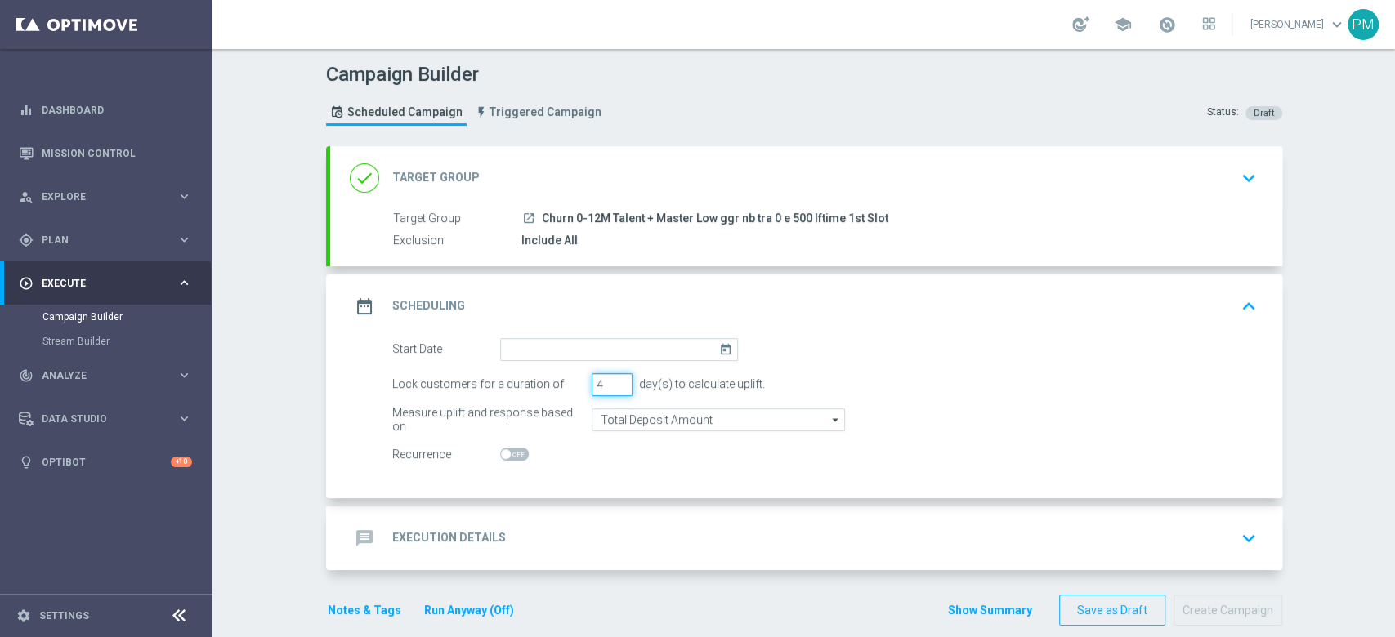
type input "4"
click at [615, 379] on input "4" at bounding box center [612, 384] width 41 height 23
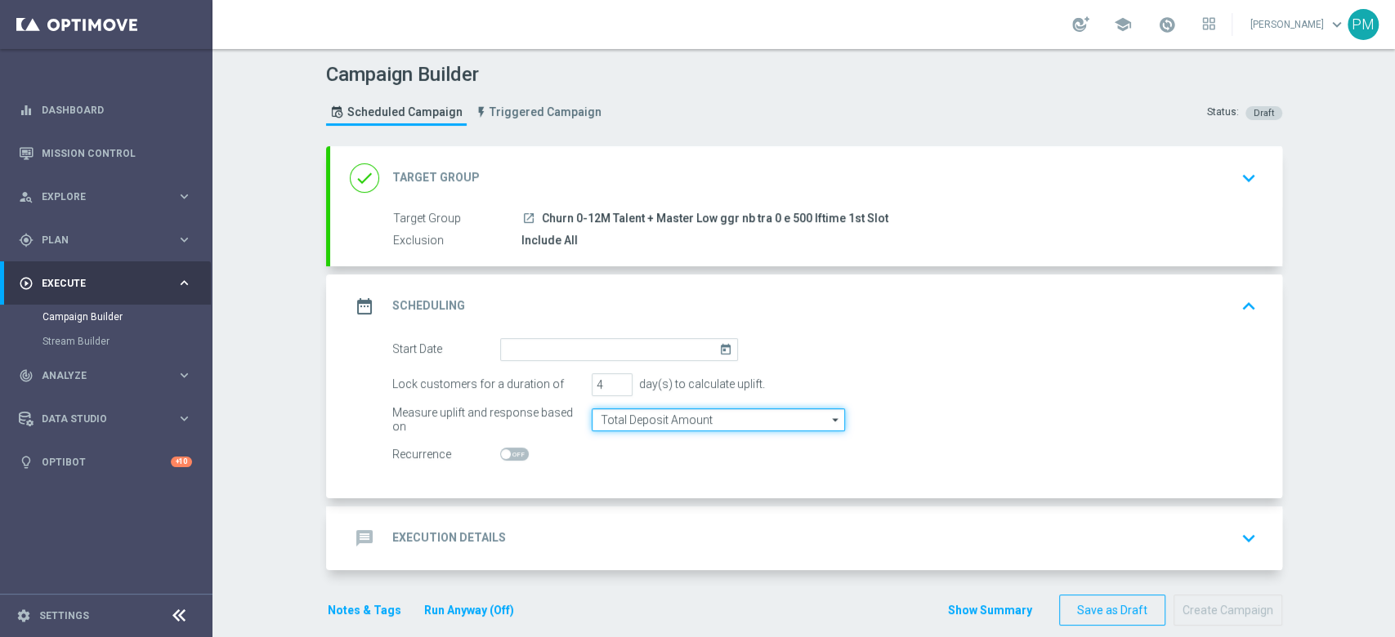
click at [627, 416] on input "Total Deposit Amount" at bounding box center [718, 420] width 253 height 23
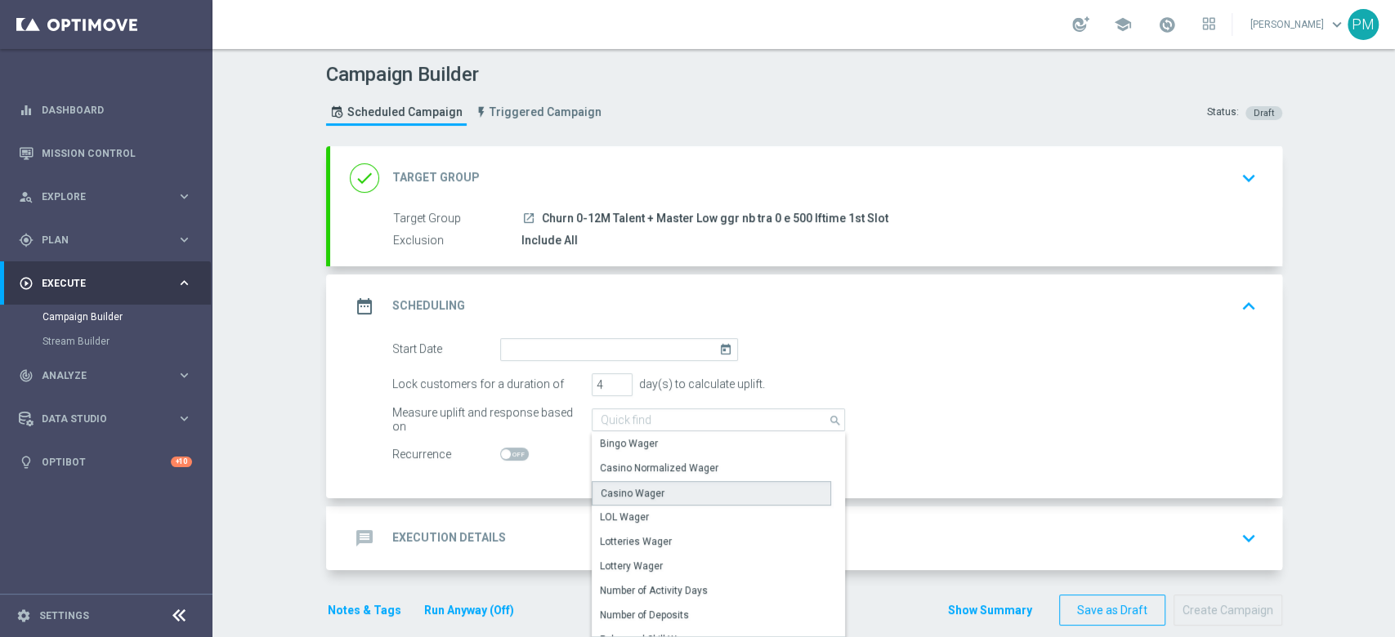
click at [632, 487] on div "Casino Wager" at bounding box center [633, 493] width 64 height 15
type input "Casino Wager"
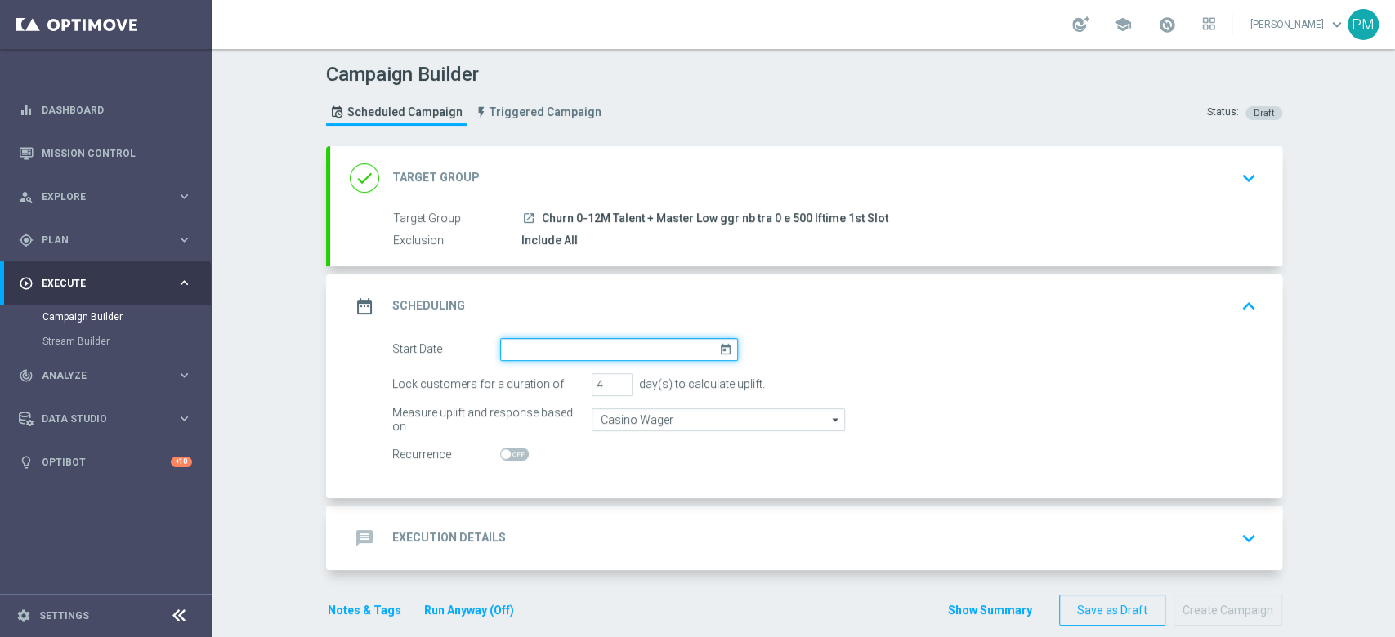
click at [606, 346] on input at bounding box center [619, 349] width 238 height 23
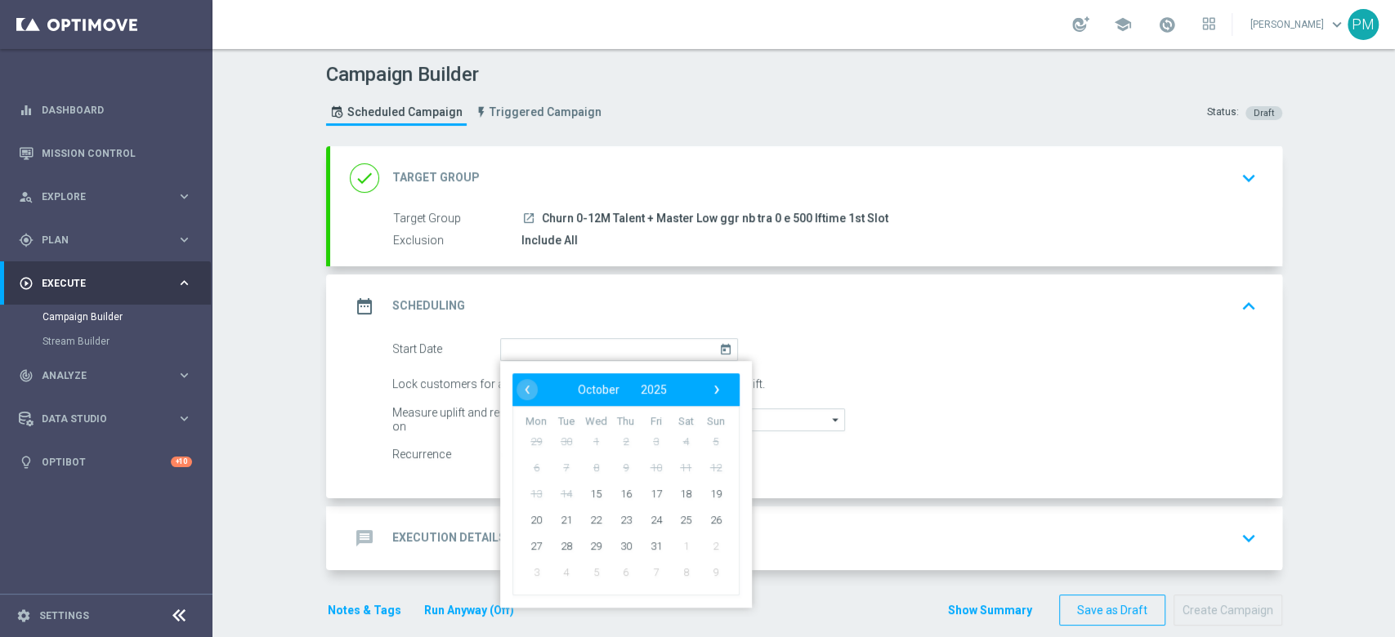
click at [601, 494] on td "15" at bounding box center [596, 493] width 30 height 26
click at [585, 494] on span "15" at bounding box center [596, 493] width 26 height 26
type input "15 Oct 2025"
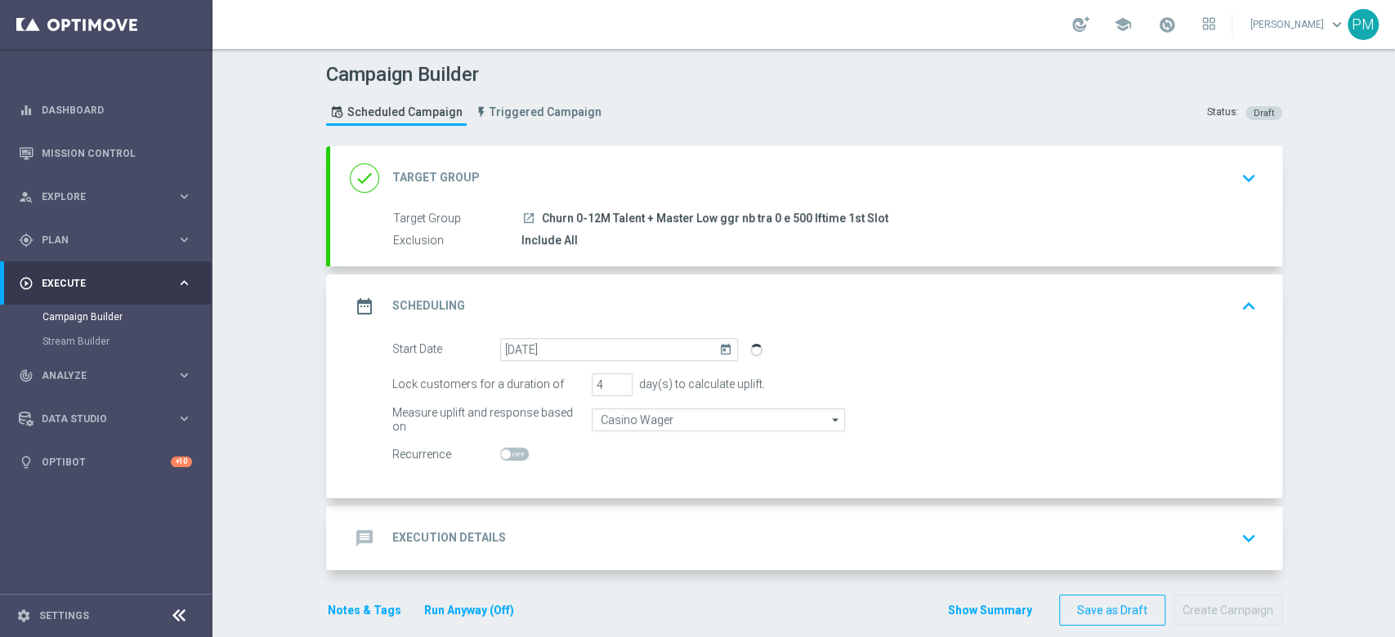
click at [581, 525] on div "message Execution Details keyboard_arrow_down" at bounding box center [806, 538] width 913 height 31
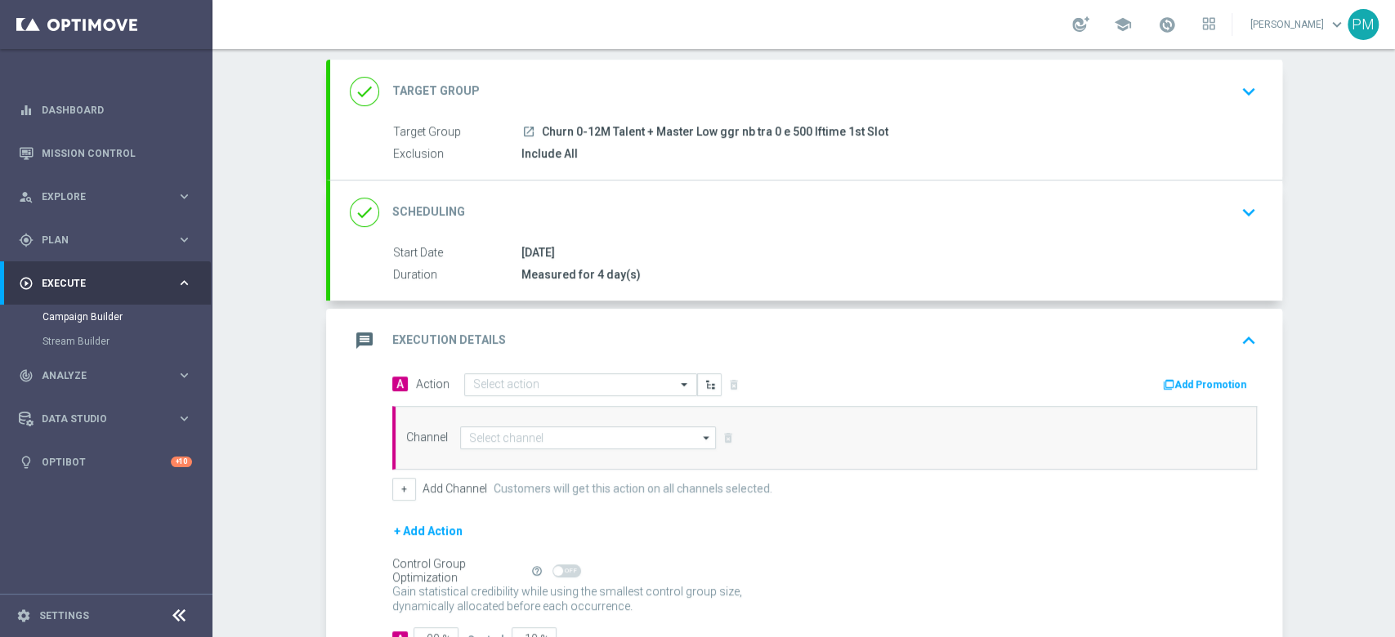
scroll to position [205, 0]
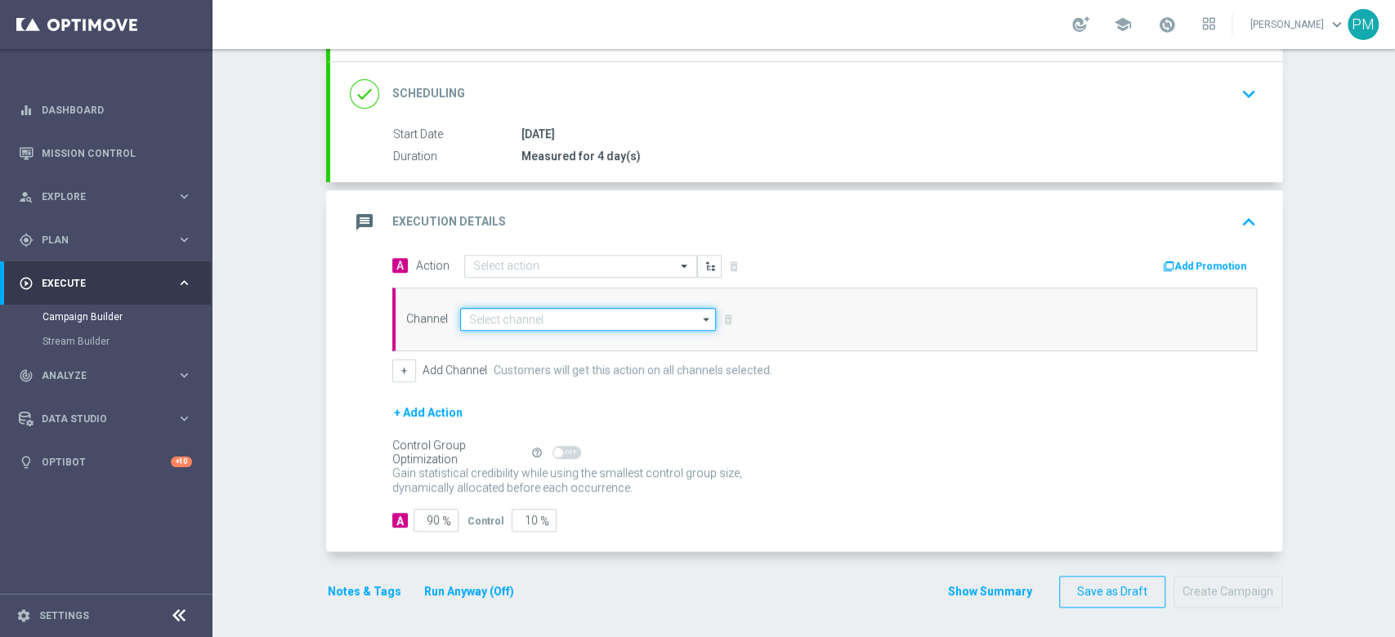
click at [511, 311] on input at bounding box center [588, 319] width 257 height 23
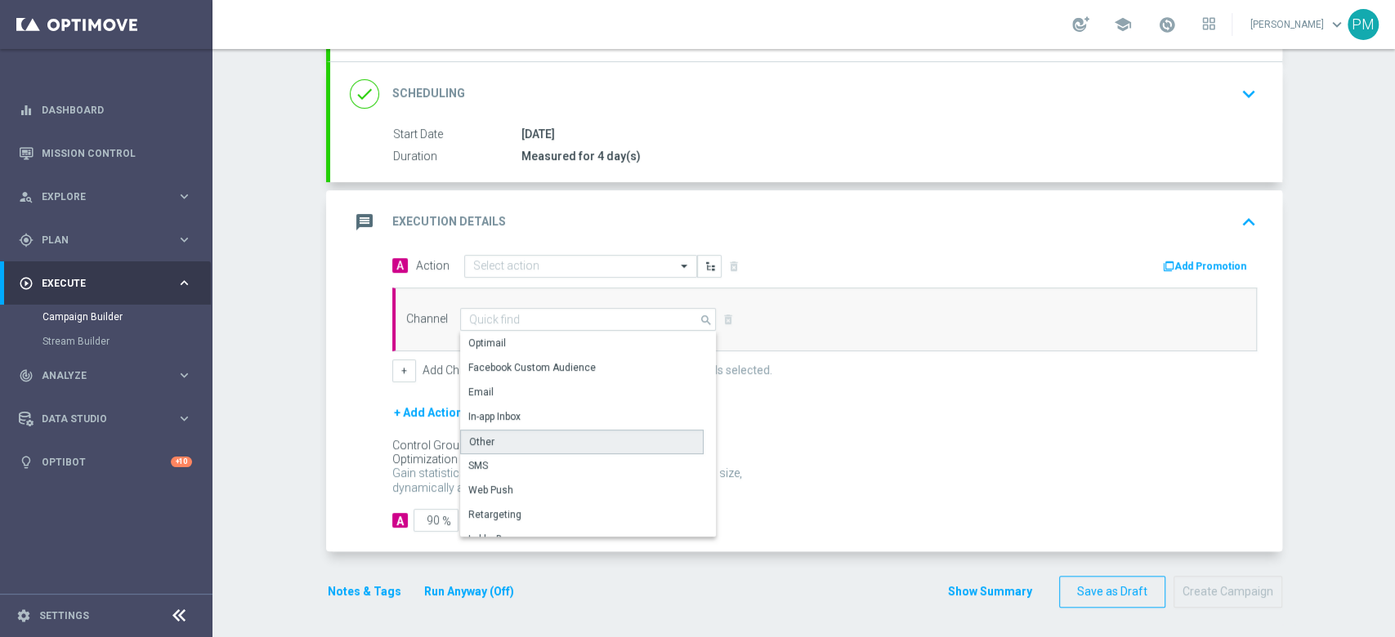
click at [511, 445] on div "Other" at bounding box center [582, 442] width 244 height 25
type input "Other"
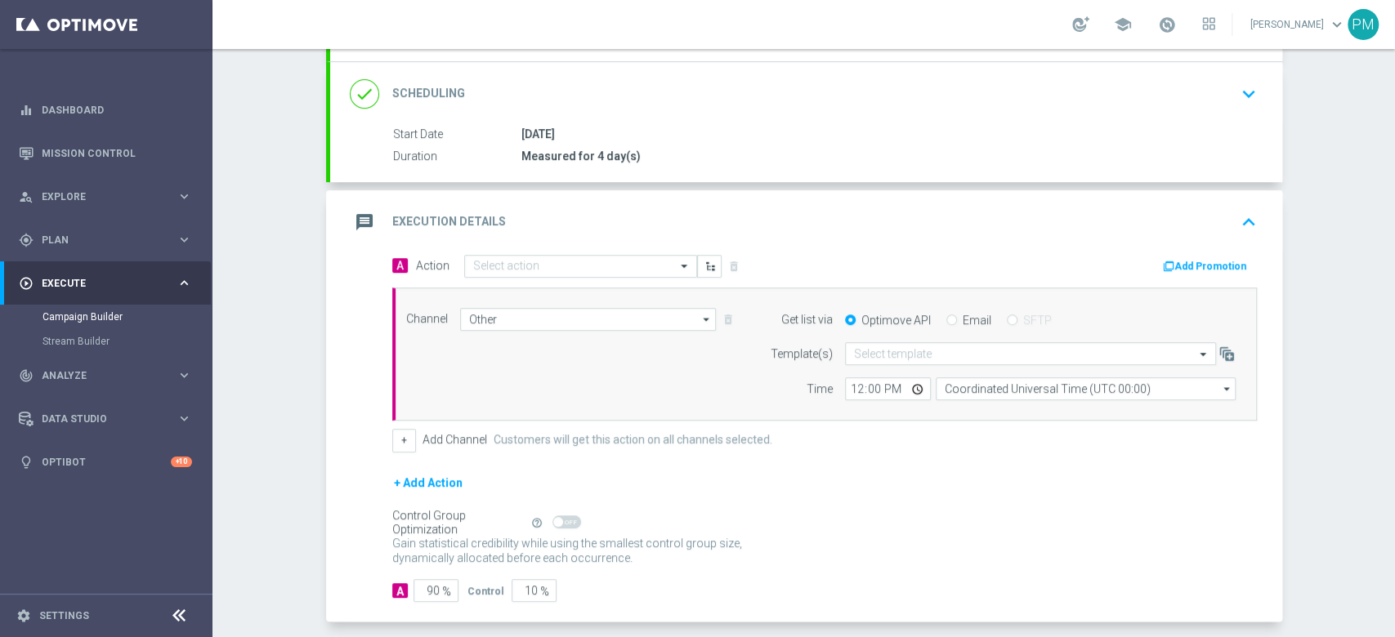
click at [950, 321] on div "Email" at bounding box center [968, 320] width 45 height 15
click at [947, 319] on div "Email" at bounding box center [968, 320] width 45 height 15
click at [946, 318] on input "Email" at bounding box center [951, 321] width 11 height 11
radio input "true"
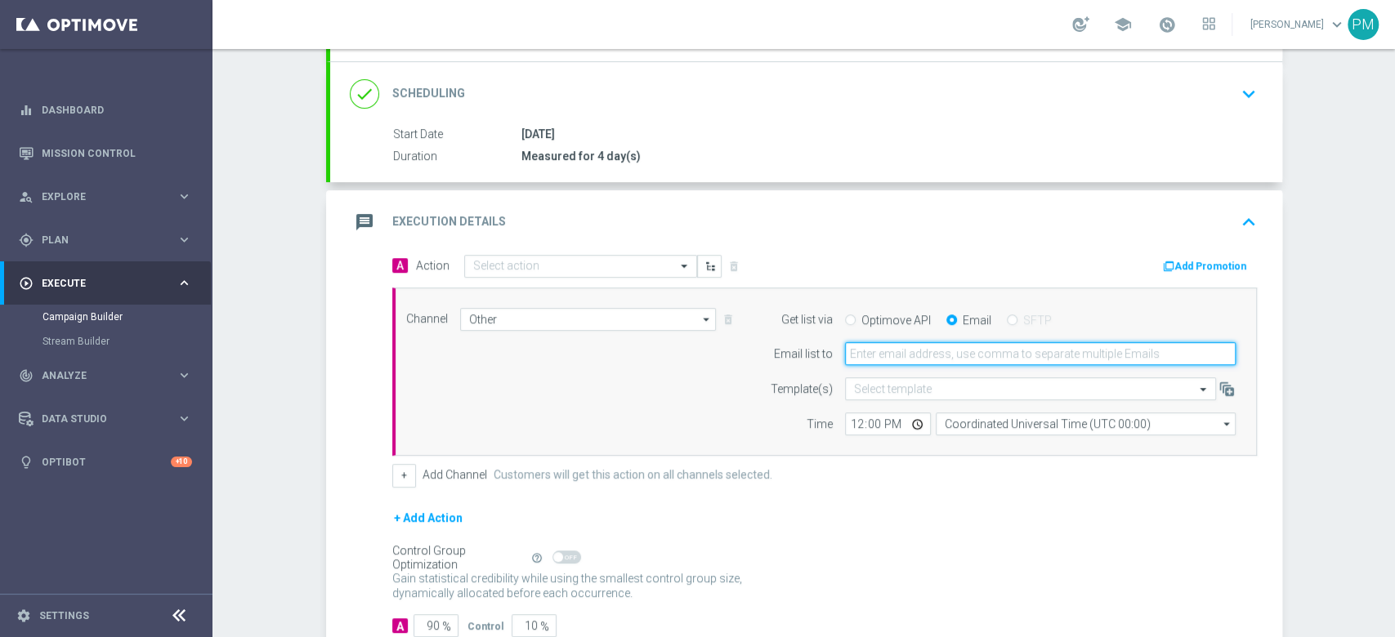
click at [920, 348] on input "email" at bounding box center [1040, 353] width 391 height 23
type input "martina.troia@sisal.it"
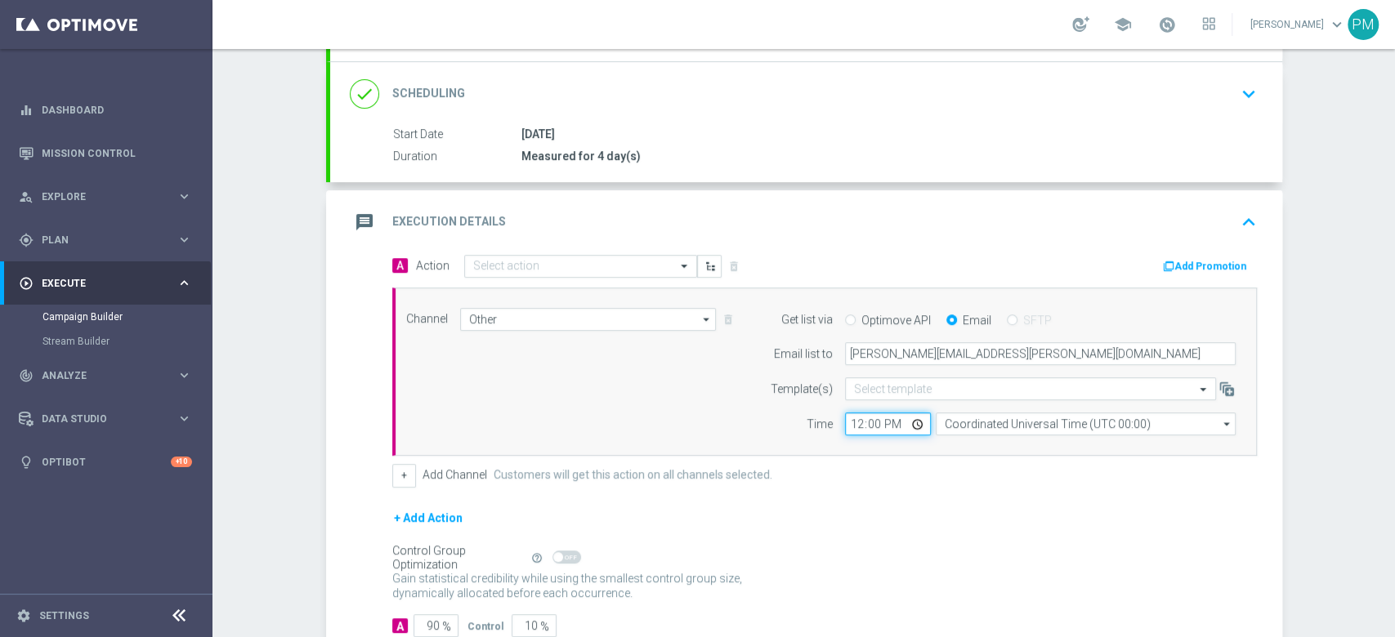
click at [850, 428] on input "12:00" at bounding box center [888, 424] width 86 height 23
type input "21:00"
click at [541, 266] on input "text" at bounding box center [564, 267] width 182 height 14
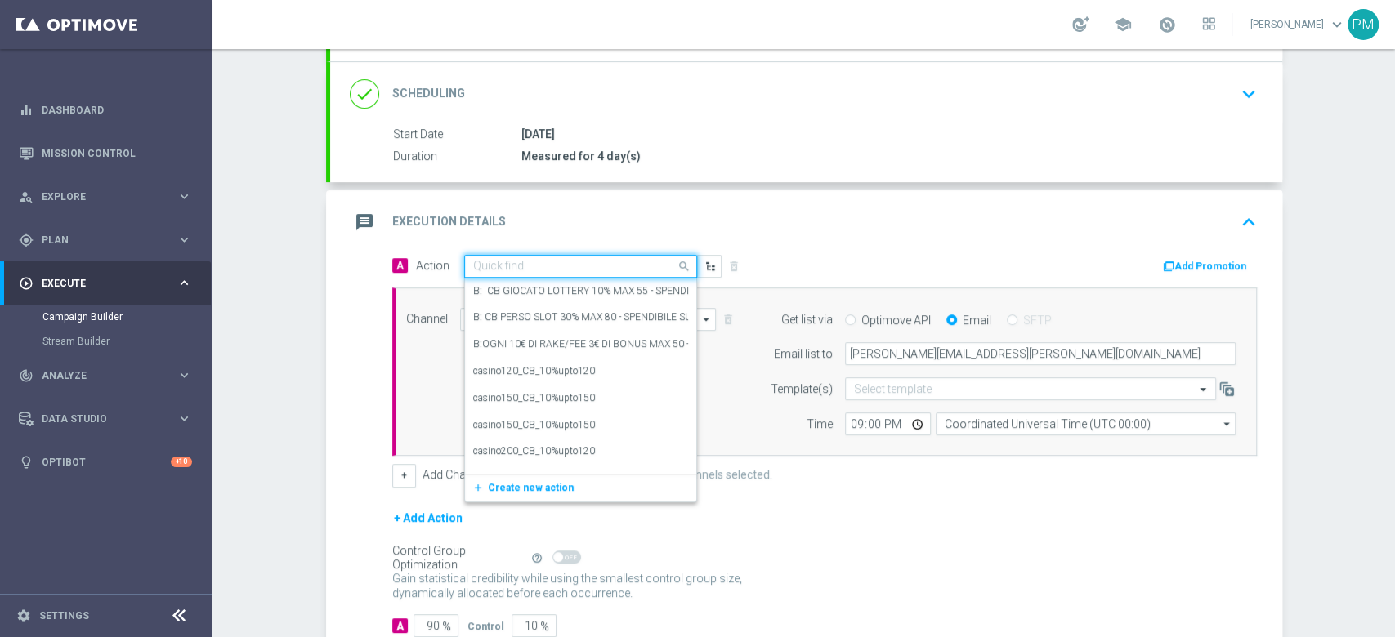
paste input "informativa promo pubblica"
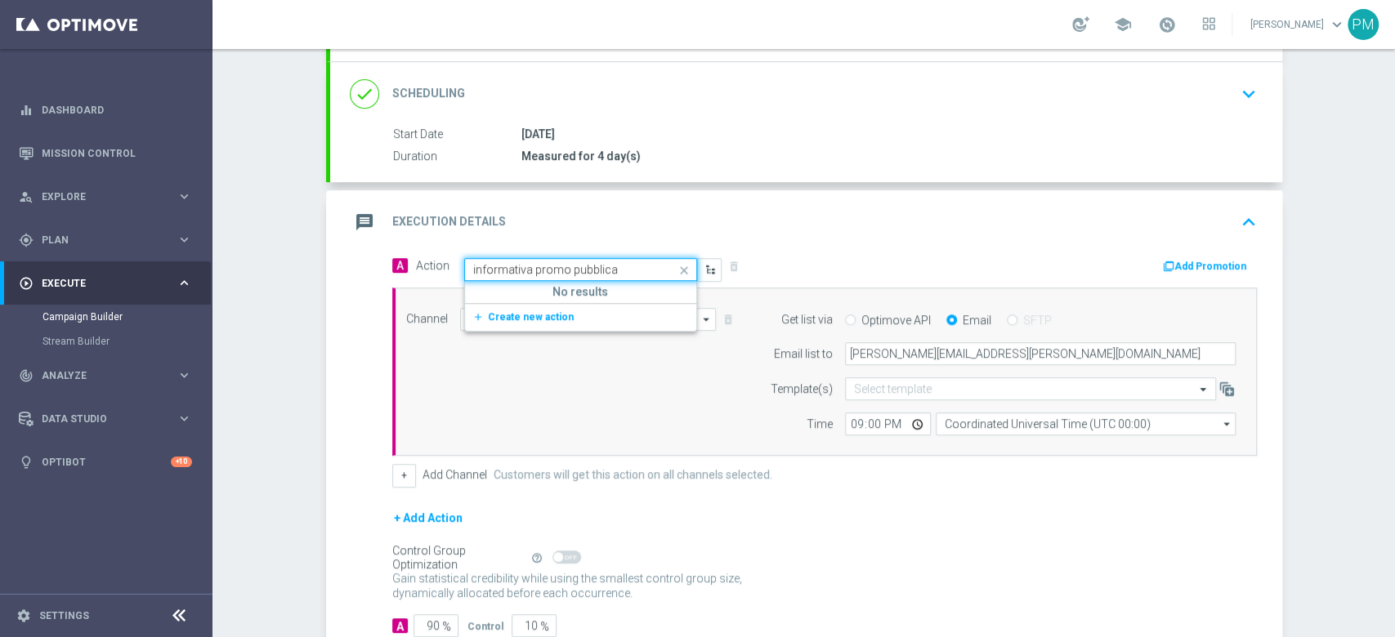
drag, startPoint x: 614, startPoint y: 266, endPoint x: 525, endPoint y: 266, distance: 89.1
click at [525, 266] on input "informativa promo pubblica" at bounding box center [564, 270] width 182 height 14
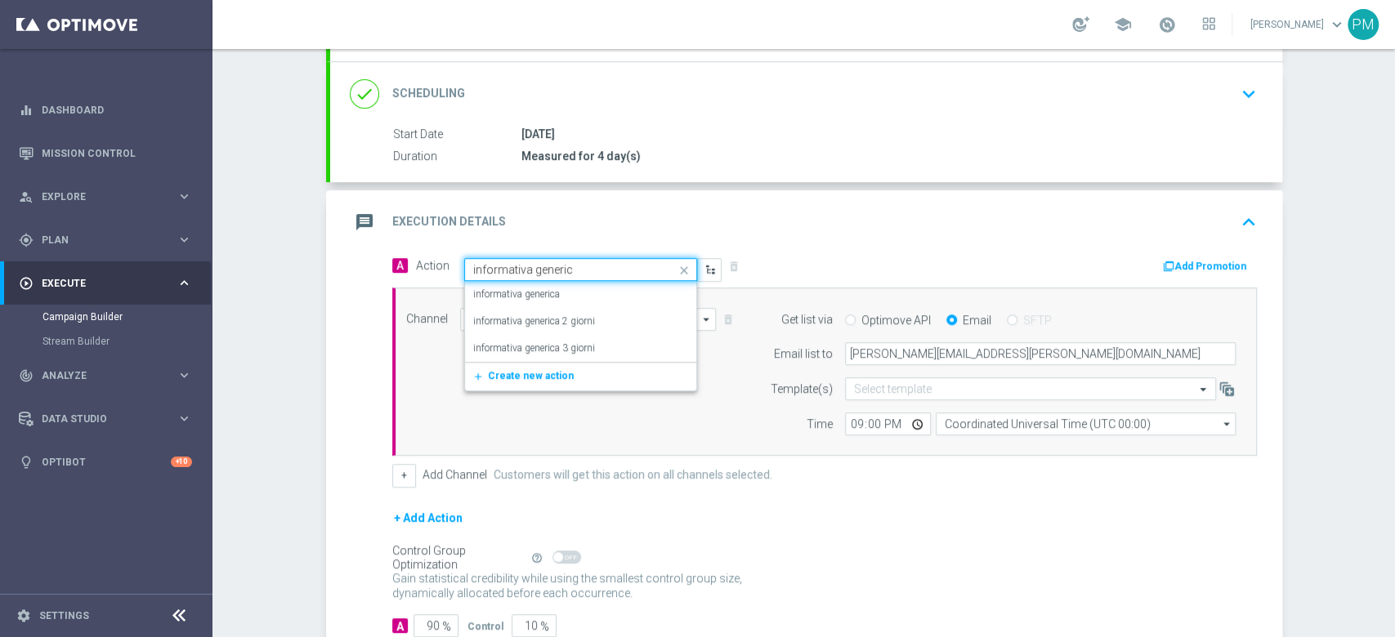
type input "informativa generica"
click at [597, 284] on div "informativa generica edit" at bounding box center [580, 294] width 215 height 27
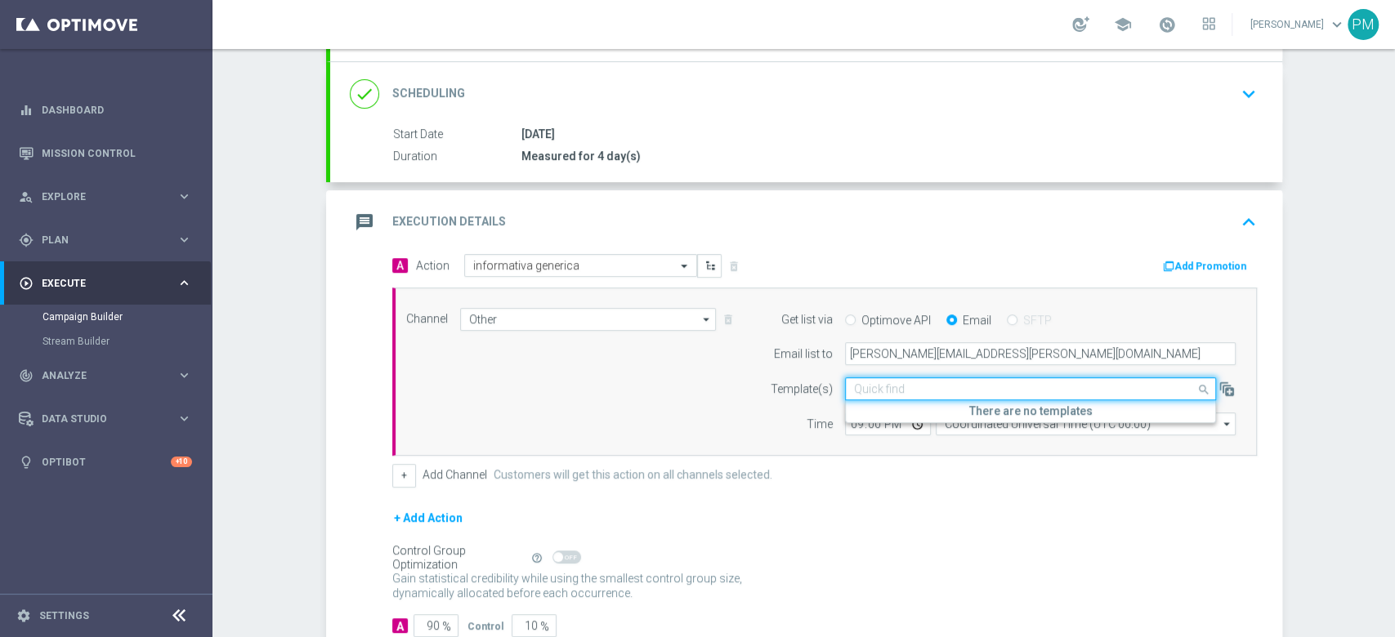
click at [932, 383] on input "text" at bounding box center [1014, 389] width 320 height 14
paste input "INFOSLOT151025 - [DATE]"
type input "INFOSLOT151025 - [DATE]"
click at [736, 406] on div "Channel Other Other arrow_drop_down Drag here to set row groups Drag here to se…" at bounding box center [821, 372] width 855 height 128
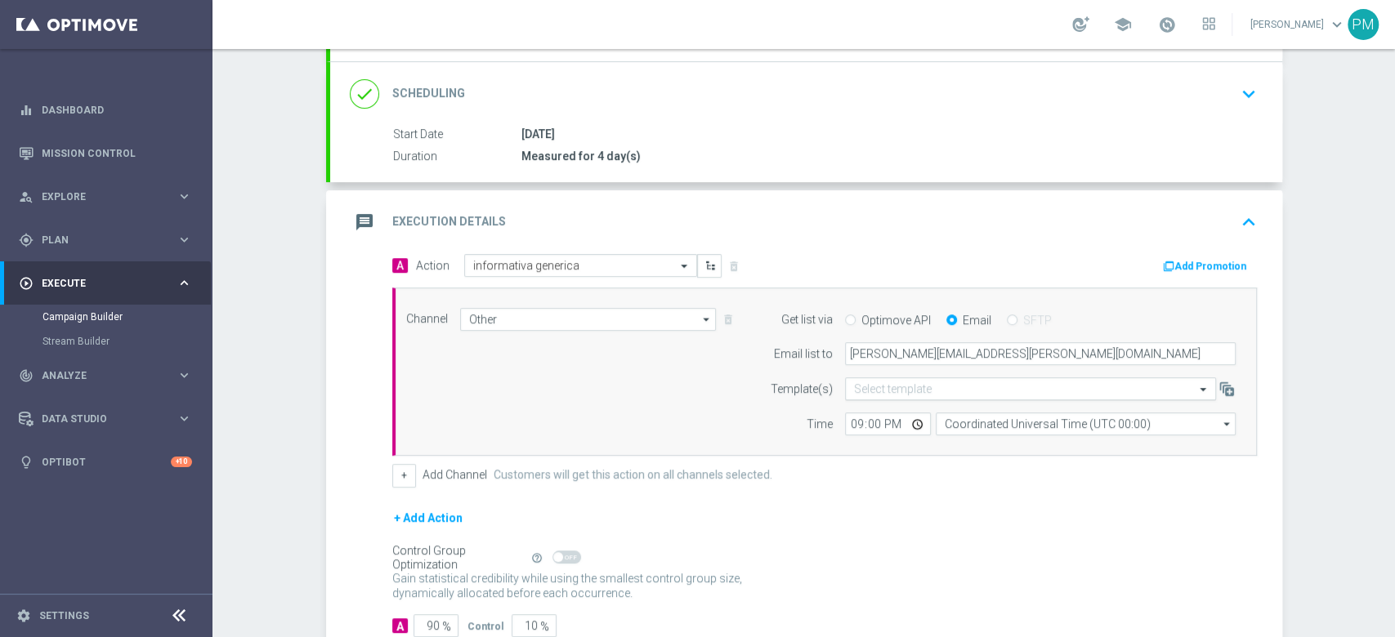
click at [890, 395] on div "Select template" at bounding box center [1030, 389] width 371 height 23
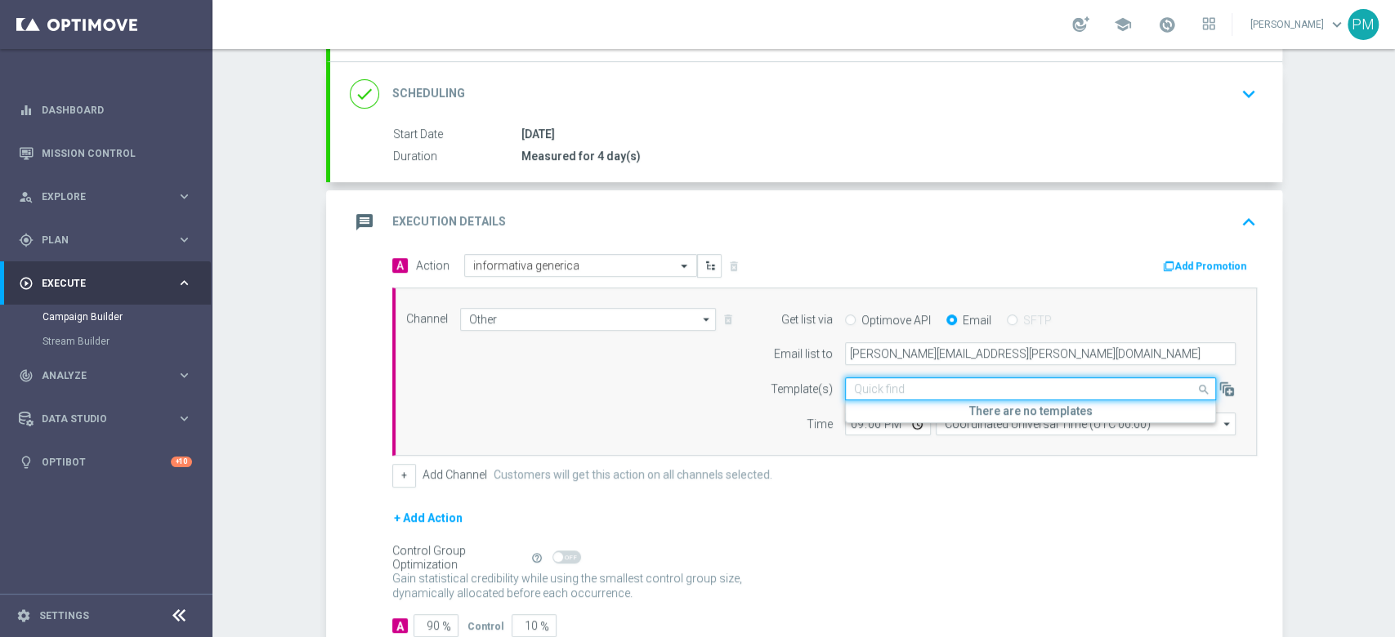
paste input "INFOSLOT151025 - [DATE]"
type input "INFOSLOT151025 - [DATE]"
click at [925, 476] on div "+ Add Channel Customers will get this action on all channels selected." at bounding box center [824, 475] width 865 height 23
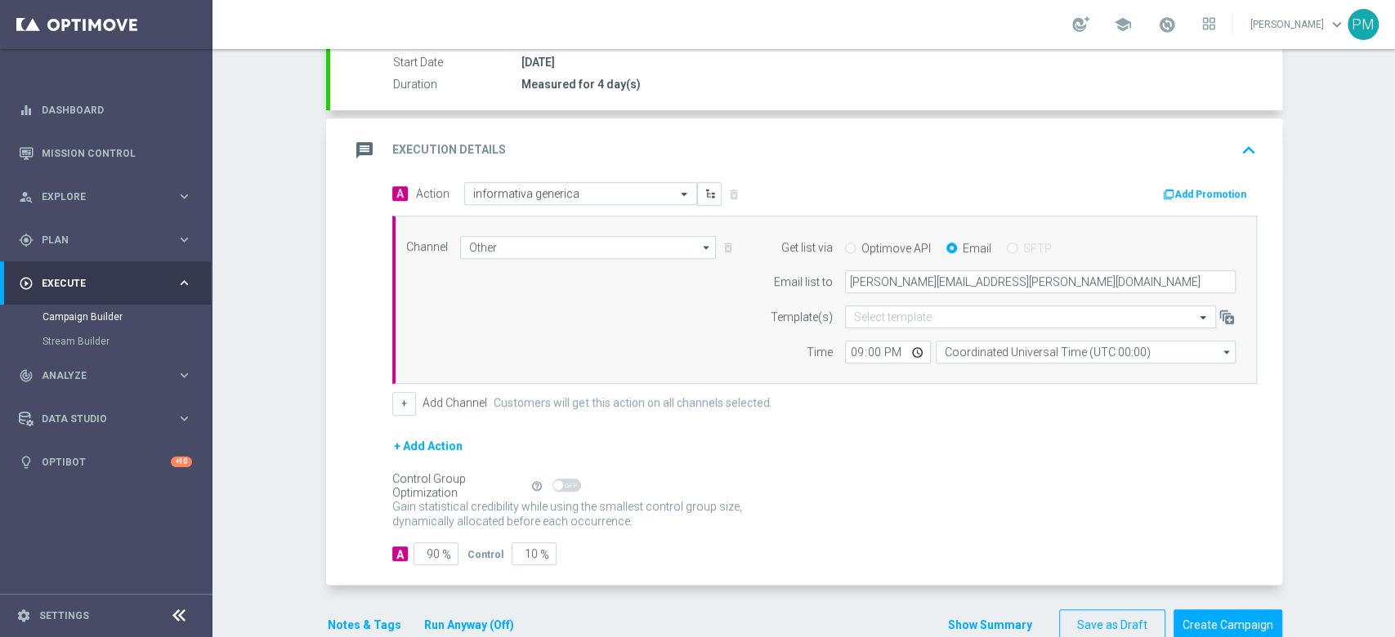
scroll to position [311, 0]
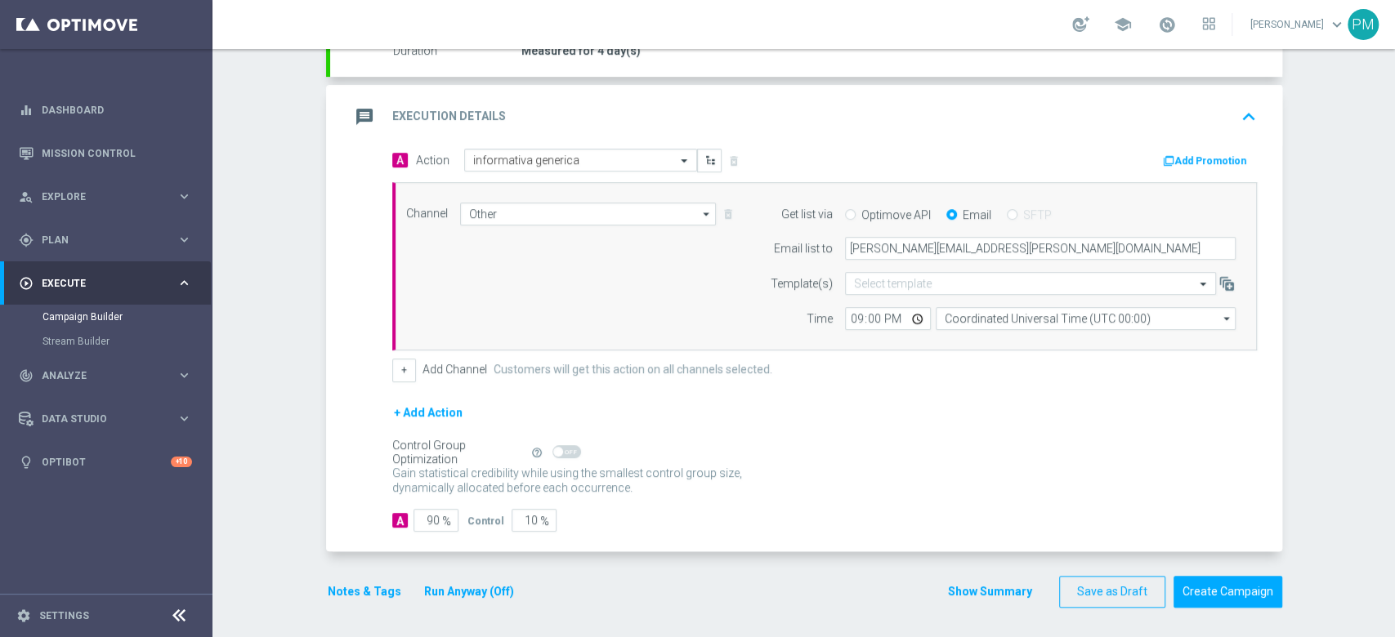
click at [363, 588] on button "Notes & Tags" at bounding box center [364, 592] width 77 height 20
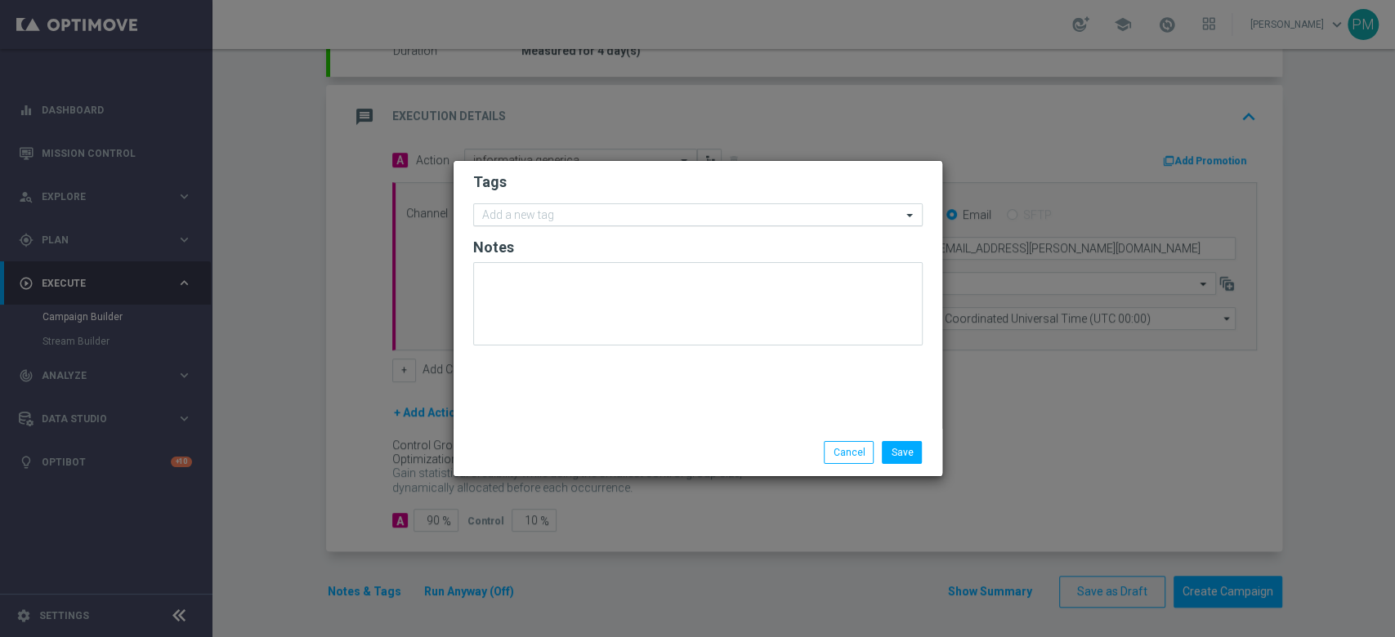
click at [561, 220] on input "text" at bounding box center [691, 216] width 419 height 14
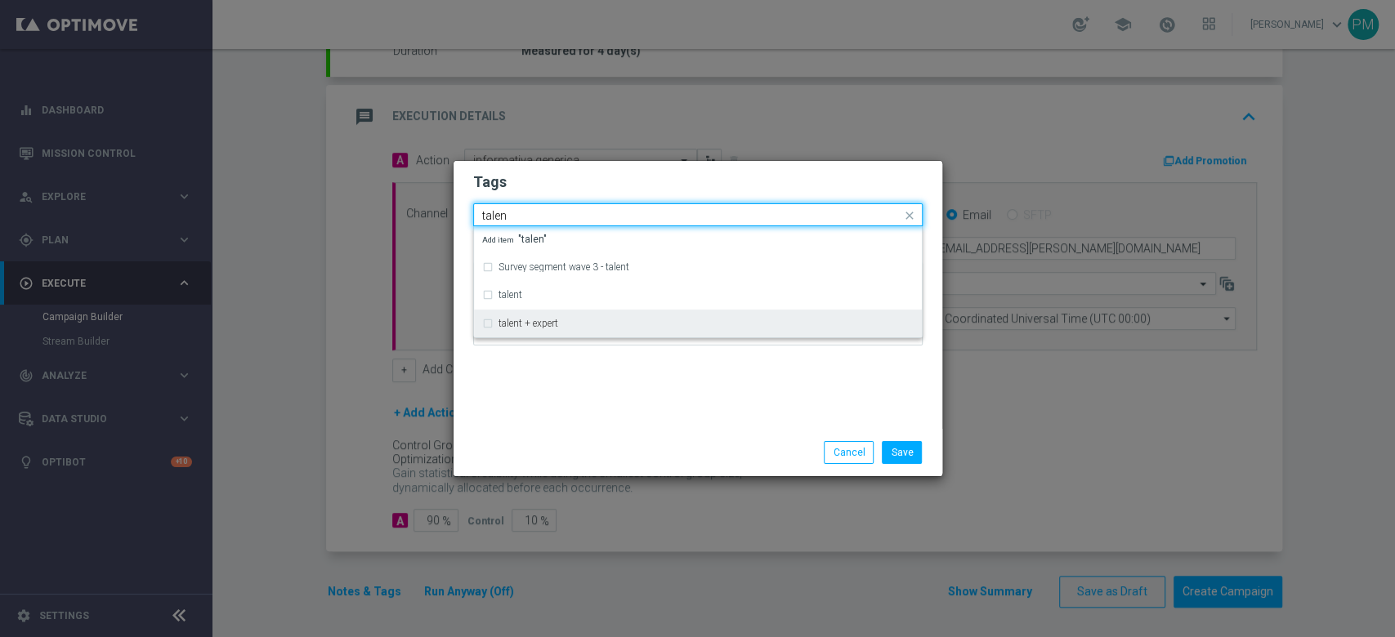
click at [577, 328] on div "talent + expert" at bounding box center [697, 324] width 431 height 26
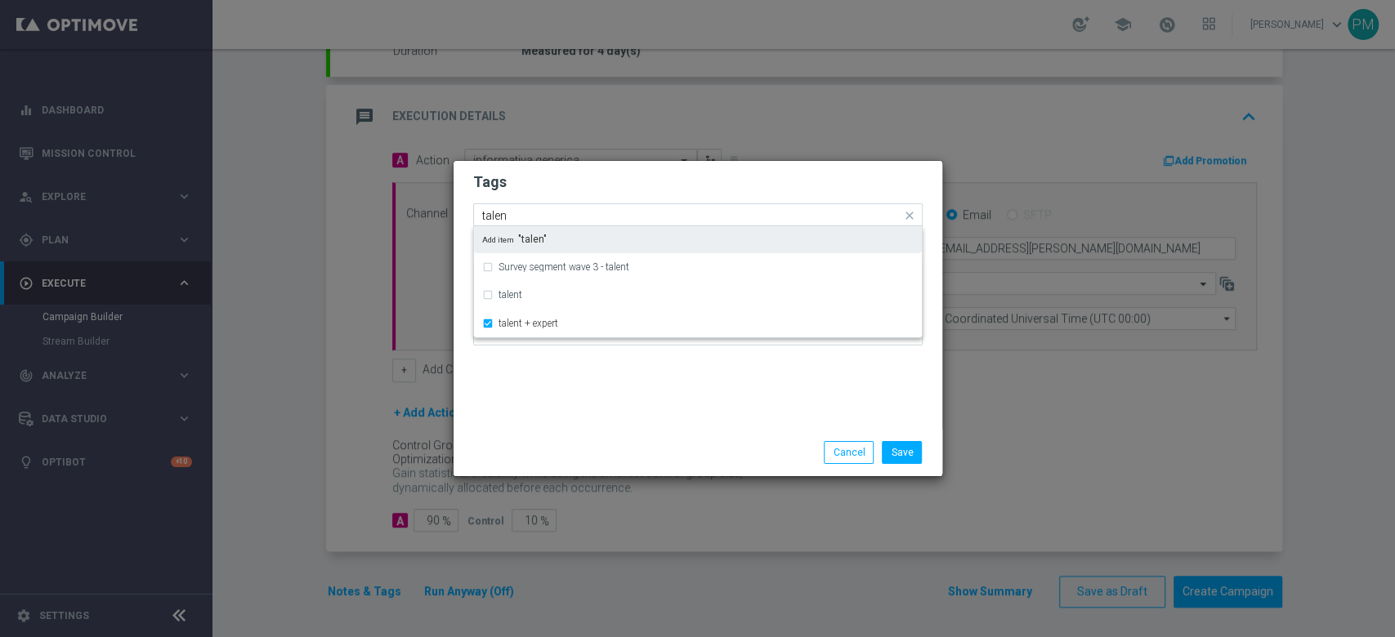
click at [502, 215] on input "talen" at bounding box center [691, 216] width 419 height 14
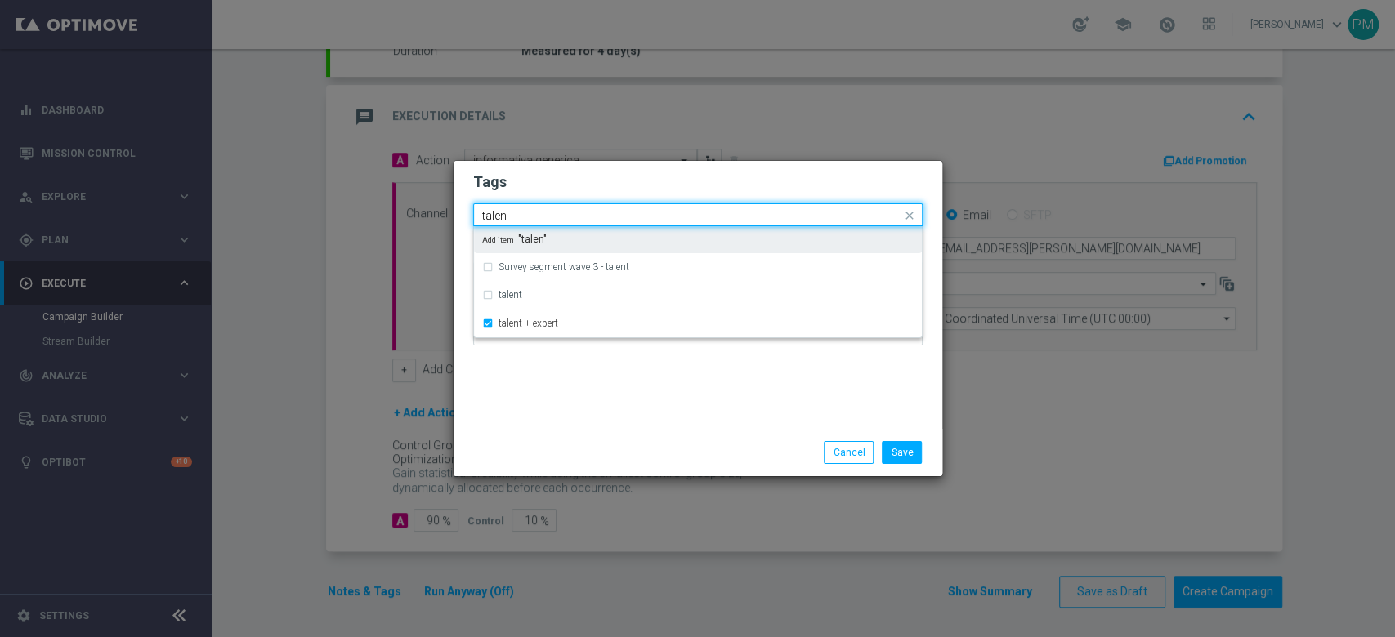
click at [502, 215] on input "talen" at bounding box center [691, 216] width 419 height 14
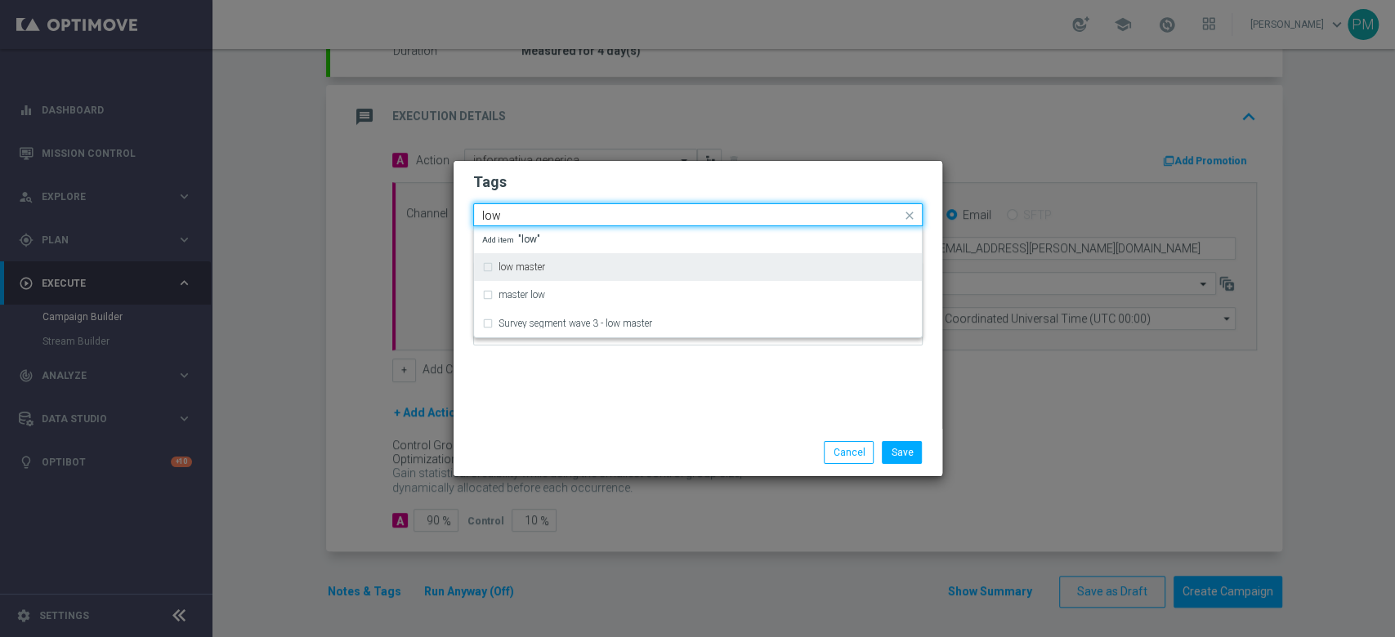
drag, startPoint x: 556, startPoint y: 266, endPoint x: 540, endPoint y: 252, distance: 20.3
click at [556, 266] on div "low master" at bounding box center [705, 267] width 415 height 10
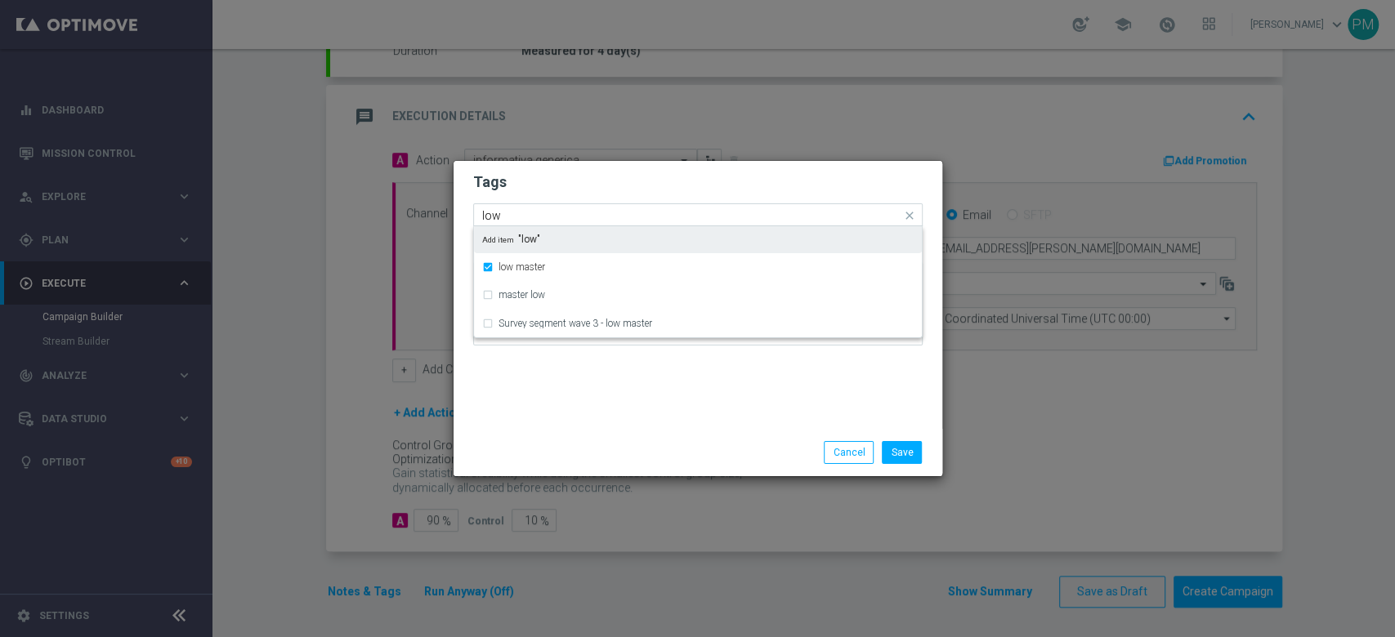
click at [490, 217] on input "low" at bounding box center [691, 216] width 419 height 14
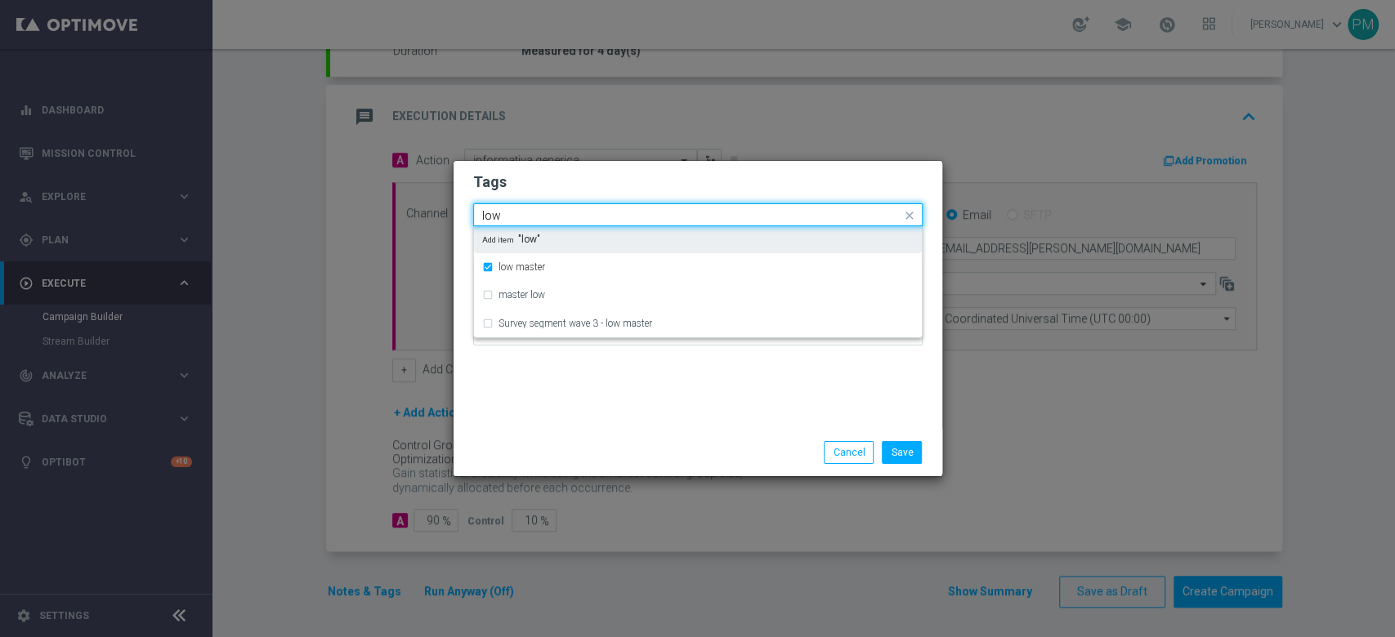
click at [490, 217] on input "low" at bounding box center [691, 216] width 419 height 14
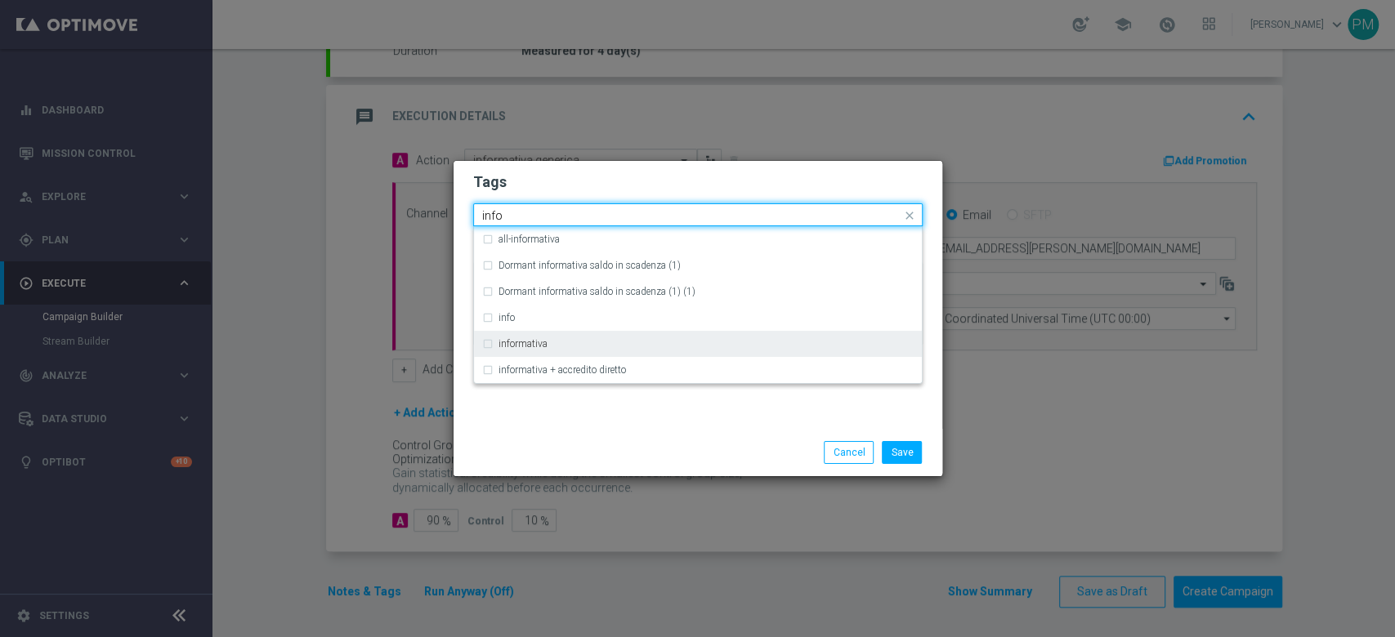
click at [552, 337] on div "informativa" at bounding box center [697, 344] width 431 height 26
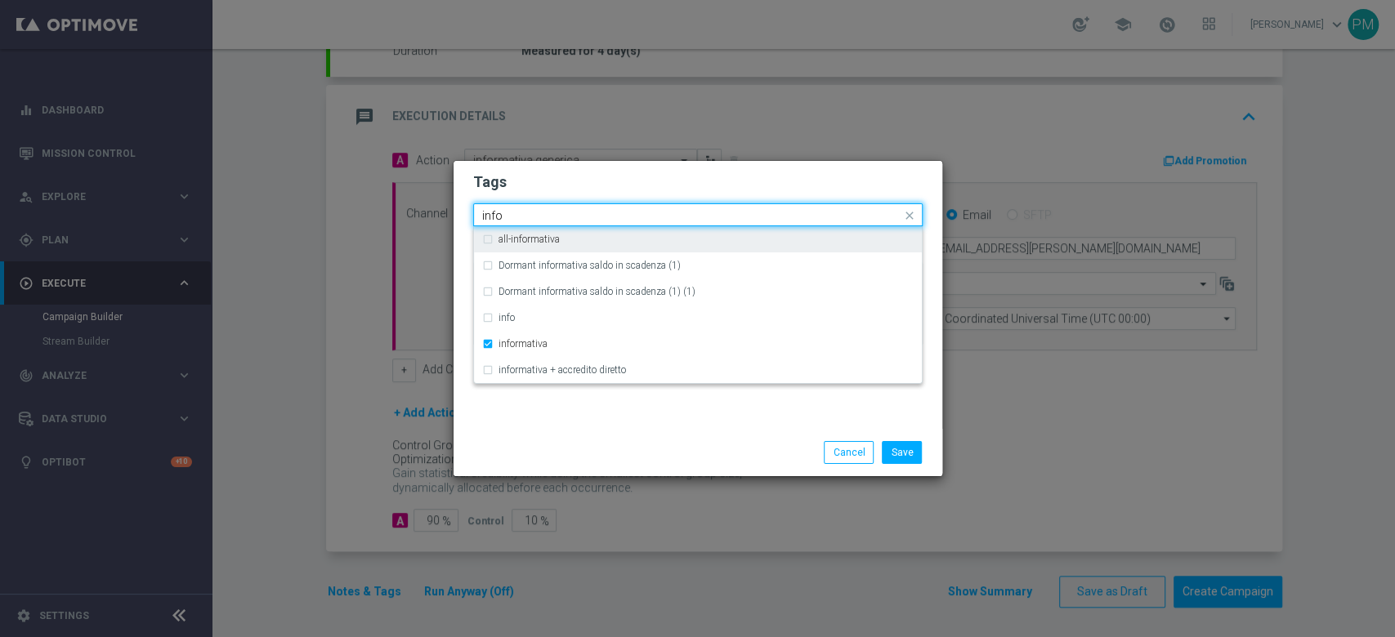
click at [491, 214] on input "info" at bounding box center [691, 216] width 419 height 14
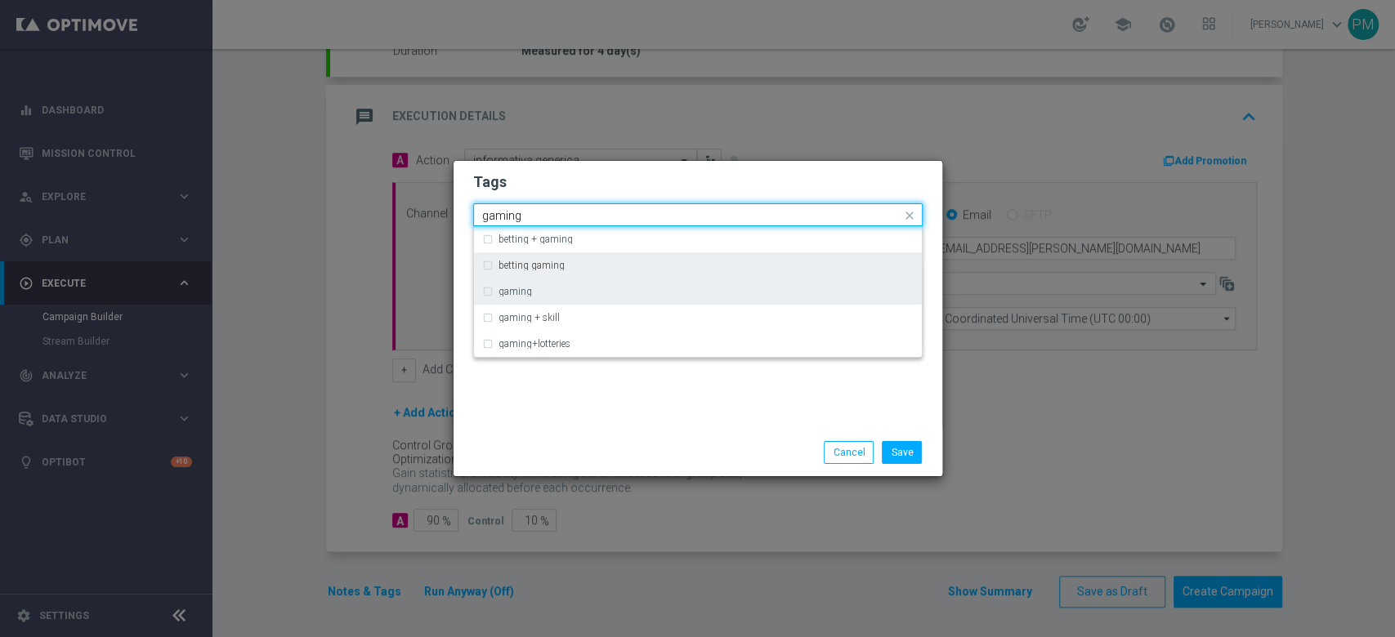
click at [541, 288] on div "gaming" at bounding box center [705, 292] width 415 height 10
type input "gaming"
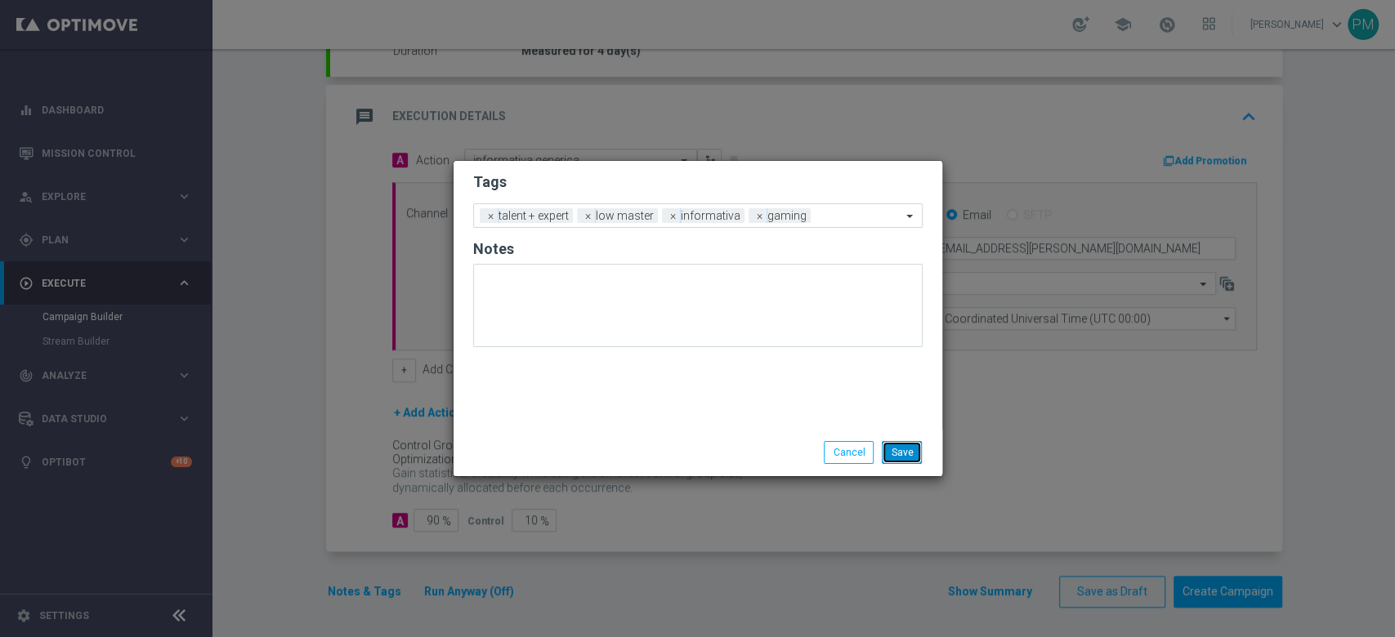
click at [892, 451] on button "Save" at bounding box center [902, 452] width 40 height 23
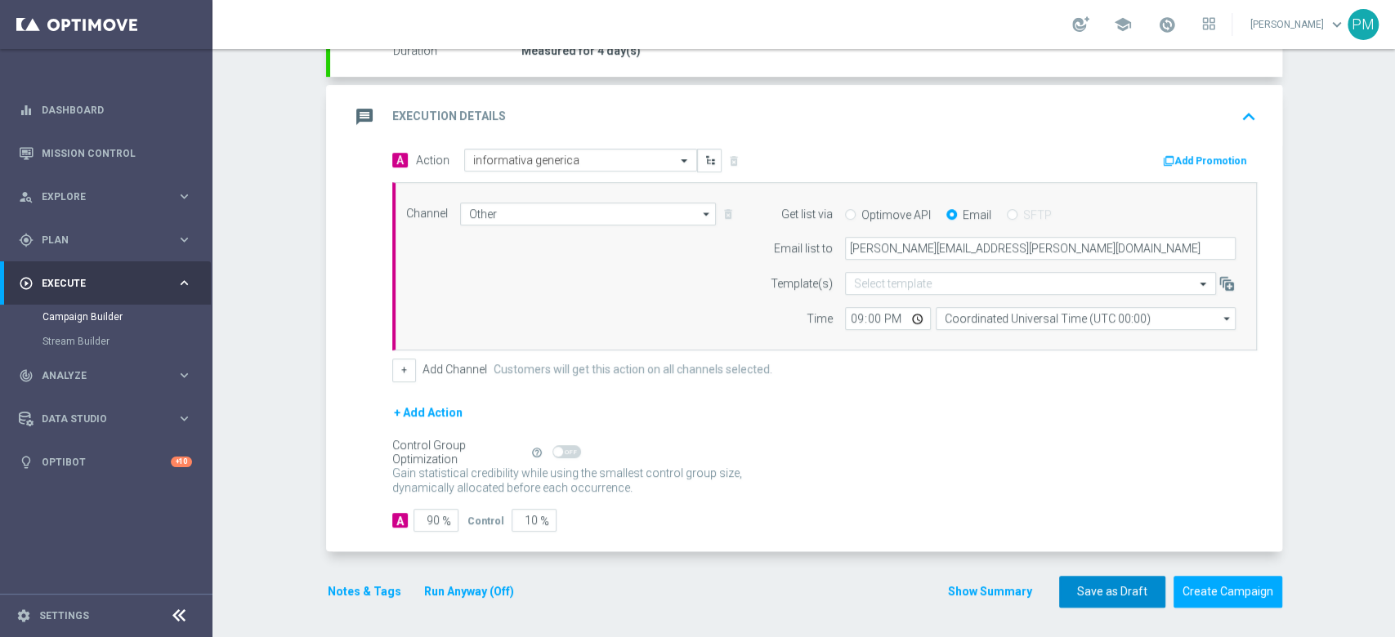
click at [1072, 583] on button "Save as Draft" at bounding box center [1112, 592] width 106 height 32
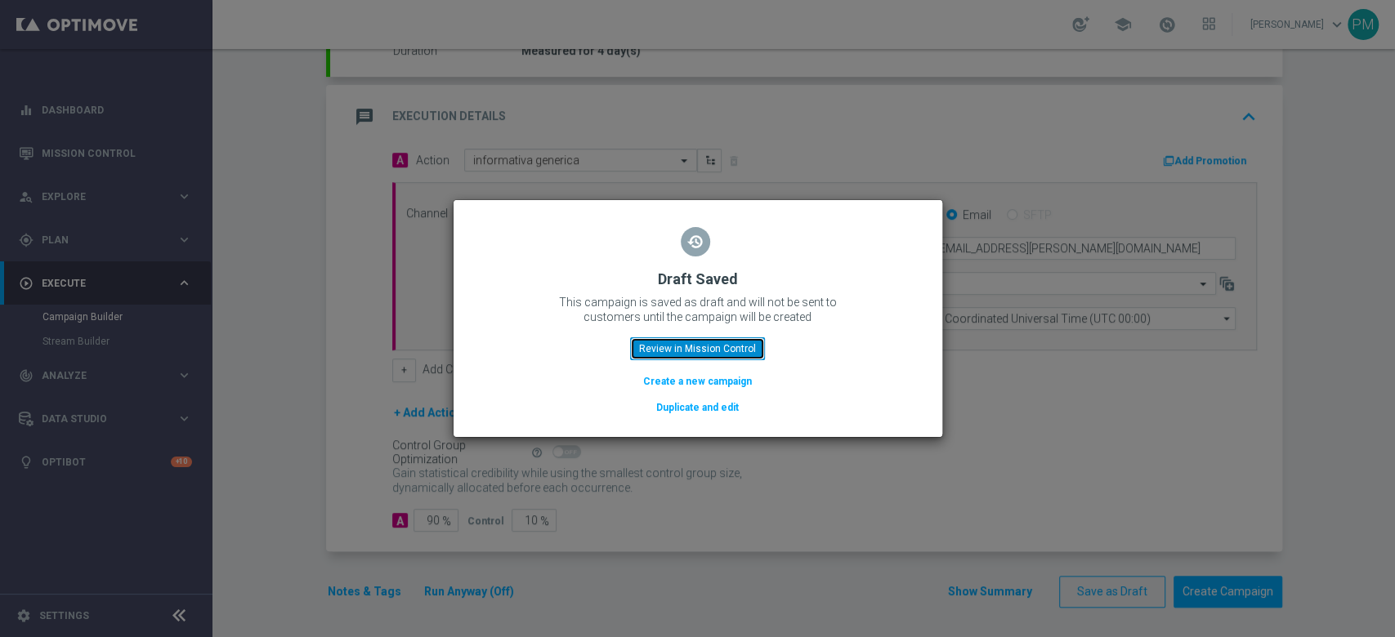
click at [691, 355] on button "Review in Mission Control" at bounding box center [697, 348] width 135 height 23
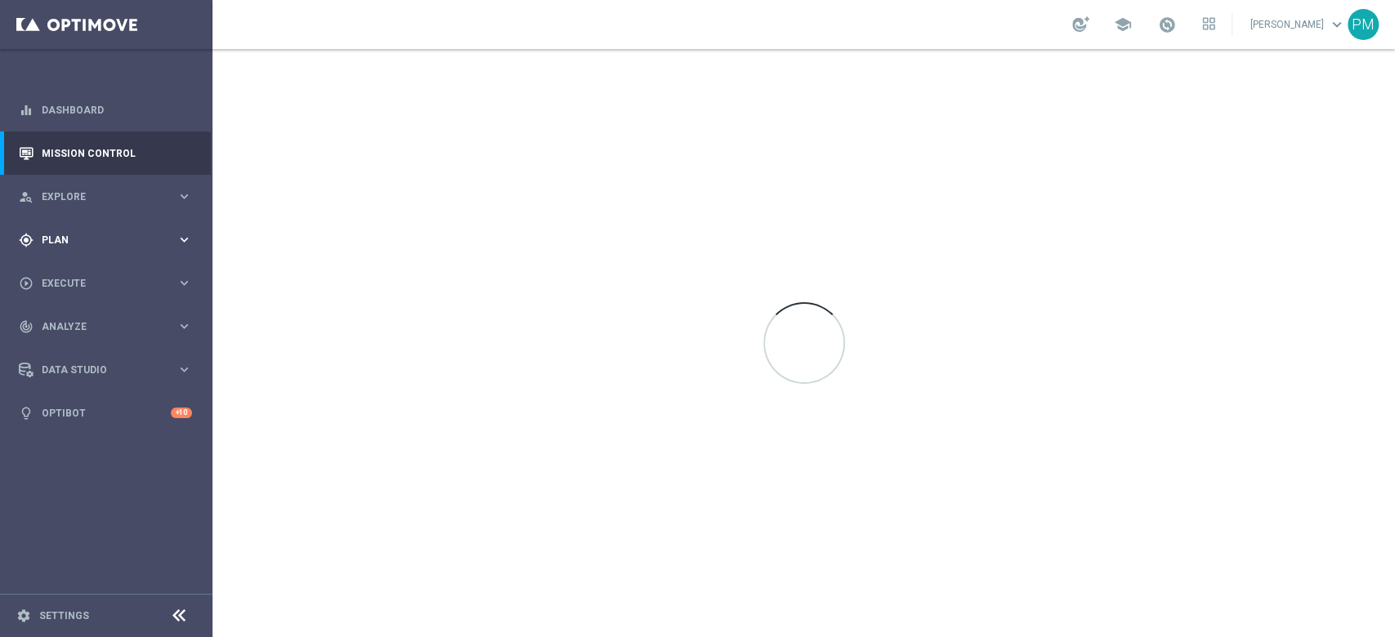
click at [95, 230] on div "gps_fixed Plan keyboard_arrow_right" at bounding box center [105, 239] width 211 height 43
click at [71, 346] on link "Optimail" at bounding box center [110, 347] width 119 height 13
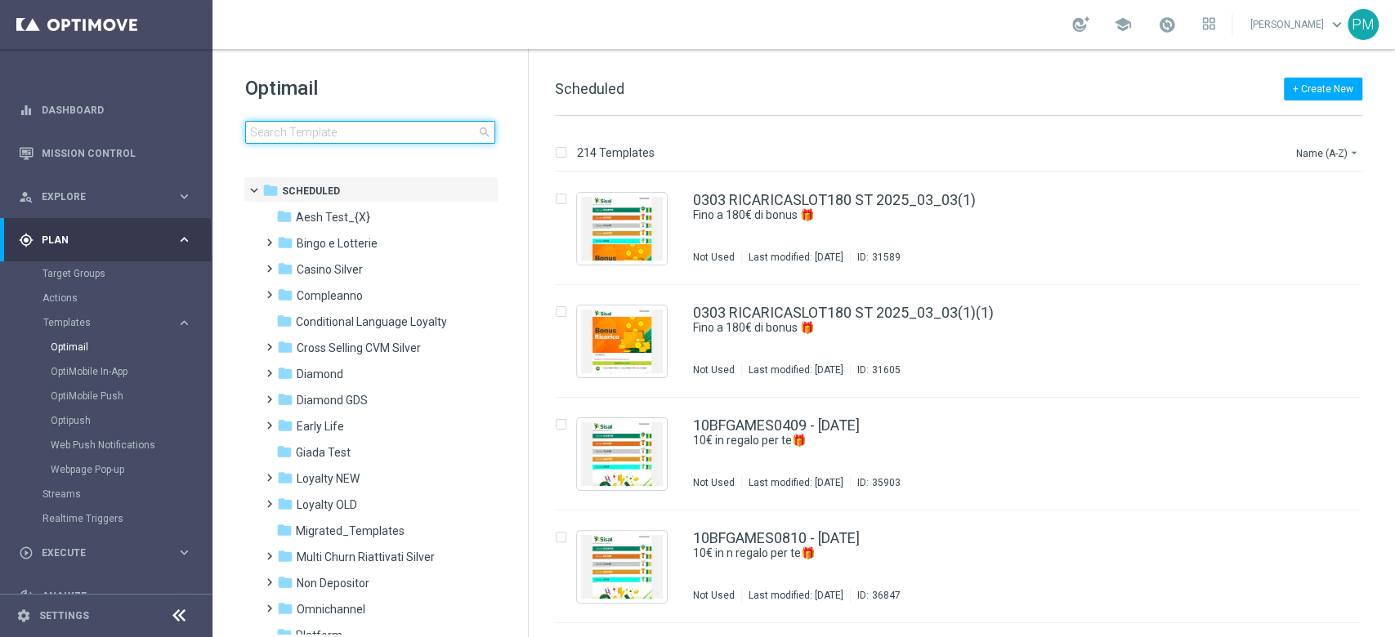
click at [393, 132] on input at bounding box center [370, 132] width 250 height 23
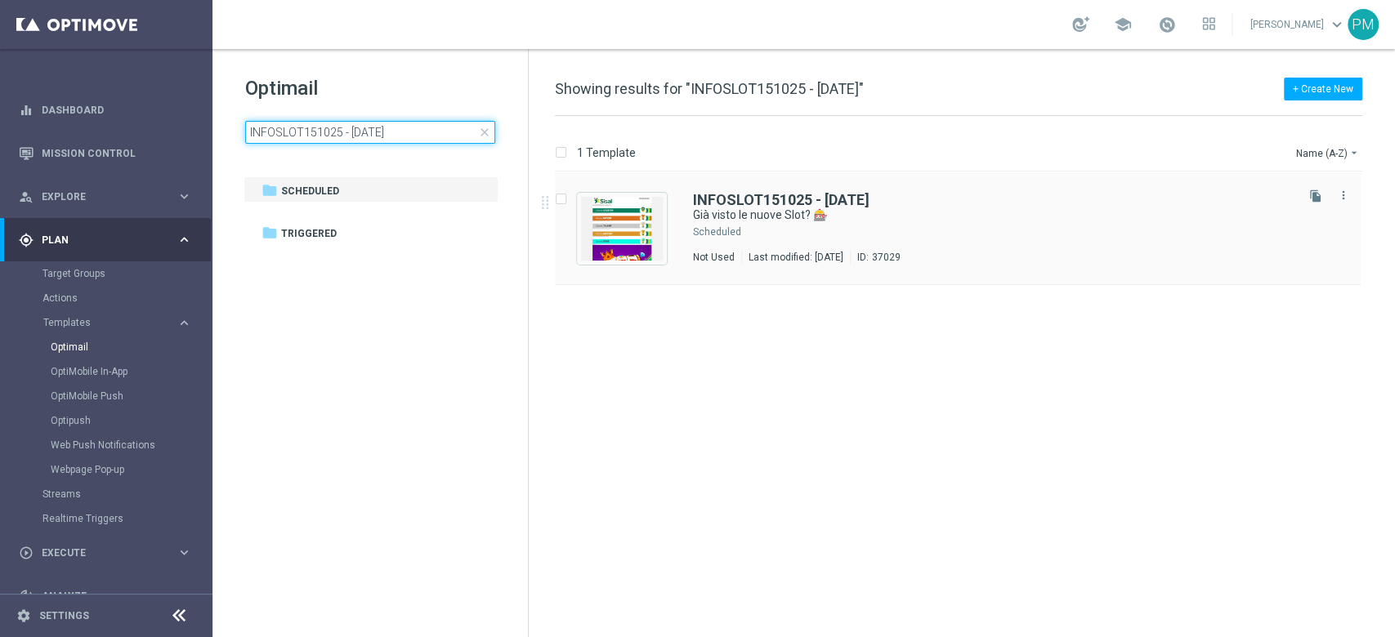
type input "INFOSLOT151025 - [DATE]"
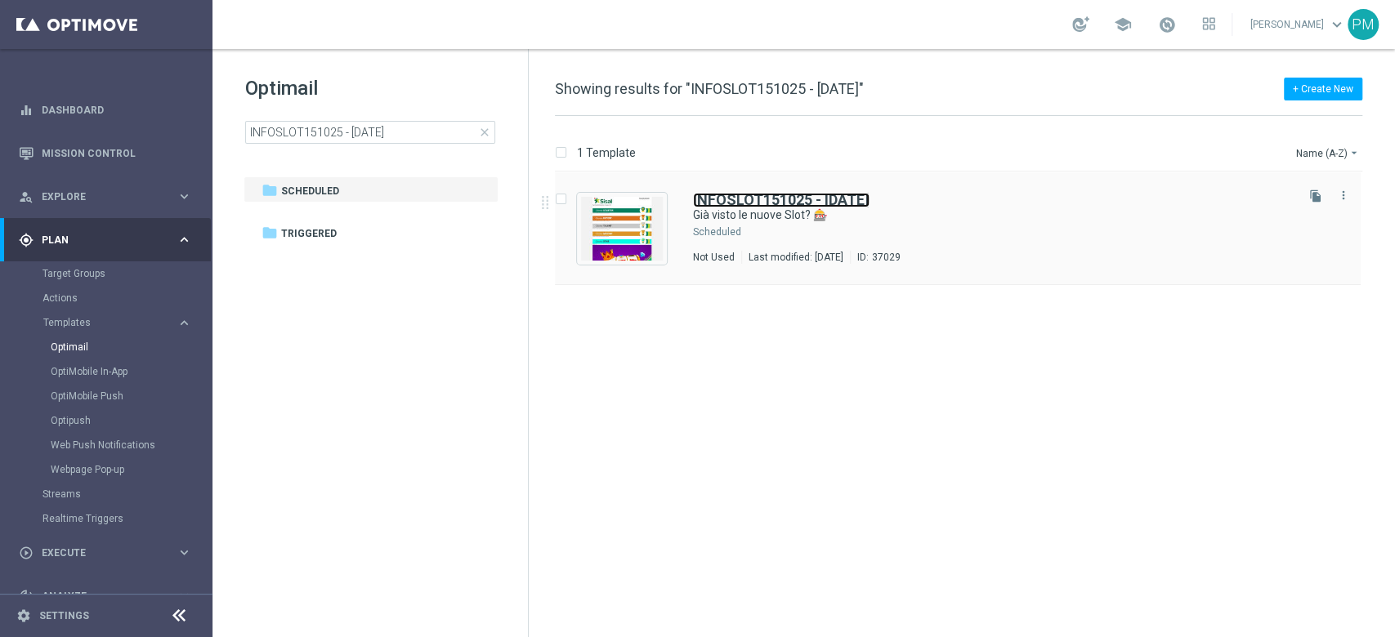
click at [732, 200] on b "INFOSLOT151025 - [DATE]" at bounding box center [781, 199] width 177 height 17
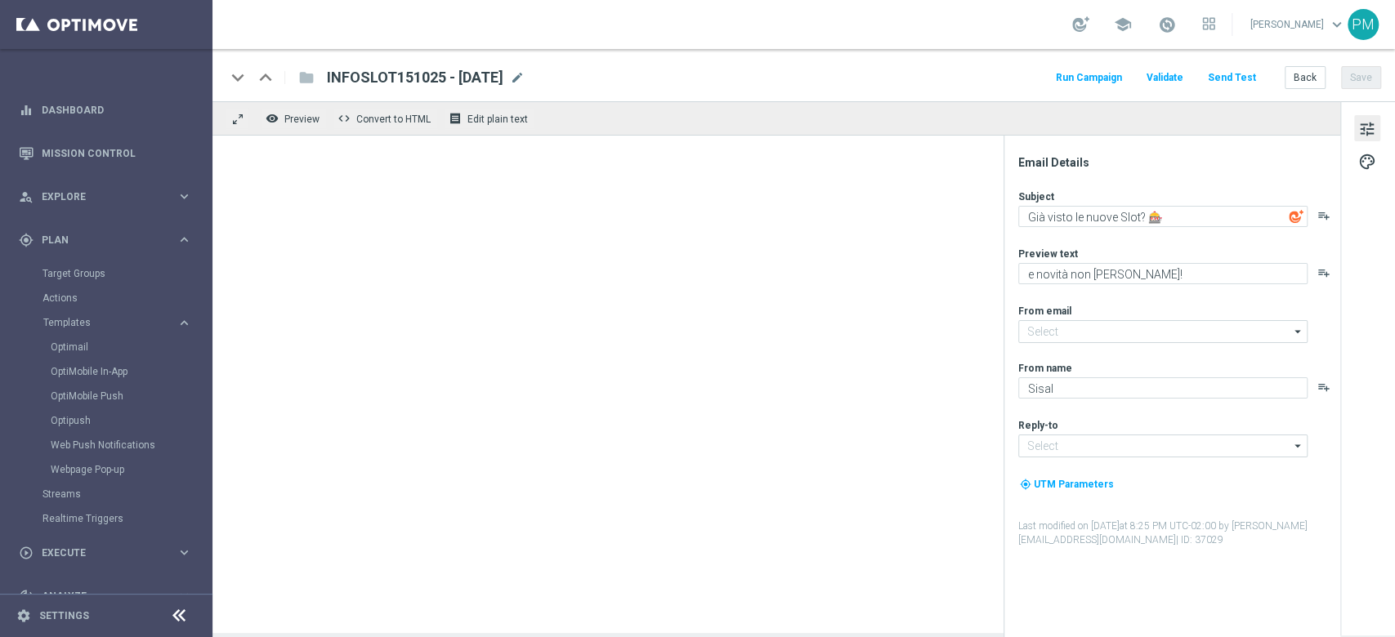
type input "newsletter@comunicazioni.sisal.it"
type input "info@sisal.it"
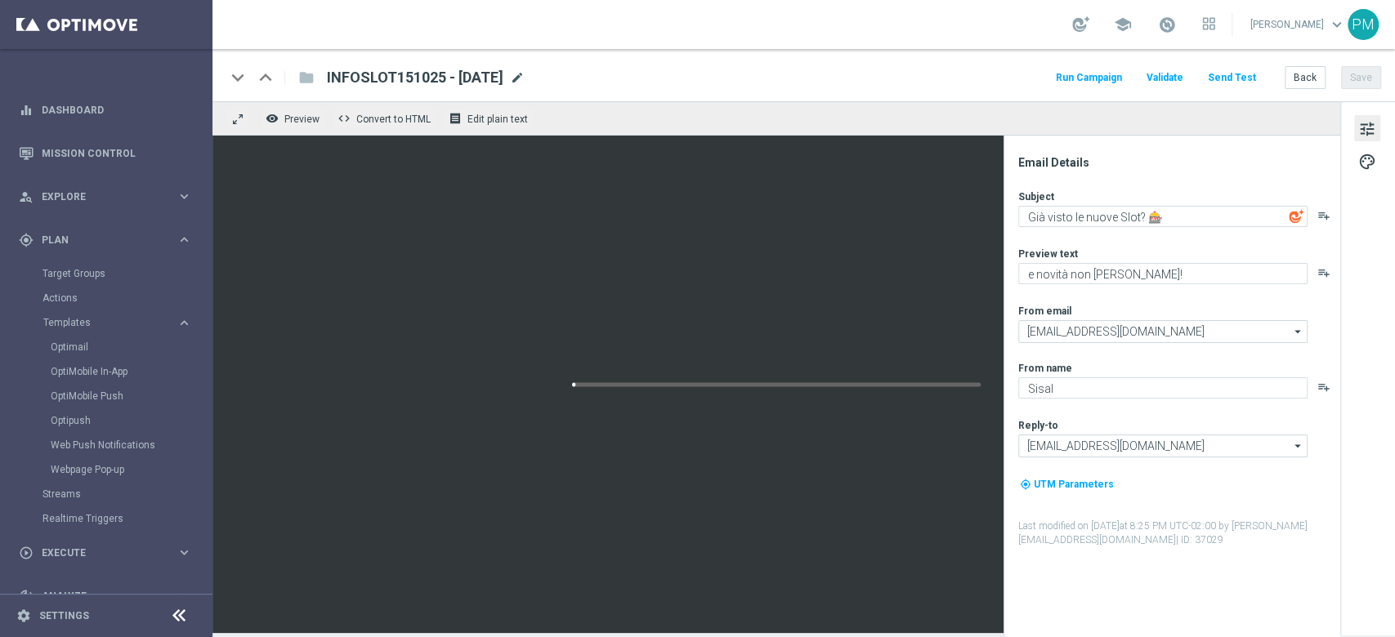
click at [525, 82] on span "mode_edit" at bounding box center [517, 77] width 15 height 15
click at [853, 62] on div "keyboard_arrow_down keyboard_arrow_up folder INFOSLOT151025 - 2025-10-15 INFOSL…" at bounding box center [803, 75] width 1182 height 52
click at [1379, 75] on button "Save" at bounding box center [1361, 77] width 40 height 23
click at [157, 149] on link "Mission Control" at bounding box center [117, 153] width 150 height 43
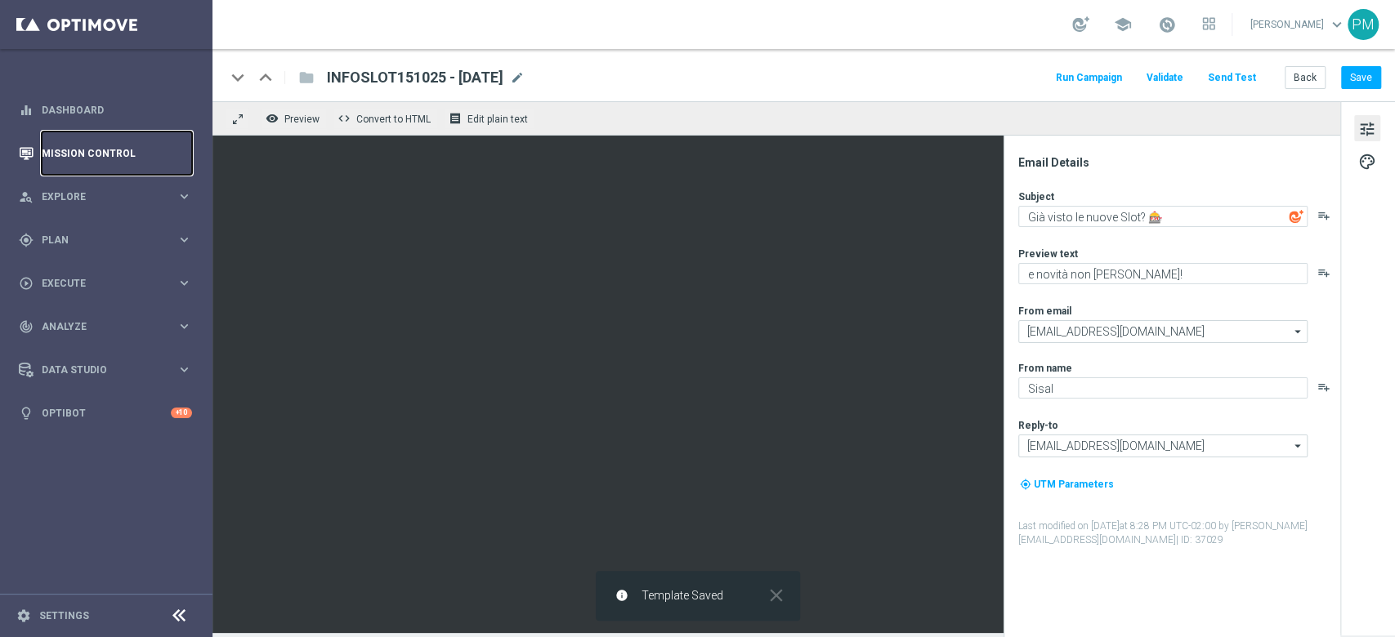
click at [68, 154] on link "Mission Control" at bounding box center [117, 153] width 150 height 43
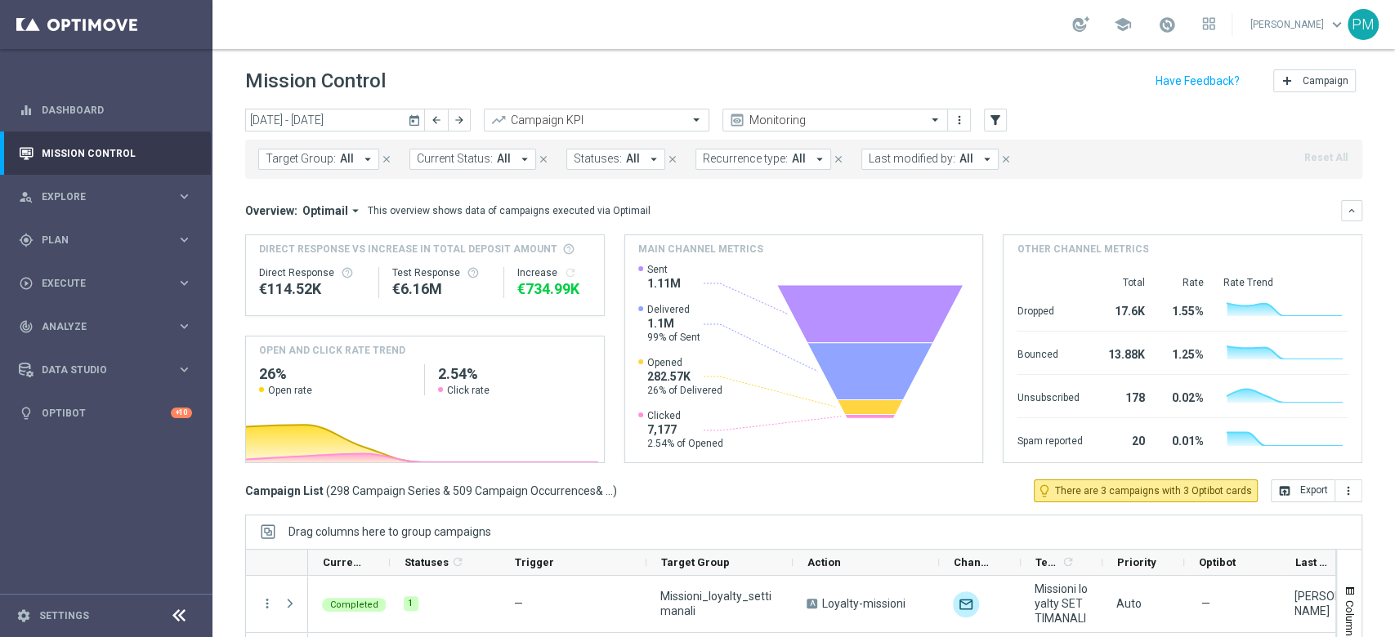
click at [980, 158] on icon "arrow_drop_down" at bounding box center [987, 159] width 15 height 15
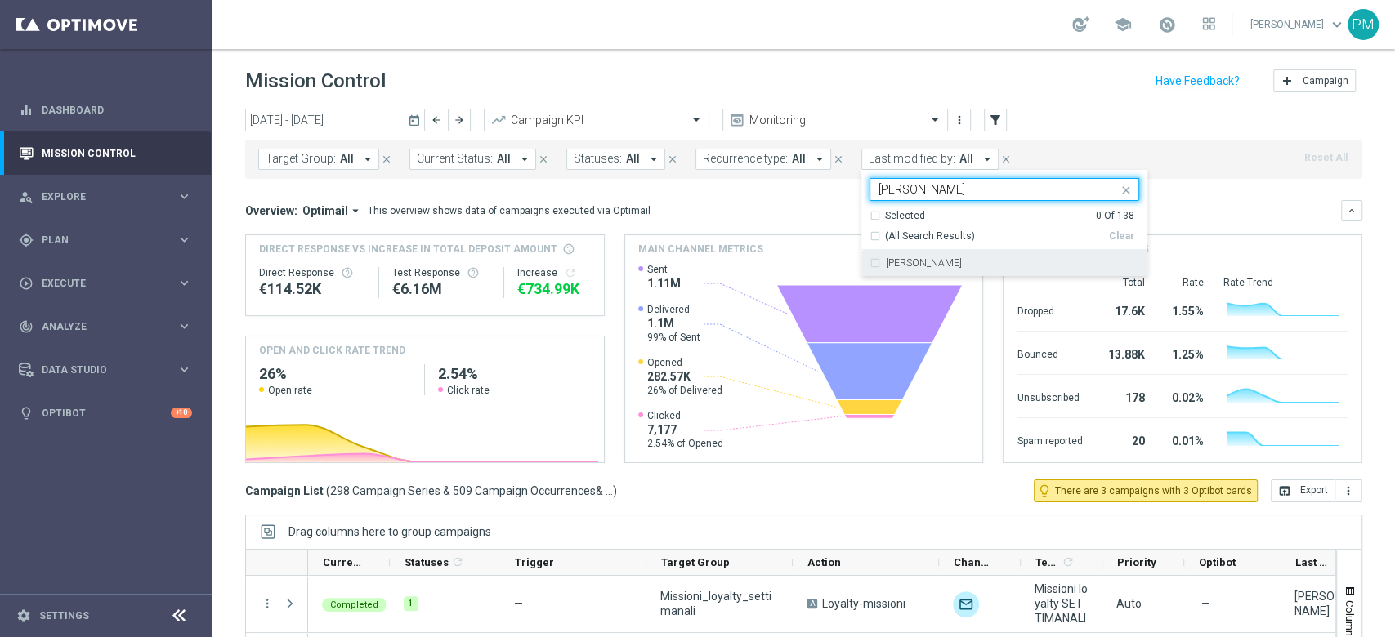
click at [967, 269] on div "[PERSON_NAME]" at bounding box center [1004, 263] width 270 height 26
type input "paolo"
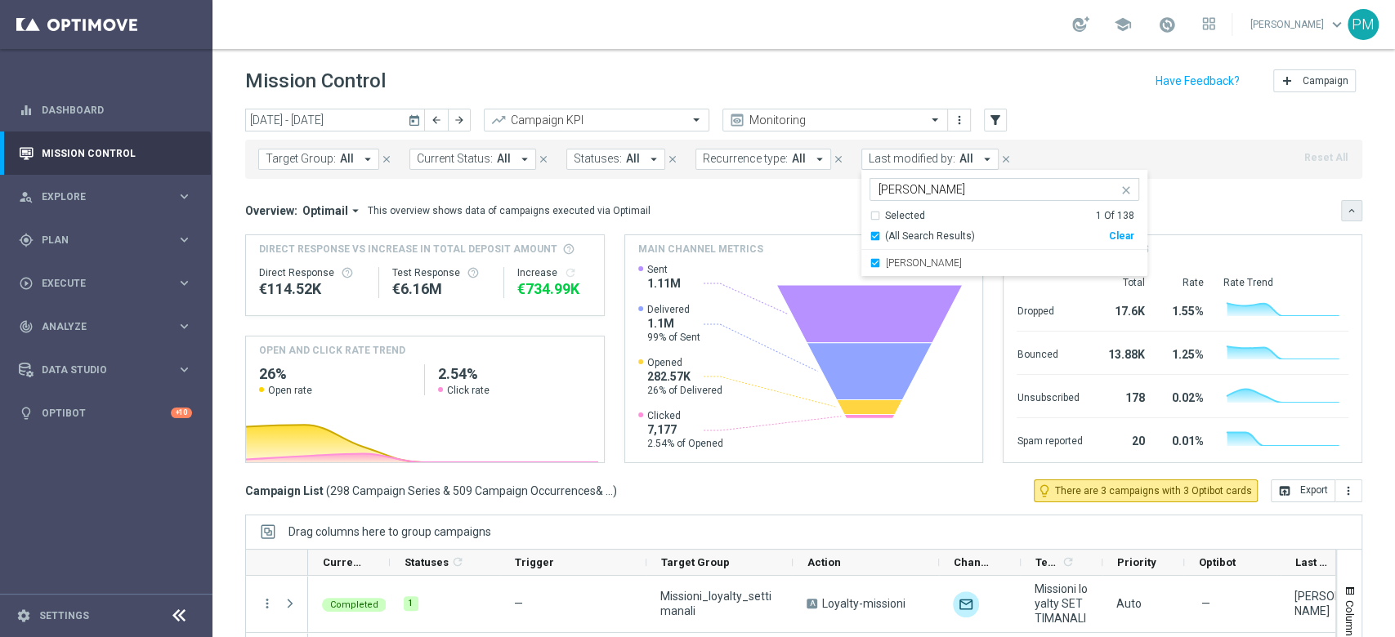
click at [1346, 207] on icon "keyboard_arrow_down" at bounding box center [1351, 210] width 11 height 11
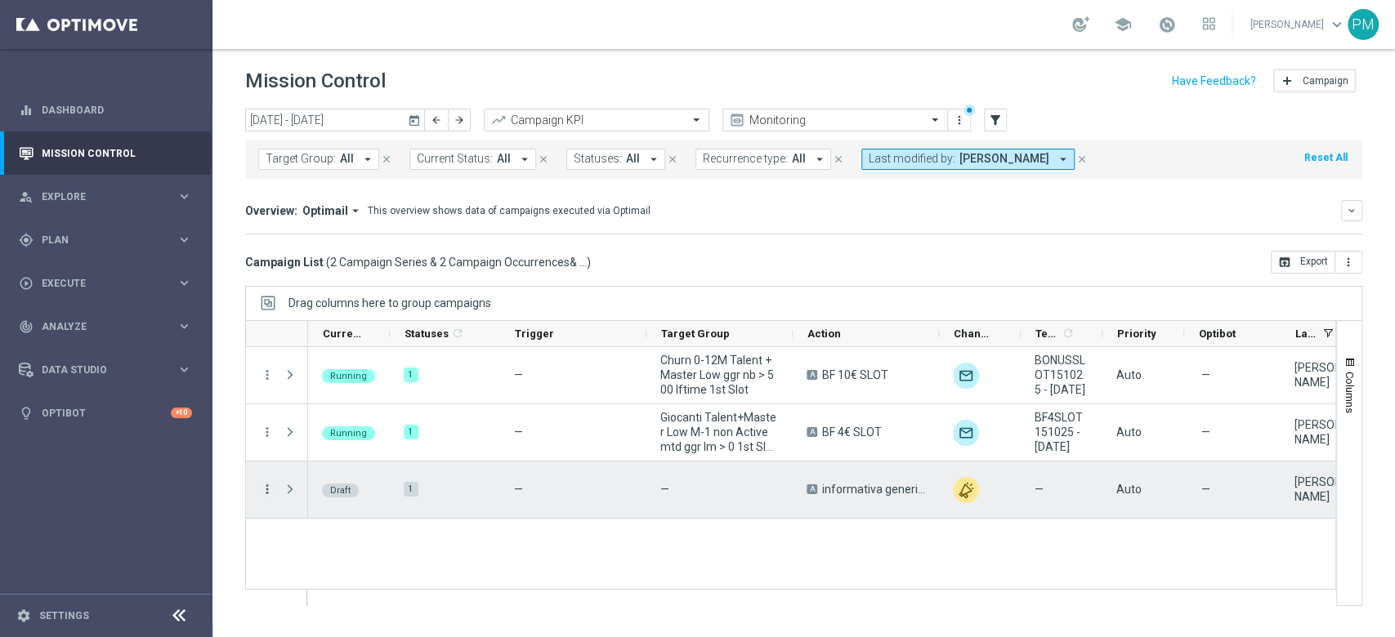
click at [270, 490] on icon "more_vert" at bounding box center [267, 489] width 15 height 15
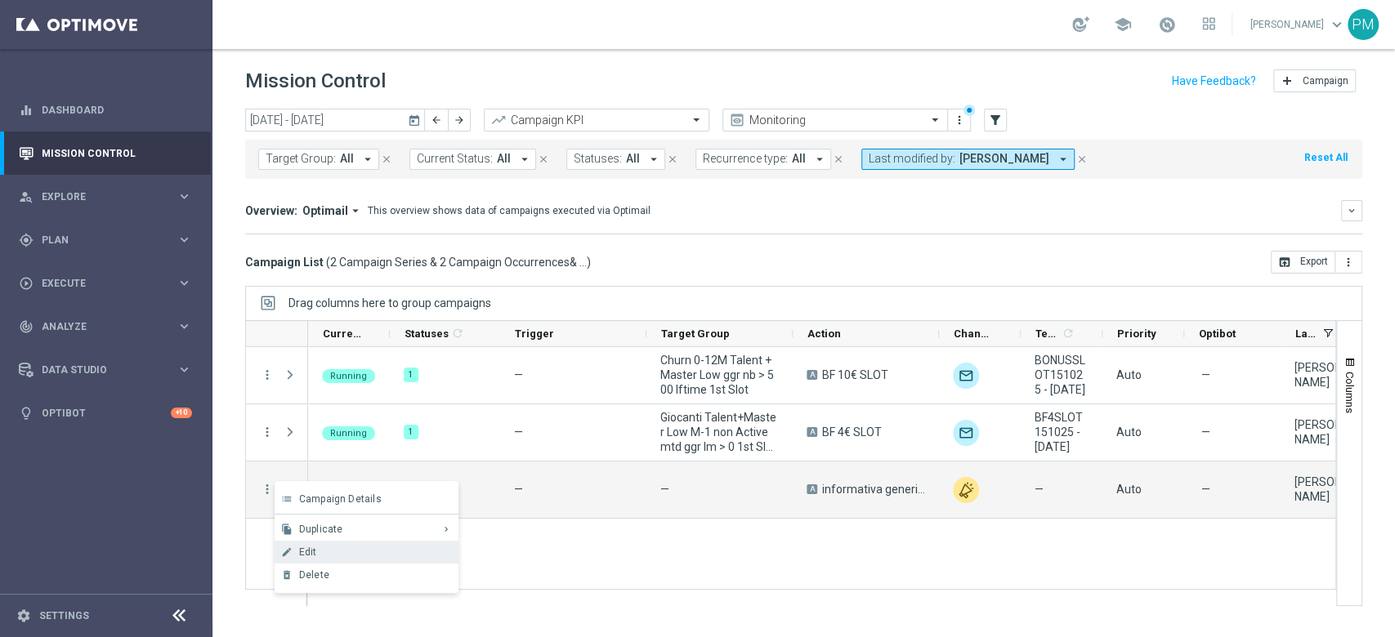
click at [324, 549] on div "Edit" at bounding box center [375, 552] width 152 height 11
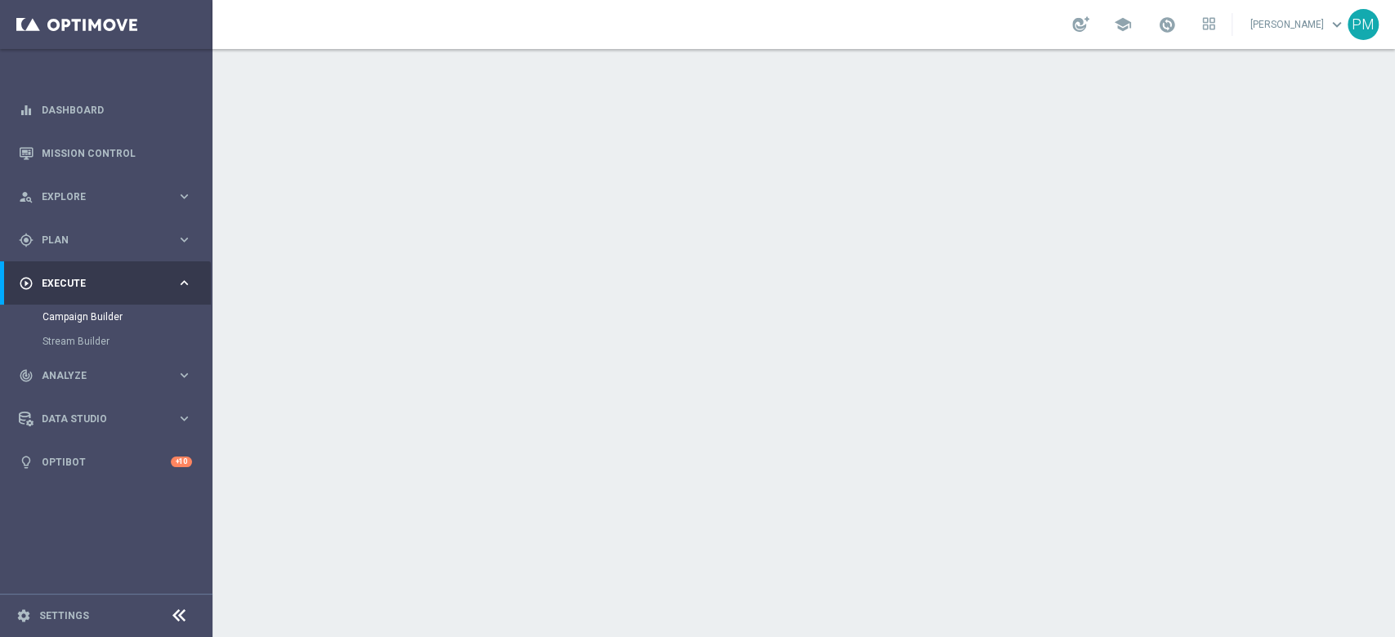
click at [794, 285] on div "done Execution Details keyboard_arrow_down" at bounding box center [806, 286] width 913 height 31
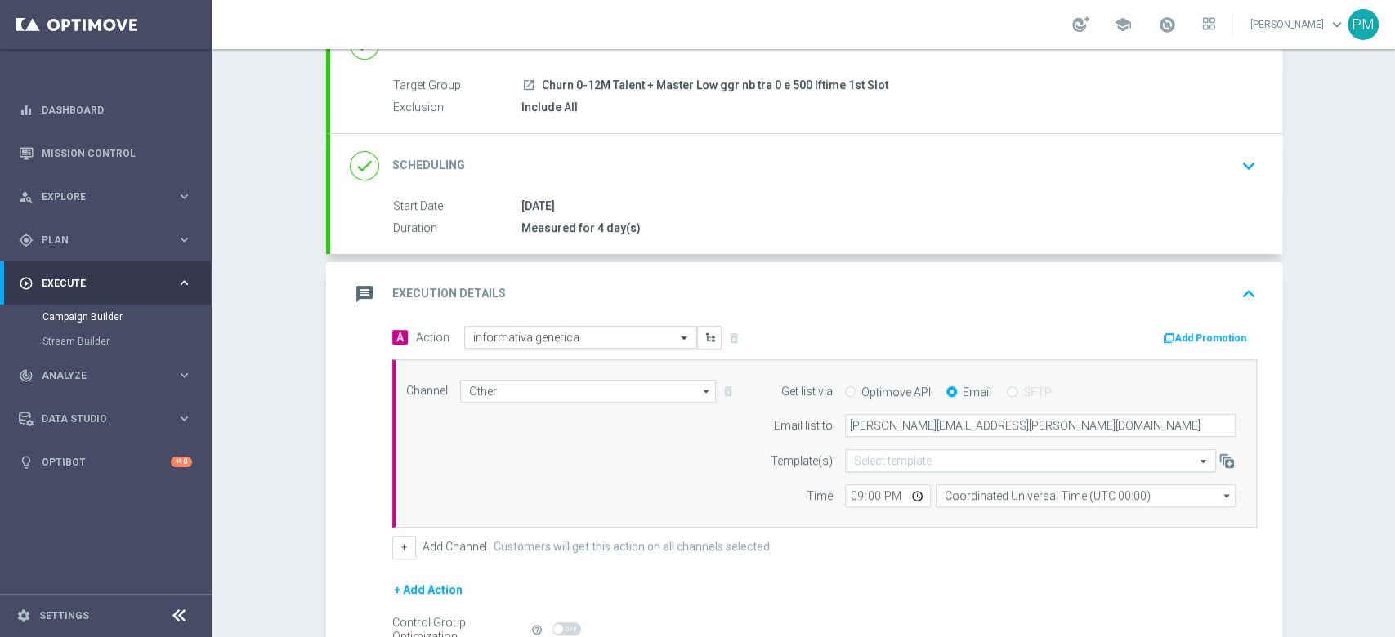
click at [891, 463] on input "text" at bounding box center [1014, 461] width 320 height 14
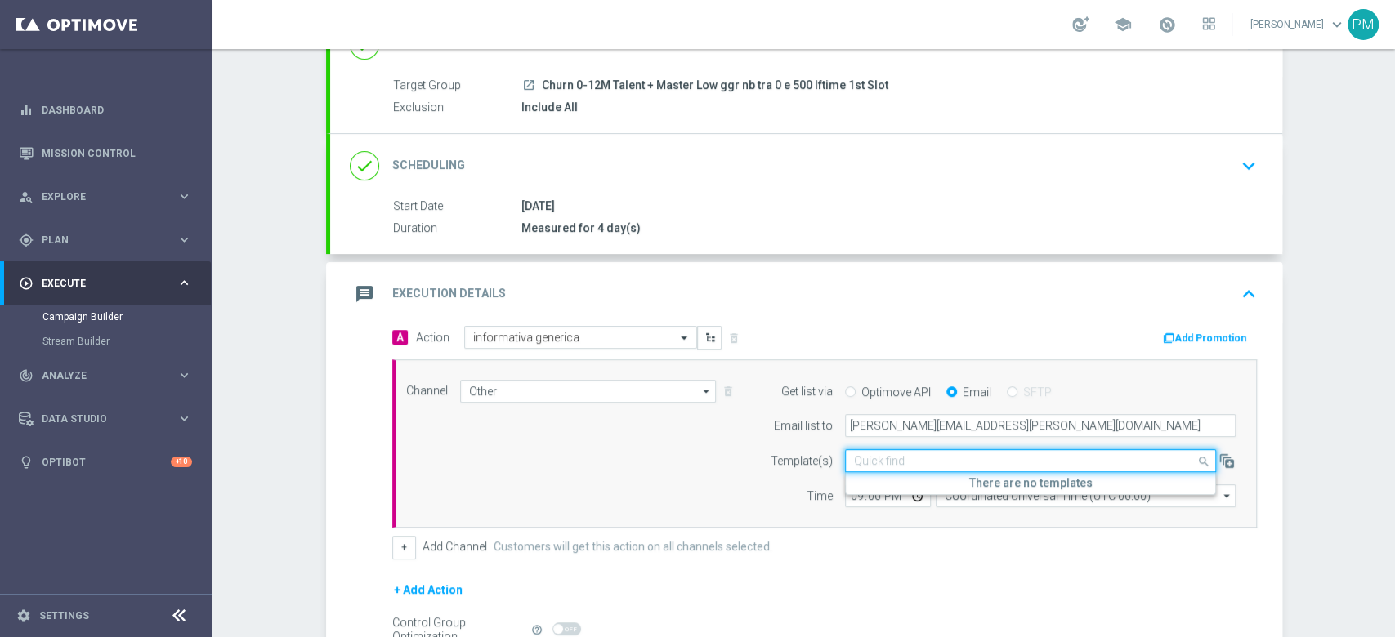
paste input "INFOSLOT151025 - [DATE]"
type input "INFOSLOT151025 - [DATE]"
click at [1195, 463] on span at bounding box center [1205, 461] width 20 height 20
click at [936, 463] on input "text" at bounding box center [1014, 461] width 320 height 14
paste input "INFOSLOT151025 - [DATE]"
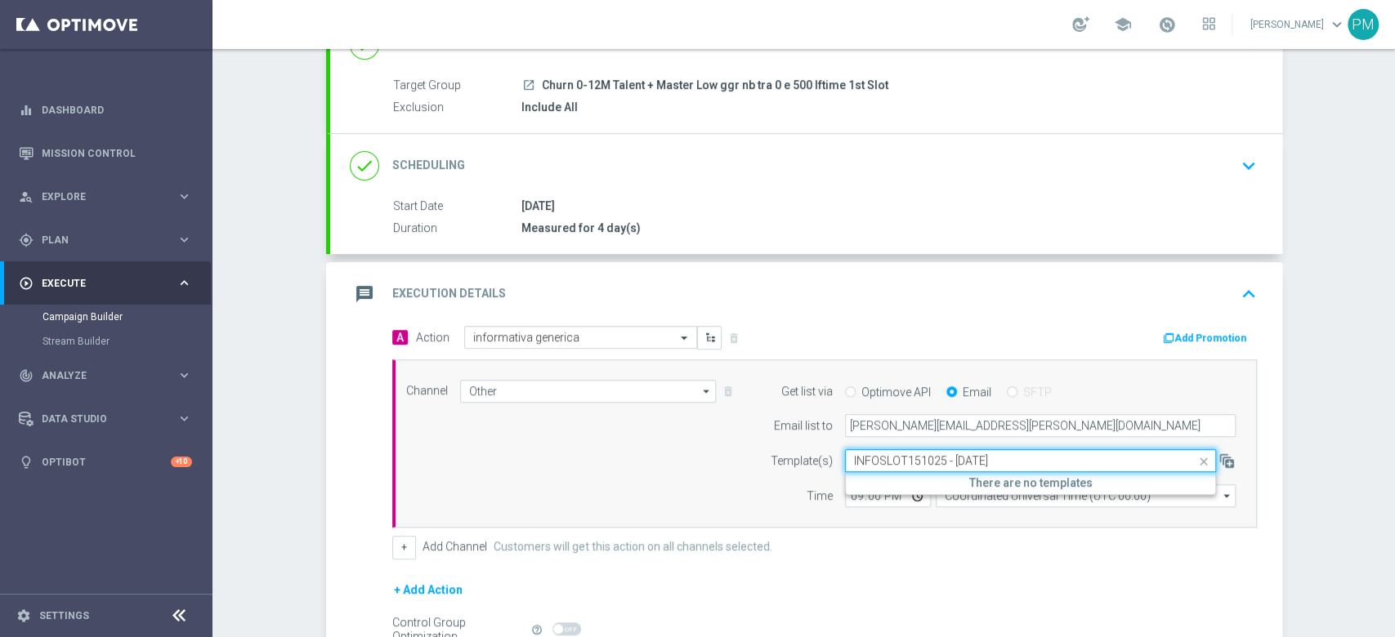
click at [854, 457] on input "INFOSLOT151025 - [DATE]" at bounding box center [1014, 461] width 320 height 14
click at [1032, 458] on input "INFOSLOT151025 - [DATE]" at bounding box center [1014, 461] width 320 height 14
type input "I"
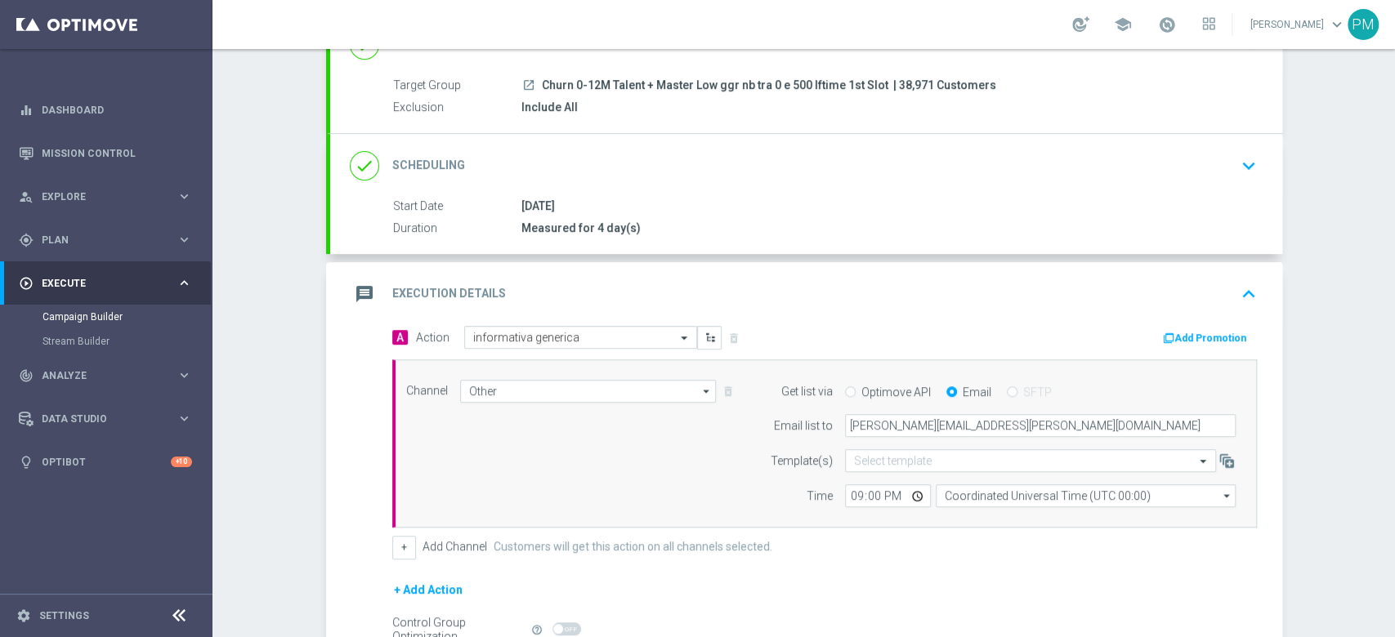
click at [712, 496] on div "Channel Other Other arrow_drop_down Show Selected 1 of 20 Optimail" at bounding box center [821, 444] width 855 height 128
click at [749, 167] on div "done Scheduling keyboard_arrow_down" at bounding box center [806, 165] width 913 height 31
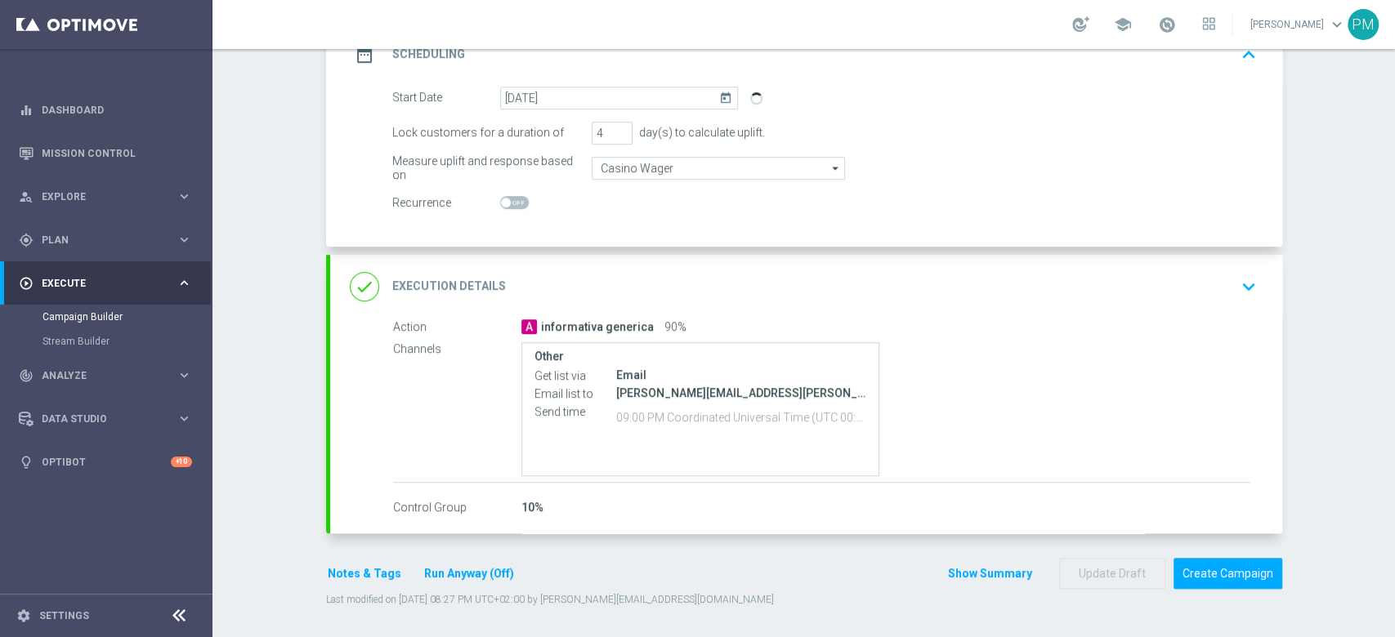
click at [885, 287] on div "done Execution Details keyboard_arrow_down" at bounding box center [806, 286] width 913 height 31
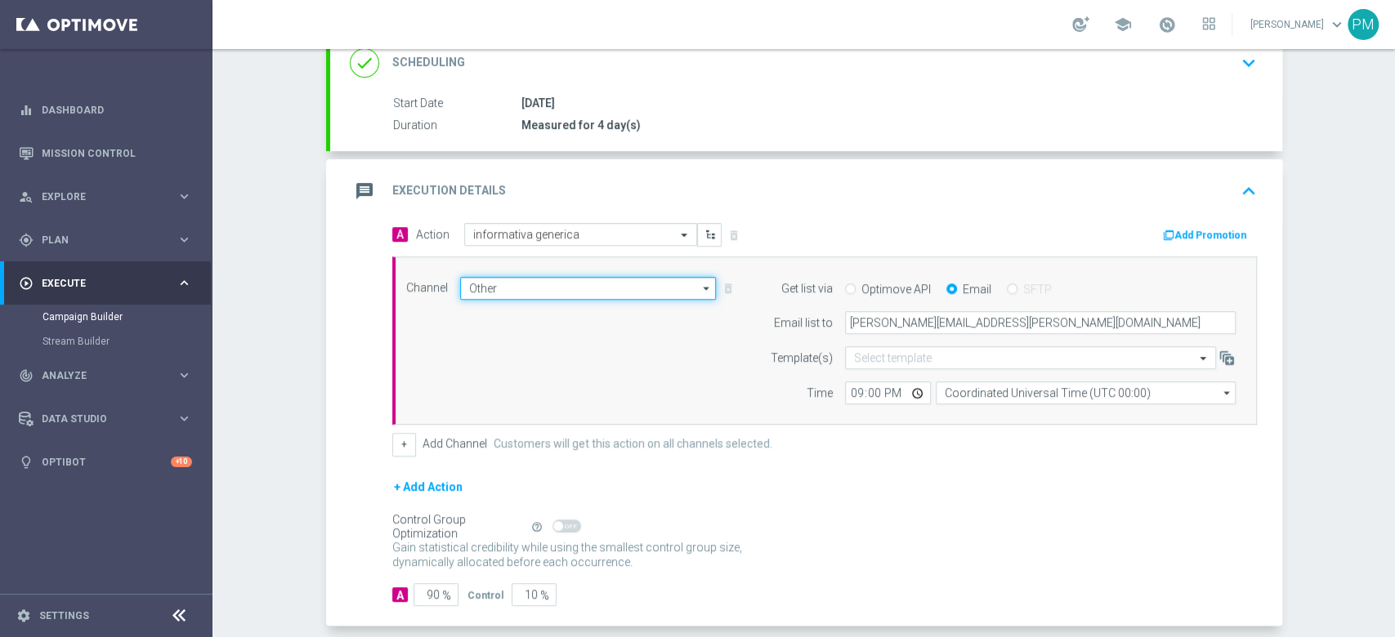
click at [522, 278] on input "Other" at bounding box center [588, 288] width 257 height 23
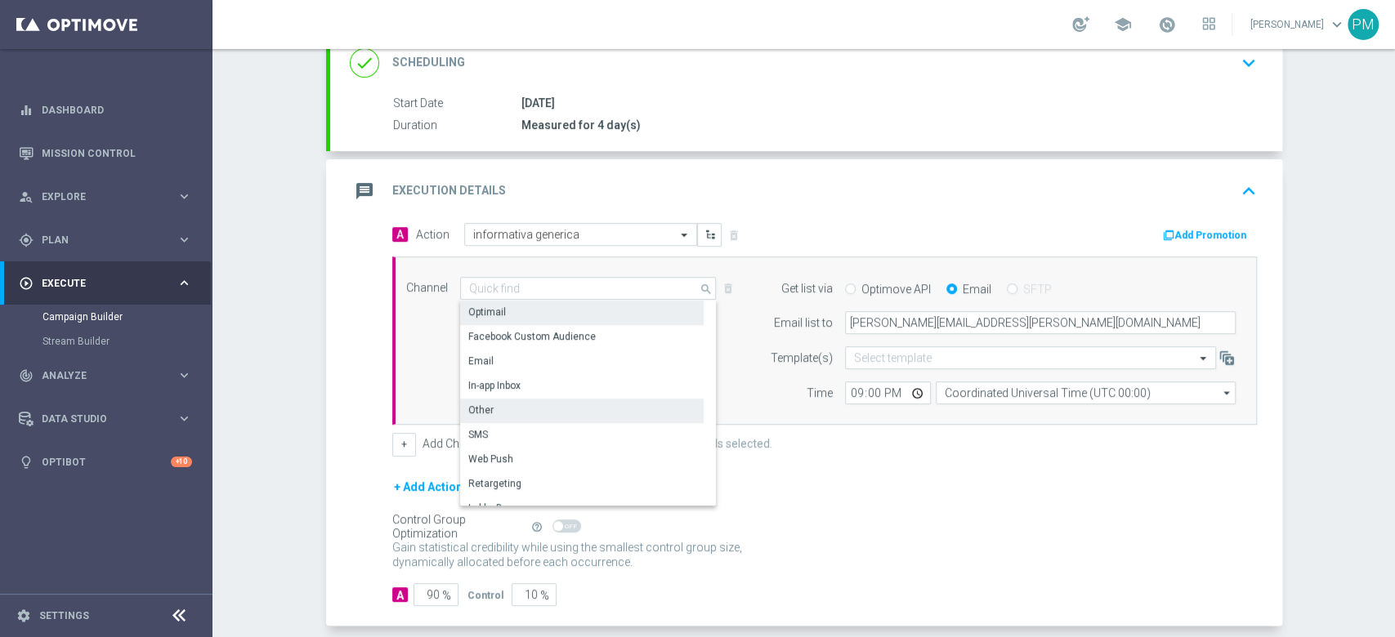
click at [523, 310] on div "Optimail" at bounding box center [582, 312] width 244 height 23
type input "Optimail"
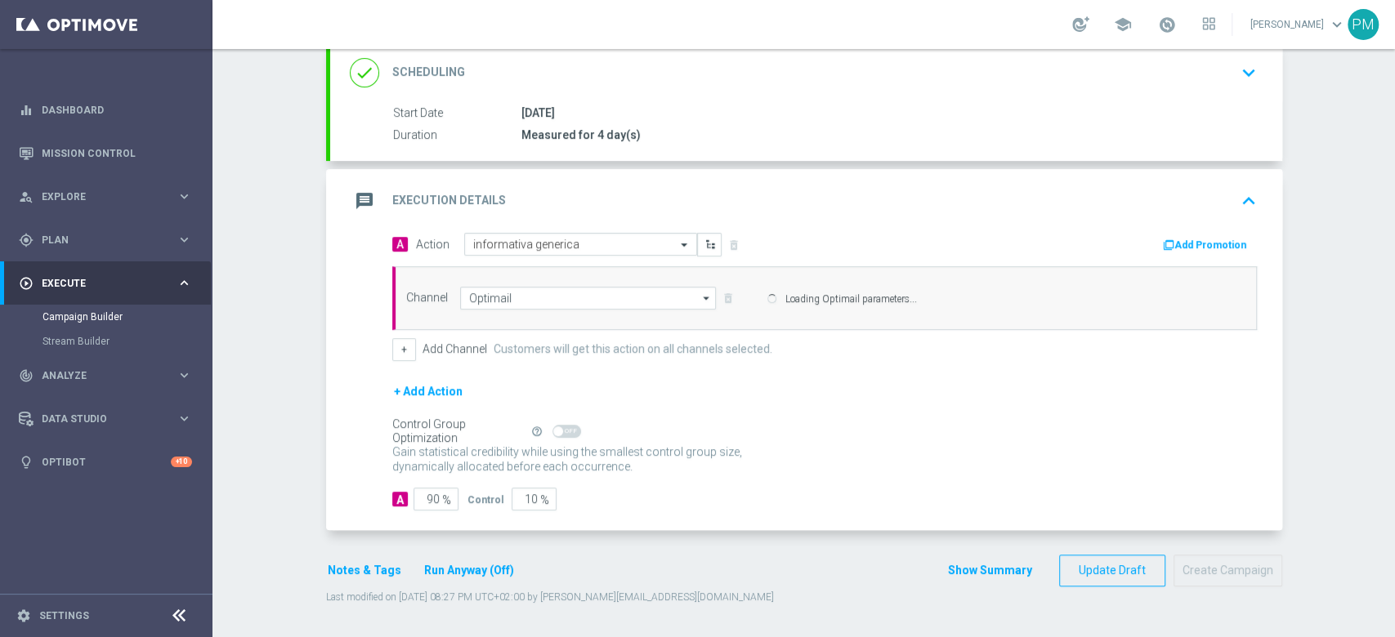
scroll to position [223, 0]
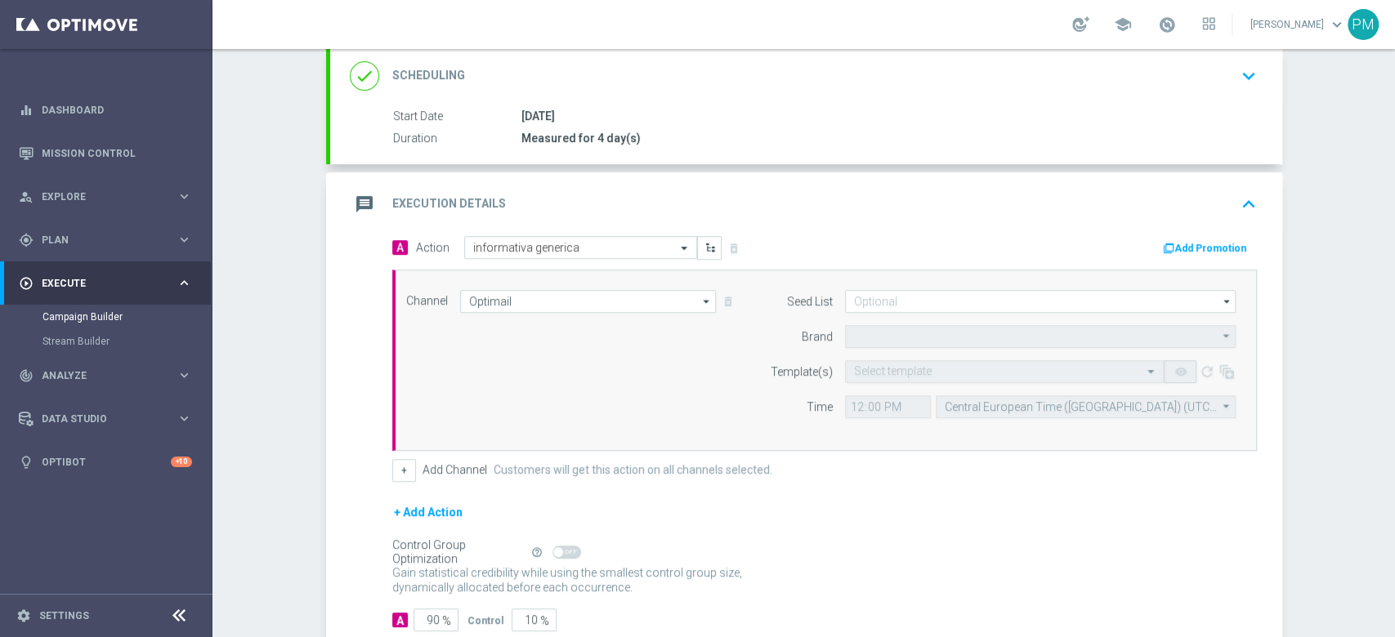
type input "Sisal Marketing"
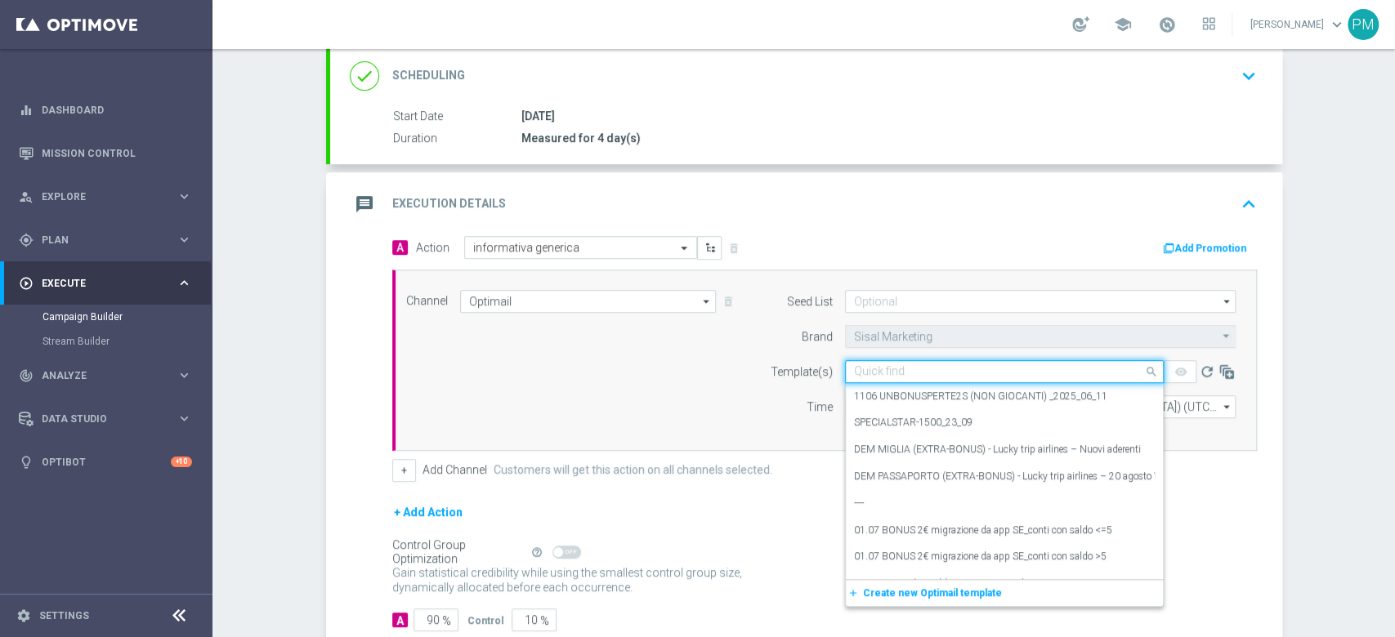
click at [883, 373] on input "text" at bounding box center [988, 372] width 268 height 14
paste input "INFOSLOT151025 - [DATE]"
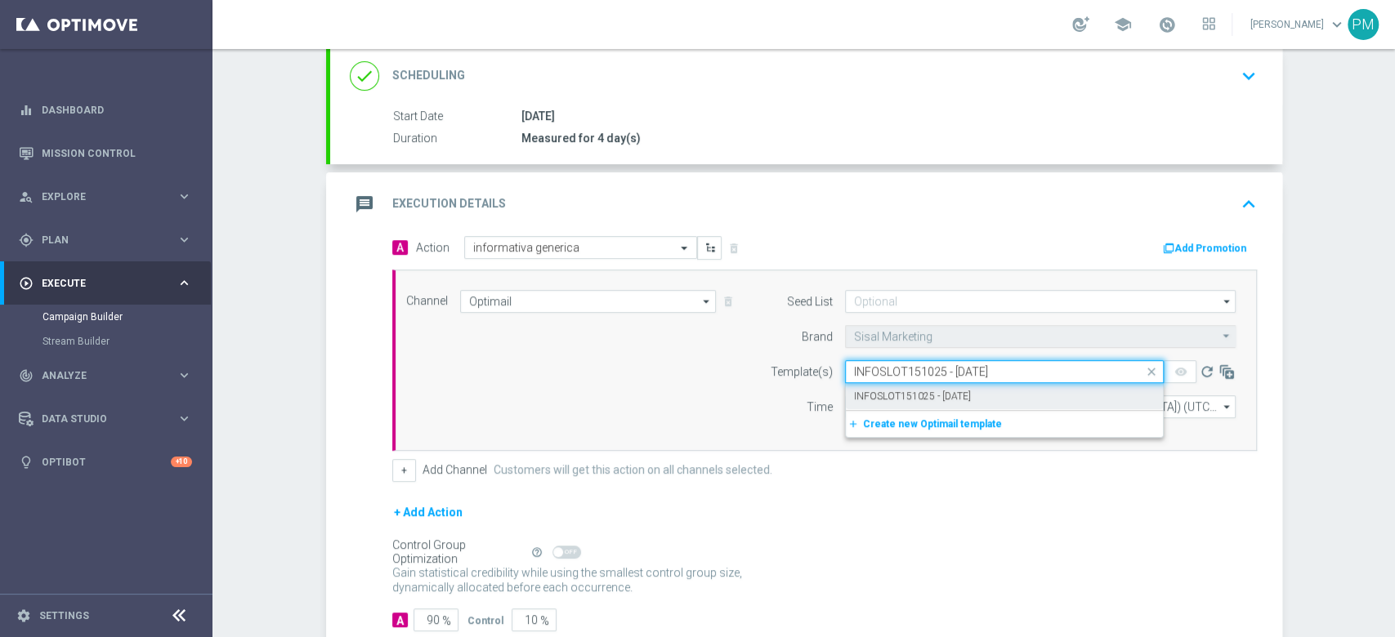
click at [889, 390] on label "INFOSLOT151025 - [DATE]" at bounding box center [912, 397] width 117 height 14
type input "INFOSLOT151025 - [DATE]"
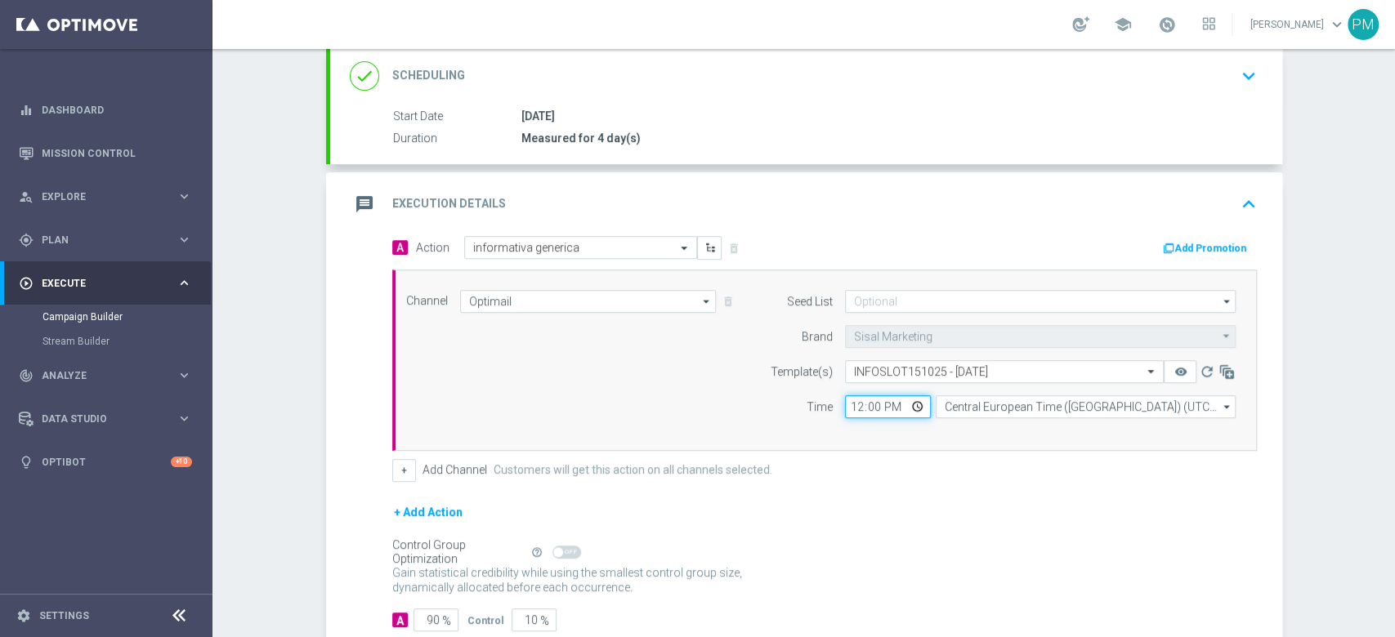
click at [851, 401] on input "12:00" at bounding box center [888, 406] width 86 height 23
type input "21:00"
click at [892, 435] on div "Channel Optimail Optimail arrow_drop_down Show Selected 1 of 20 Optimail" at bounding box center [824, 360] width 865 height 181
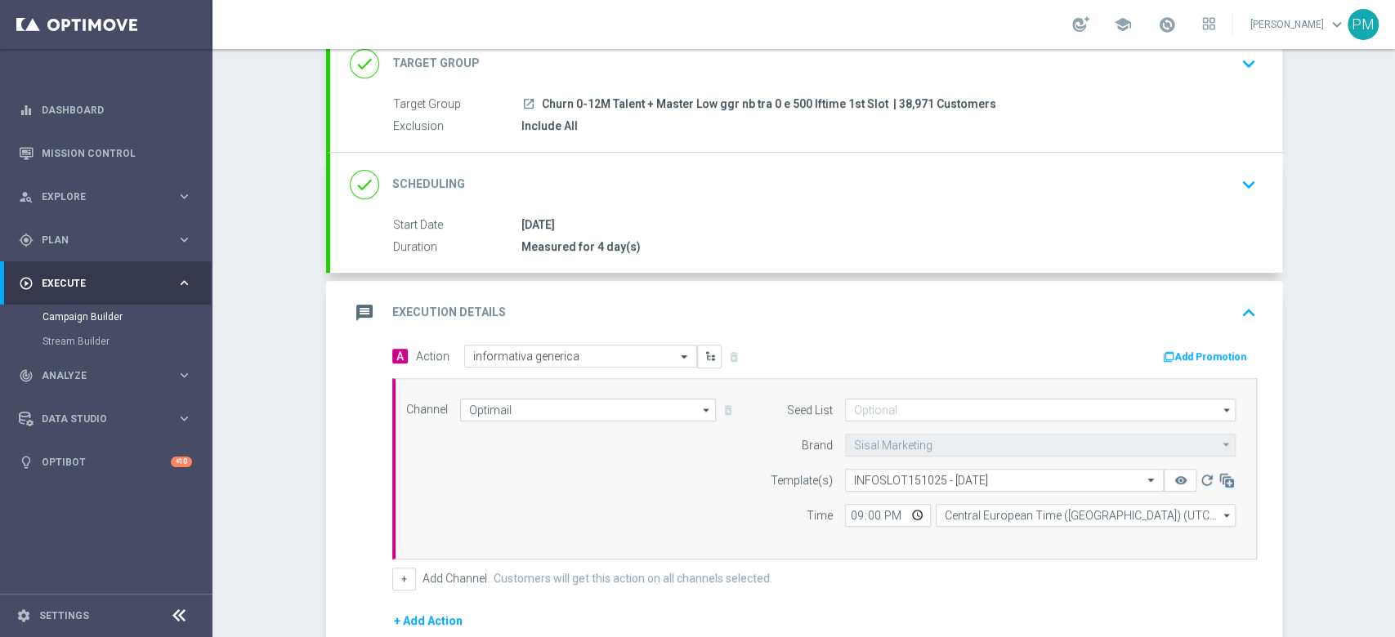
scroll to position [6, 0]
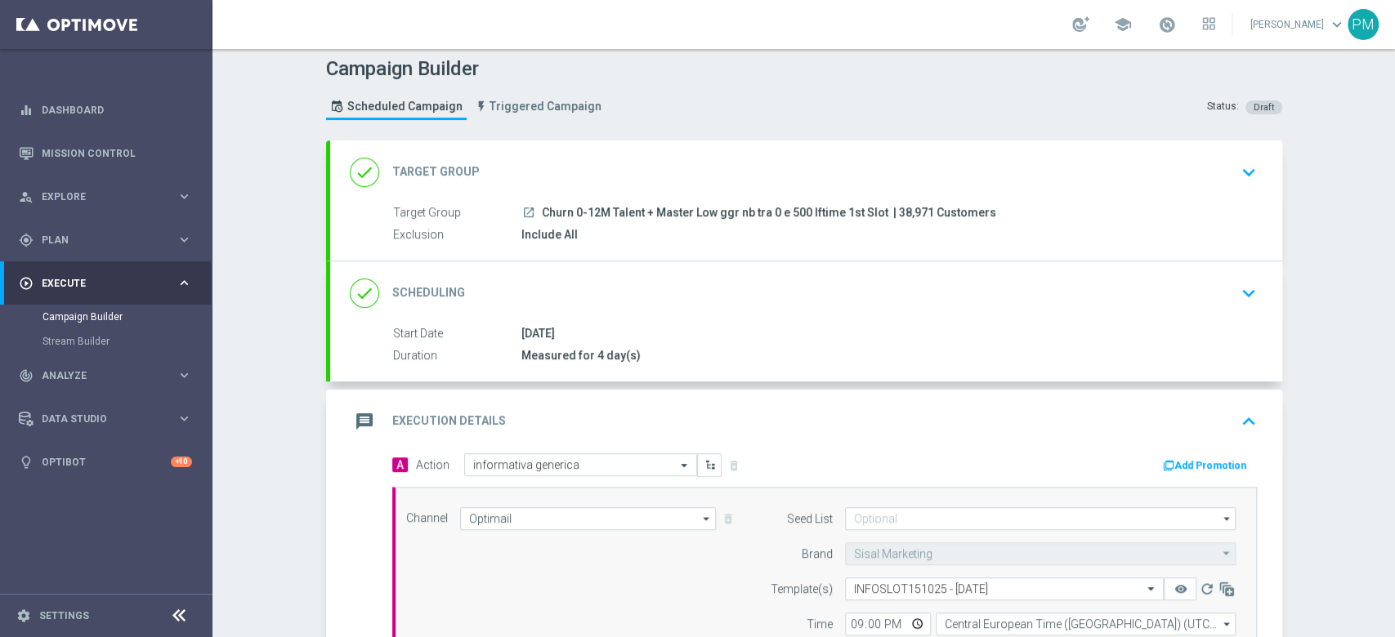
click at [746, 285] on div "done Scheduling keyboard_arrow_down" at bounding box center [806, 293] width 913 height 31
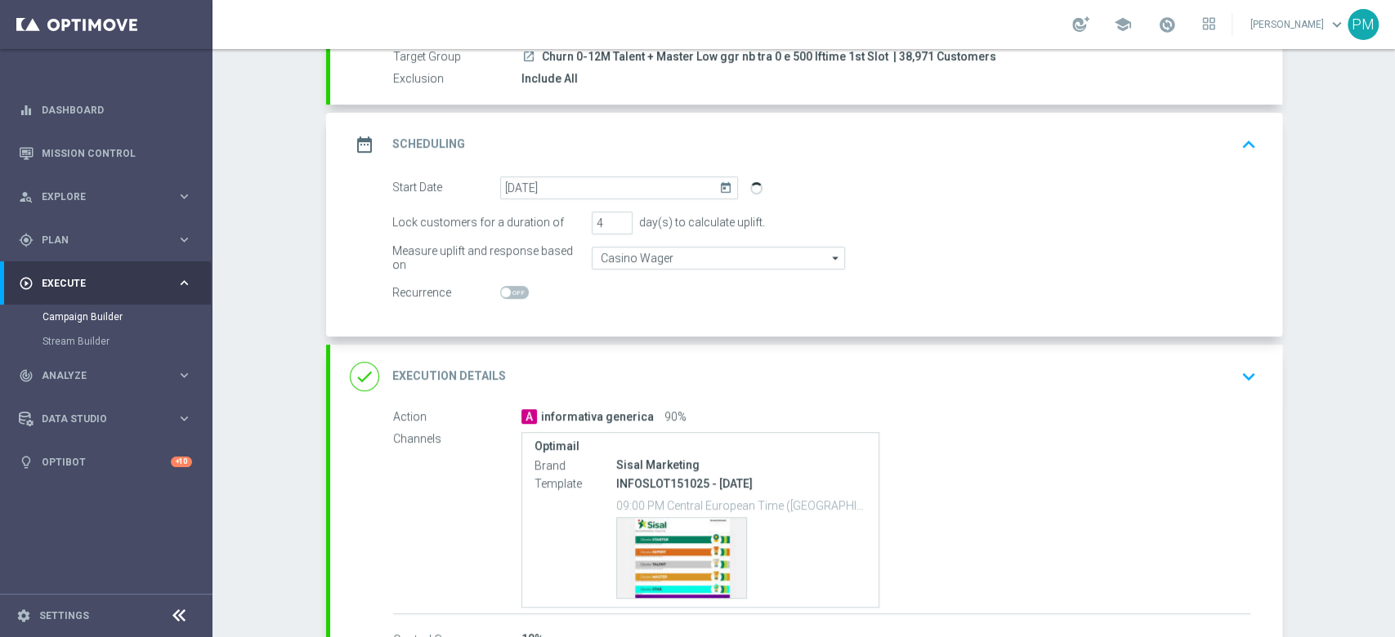
scroll to position [294, 0]
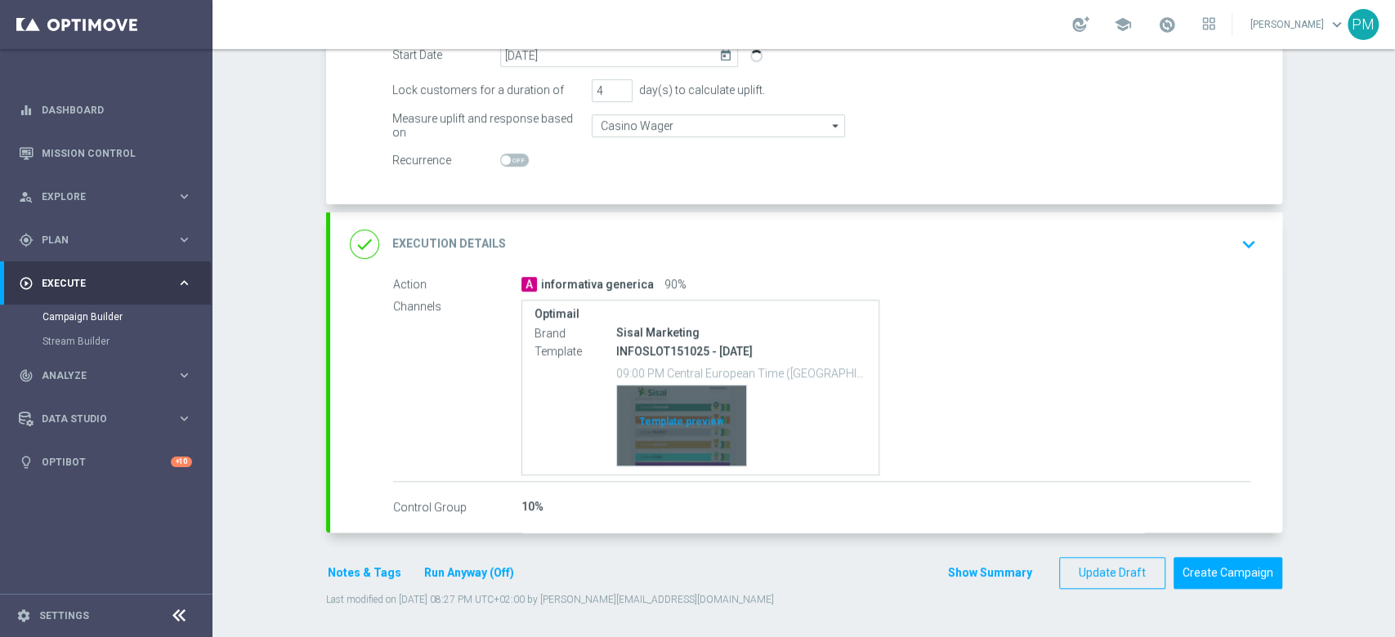
click at [675, 401] on div "Template preview" at bounding box center [681, 426] width 129 height 80
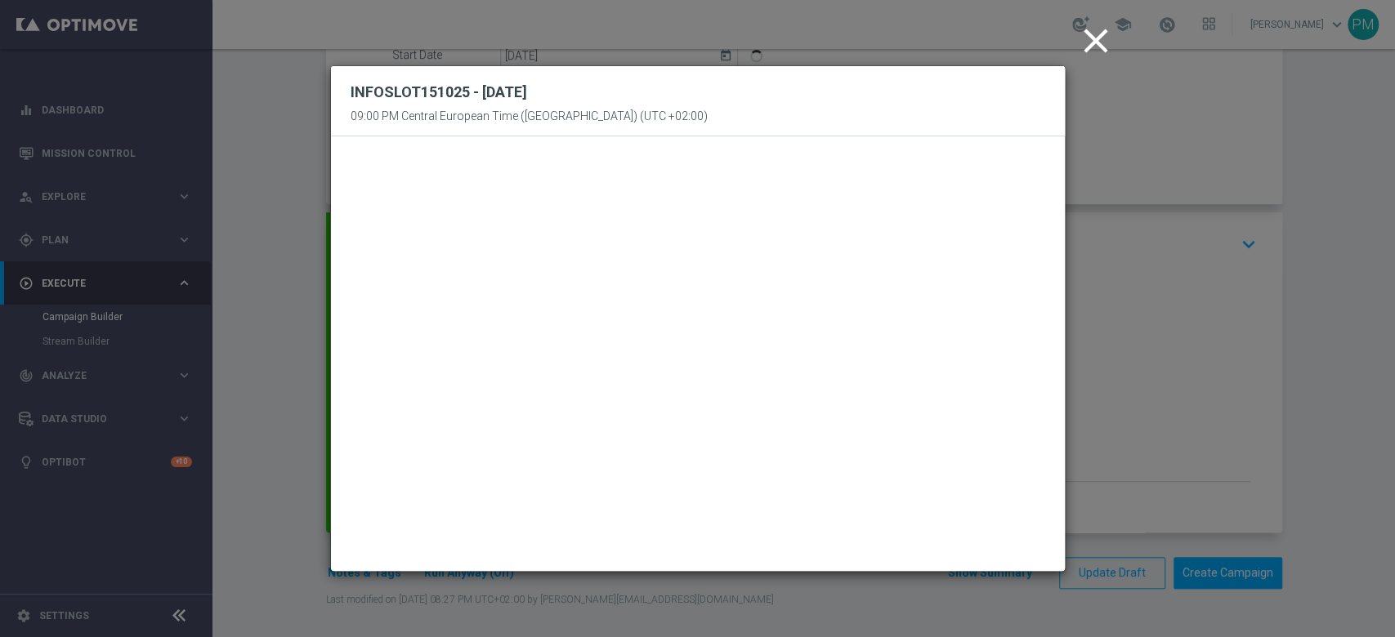
click at [1093, 58] on icon "close" at bounding box center [1095, 40] width 41 height 41
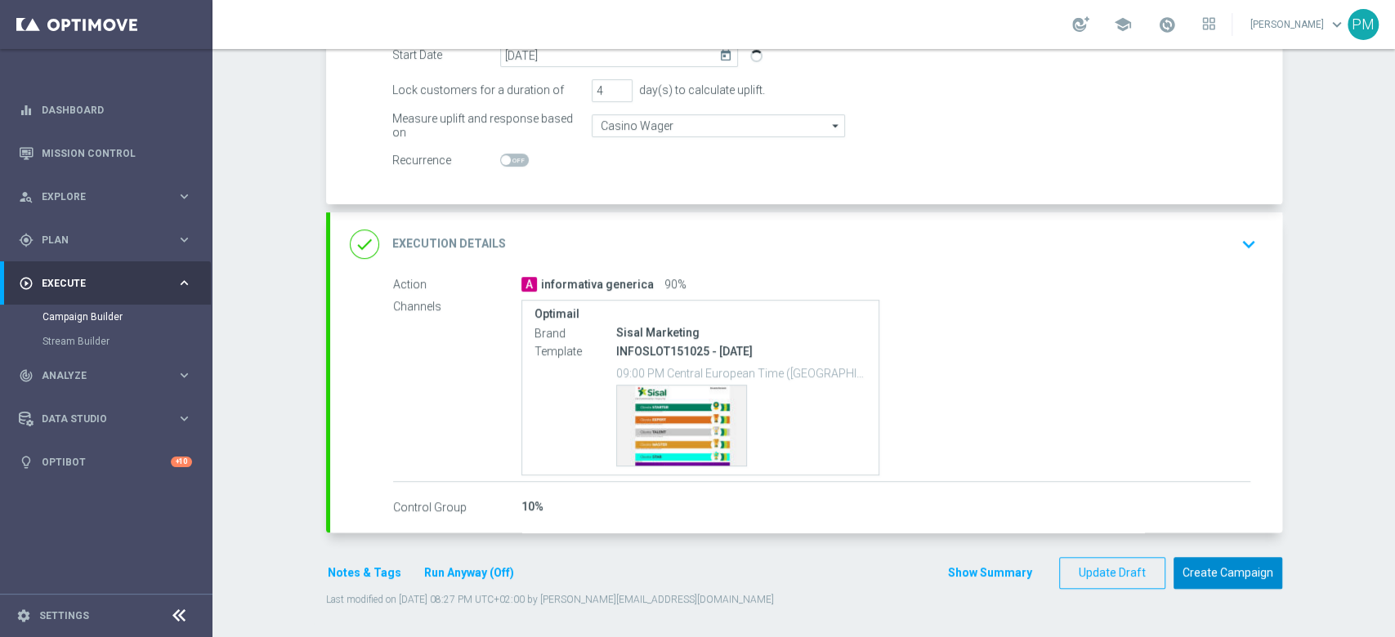
click at [1220, 575] on button "Create Campaign" at bounding box center [1227, 573] width 109 height 32
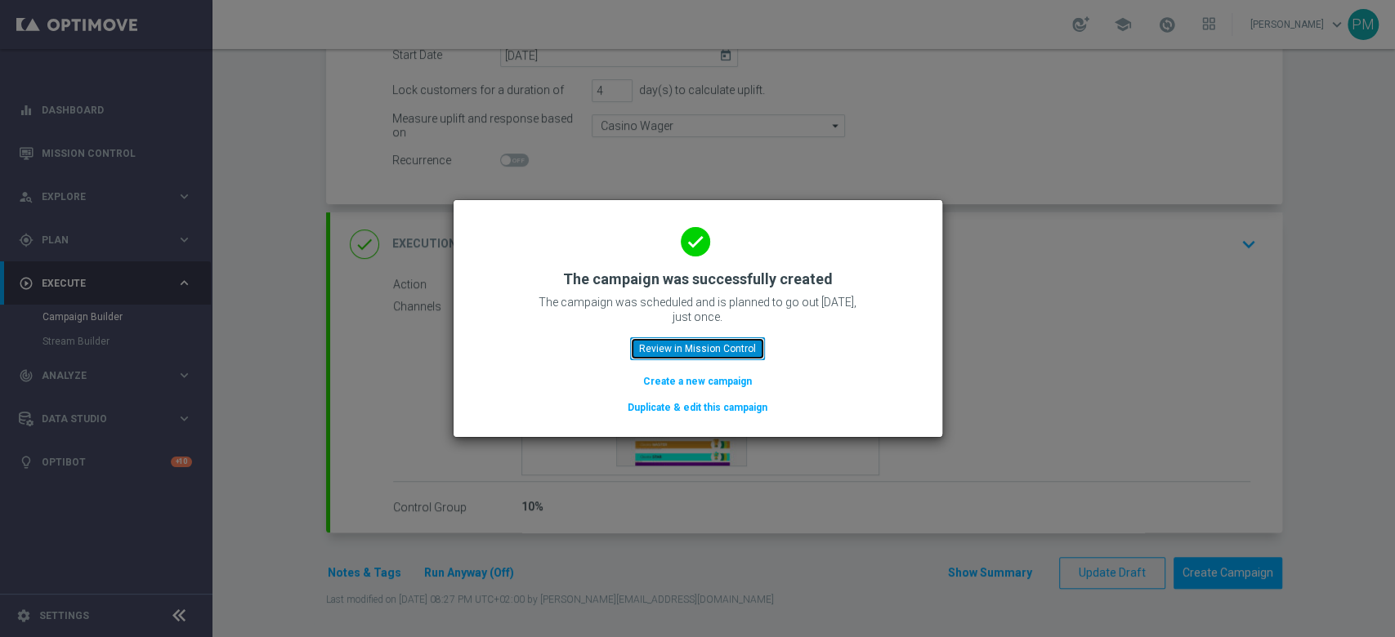
click at [695, 348] on button "Review in Mission Control" at bounding box center [697, 348] width 135 height 23
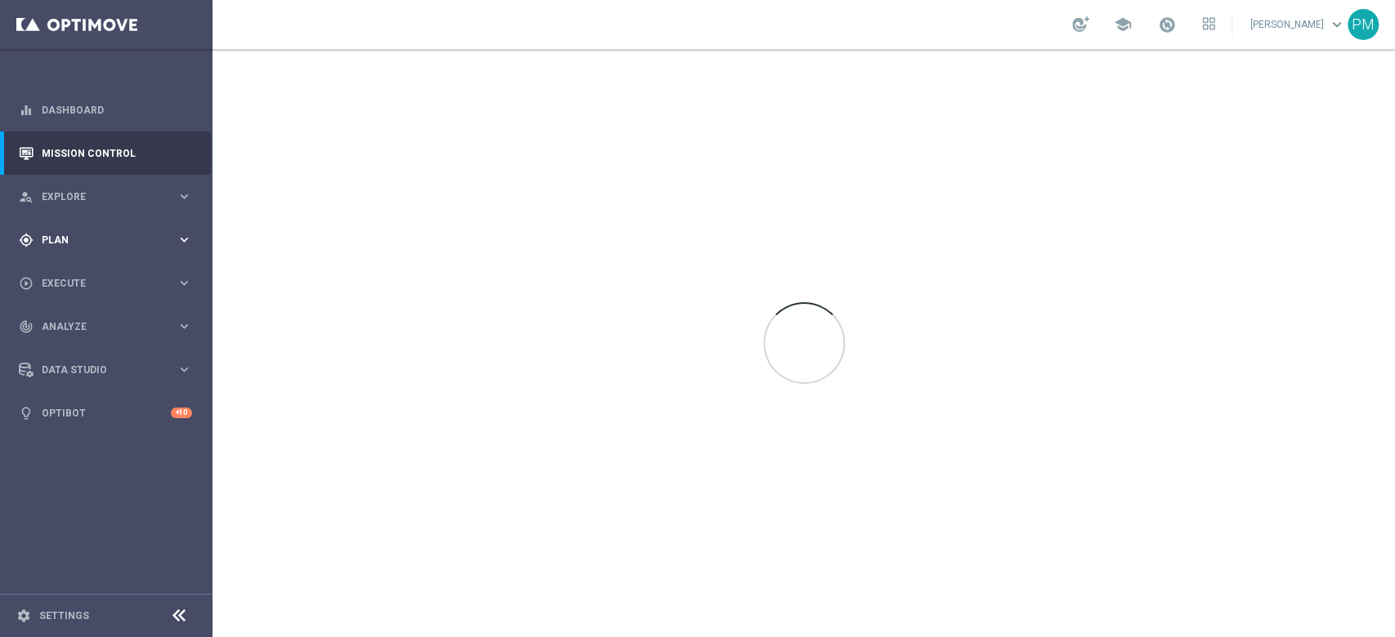
click at [63, 239] on span "Plan" at bounding box center [109, 240] width 135 height 10
click at [92, 274] on link "Target Groups" at bounding box center [105, 273] width 127 height 13
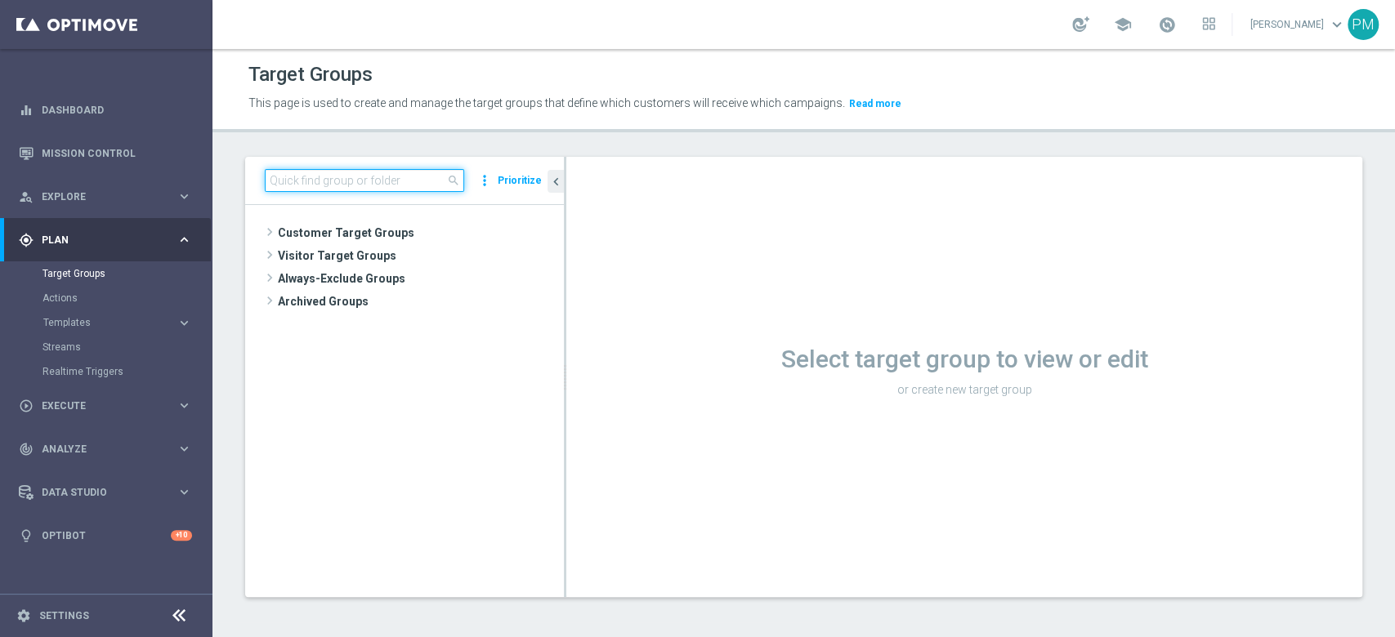
click at [376, 186] on input at bounding box center [364, 180] width 199 height 23
paste input "Churn 0-12M Talent + Master Low ggr nb tra 20 e 100 lftime 1st NO Slot"
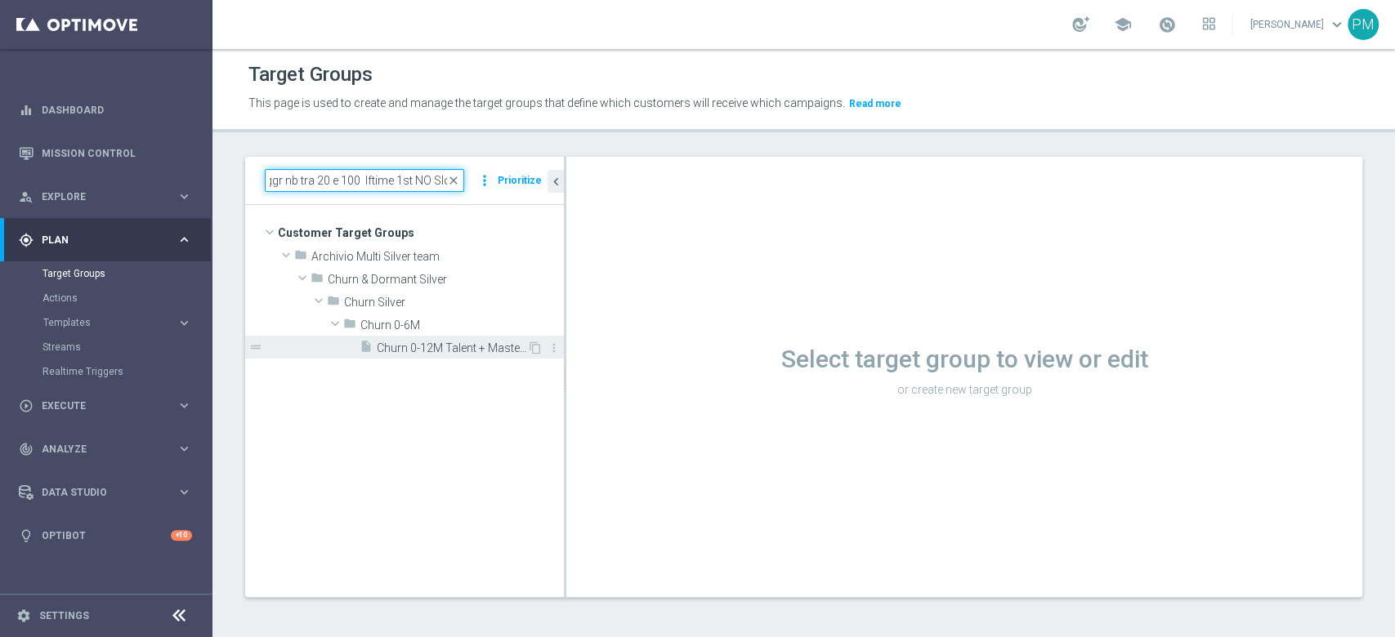
type input "Churn 0-12M Talent + Master Low ggr nb tra 20 e 100 lftime 1st NO Slot"
click at [428, 352] on span "Churn 0-12M Talent + Master Low ggr nb tra 20 e 100 lftime 1st NO Slot" at bounding box center [452, 349] width 150 height 14
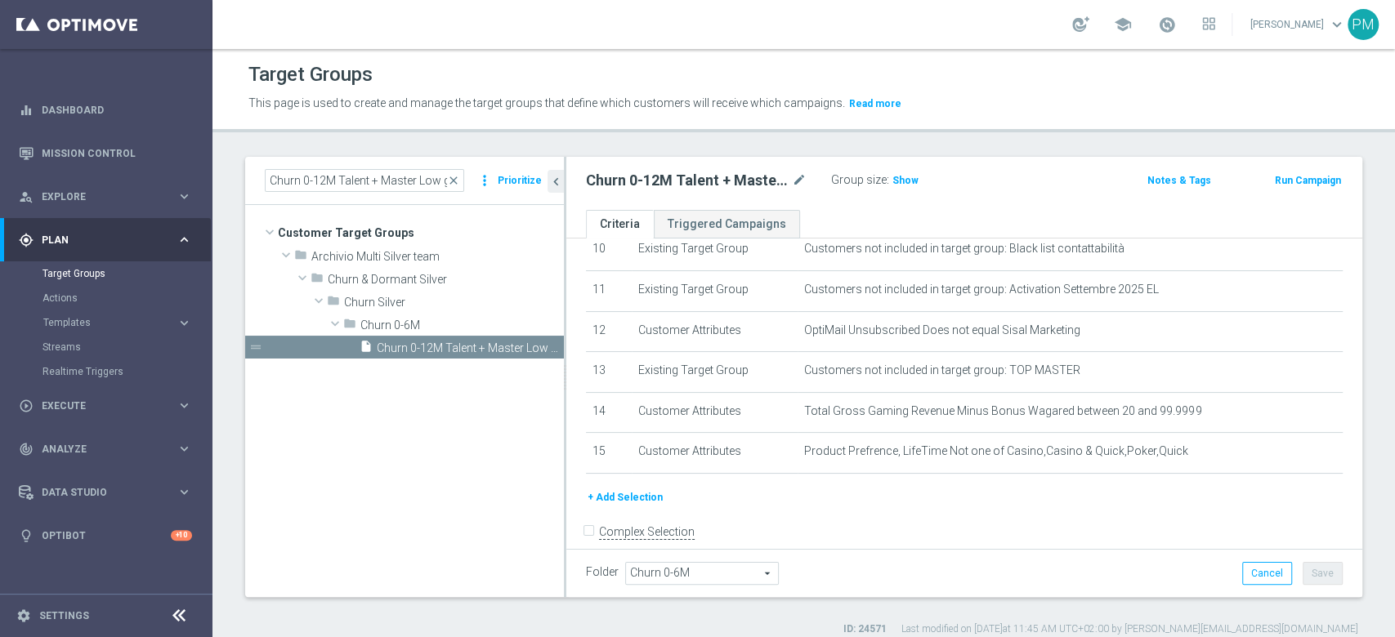
scroll to position [451, 0]
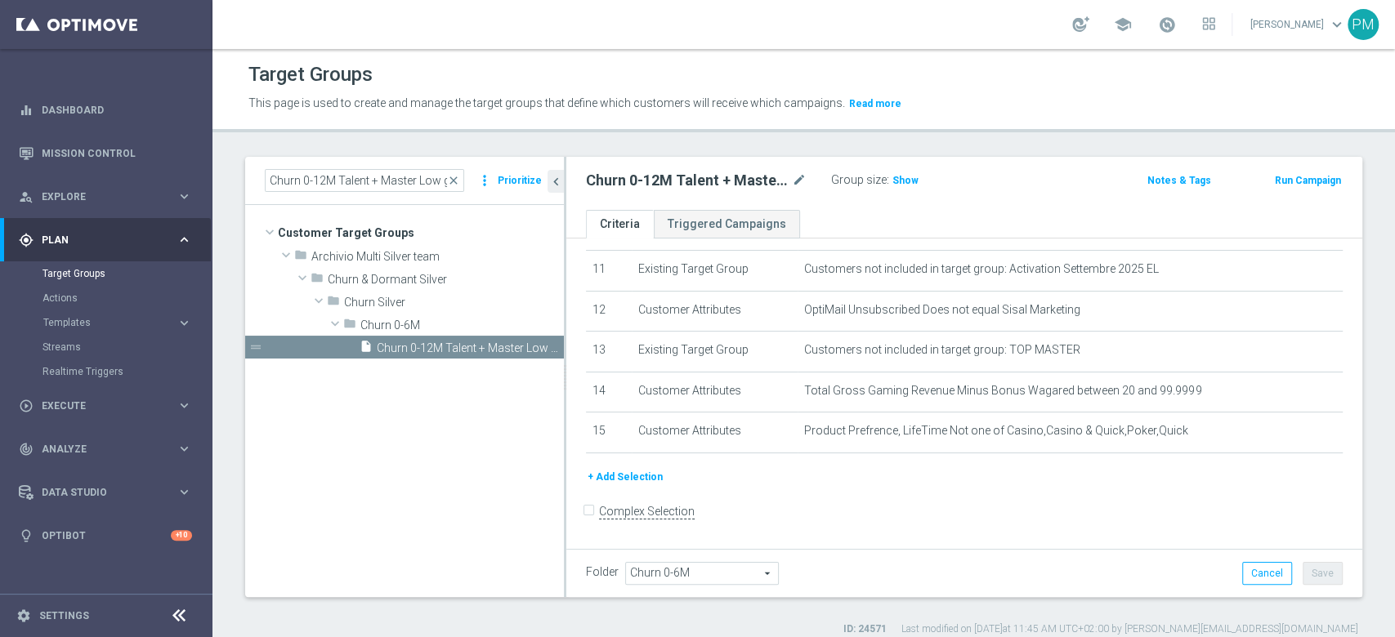
click at [1273, 177] on button "Run Campaign" at bounding box center [1307, 181] width 69 height 18
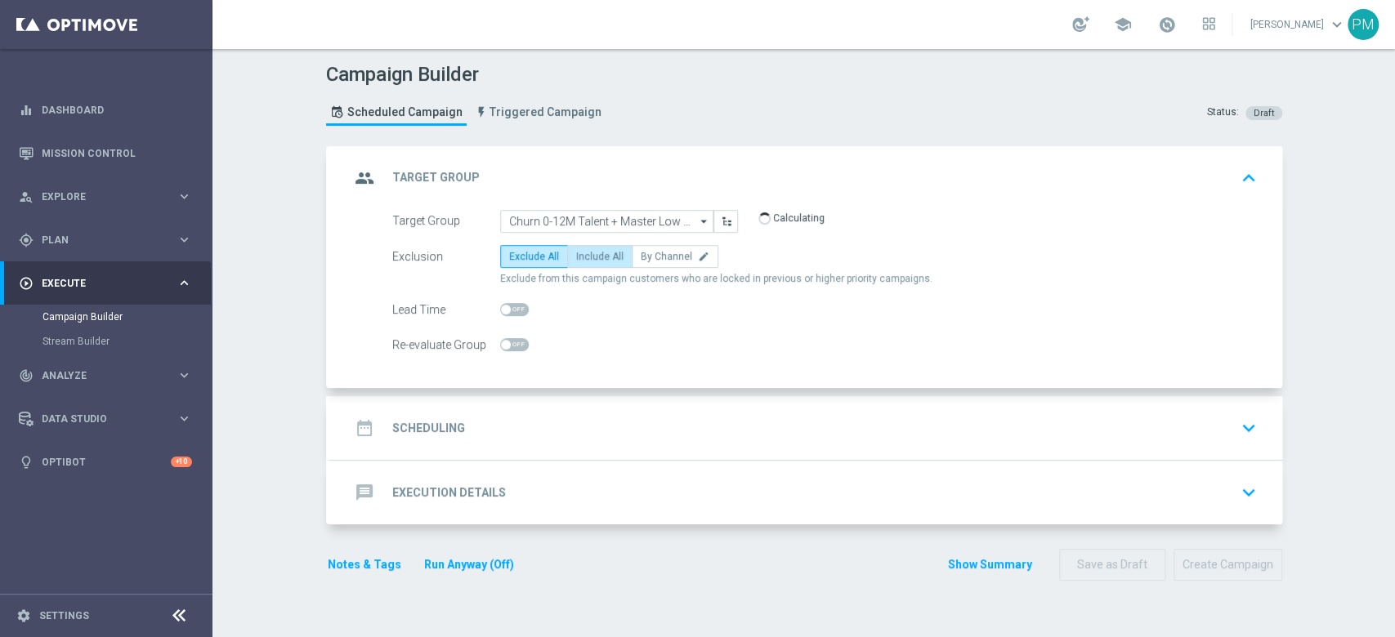
click at [578, 255] on span "Include All" at bounding box center [599, 256] width 47 height 11
click at [578, 255] on input "Include All" at bounding box center [581, 259] width 11 height 11
radio input "true"
click at [616, 427] on div "date_range Scheduling keyboard_arrow_down" at bounding box center [806, 428] width 913 height 31
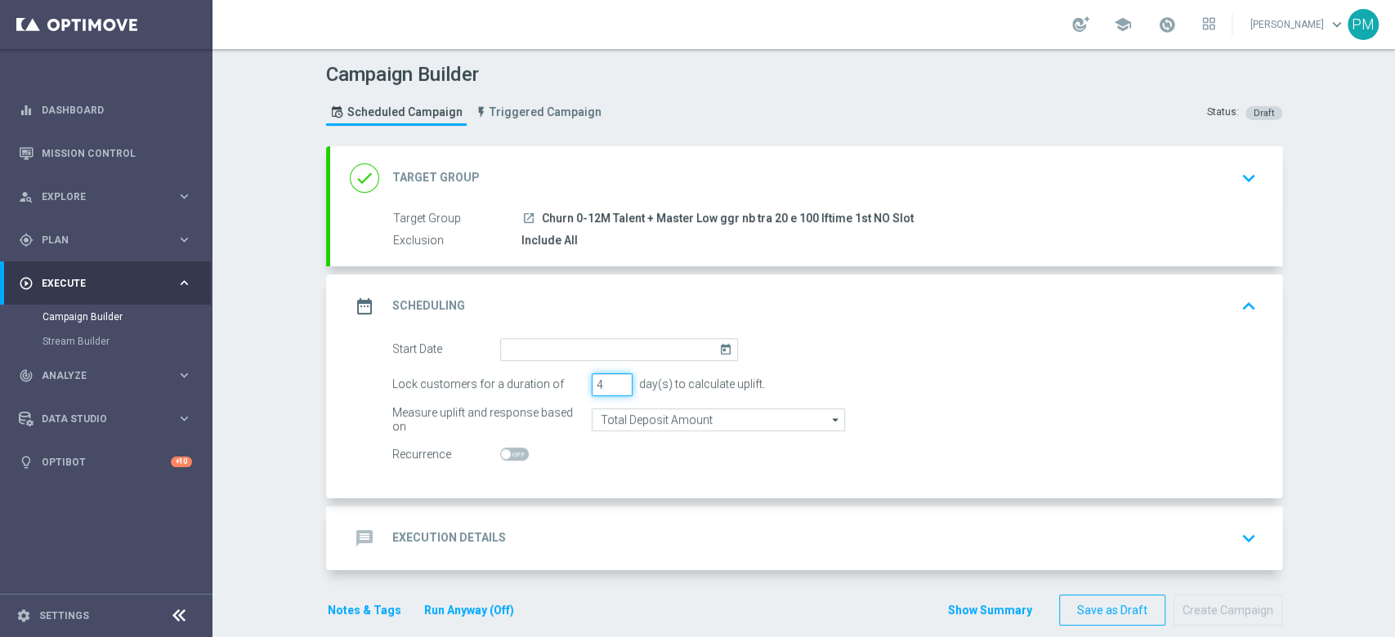
type input "4"
click at [612, 378] on input "4" at bounding box center [612, 384] width 41 height 23
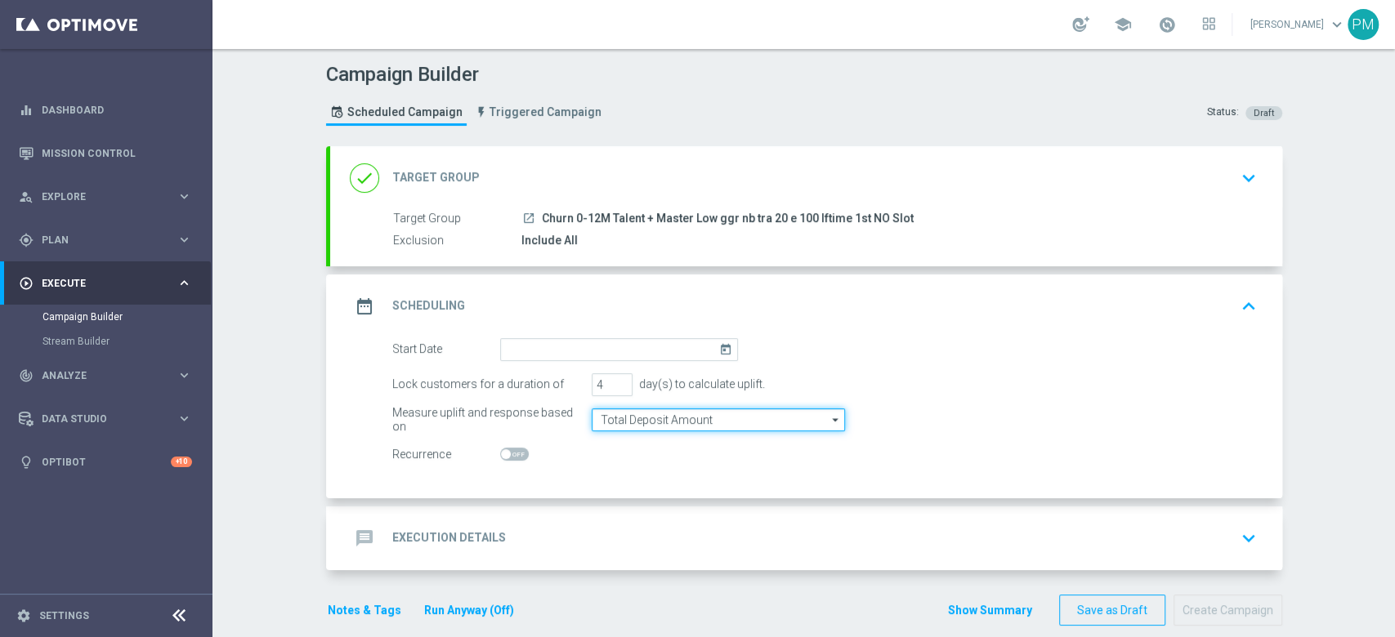
click at [628, 415] on input "Total Deposit Amount" at bounding box center [718, 420] width 253 height 23
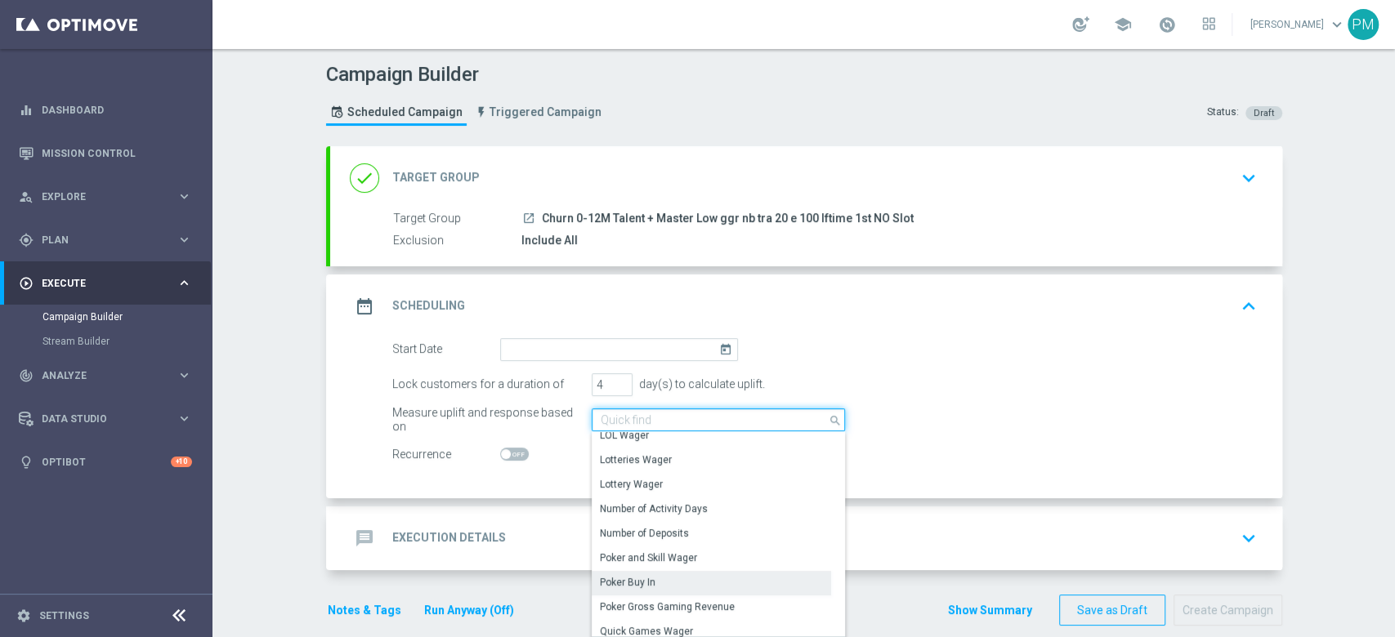
scroll to position [217, 0]
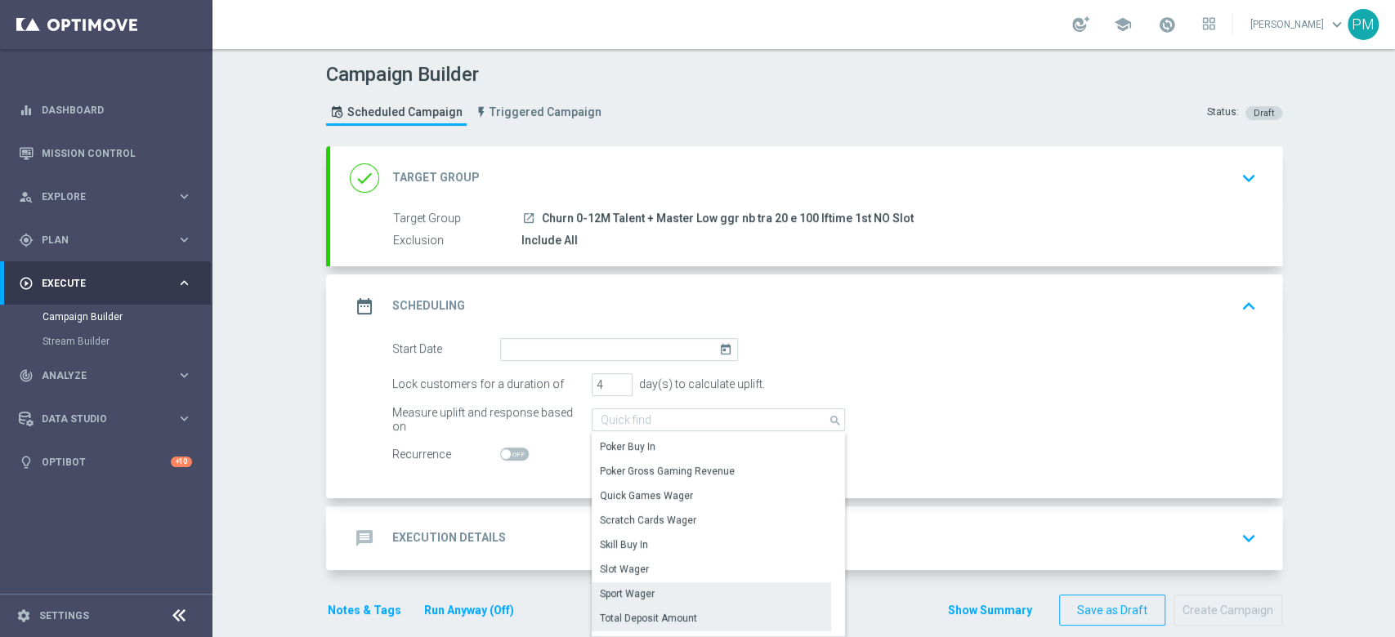
click at [655, 591] on div "Sport Wager" at bounding box center [711, 594] width 239 height 23
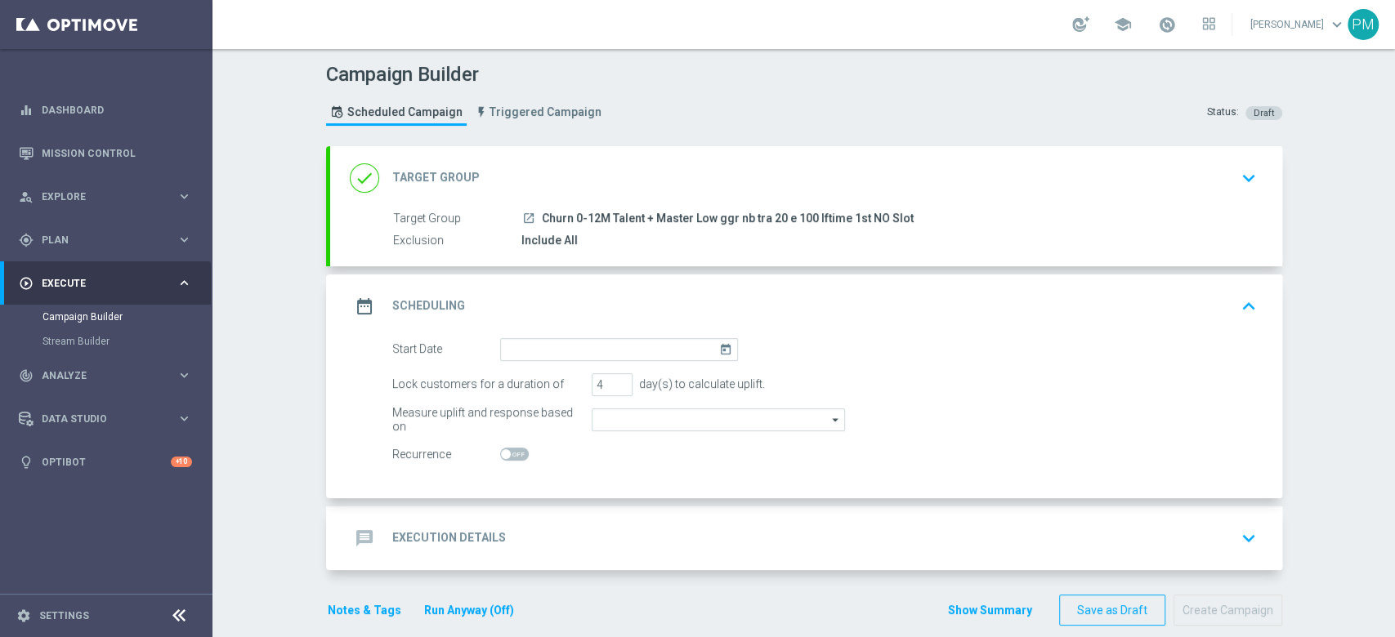
type input "Sport Wager"
click at [589, 353] on input at bounding box center [619, 349] width 238 height 23
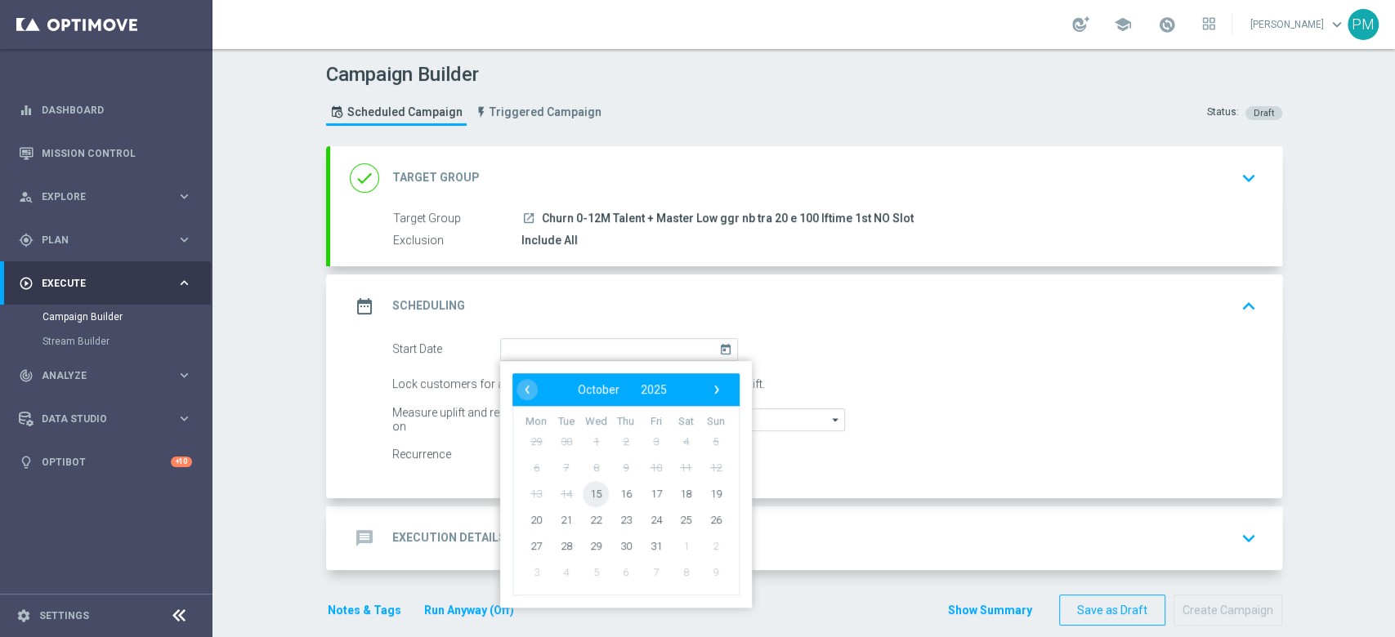
click at [591, 491] on span "15" at bounding box center [596, 493] width 26 height 26
type input "15 Oct 2025"
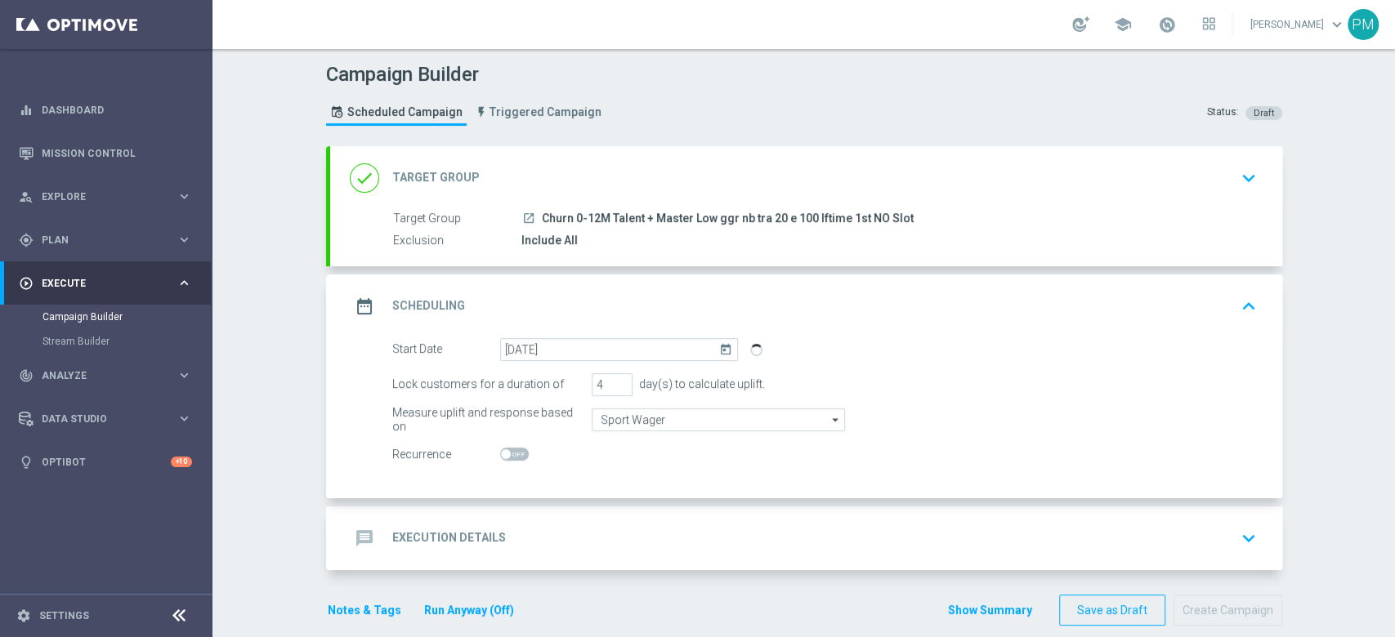
click at [595, 525] on div "message Execution Details keyboard_arrow_down" at bounding box center [806, 538] width 913 height 31
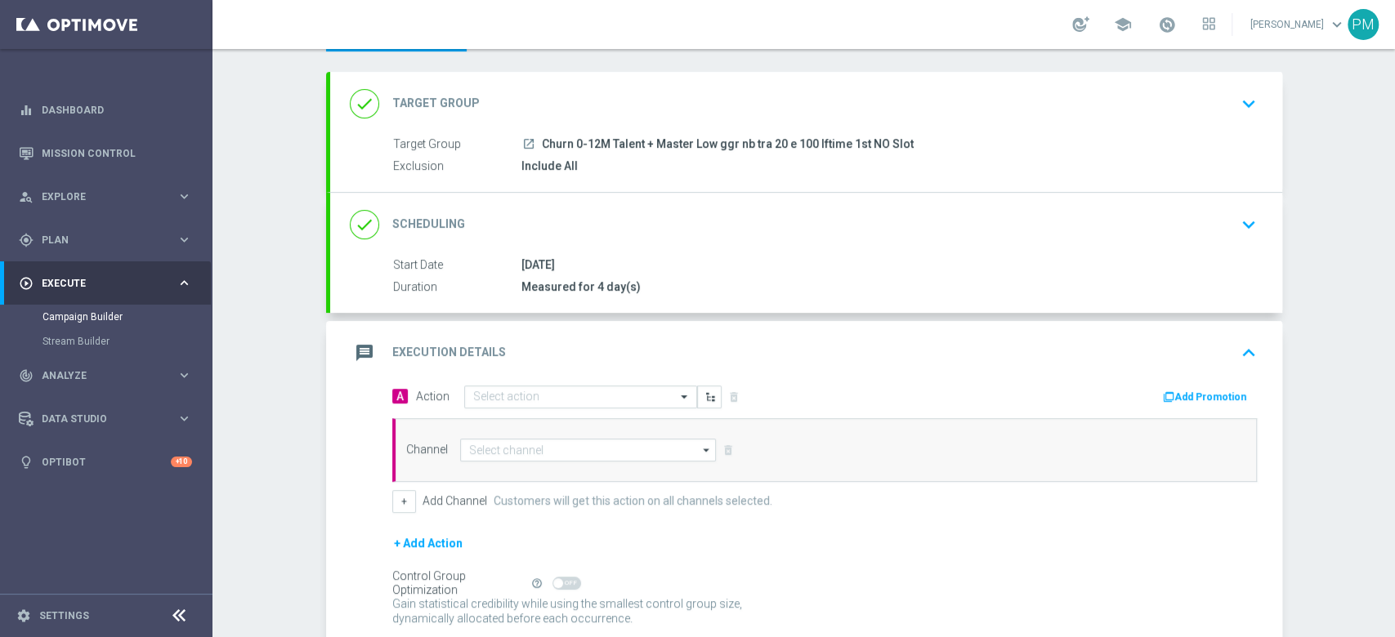
scroll to position [109, 0]
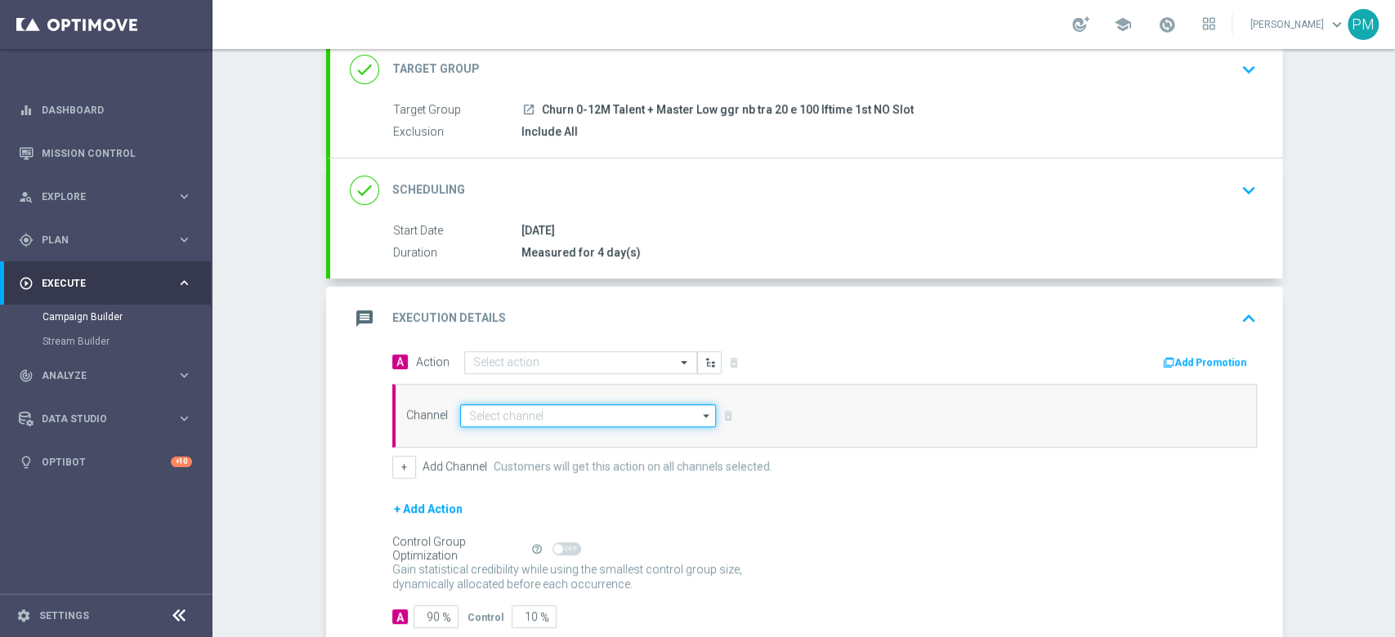
click at [517, 414] on input at bounding box center [588, 415] width 257 height 23
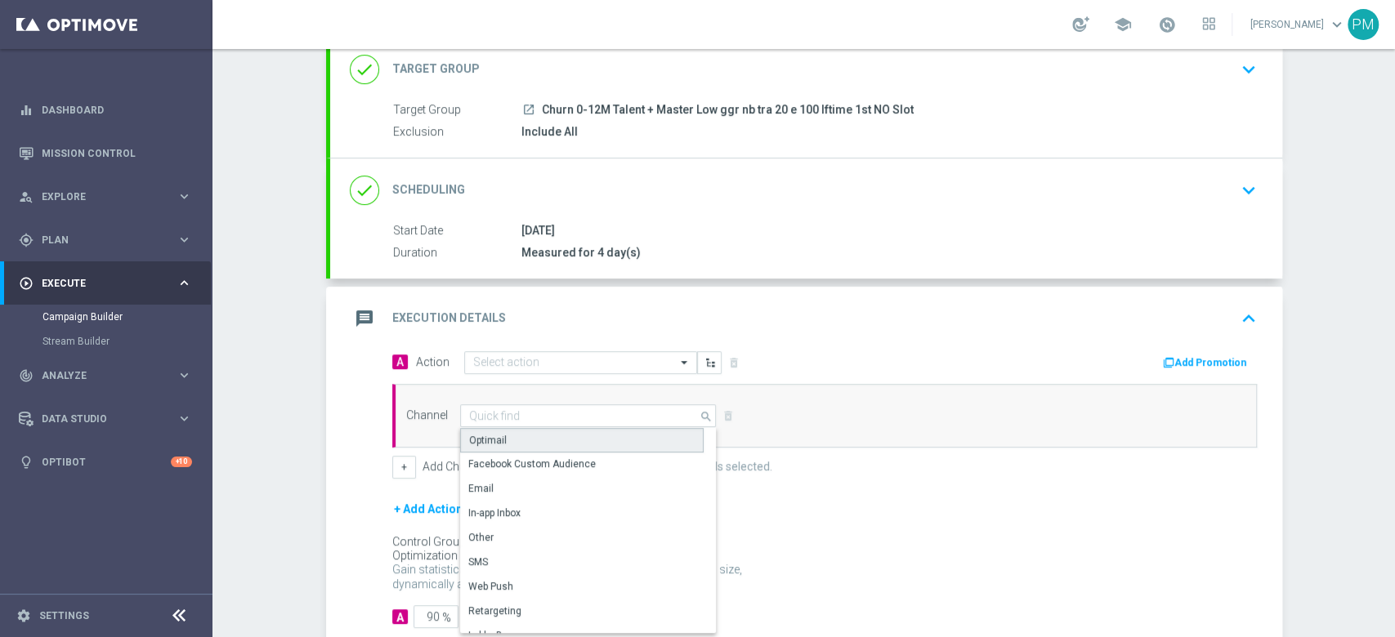
click at [515, 434] on div "Optimail" at bounding box center [582, 440] width 244 height 25
type input "Optimail"
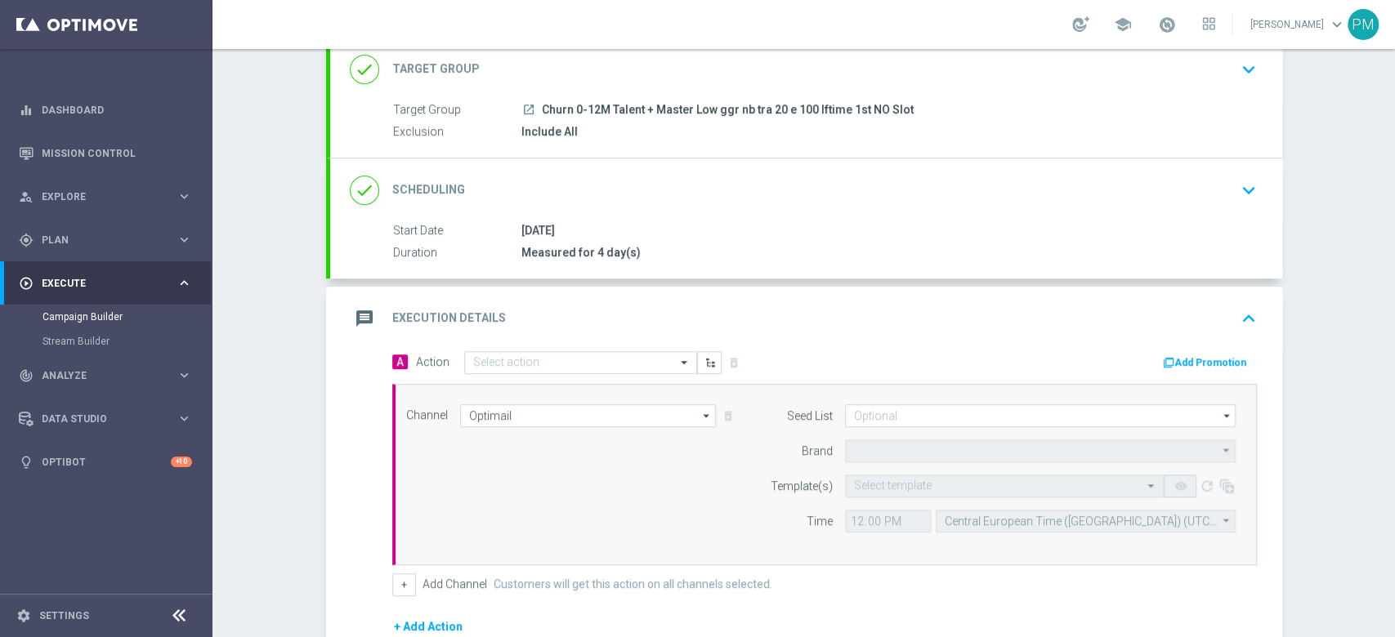
type input "Sisal Marketing"
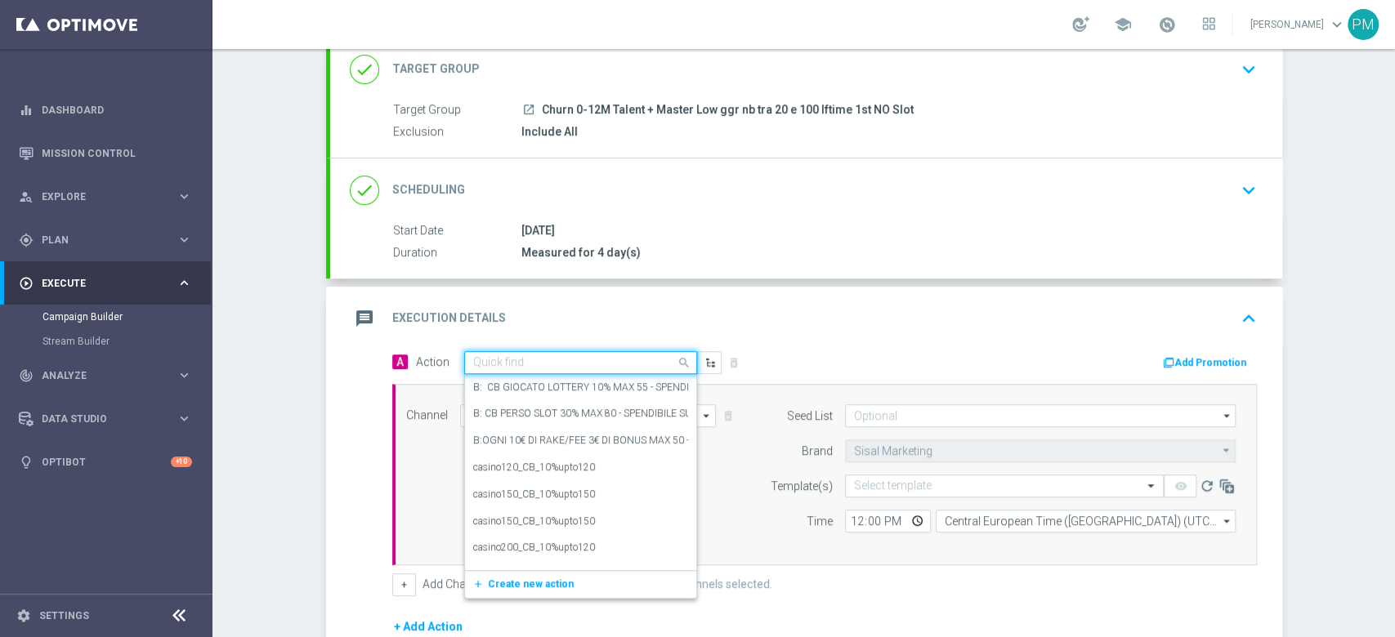
click at [518, 357] on input "text" at bounding box center [564, 363] width 182 height 14
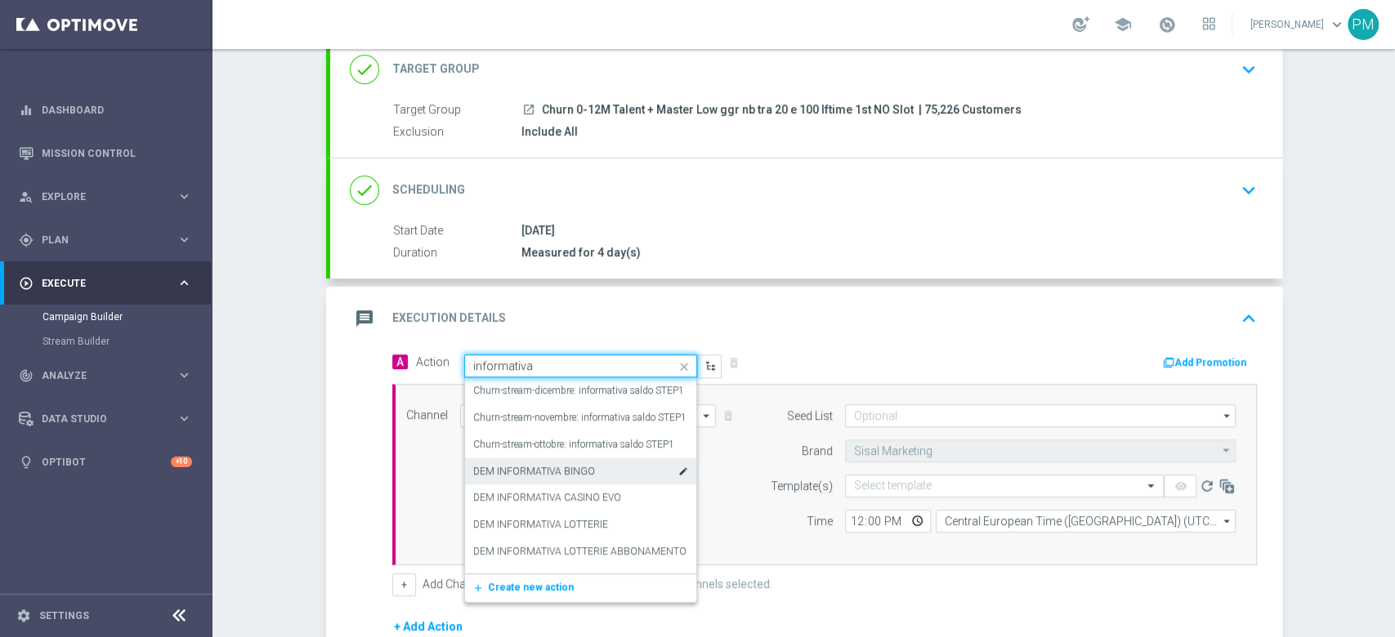
type input "informativa g"
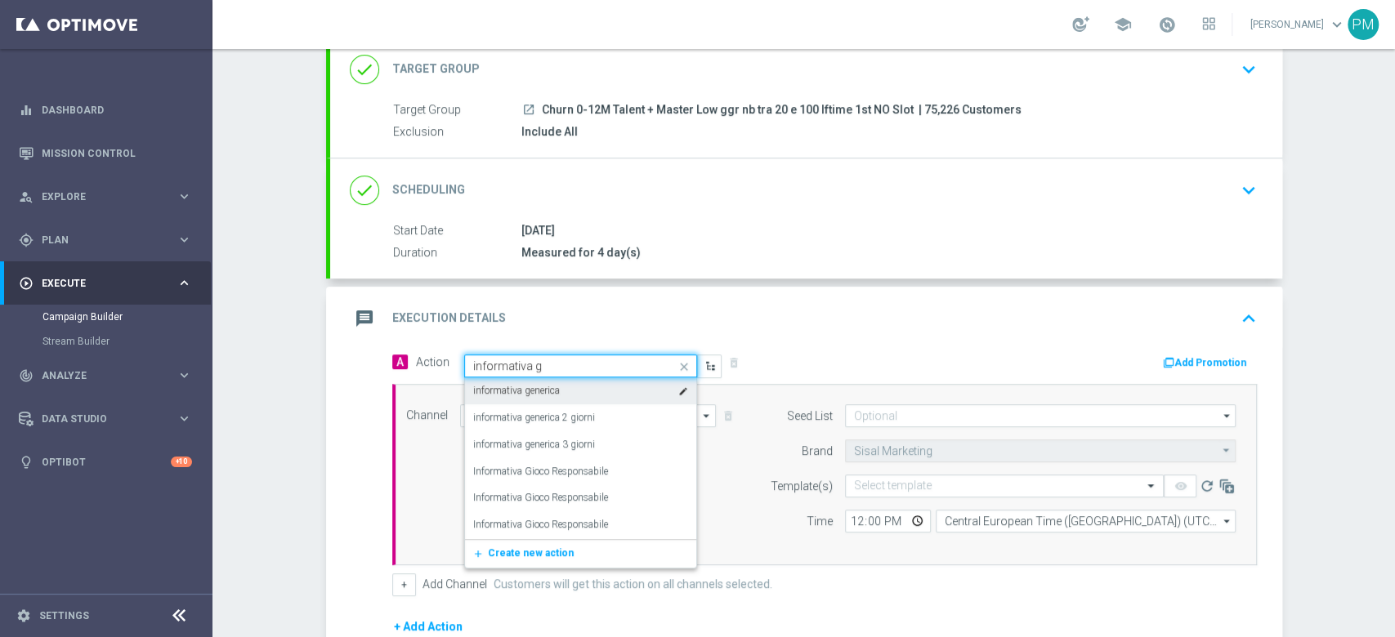
click at [571, 391] on div "informativa generica edit" at bounding box center [580, 391] width 215 height 27
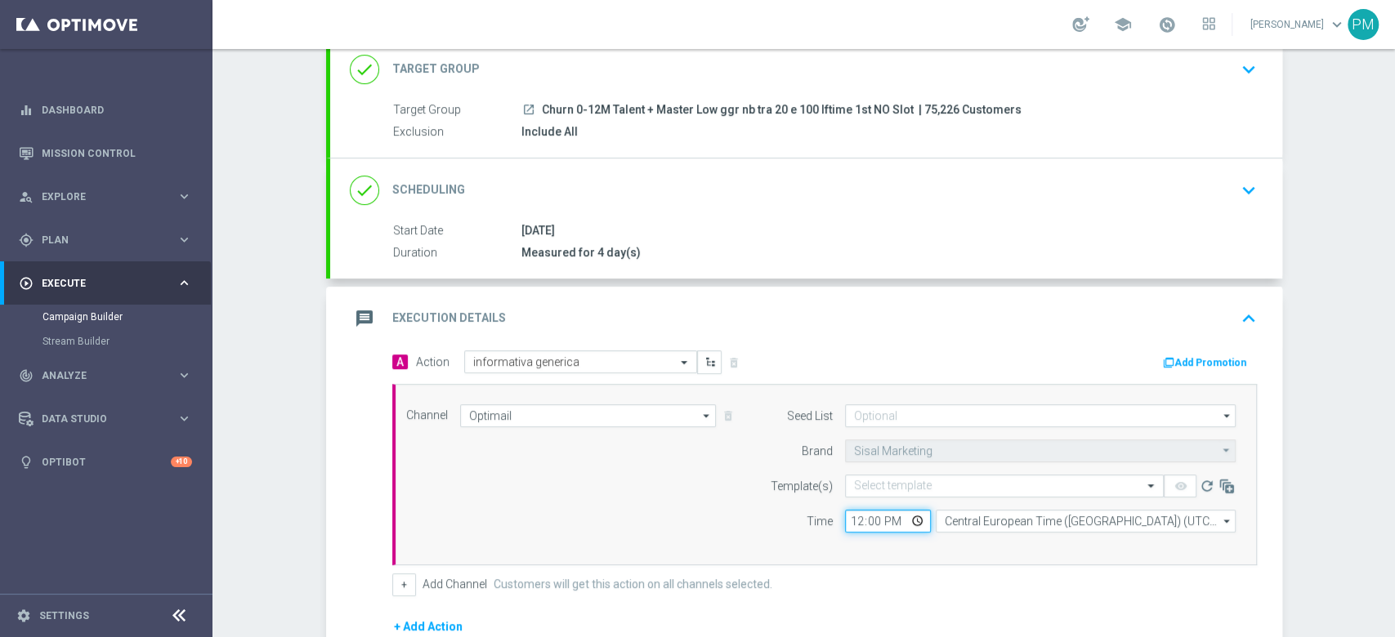
click at [847, 520] on input "12:00" at bounding box center [888, 521] width 86 height 23
type input "21:00"
click at [863, 484] on input "text" at bounding box center [988, 487] width 268 height 14
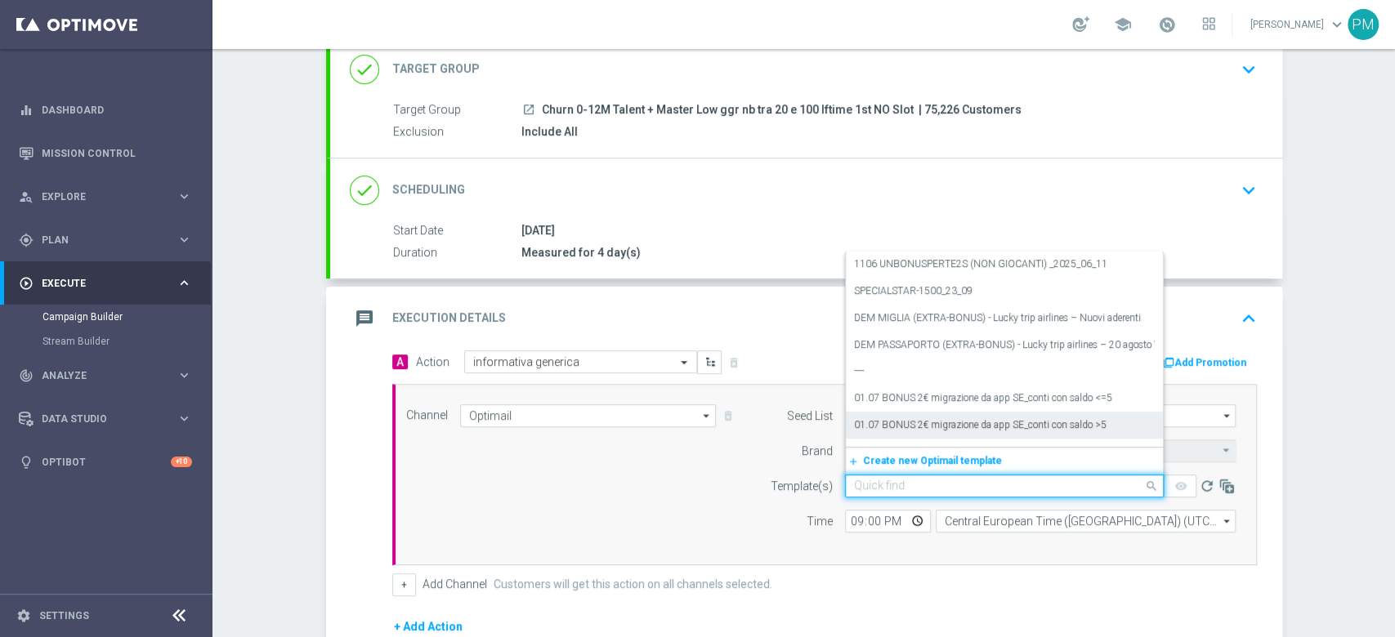
paste input "SPORTINFO151025 - [DATE]"
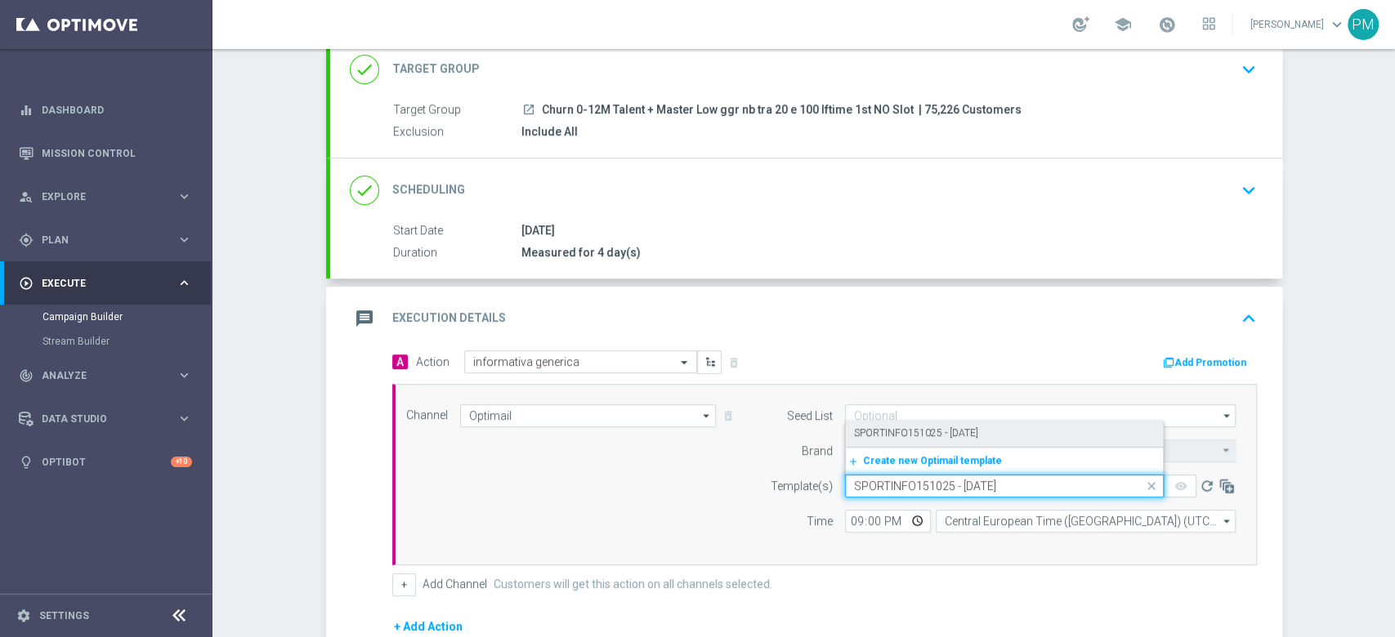
click at [915, 434] on label "SPORTINFO151025 - [DATE]" at bounding box center [916, 434] width 124 height 14
type input "SPORTINFO151025 - [DATE]"
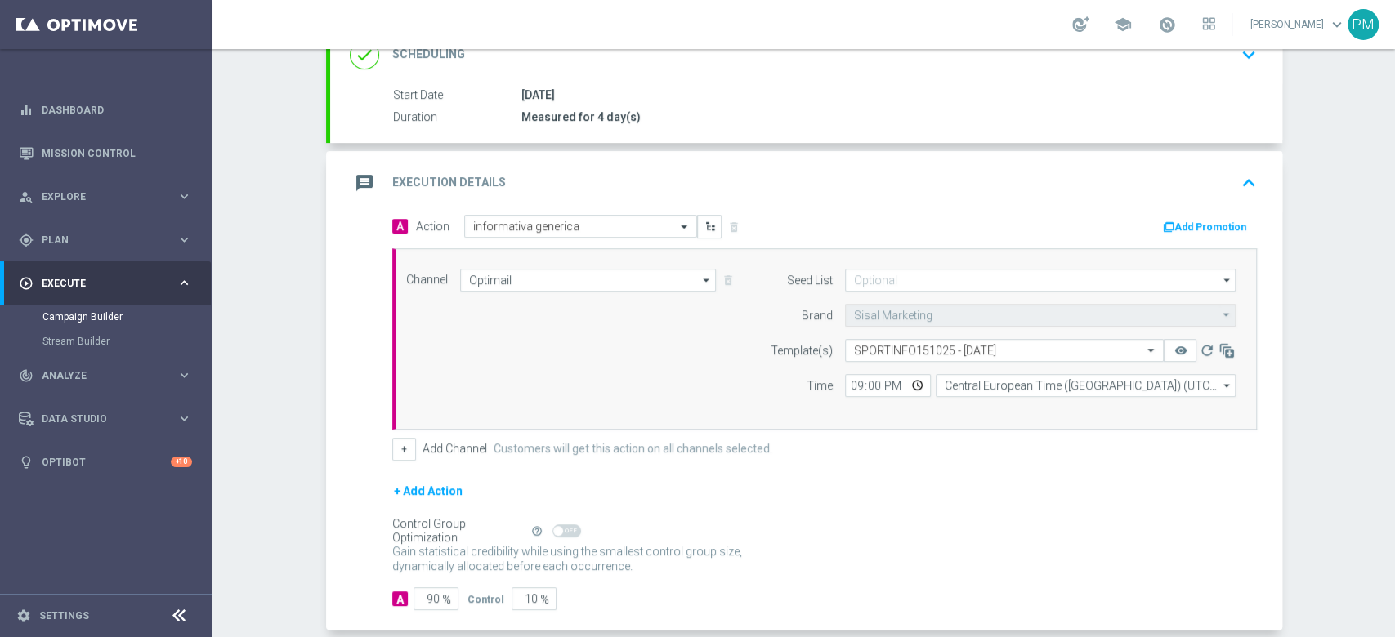
scroll to position [323, 0]
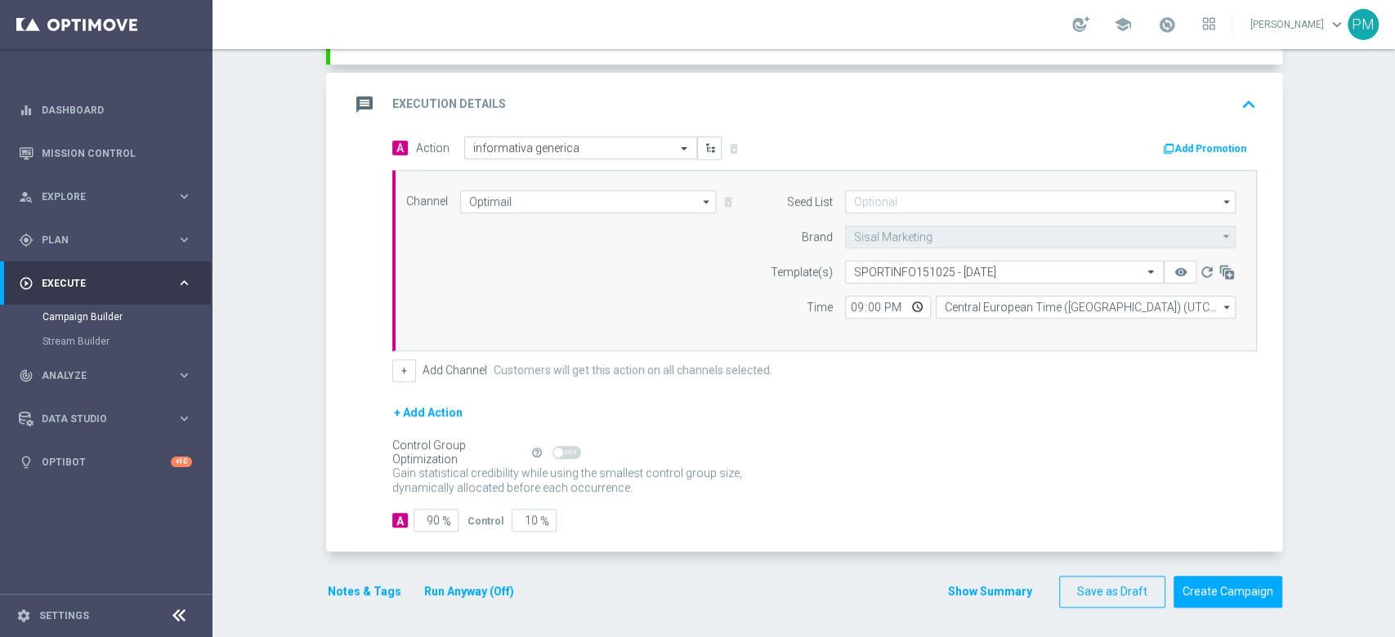
click at [353, 585] on button "Notes & Tags" at bounding box center [364, 592] width 77 height 20
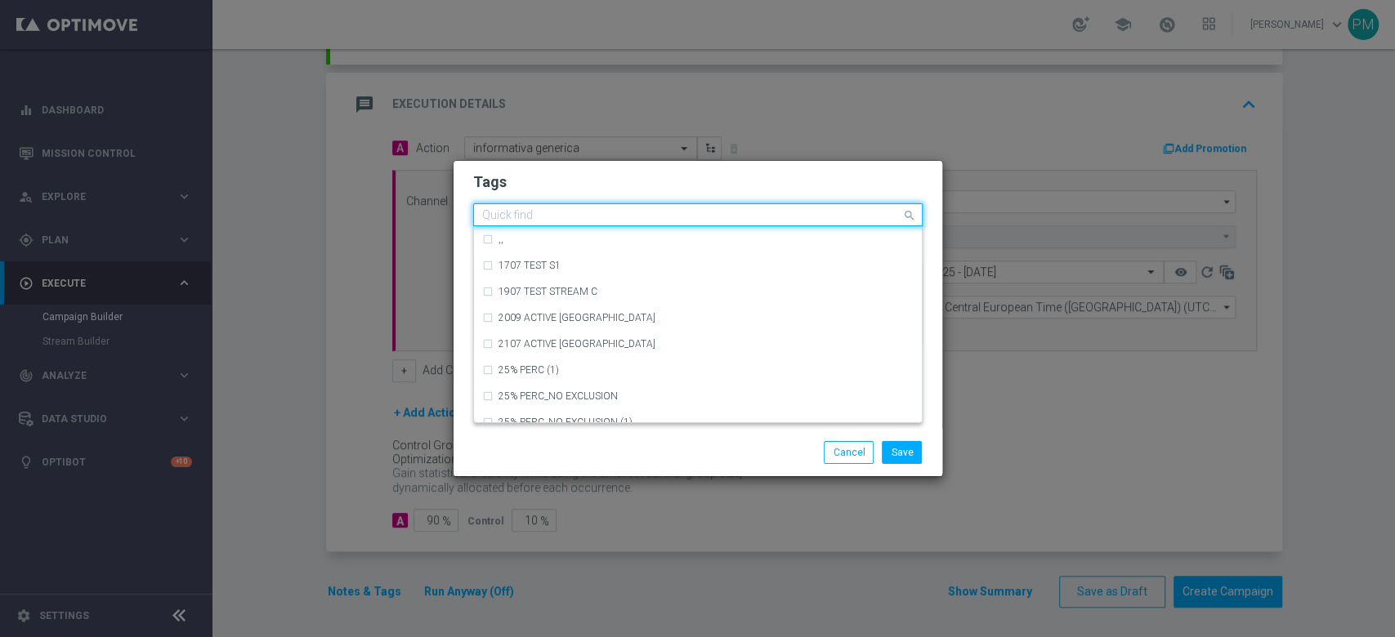
click at [546, 217] on input "text" at bounding box center [691, 216] width 419 height 14
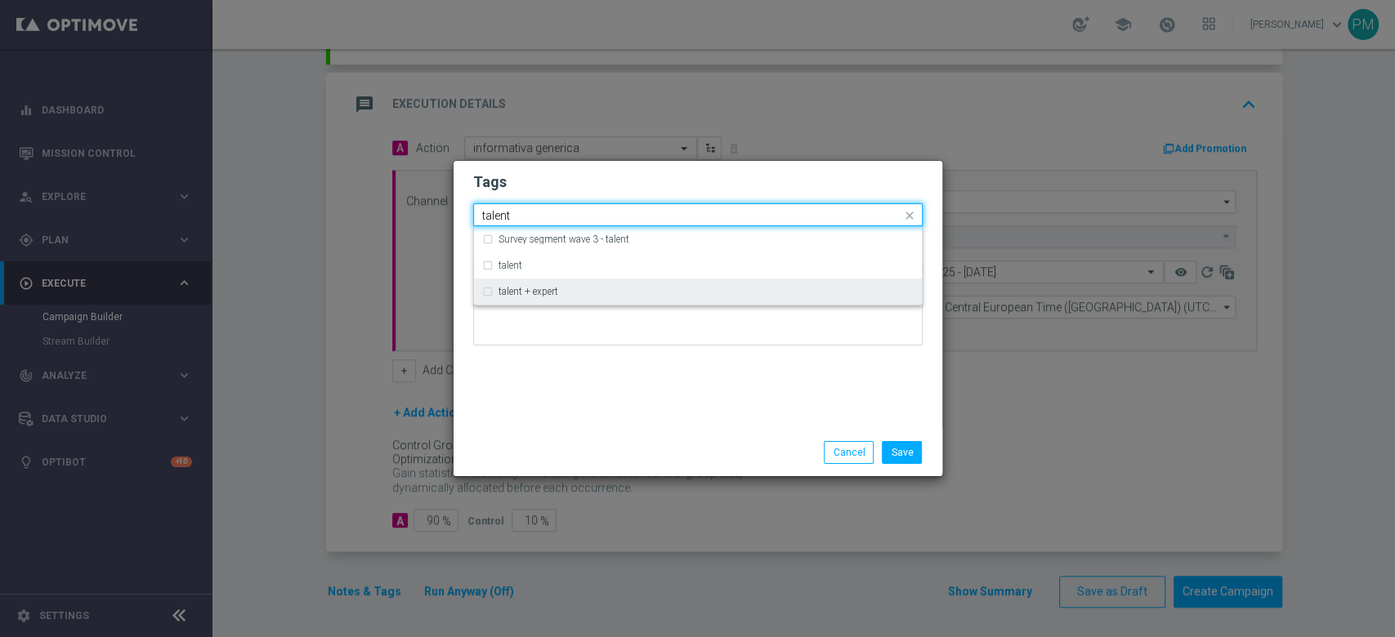
click at [575, 288] on div "talent + expert" at bounding box center [705, 292] width 415 height 10
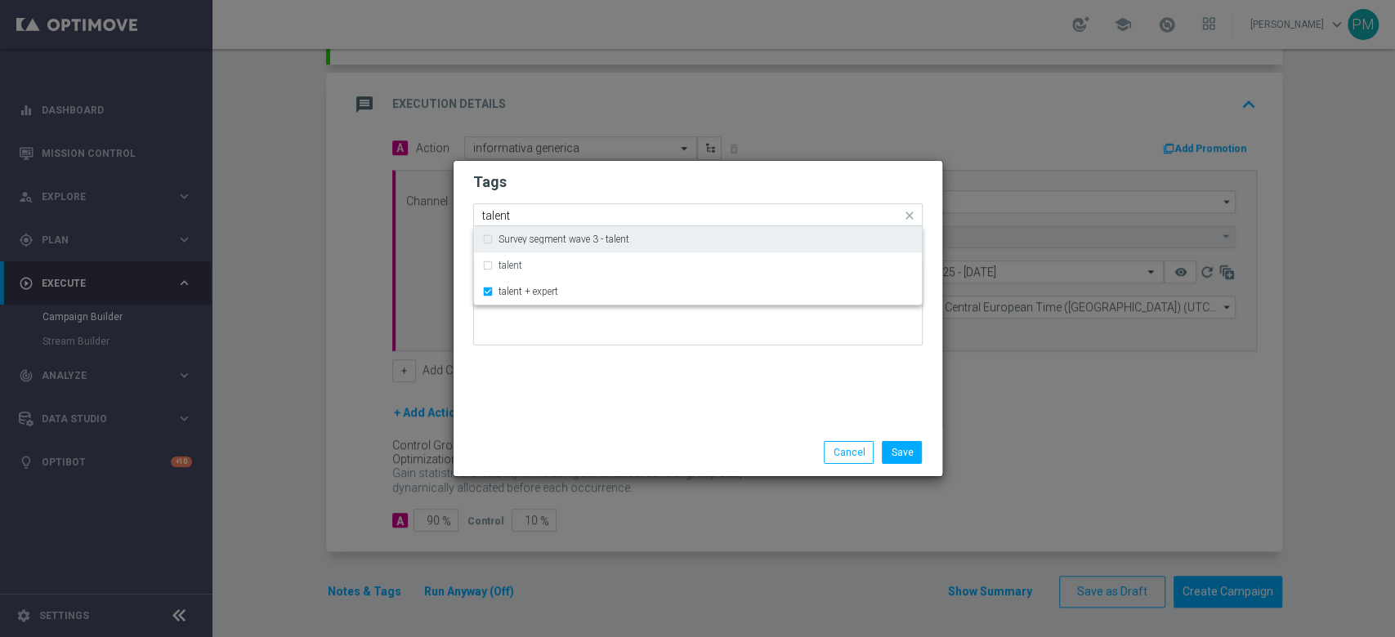
click at [497, 212] on input "talent" at bounding box center [691, 216] width 419 height 14
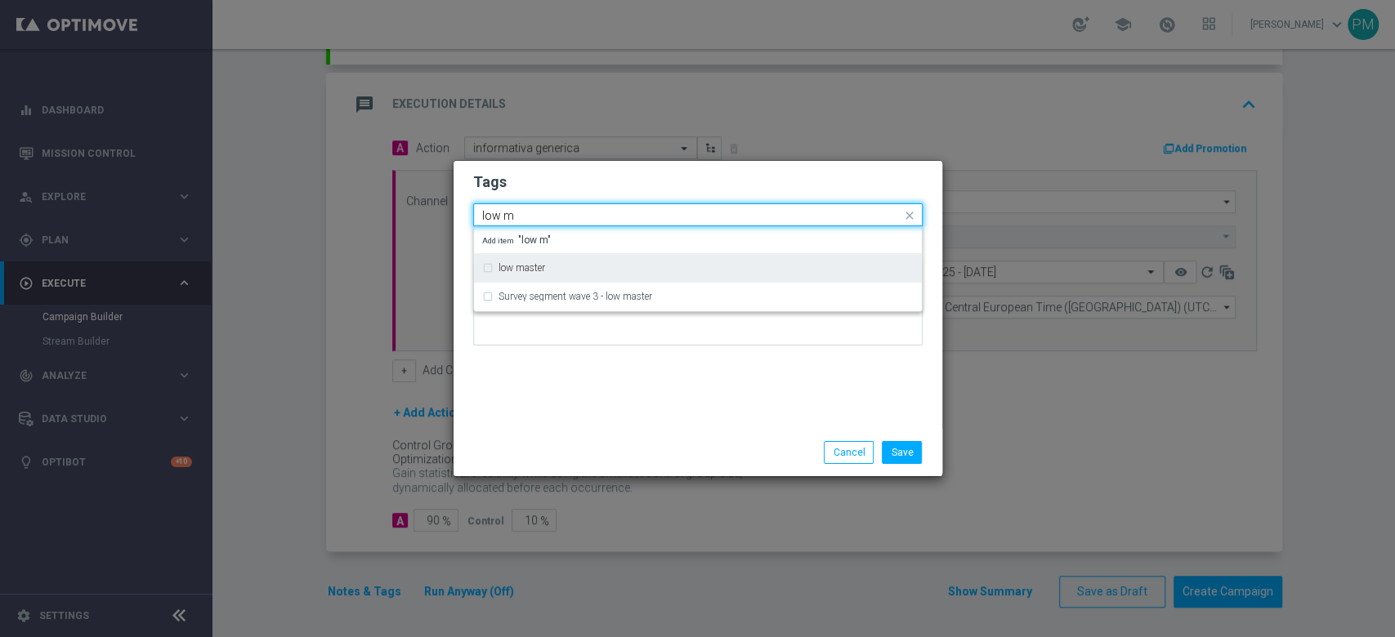
click at [560, 260] on div "low master" at bounding box center [697, 268] width 431 height 26
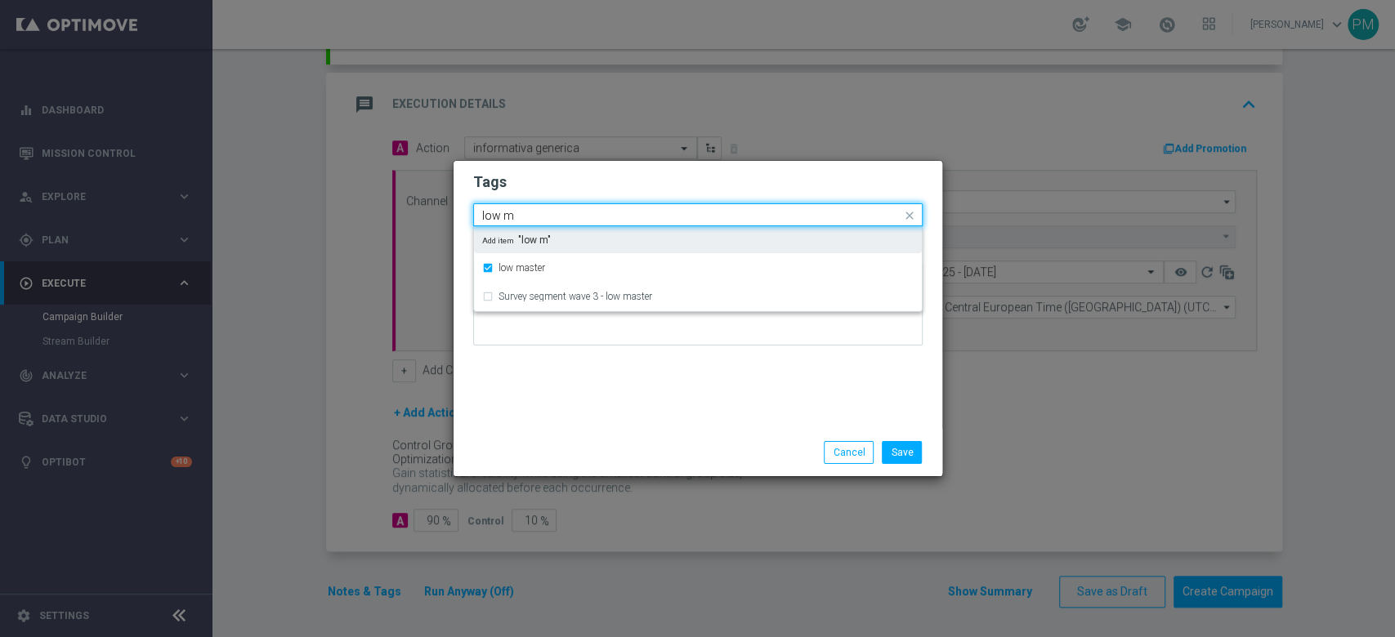
click at [505, 221] on input "low m" at bounding box center [691, 216] width 419 height 14
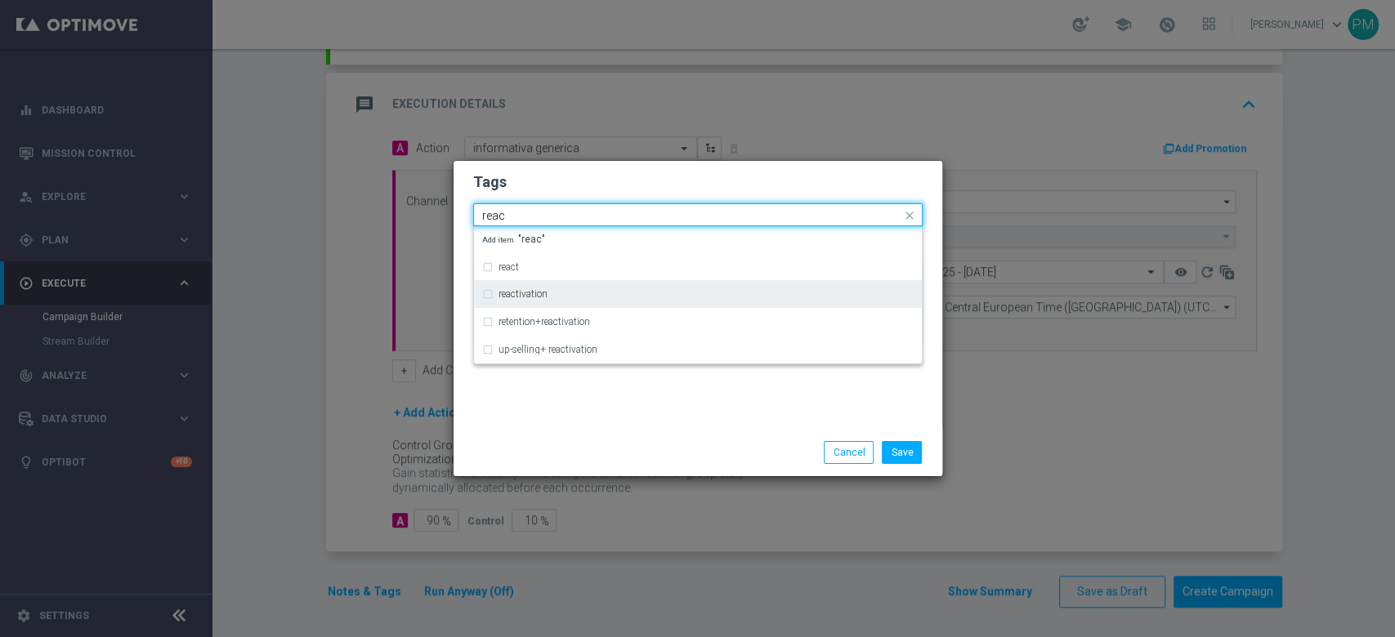
click at [538, 286] on div "reactivation" at bounding box center [697, 294] width 431 height 26
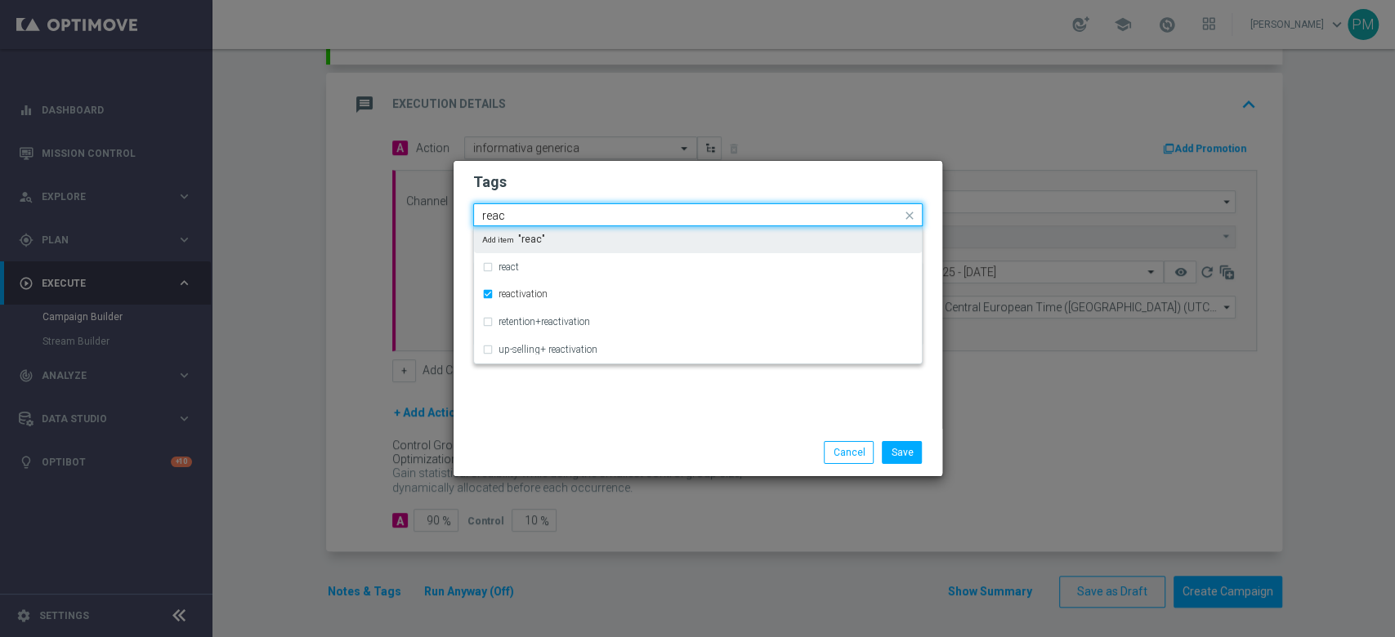
click at [498, 218] on input "reac" at bounding box center [691, 216] width 419 height 14
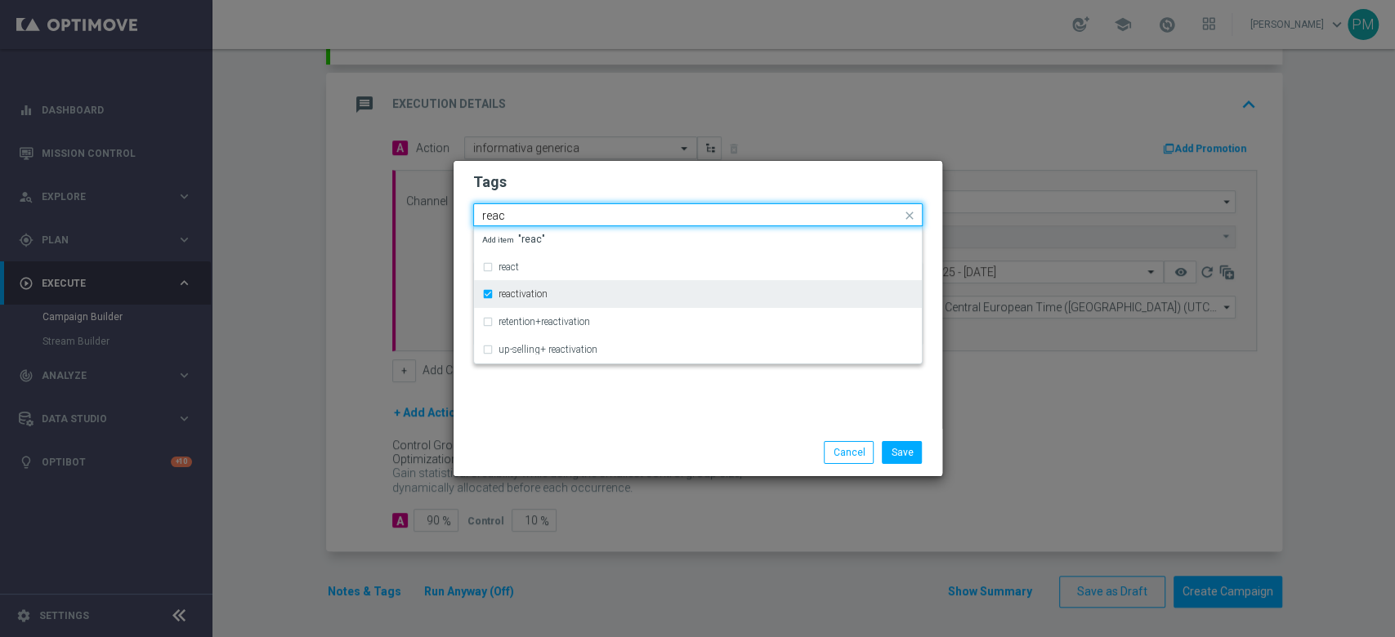
click at [507, 289] on label "reactivation" at bounding box center [522, 294] width 49 height 10
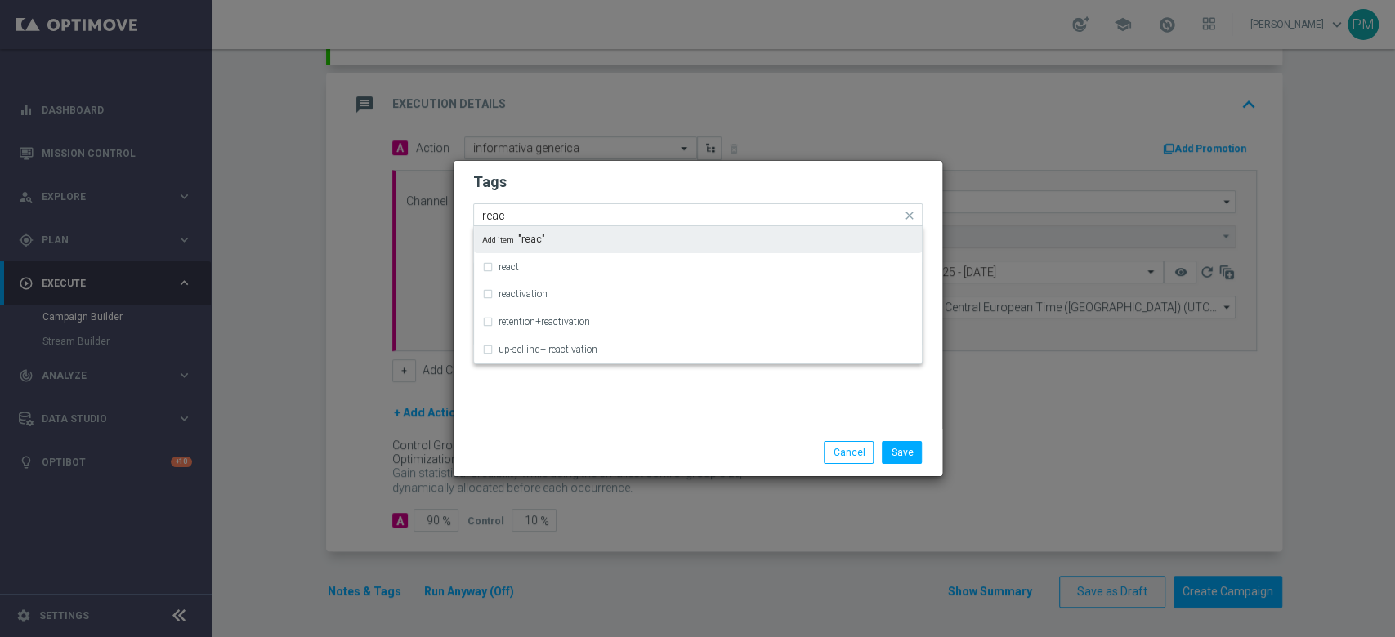
click at [497, 215] on input "reac" at bounding box center [691, 216] width 419 height 14
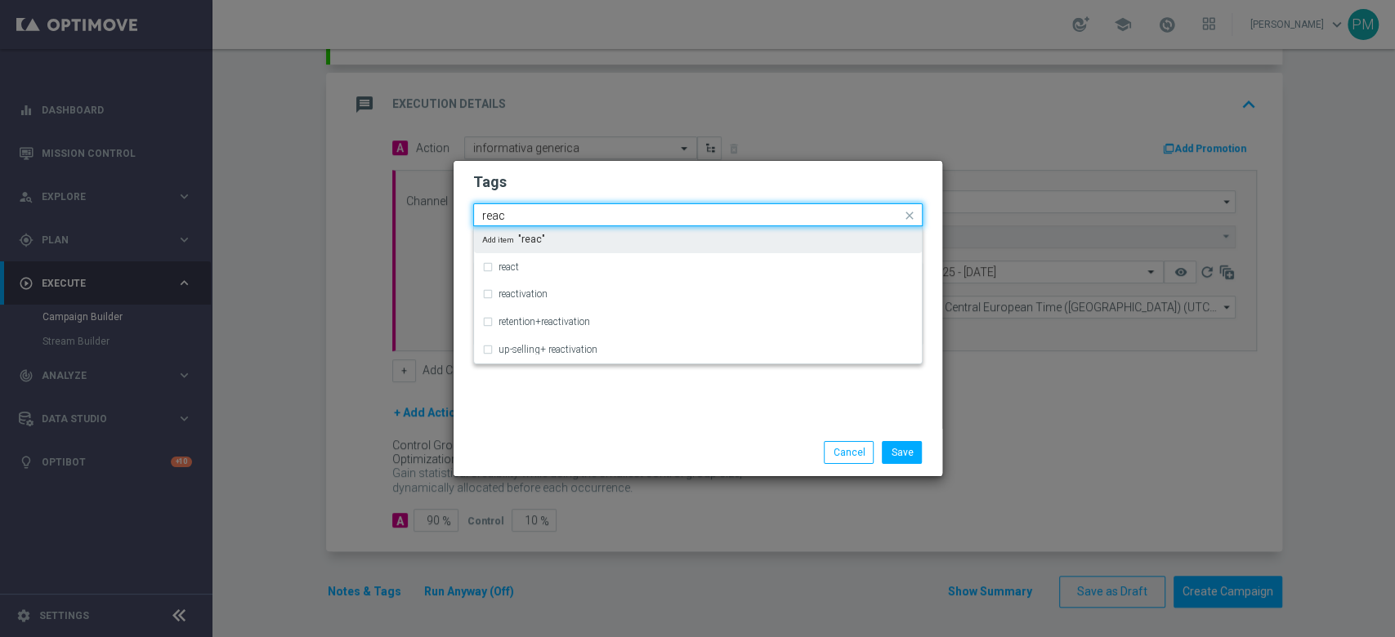
click at [497, 215] on input "reac" at bounding box center [691, 216] width 419 height 14
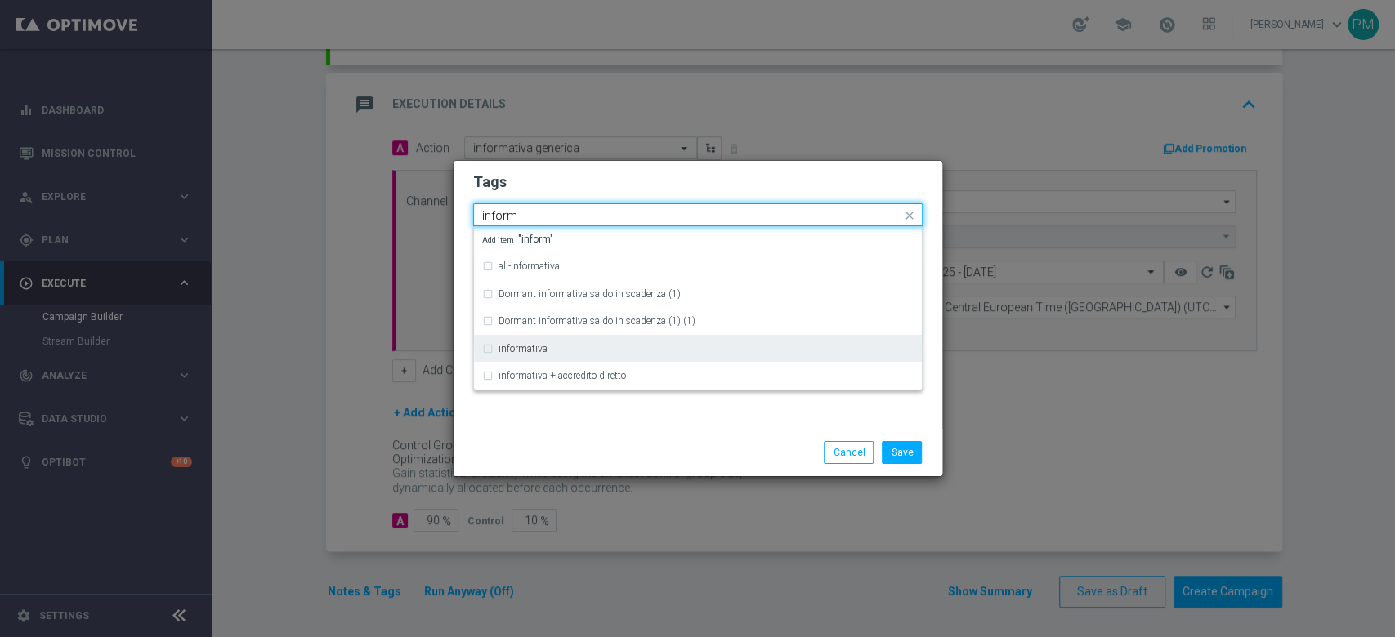
click at [544, 346] on label "informativa" at bounding box center [522, 349] width 49 height 10
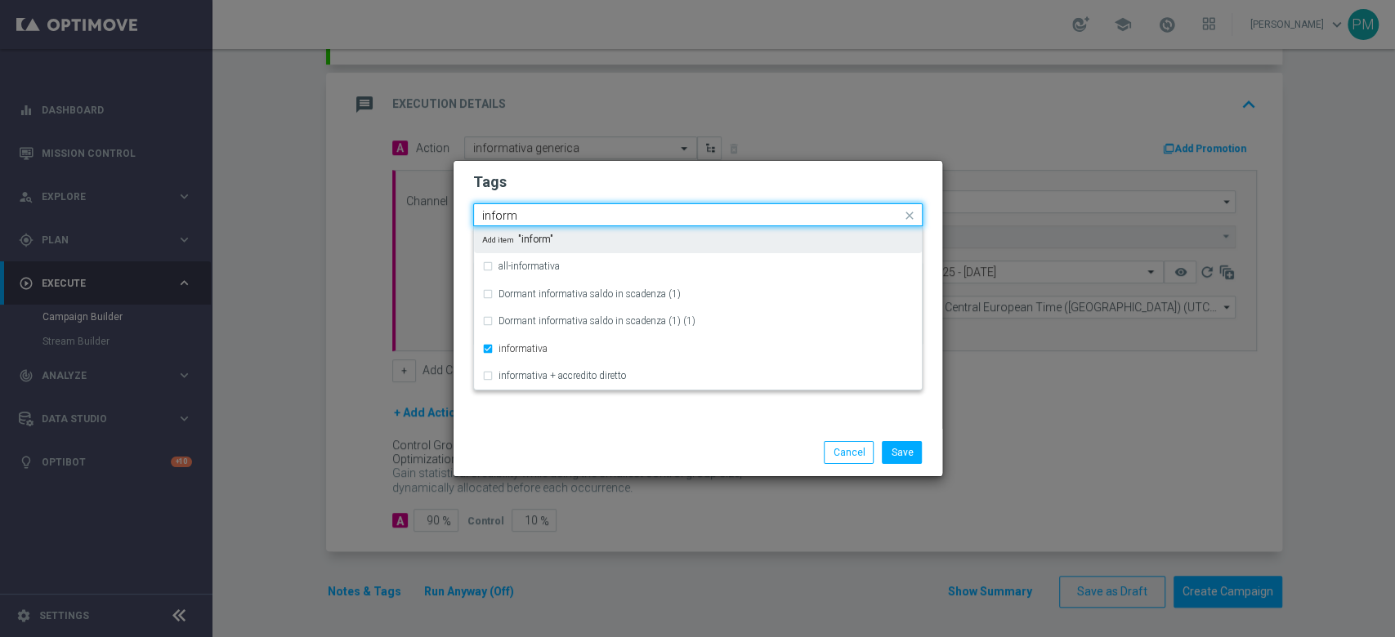
click at [498, 212] on input "inform" at bounding box center [691, 216] width 419 height 14
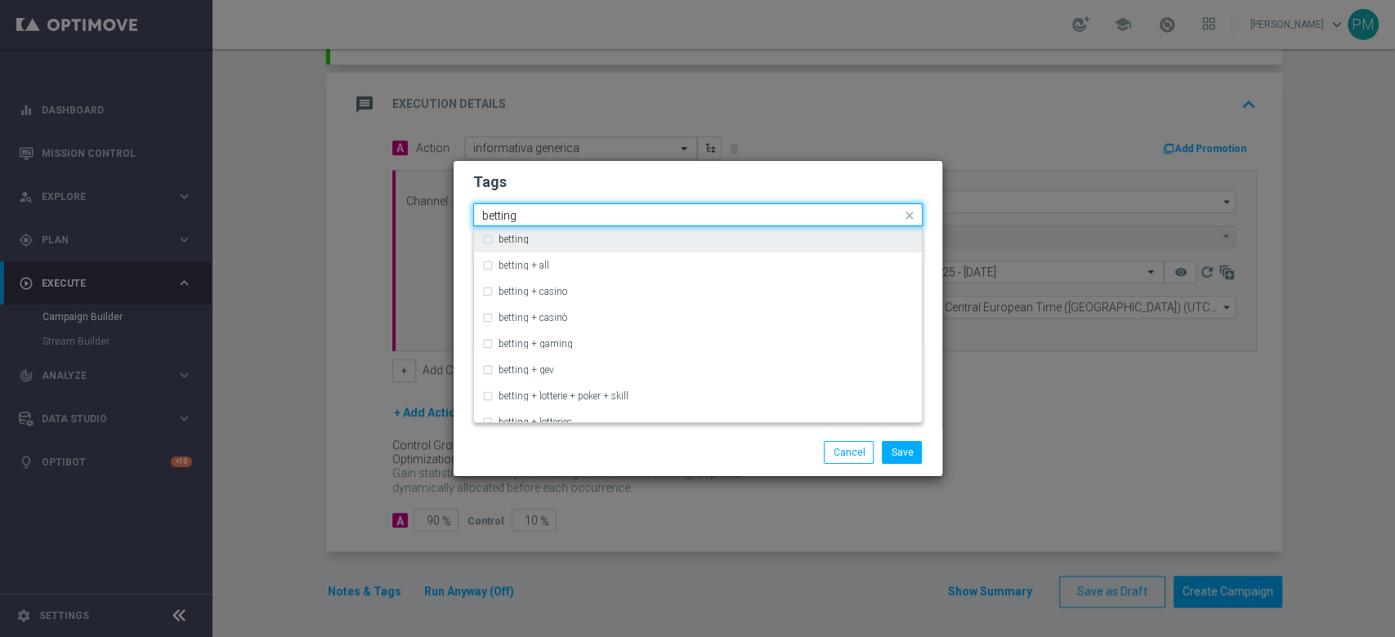
click at [561, 229] on div "betting" at bounding box center [697, 239] width 431 height 26
type input "betting"
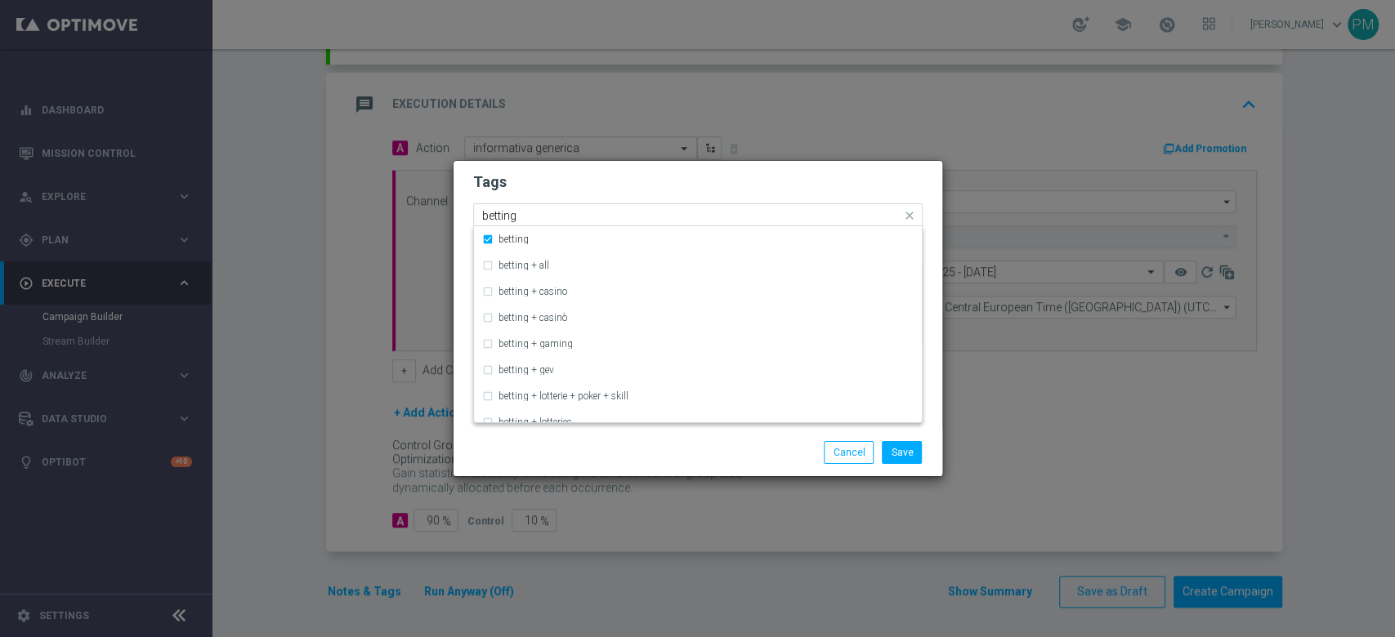
click at [505, 212] on input "betting" at bounding box center [691, 216] width 419 height 14
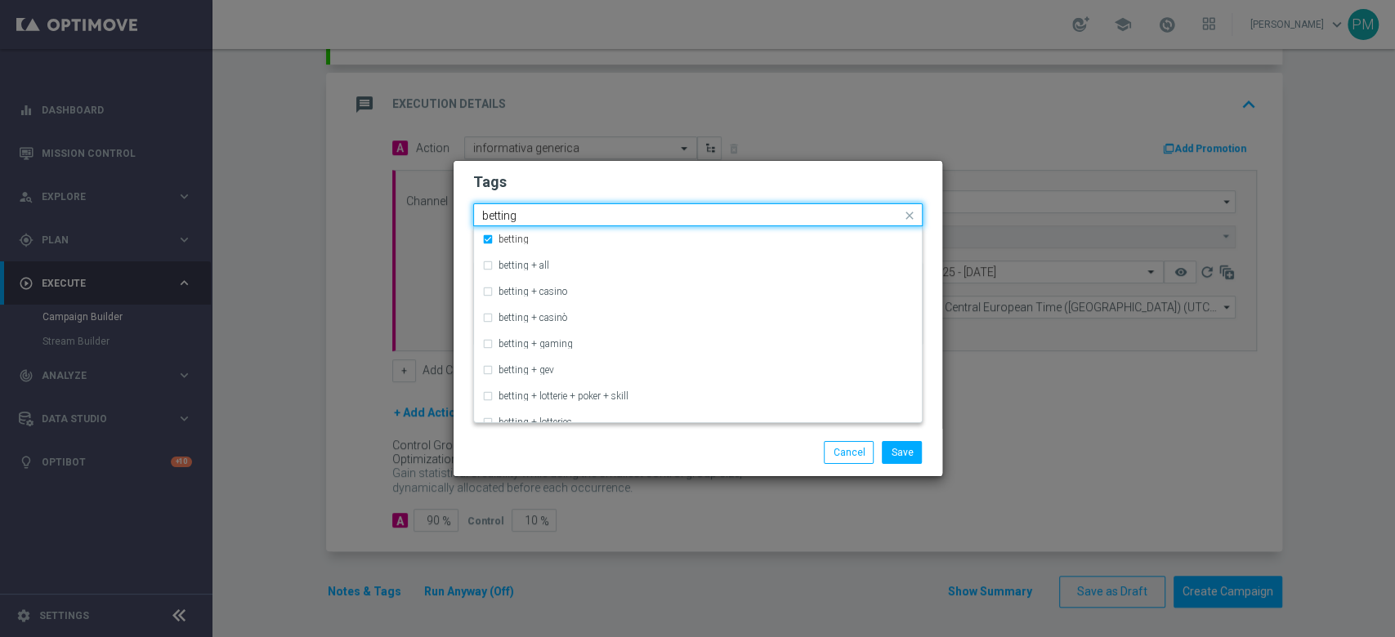
click at [505, 212] on input "betting" at bounding box center [691, 216] width 419 height 14
click at [917, 453] on button "Save" at bounding box center [902, 452] width 40 height 23
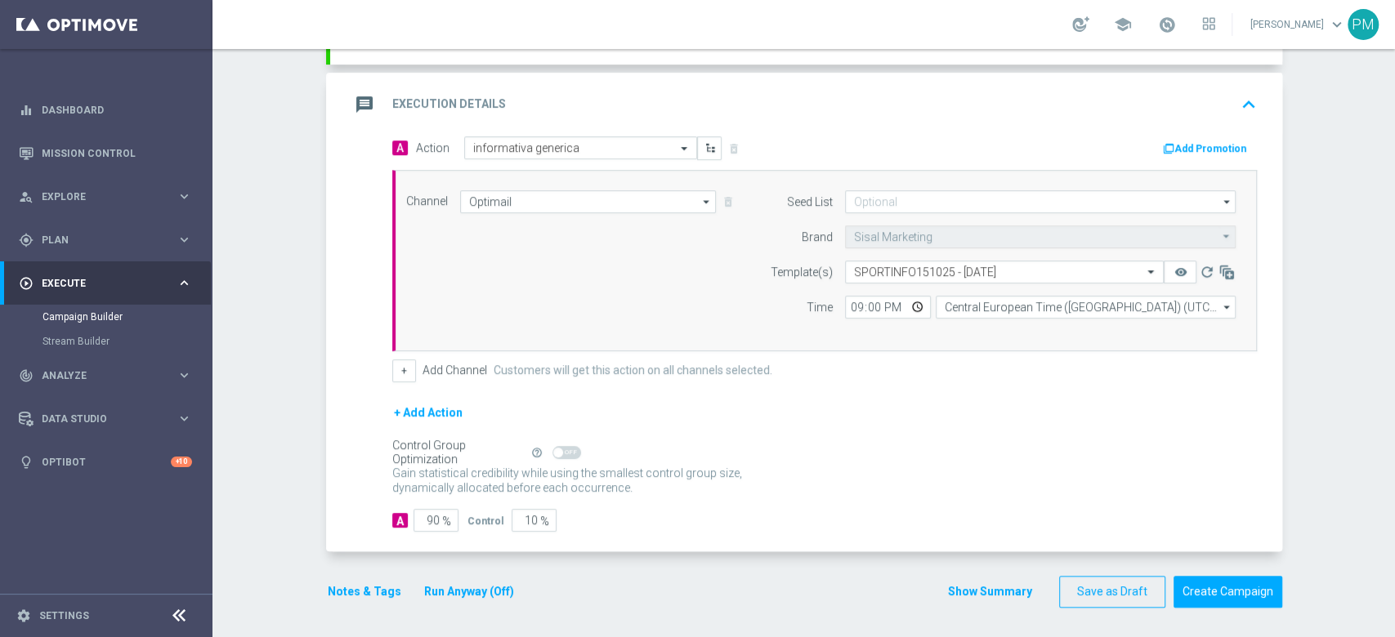
click at [1079, 118] on div "message Execution Details keyboard_arrow_up" at bounding box center [806, 104] width 913 height 31
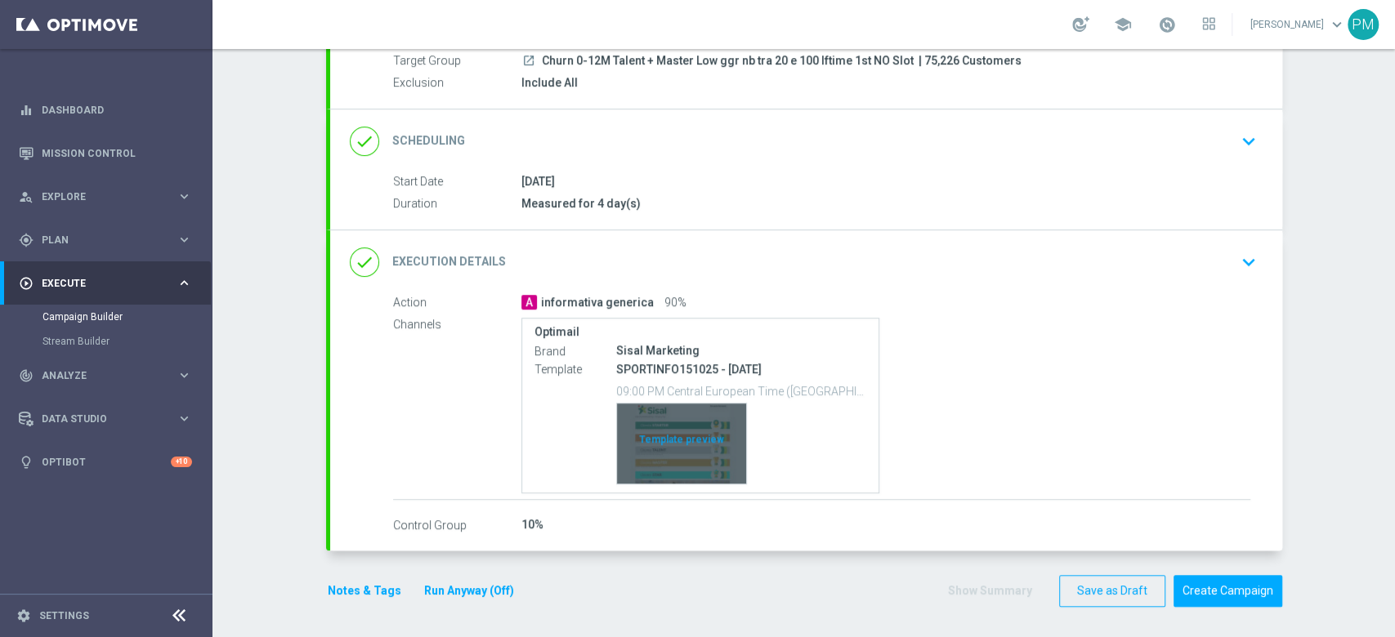
scroll to position [157, 0]
click at [659, 436] on div "Template preview" at bounding box center [681, 444] width 129 height 80
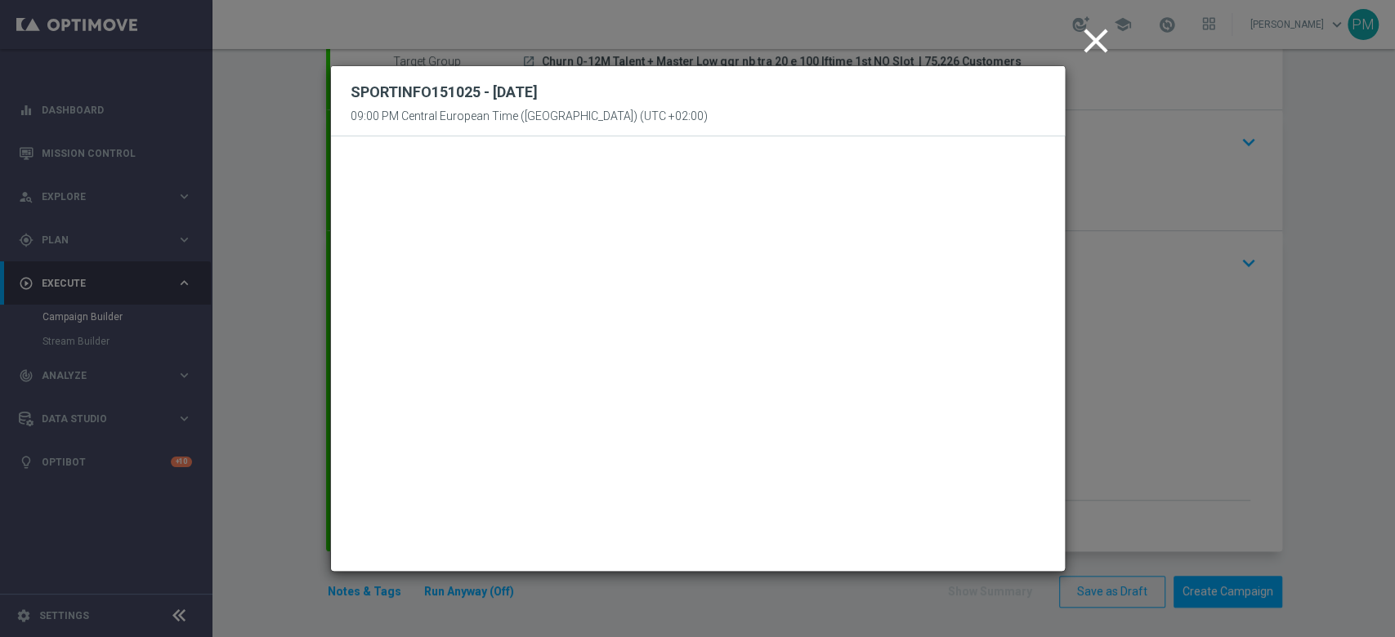
click at [1089, 45] on icon "close" at bounding box center [1095, 40] width 41 height 41
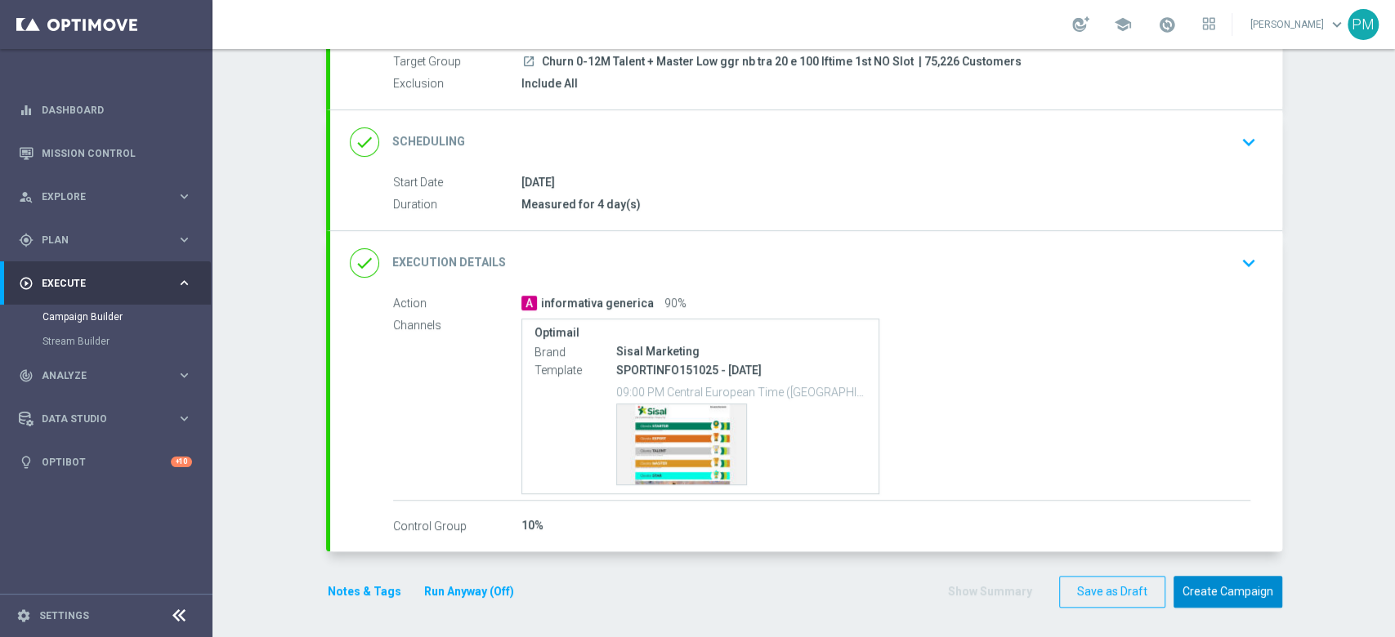
click at [1222, 589] on button "Create Campaign" at bounding box center [1227, 592] width 109 height 32
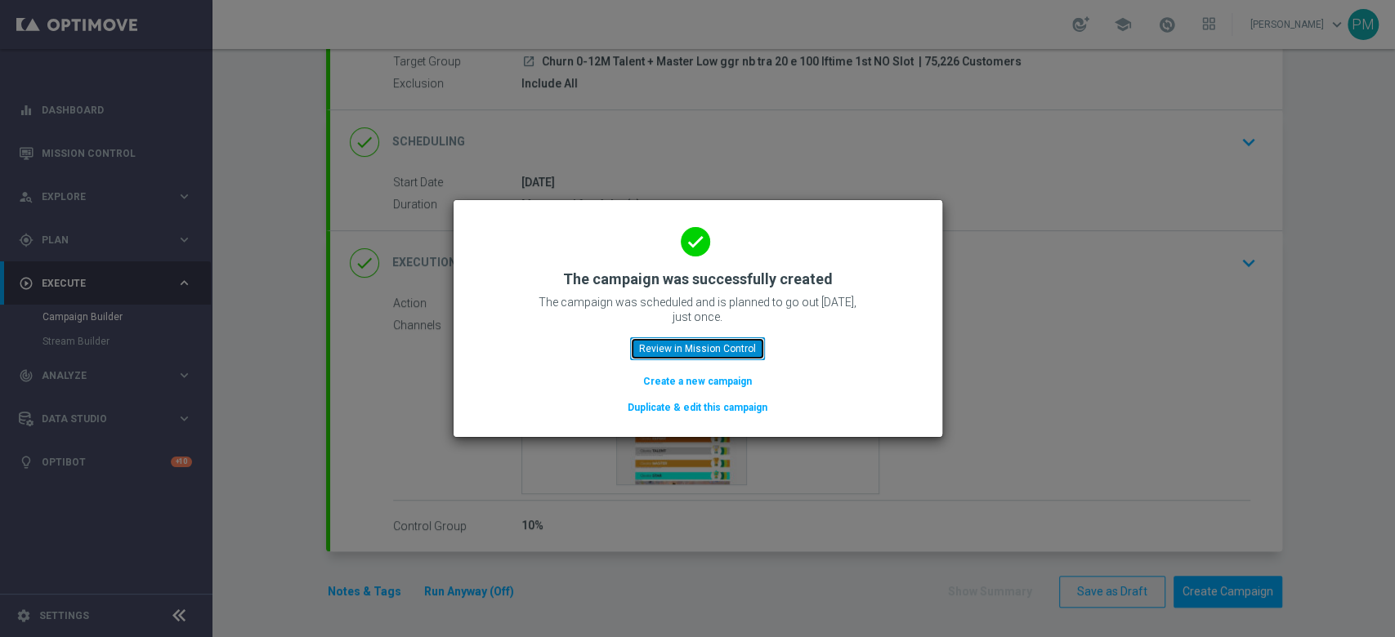
click at [725, 347] on button "Review in Mission Control" at bounding box center [697, 348] width 135 height 23
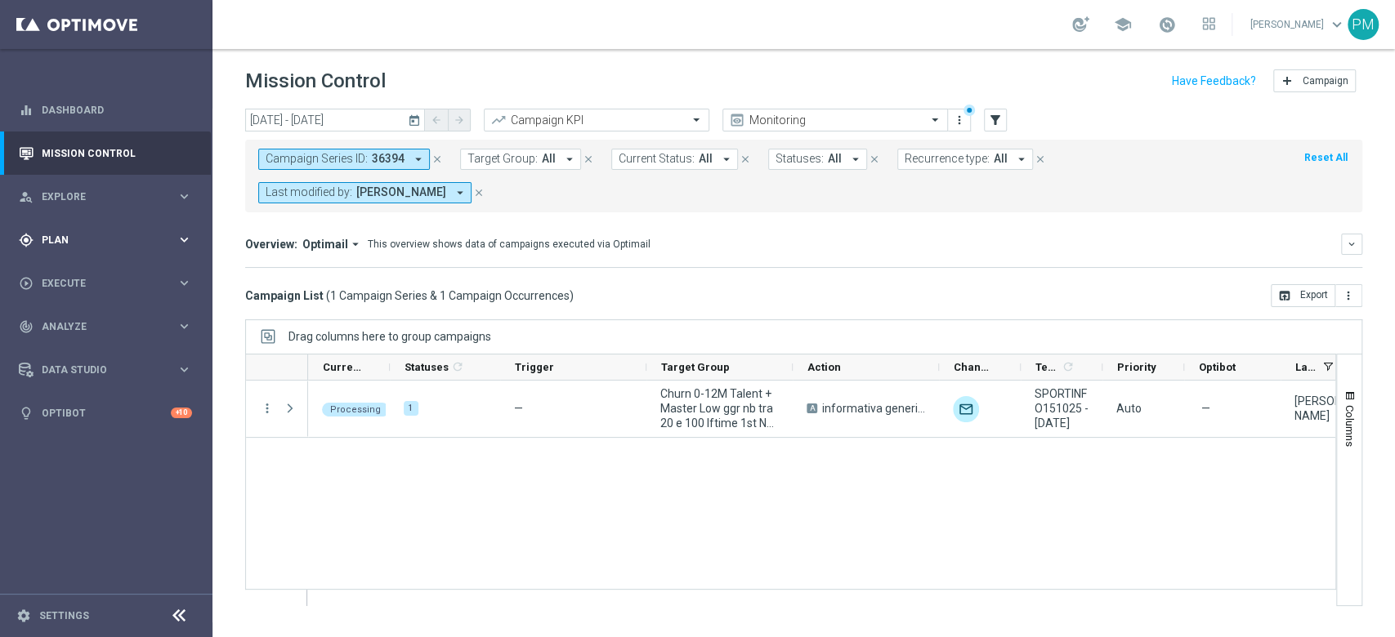
click at [71, 239] on span "Plan" at bounding box center [109, 240] width 135 height 10
click at [78, 273] on link "Target Groups" at bounding box center [105, 273] width 127 height 13
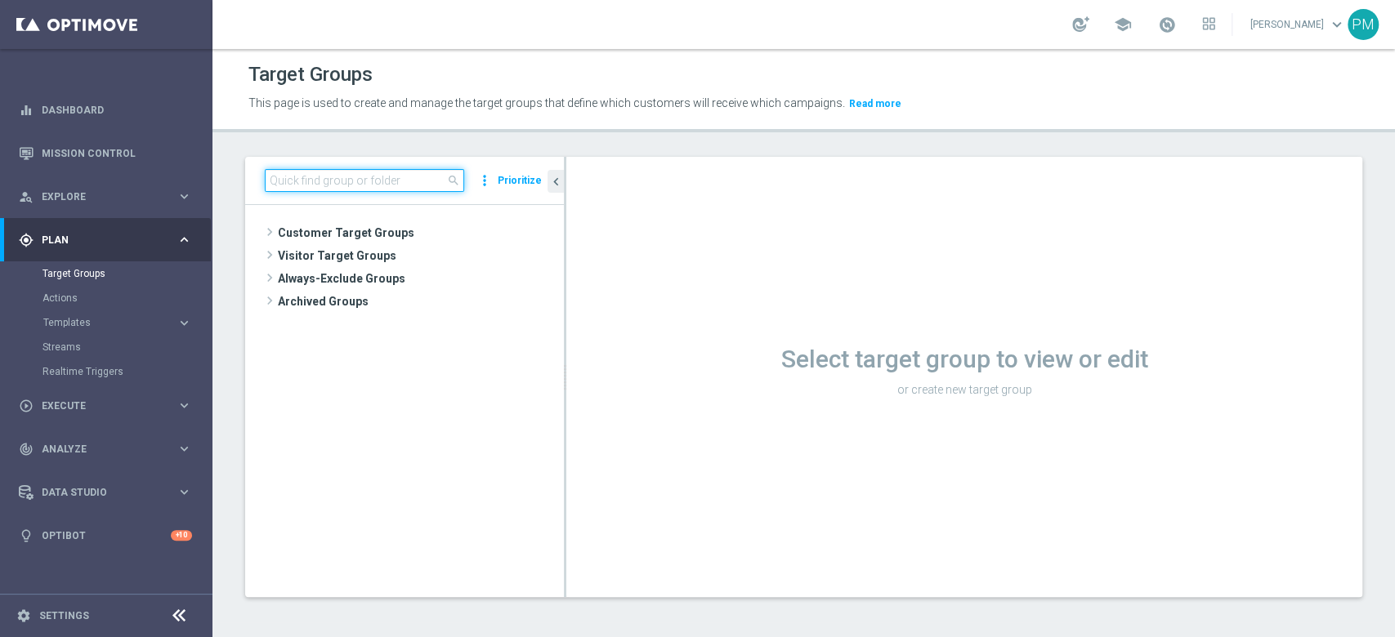
click at [387, 182] on input at bounding box center [364, 180] width 199 height 23
paste input "Churn 0-12M Talent + Master Low ggr nb tra 0 e 20 lftime 1st NO Slot"
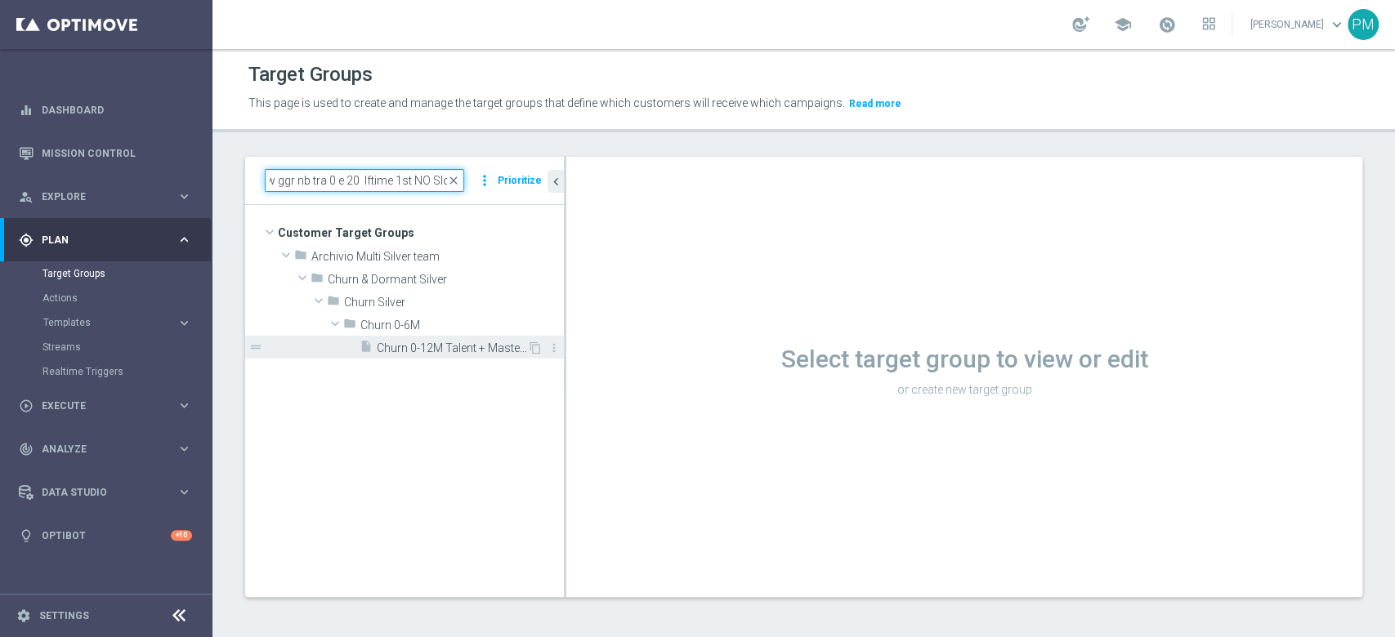
type input "Churn 0-12M Talent + Master Low ggr nb tra 0 e 20 lftime 1st NO Slot"
click at [400, 337] on div "insert_drive_file Churn 0-12M Talent + Master Low ggr nb tra 0 e 20 lftime 1st …" at bounding box center [444, 347] width 168 height 23
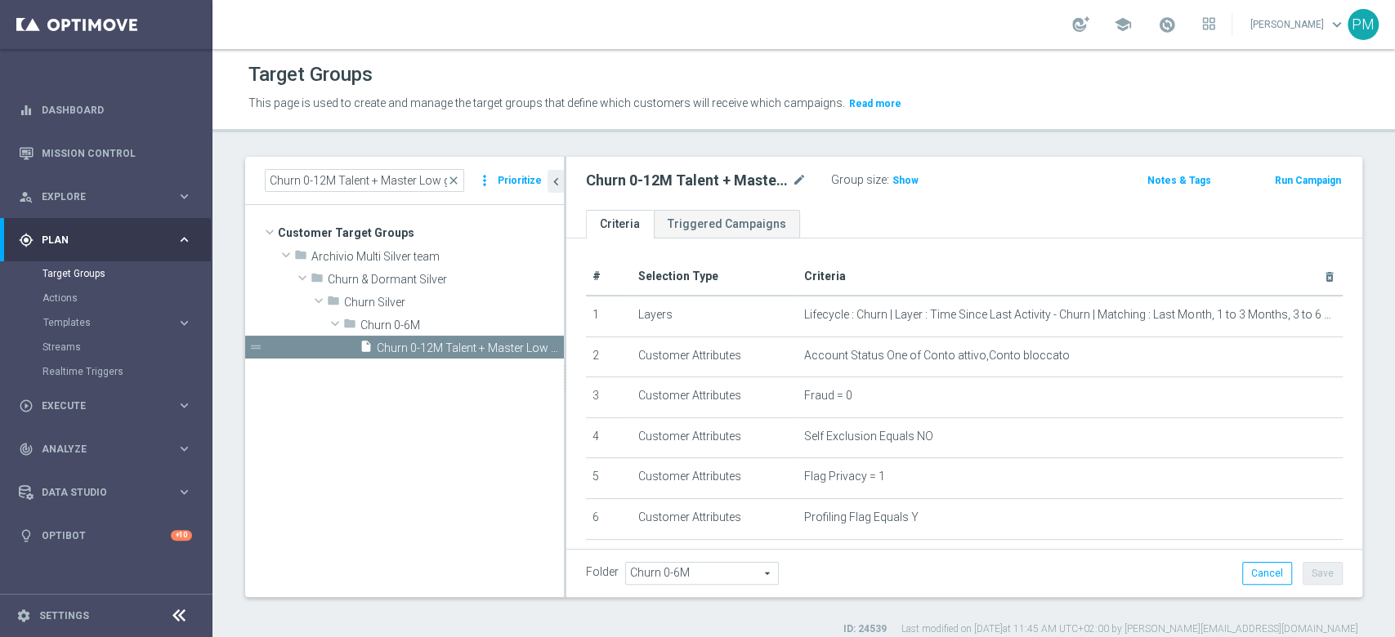
click at [1285, 181] on button "Run Campaign" at bounding box center [1307, 181] width 69 height 18
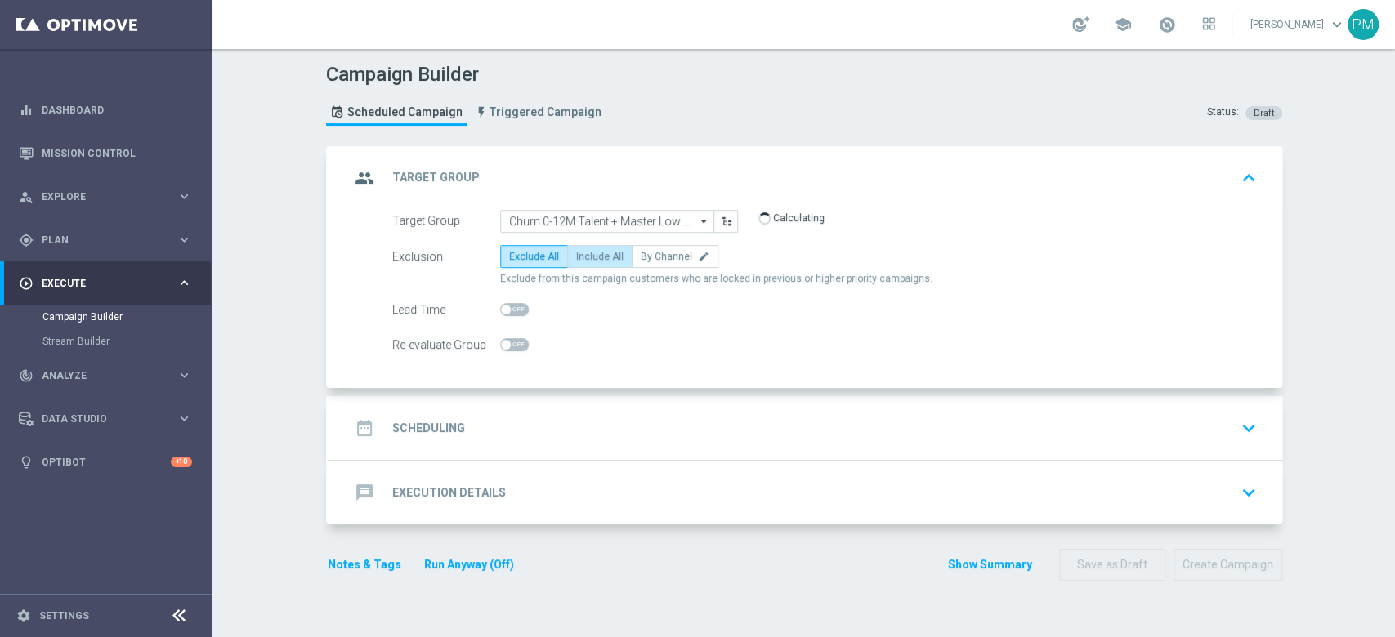
click at [597, 251] on span "Include All" at bounding box center [599, 256] width 47 height 11
click at [587, 254] on input "Include All" at bounding box center [581, 259] width 11 height 11
radio input "true"
click at [621, 431] on div "date_range Scheduling keyboard_arrow_down" at bounding box center [806, 428] width 913 height 31
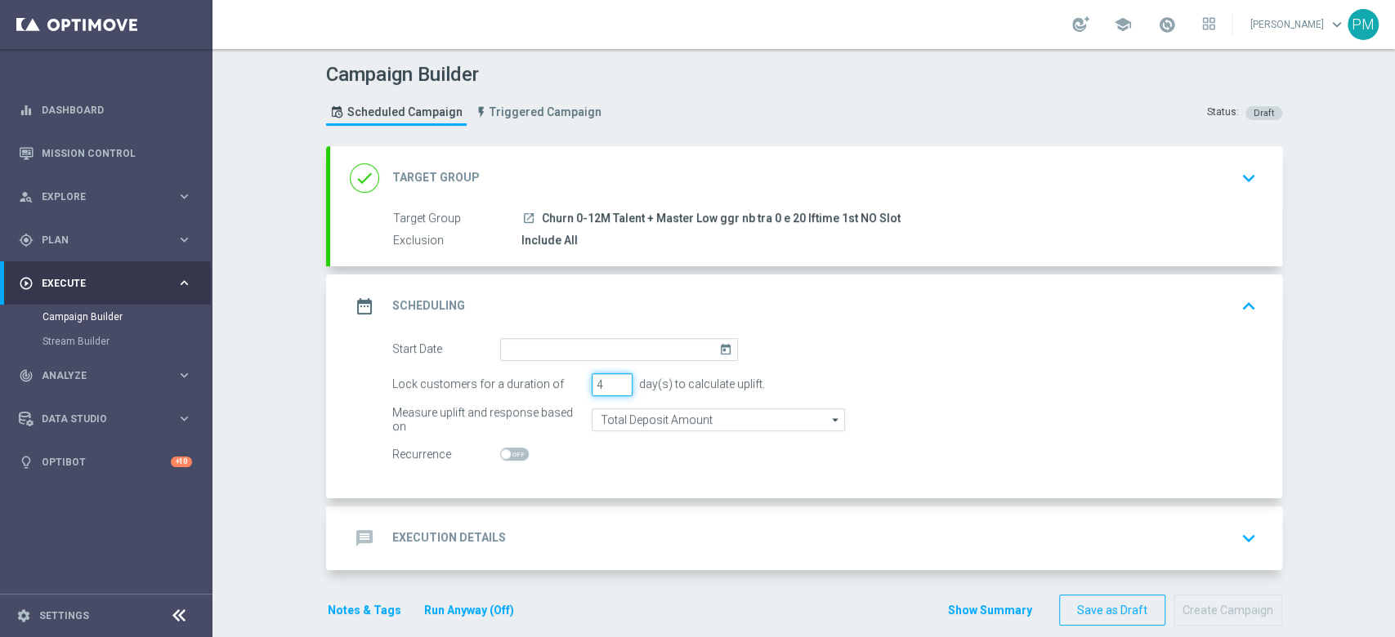
type input "4"
click at [609, 376] on input "4" at bounding box center [612, 384] width 41 height 23
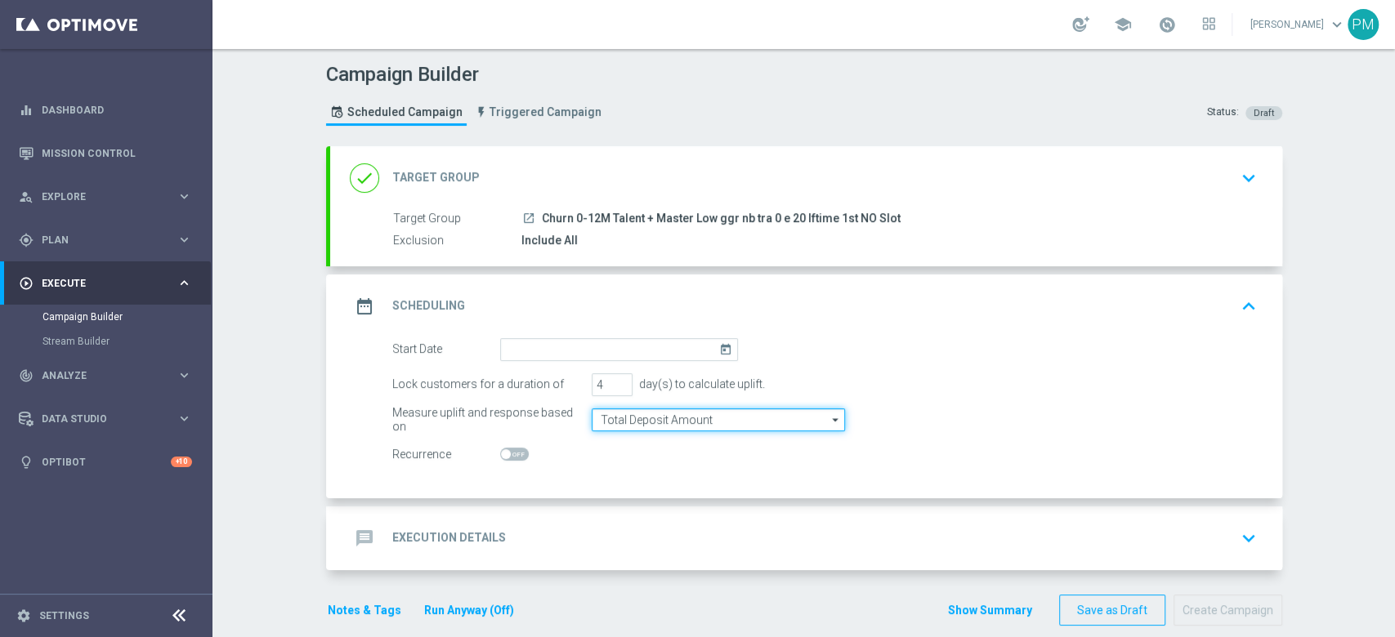
click at [621, 409] on input "Total Deposit Amount" at bounding box center [718, 420] width 253 height 23
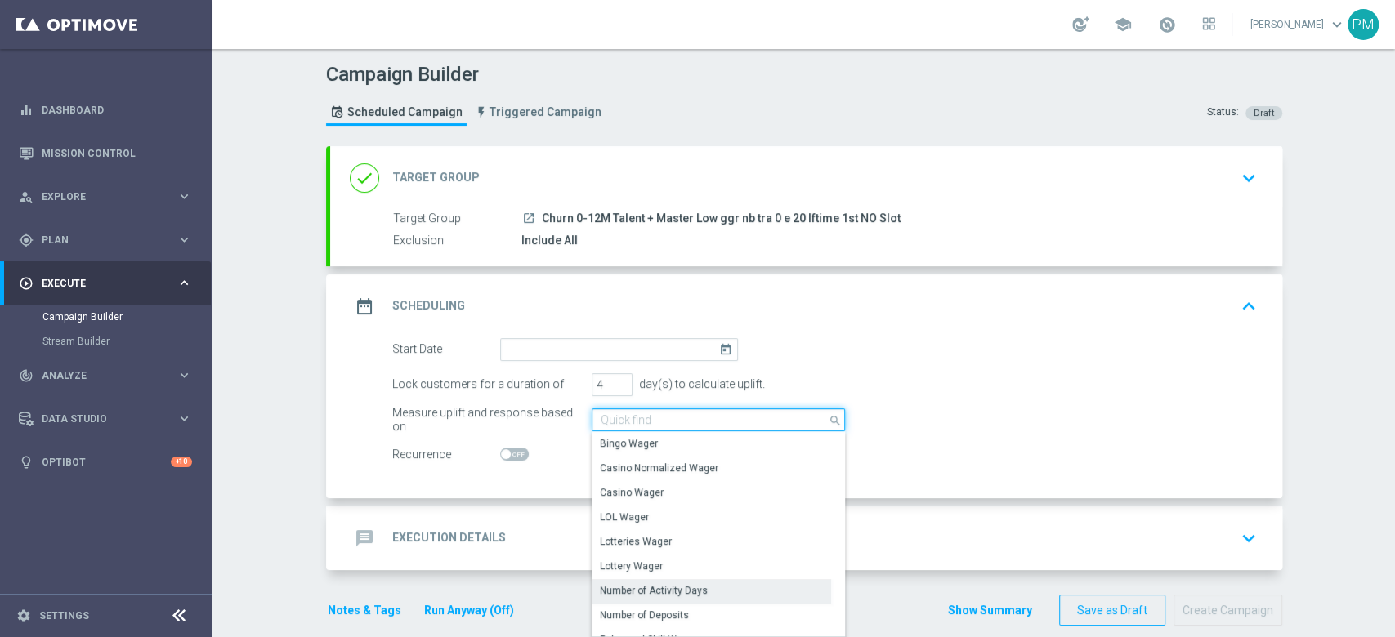
scroll to position [217, 0]
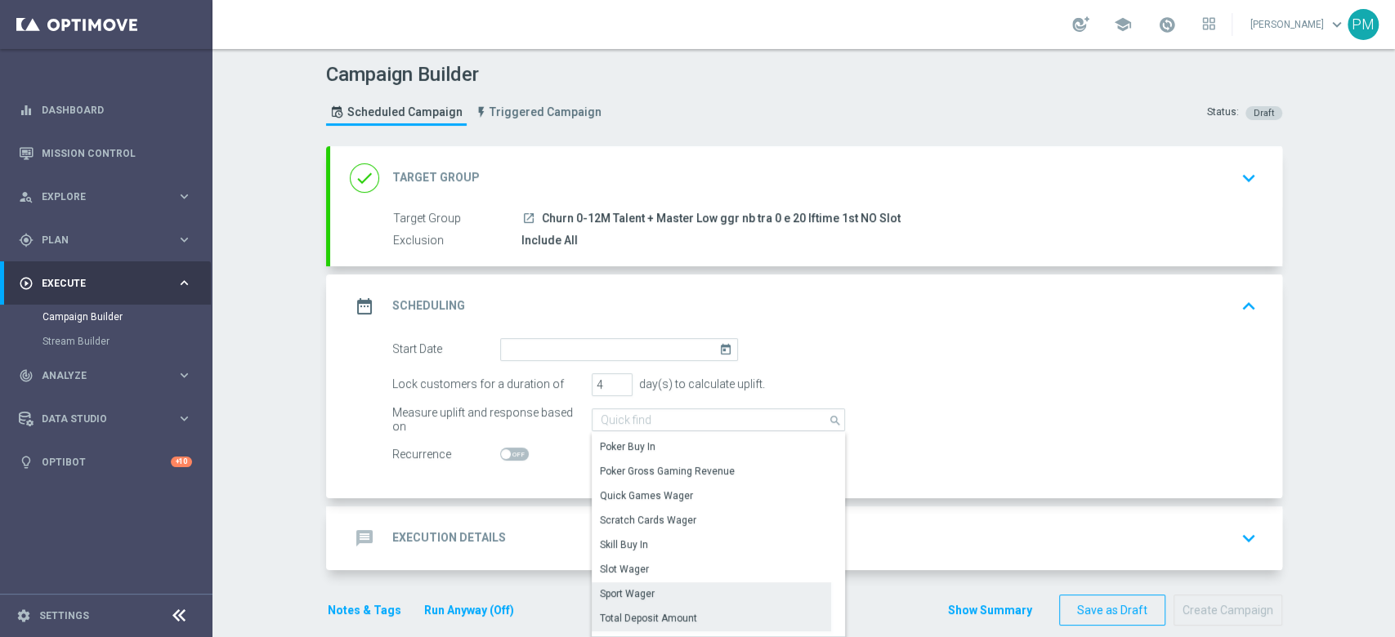
click at [655, 585] on div "Sport Wager" at bounding box center [711, 594] width 239 height 23
type input "Sport Wager"
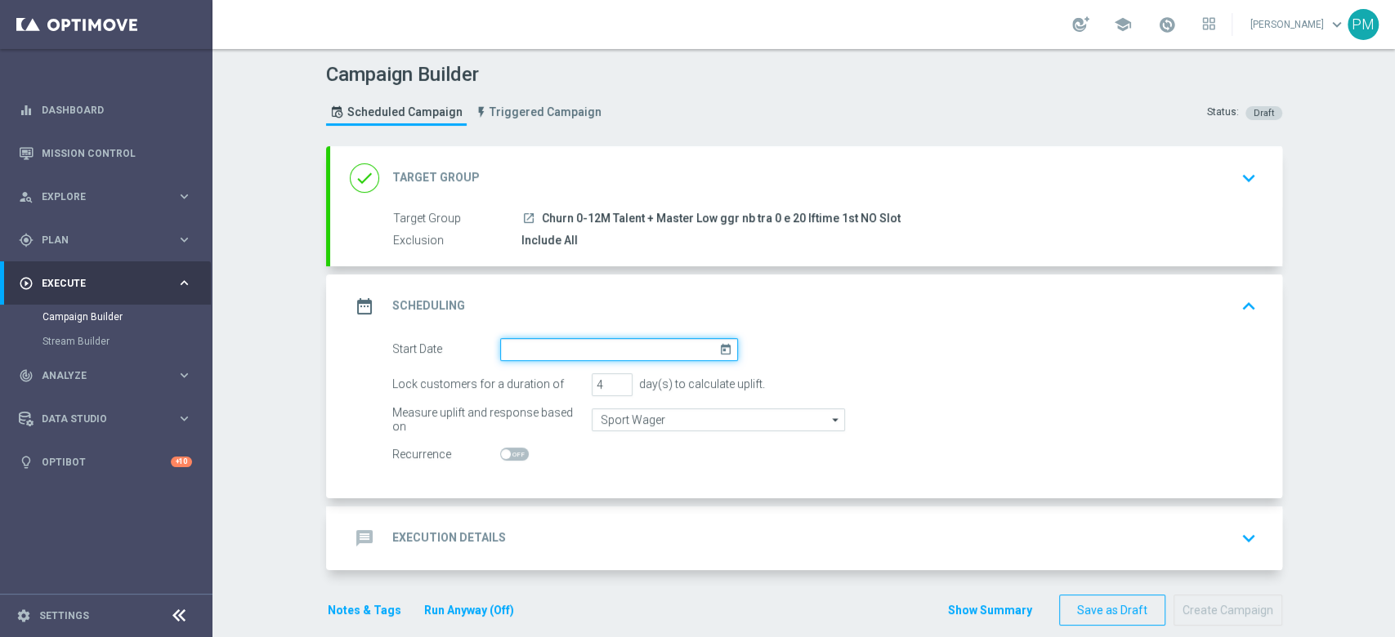
click at [547, 350] on input at bounding box center [619, 349] width 238 height 23
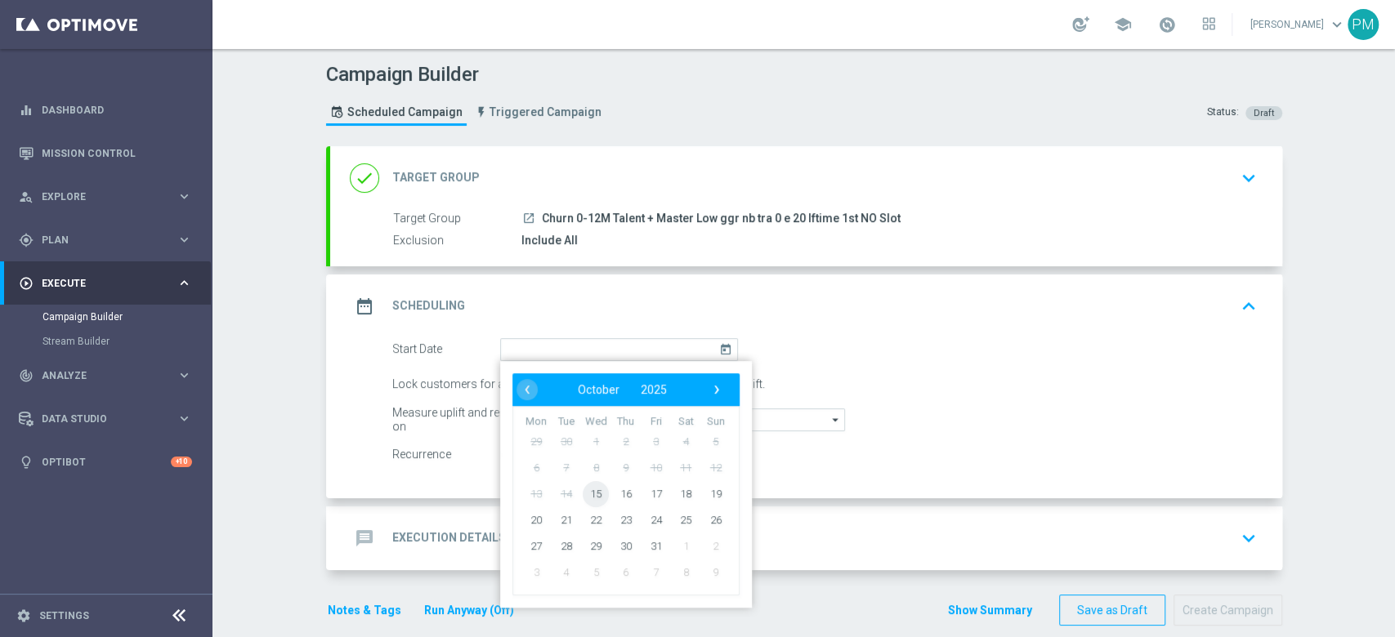
click at [584, 485] on span "15" at bounding box center [596, 493] width 26 height 26
type input "15 Oct 2025"
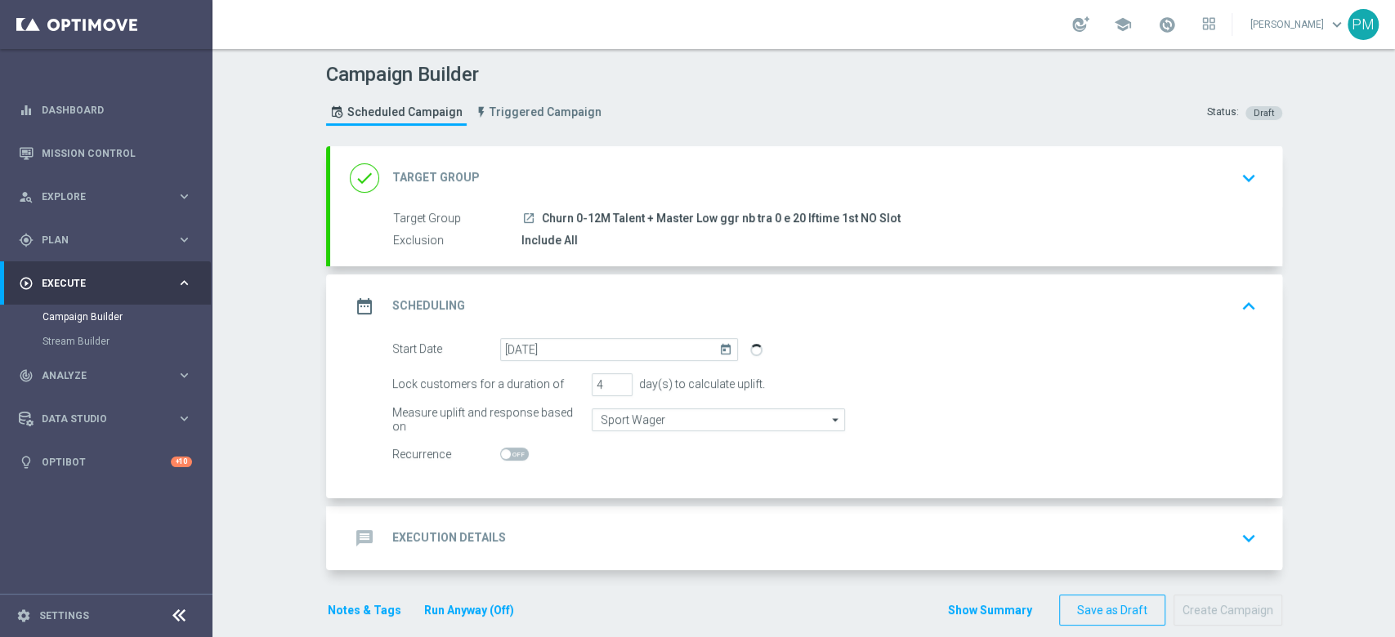
click at [582, 536] on div "message Execution Details keyboard_arrow_down" at bounding box center [806, 538] width 913 height 31
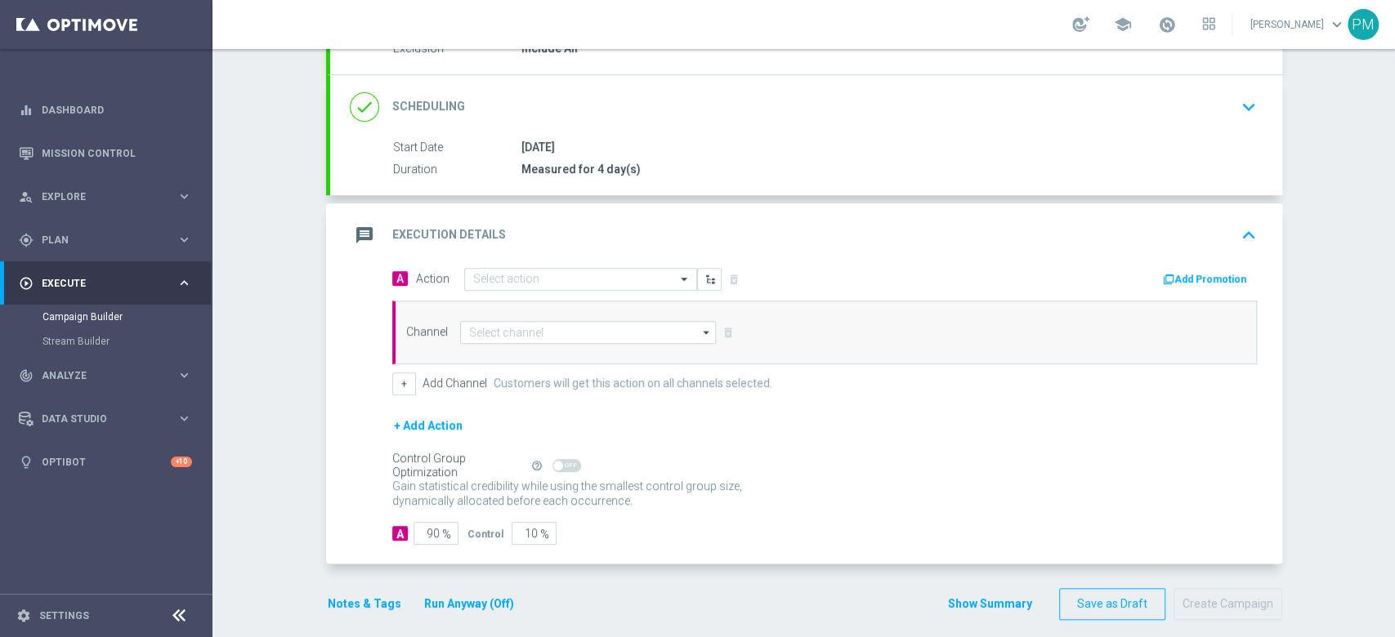
scroll to position [205, 0]
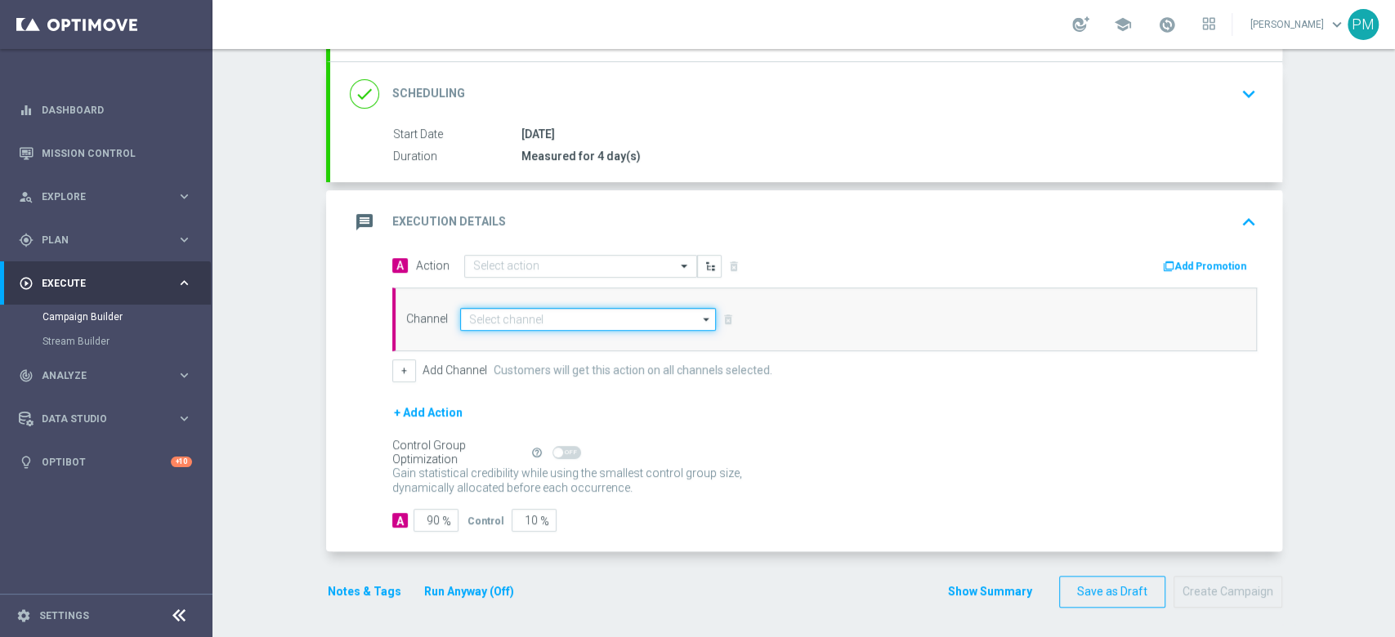
click at [484, 324] on input at bounding box center [588, 319] width 257 height 23
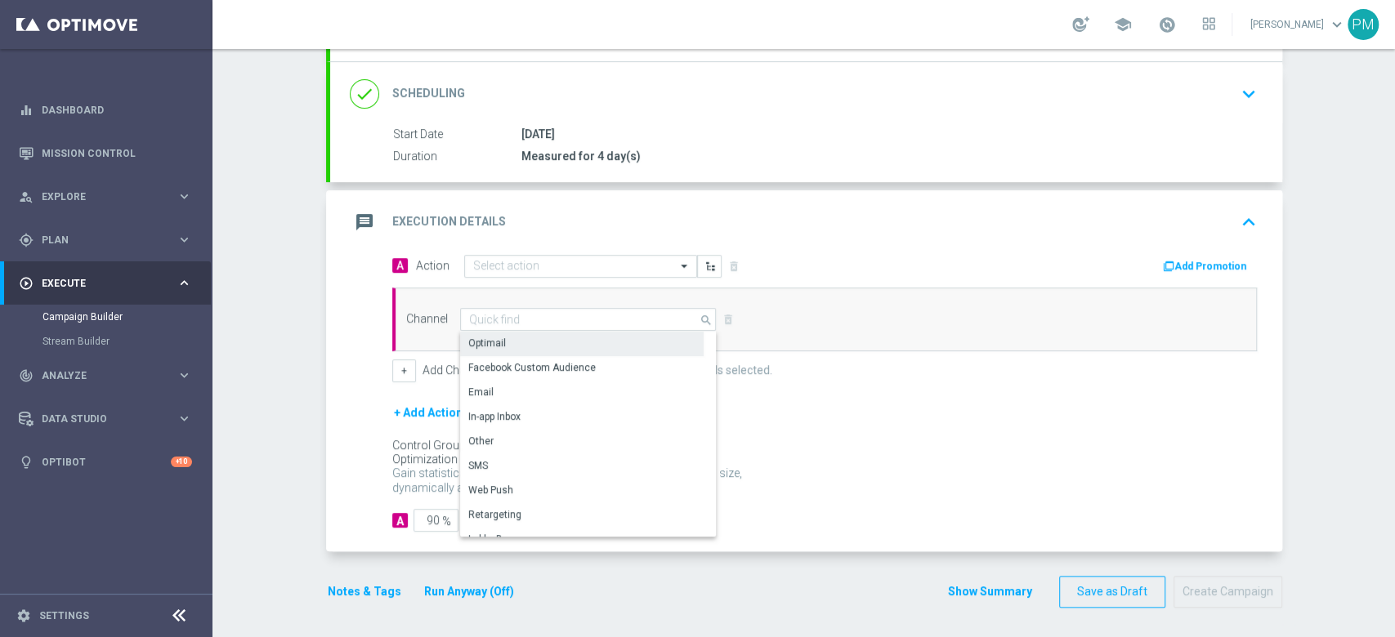
click at [484, 339] on div "Optimail" at bounding box center [487, 343] width 38 height 15
type input "Optimail"
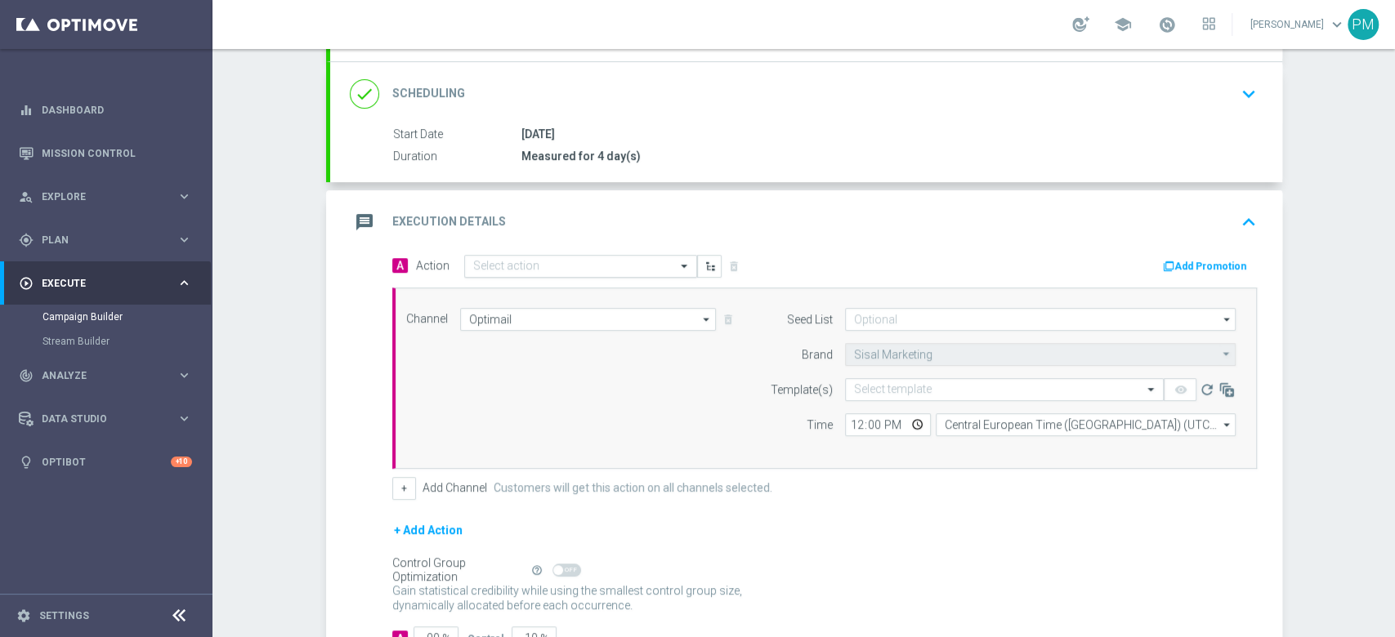
click at [506, 255] on div "Select action" at bounding box center [580, 266] width 233 height 23
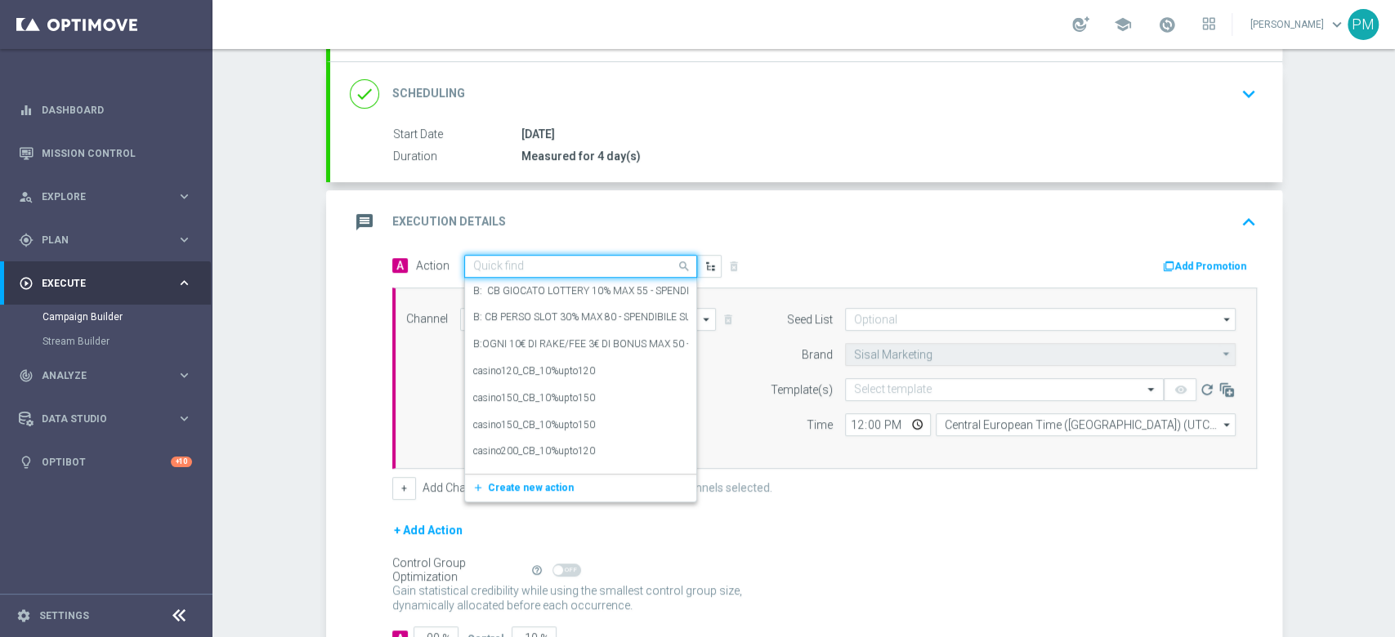
paste input "informativa generica"
type input "informativa generica"
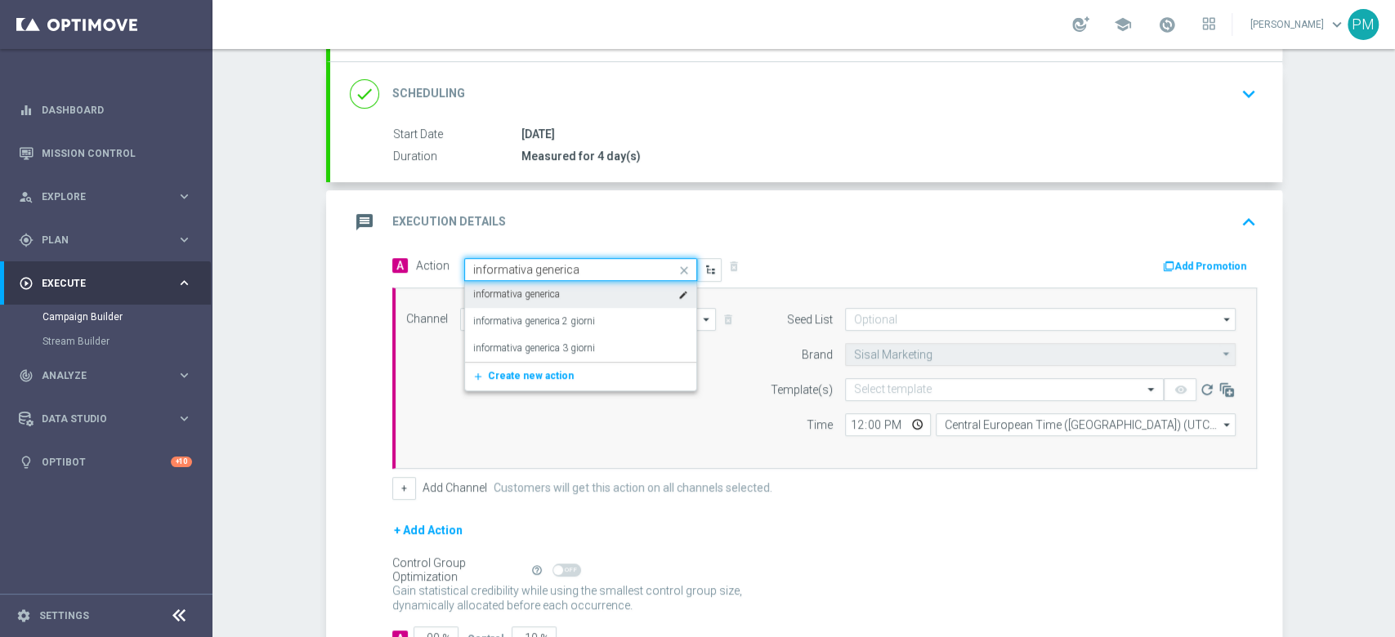
click at [525, 297] on label "informativa generica" at bounding box center [516, 295] width 87 height 14
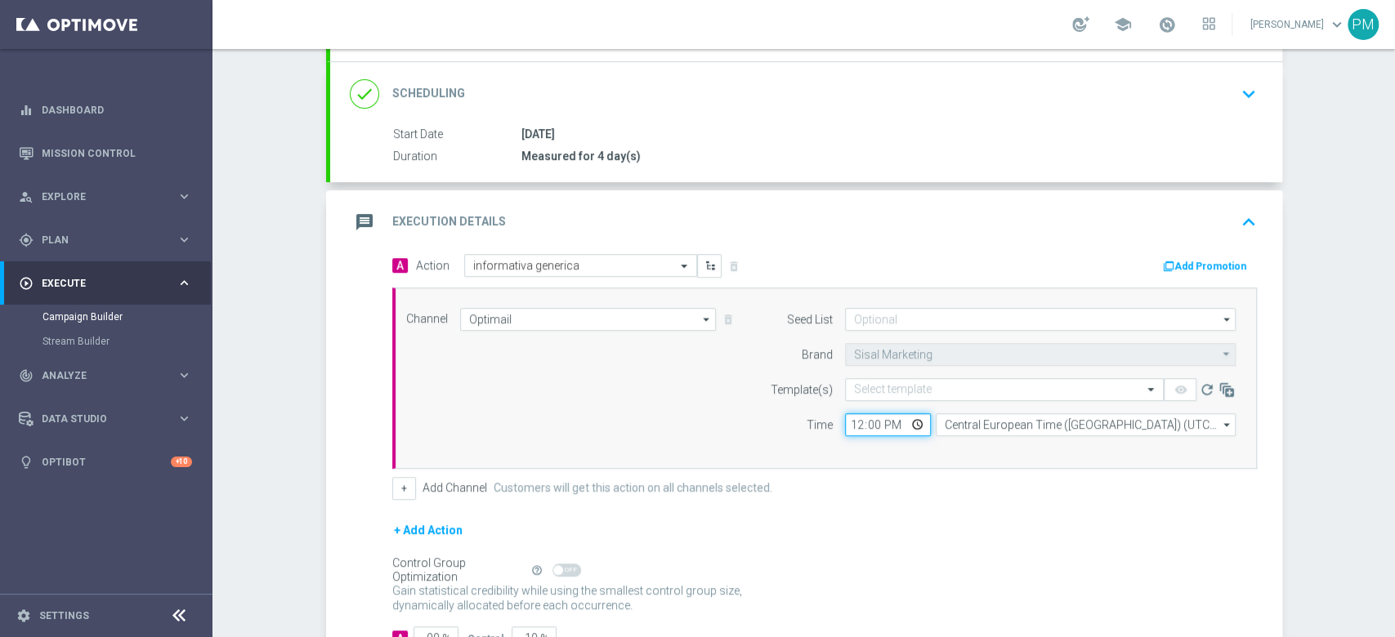
click at [850, 420] on input "12:00" at bounding box center [888, 424] width 86 height 23
type input "21:00"
click at [870, 382] on div "Select template" at bounding box center [893, 389] width 78 height 14
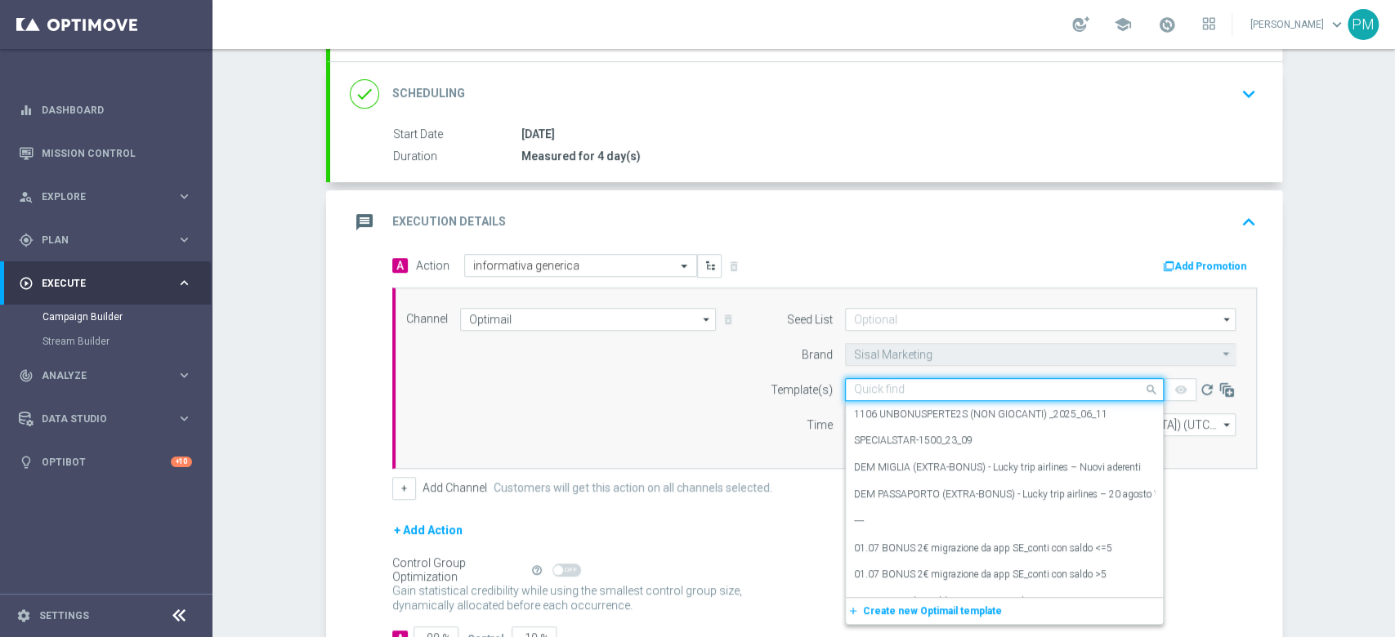
paste input "SPOR2TINFO151025 - [DATE]"
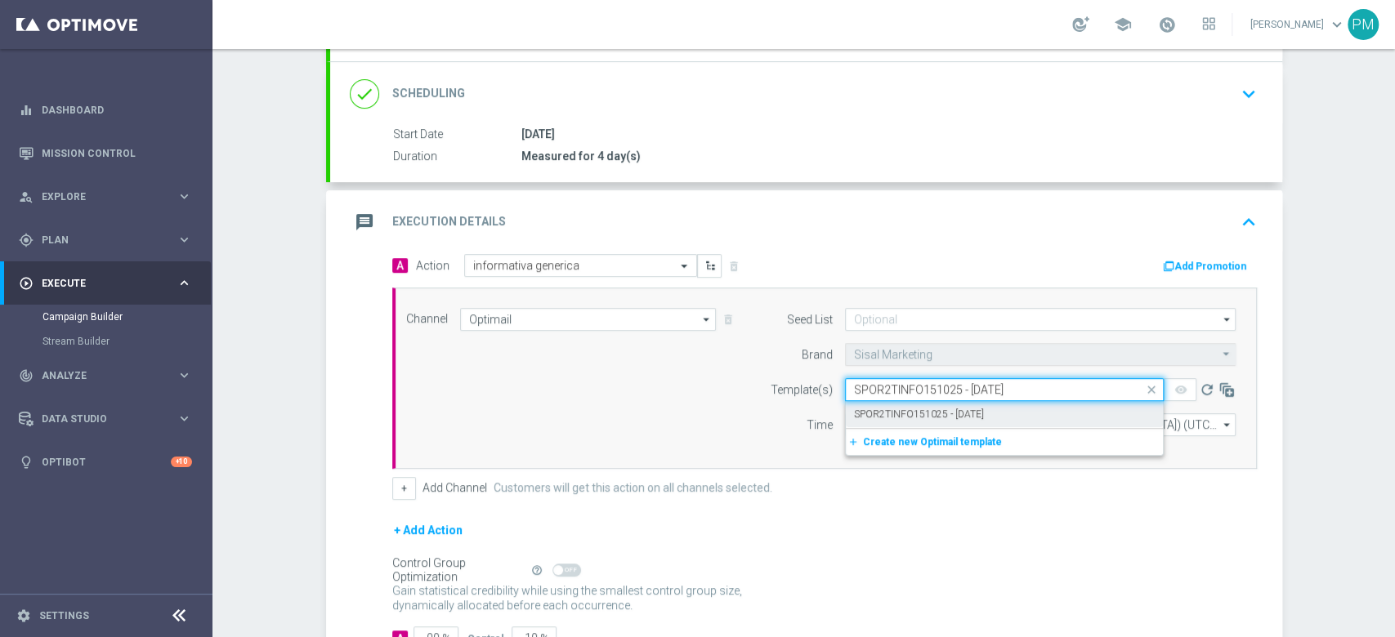
click at [886, 410] on label "SPOR2TINFO151025 - [DATE]" at bounding box center [919, 415] width 130 height 14
type input "SPOR2TINFO151025 - [DATE]"
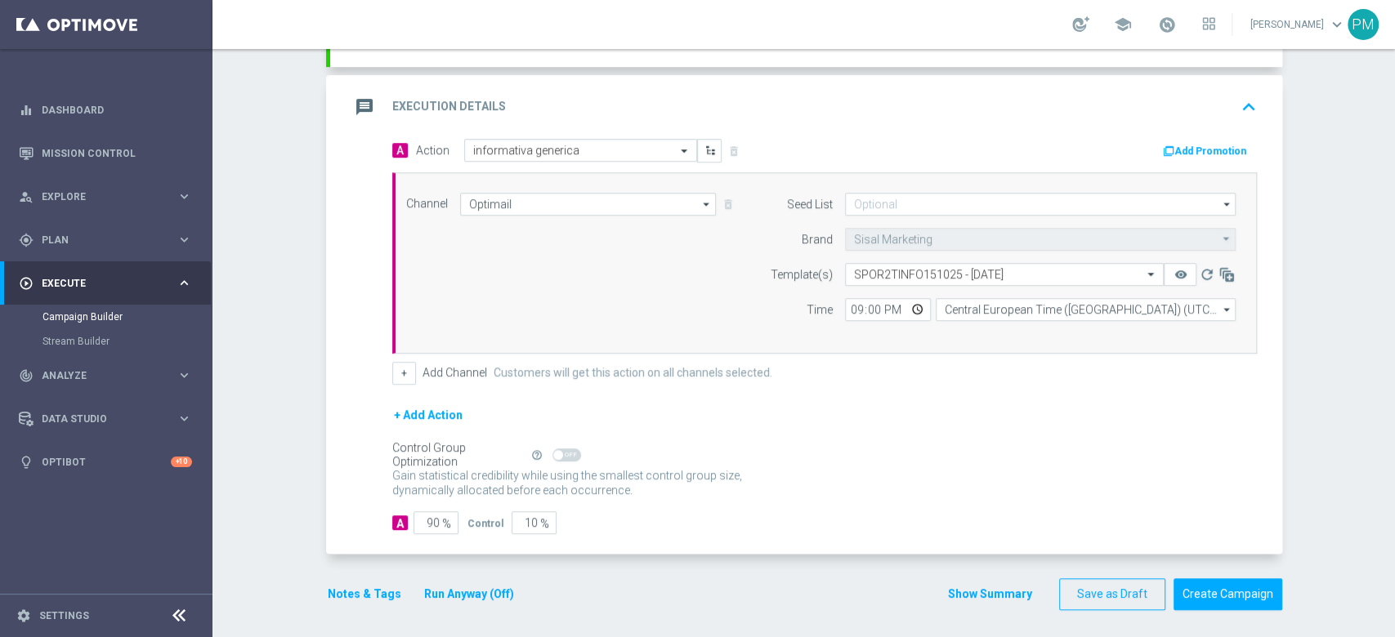
scroll to position [323, 0]
click at [360, 586] on button "Notes & Tags" at bounding box center [364, 592] width 77 height 20
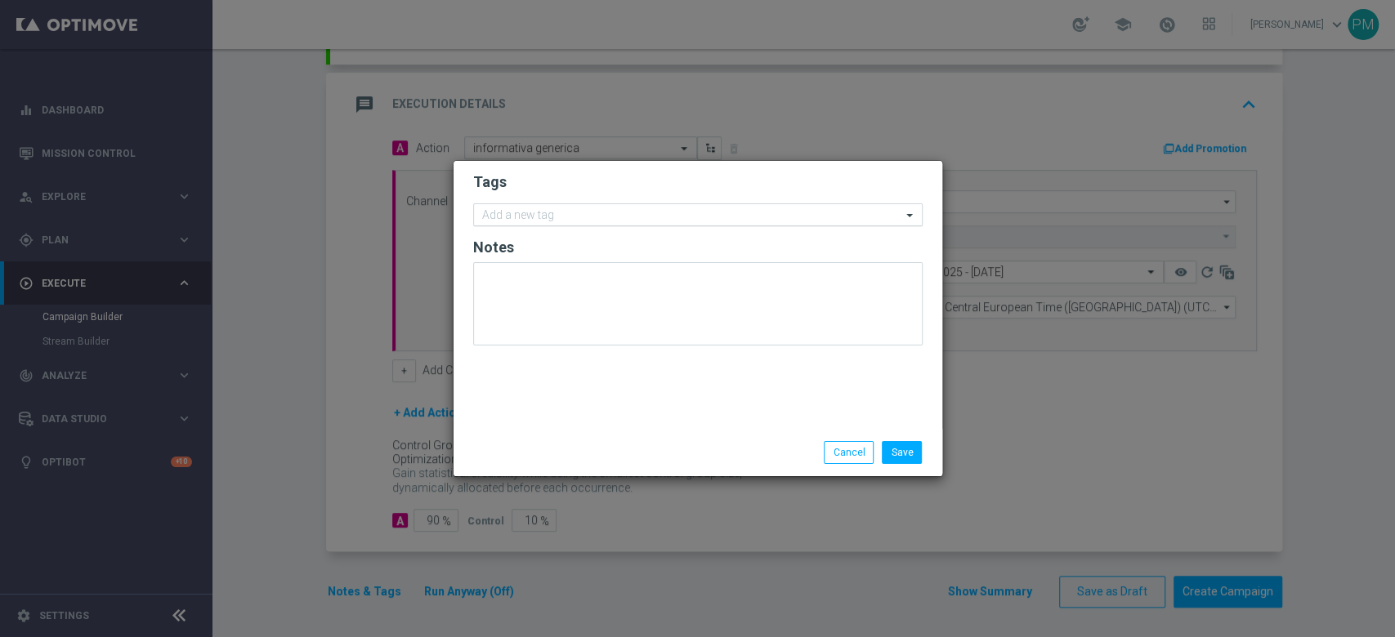
click at [561, 212] on input "text" at bounding box center [691, 216] width 419 height 14
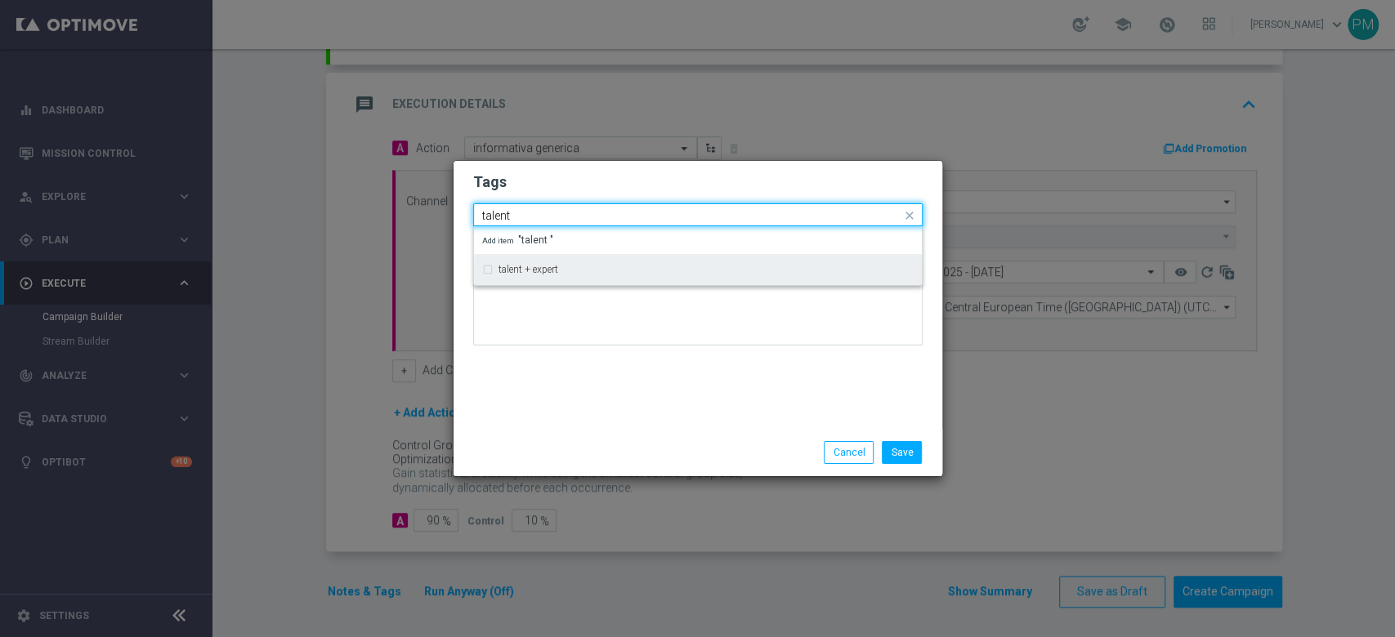
click at [532, 271] on label "talent + expert" at bounding box center [528, 270] width 60 height 10
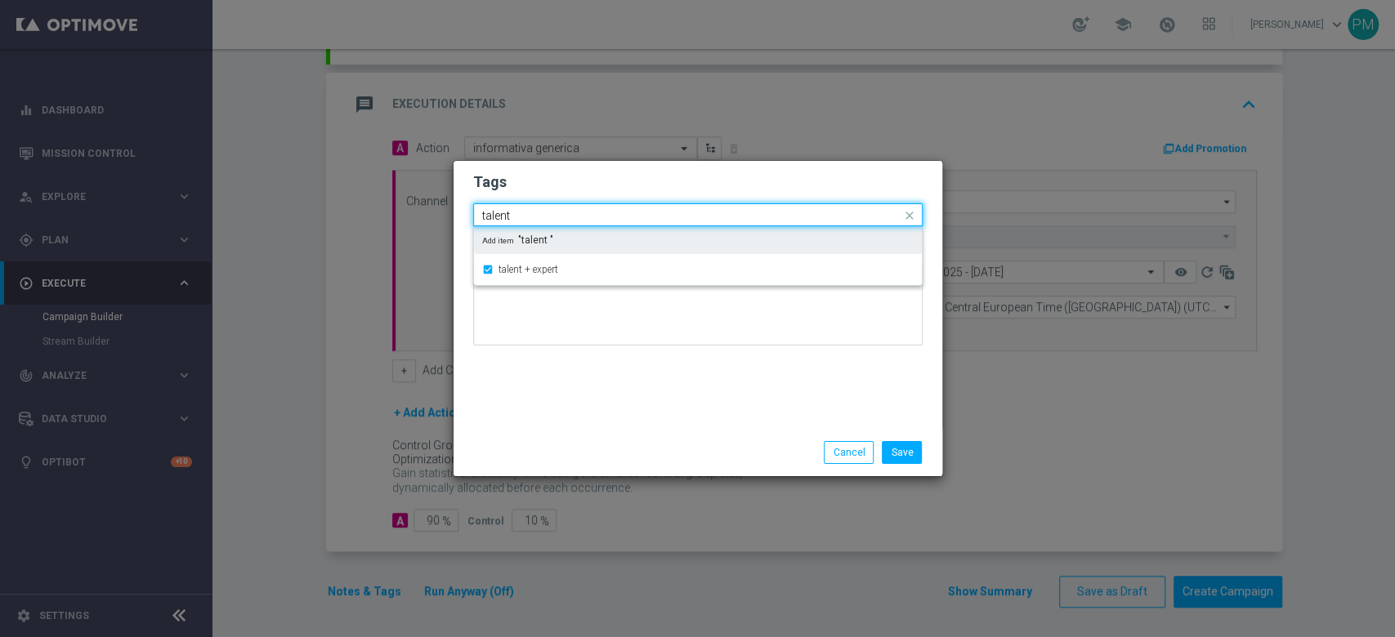
click at [486, 208] on div "Quick find × talent + expert talent" at bounding box center [687, 215] width 427 height 20
click at [494, 215] on input "talent" at bounding box center [691, 216] width 419 height 14
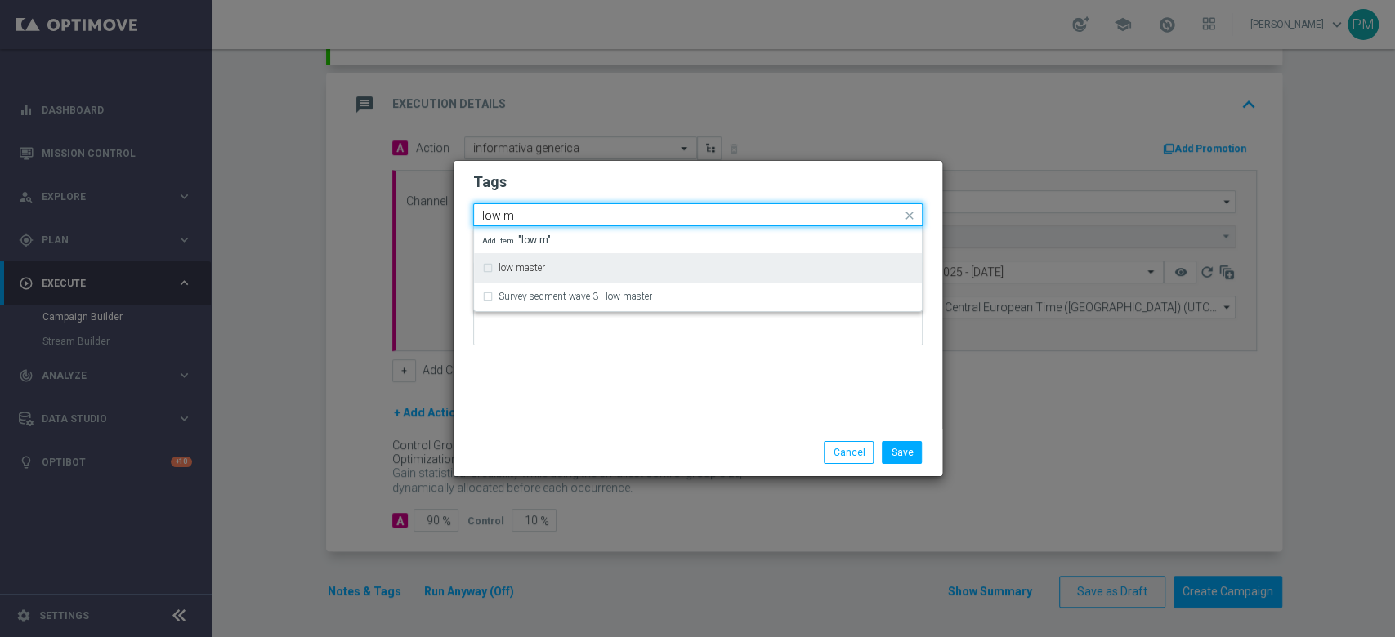
click at [525, 269] on label "low master" at bounding box center [521, 268] width 47 height 10
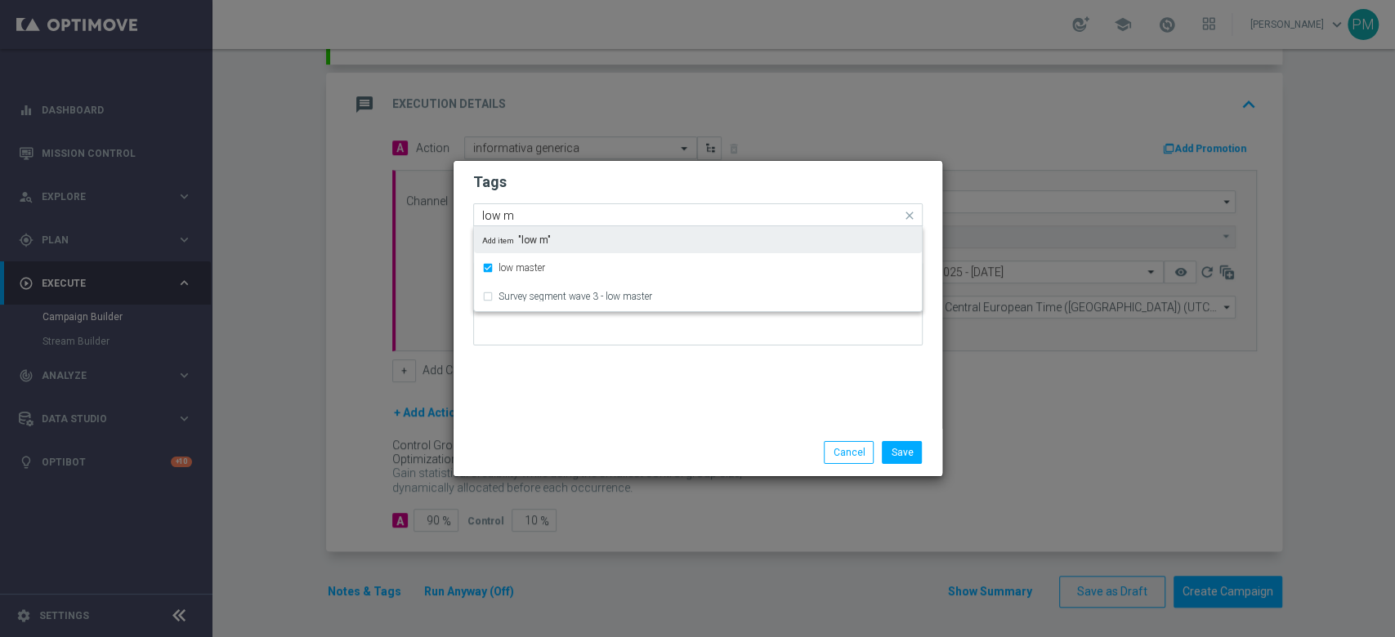
click at [507, 207] on div "Quick find × talent + expert × low master low m" at bounding box center [687, 215] width 427 height 20
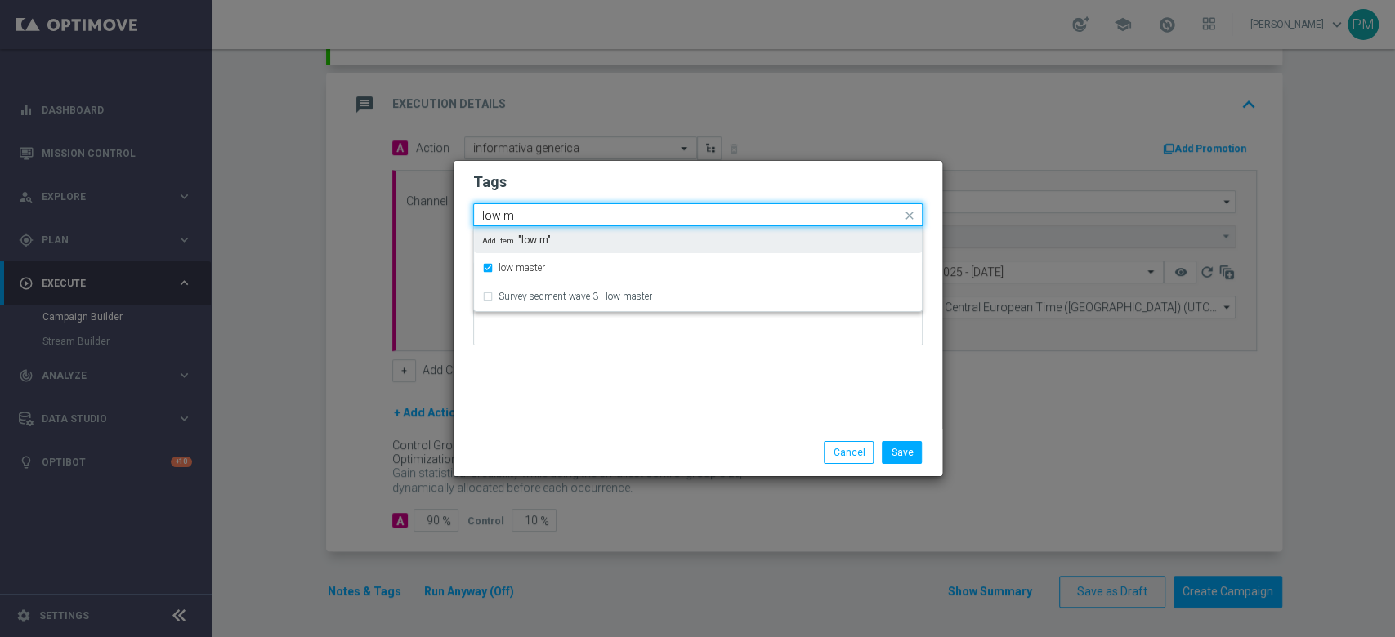
click at [507, 207] on div "Quick find × talent + expert × low master low m" at bounding box center [687, 215] width 427 height 20
click at [507, 210] on input "low m" at bounding box center [691, 216] width 419 height 14
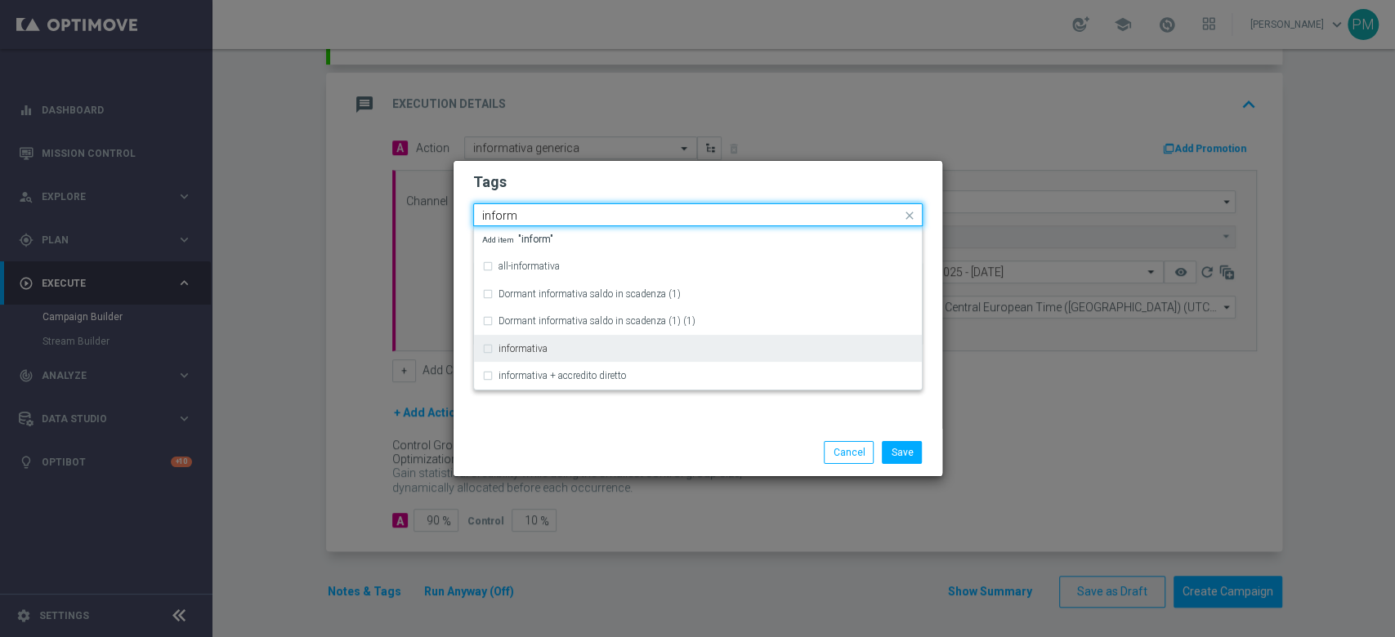
click at [534, 345] on label "informativa" at bounding box center [522, 349] width 49 height 10
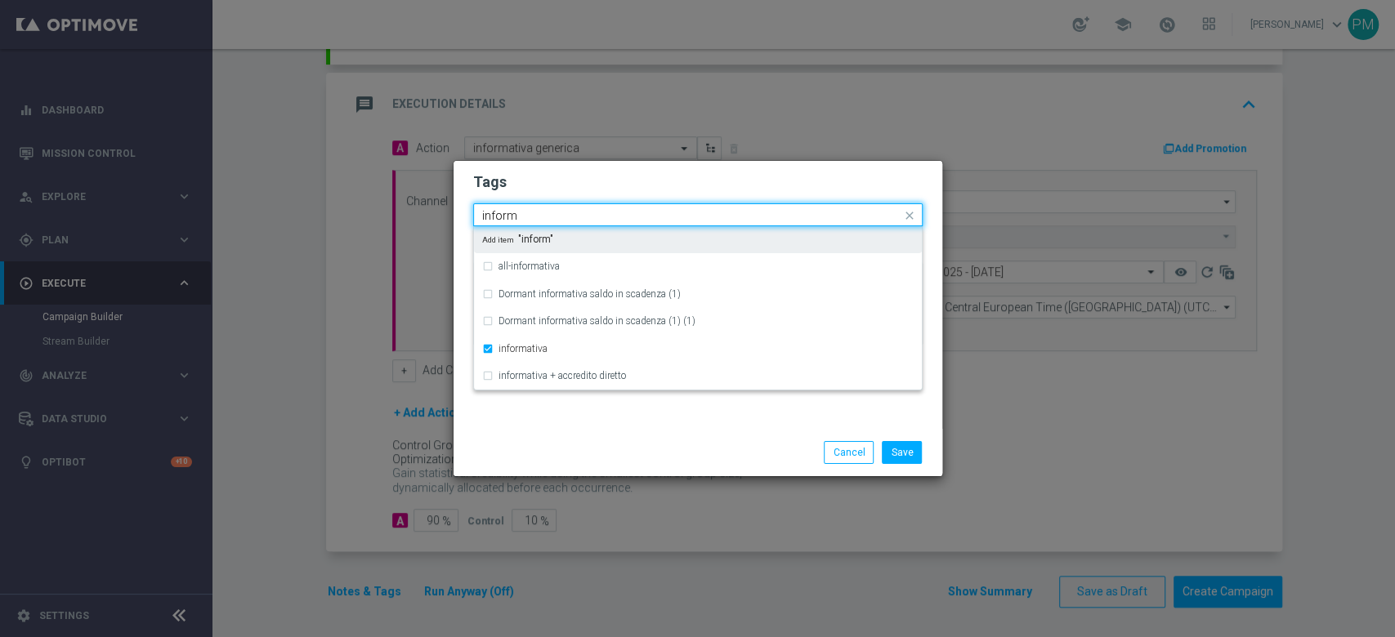
click at [504, 217] on input "inform" at bounding box center [691, 216] width 419 height 14
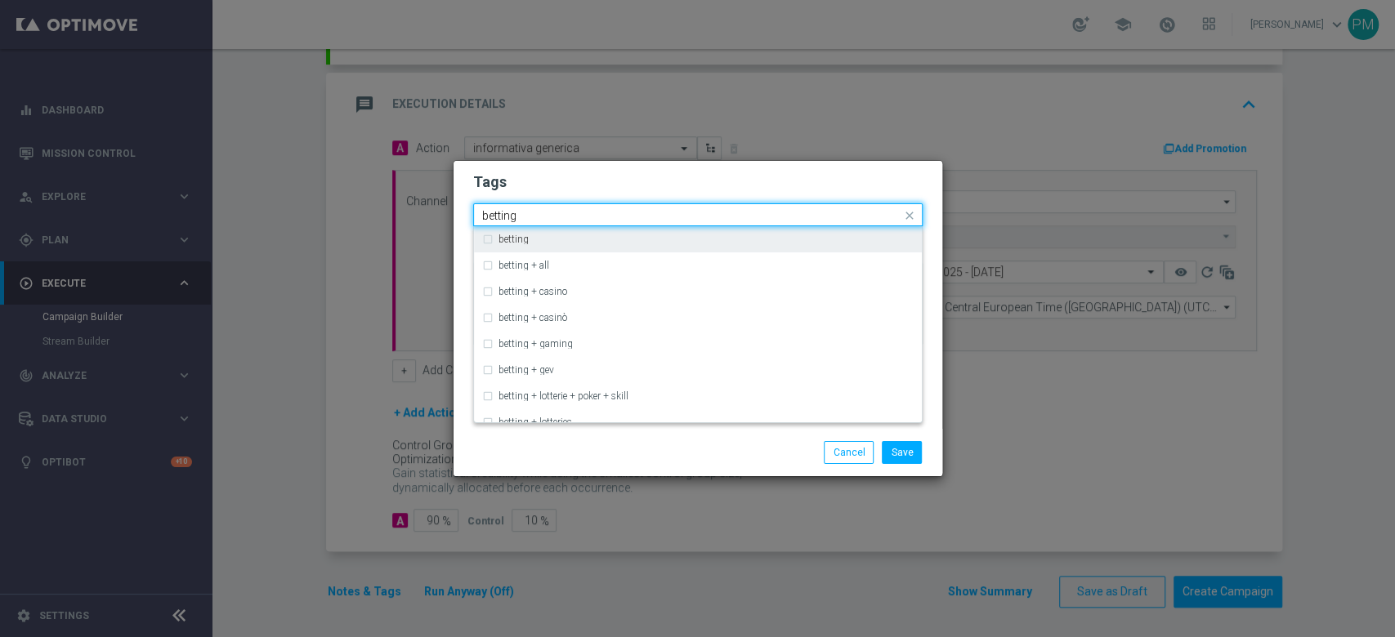
click at [580, 243] on div "betting" at bounding box center [705, 240] width 415 height 10
type input "betting"
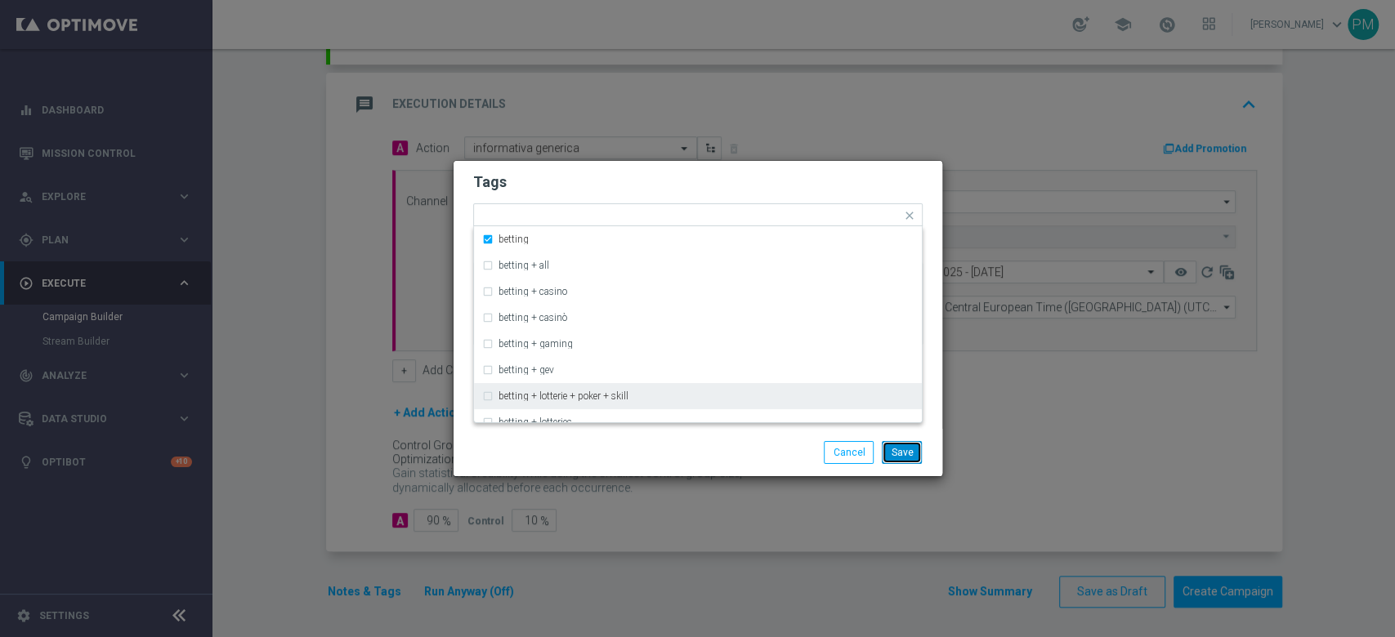
click at [914, 454] on button "Save" at bounding box center [902, 452] width 40 height 23
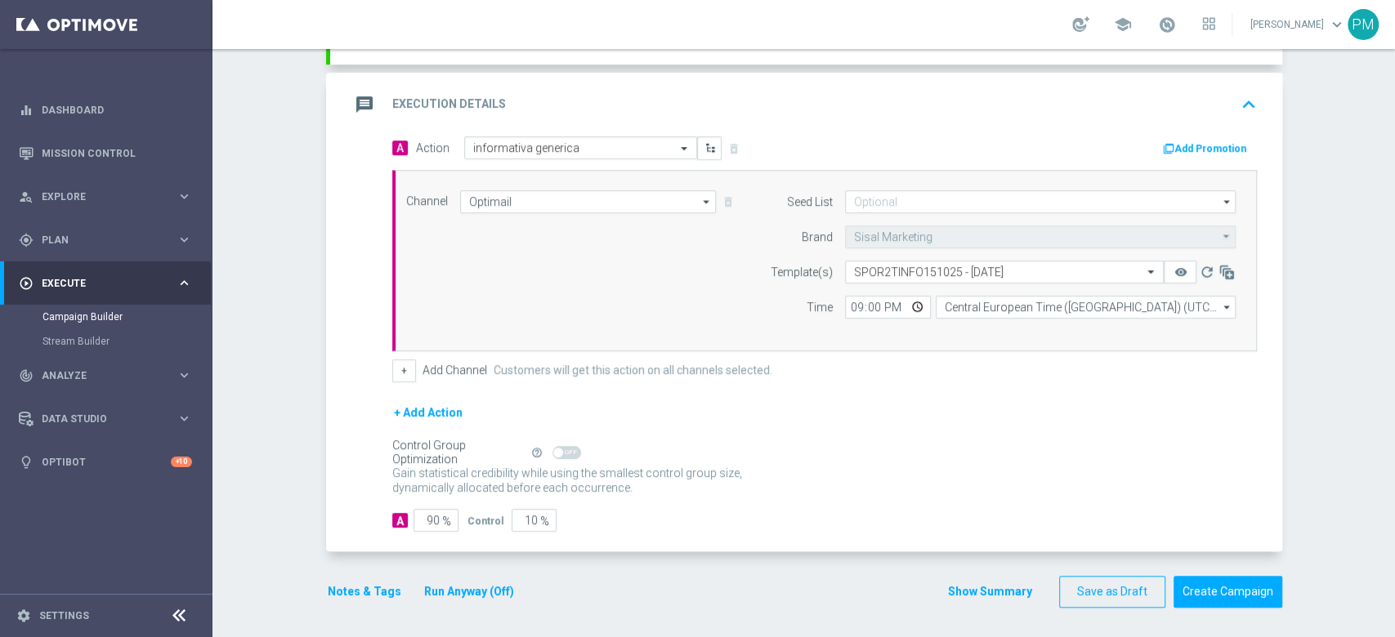
click at [1007, 91] on div "message Execution Details keyboard_arrow_up" at bounding box center [806, 104] width 913 height 31
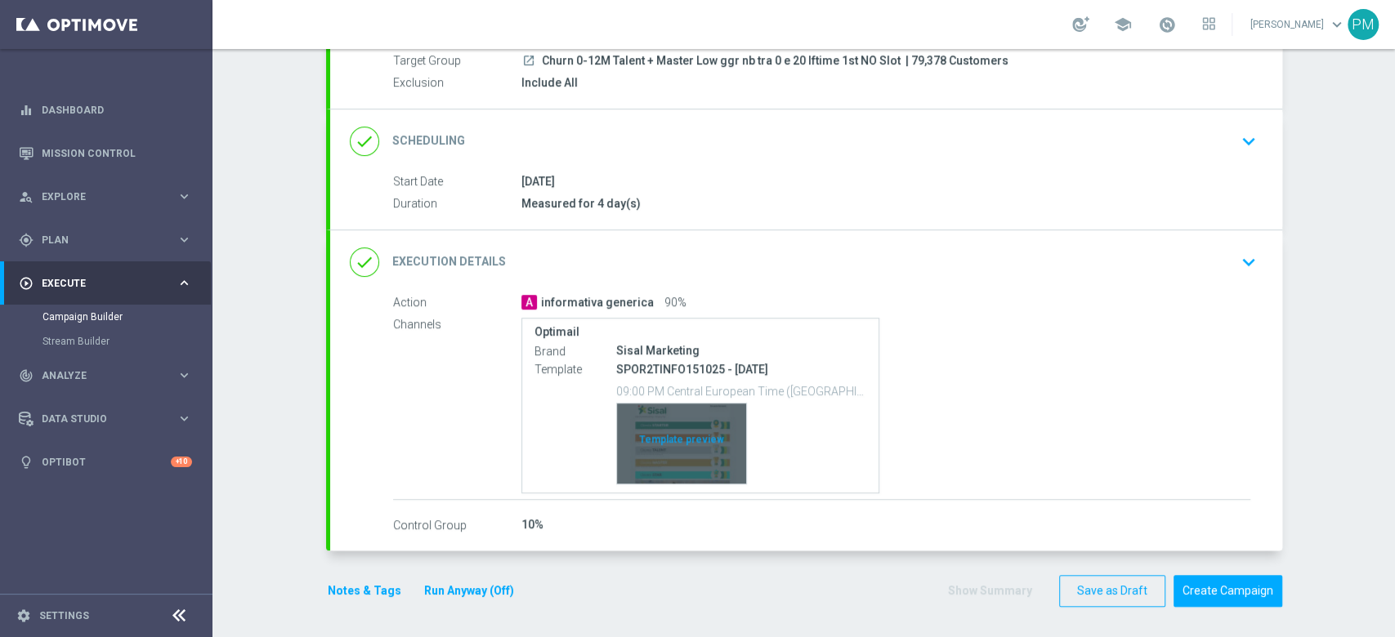
scroll to position [157, 0]
click at [631, 428] on div "Template preview" at bounding box center [681, 444] width 129 height 80
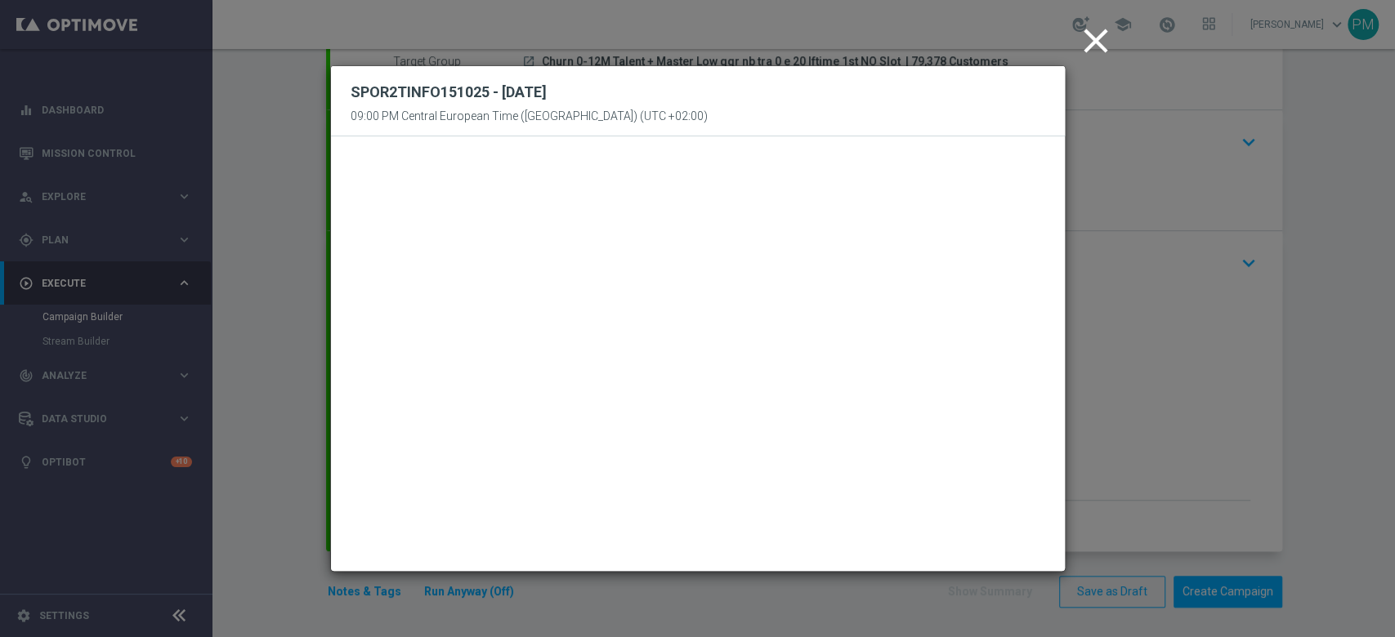
click at [1088, 44] on icon "close" at bounding box center [1095, 40] width 41 height 41
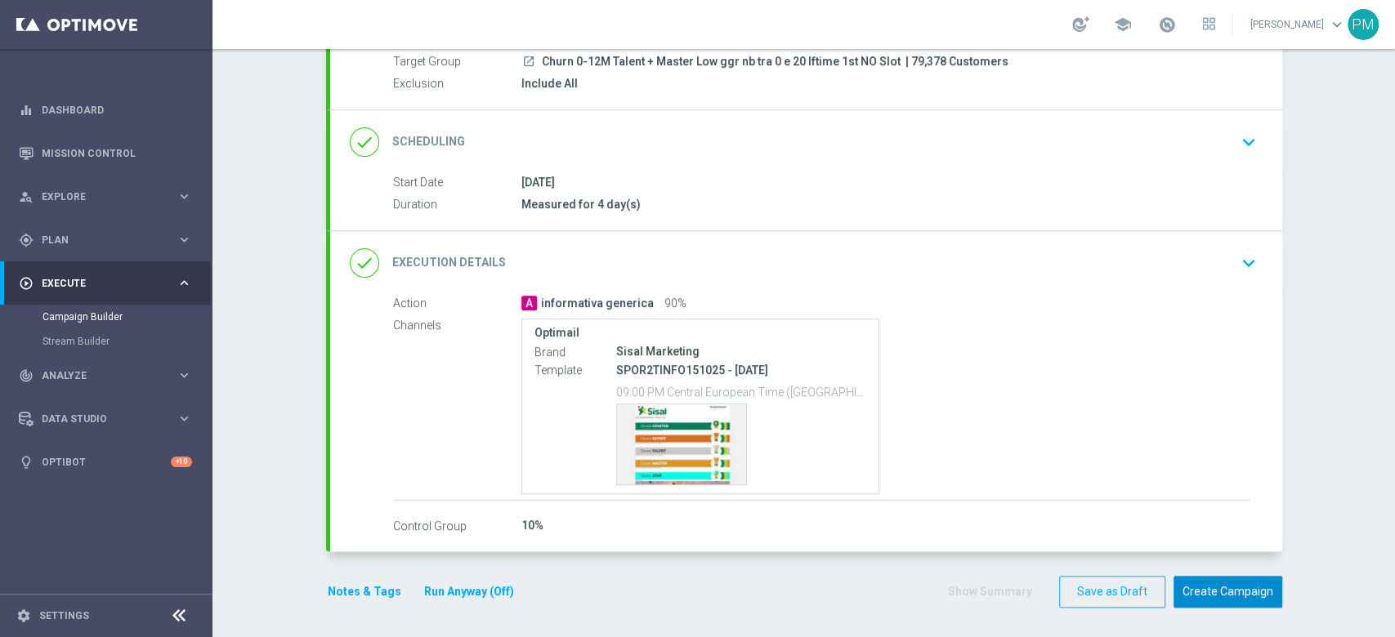
click at [1203, 579] on button "Create Campaign" at bounding box center [1227, 592] width 109 height 32
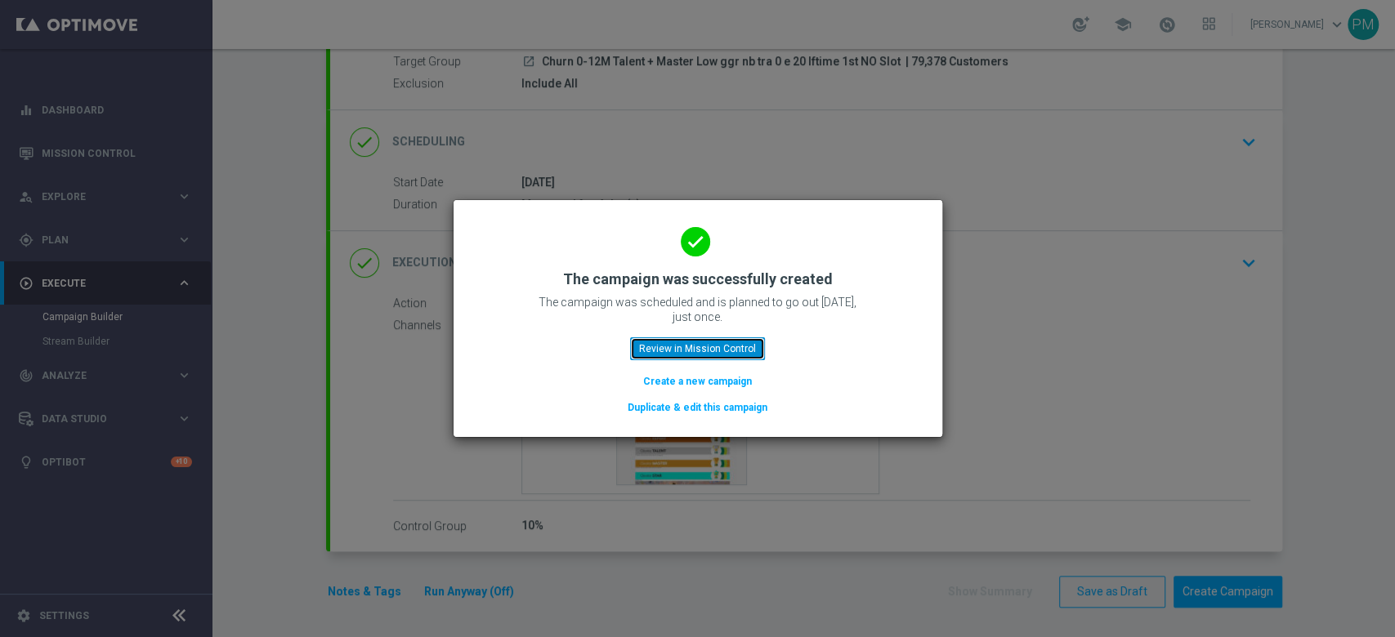
click at [721, 346] on button "Review in Mission Control" at bounding box center [697, 348] width 135 height 23
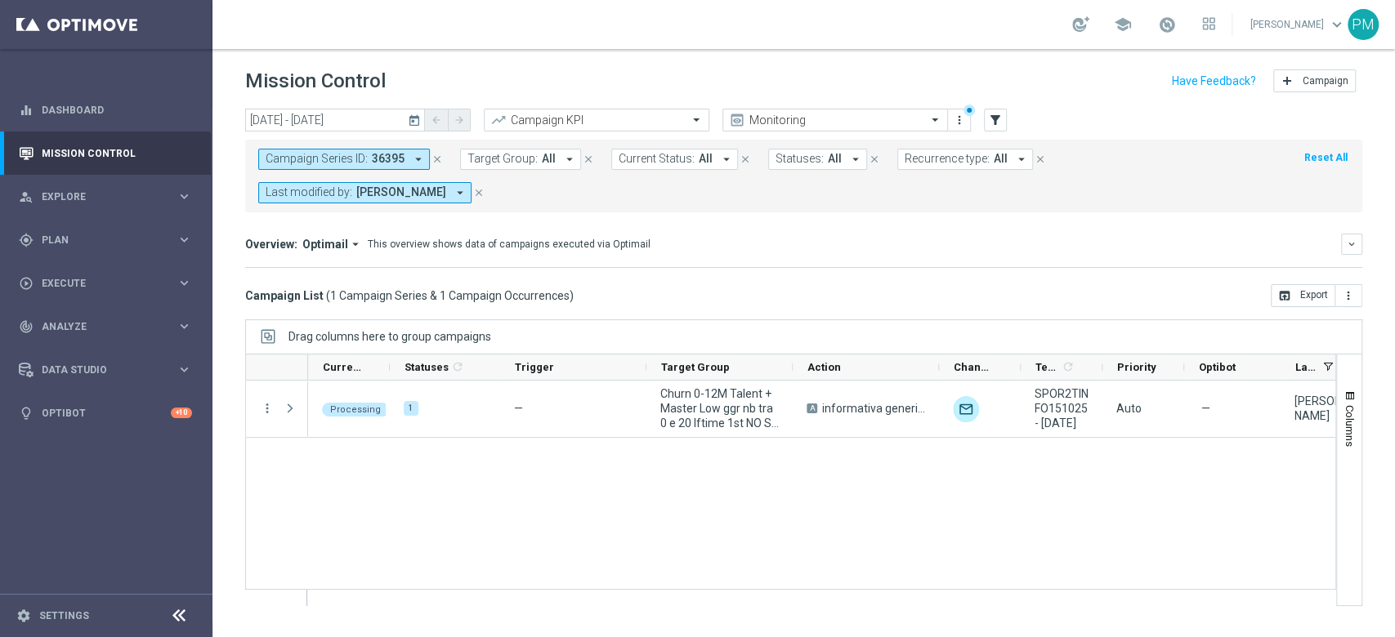
click at [438, 163] on icon "close" at bounding box center [436, 159] width 11 height 11
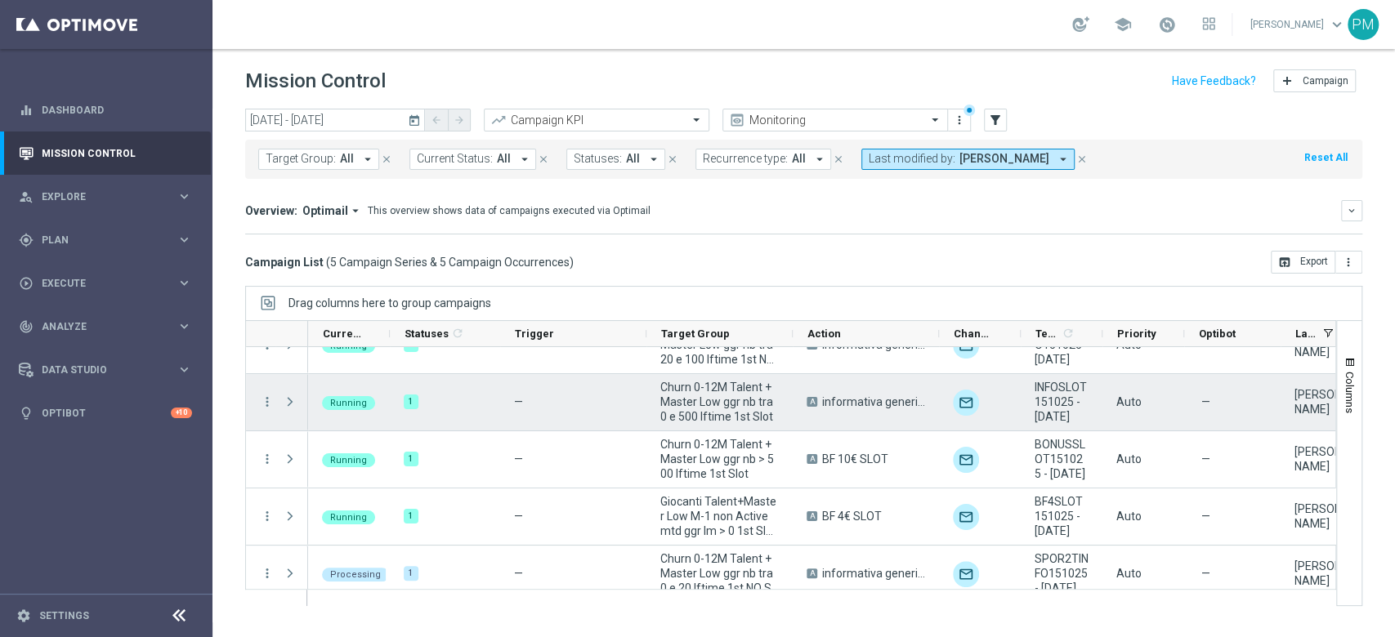
scroll to position [42, 0]
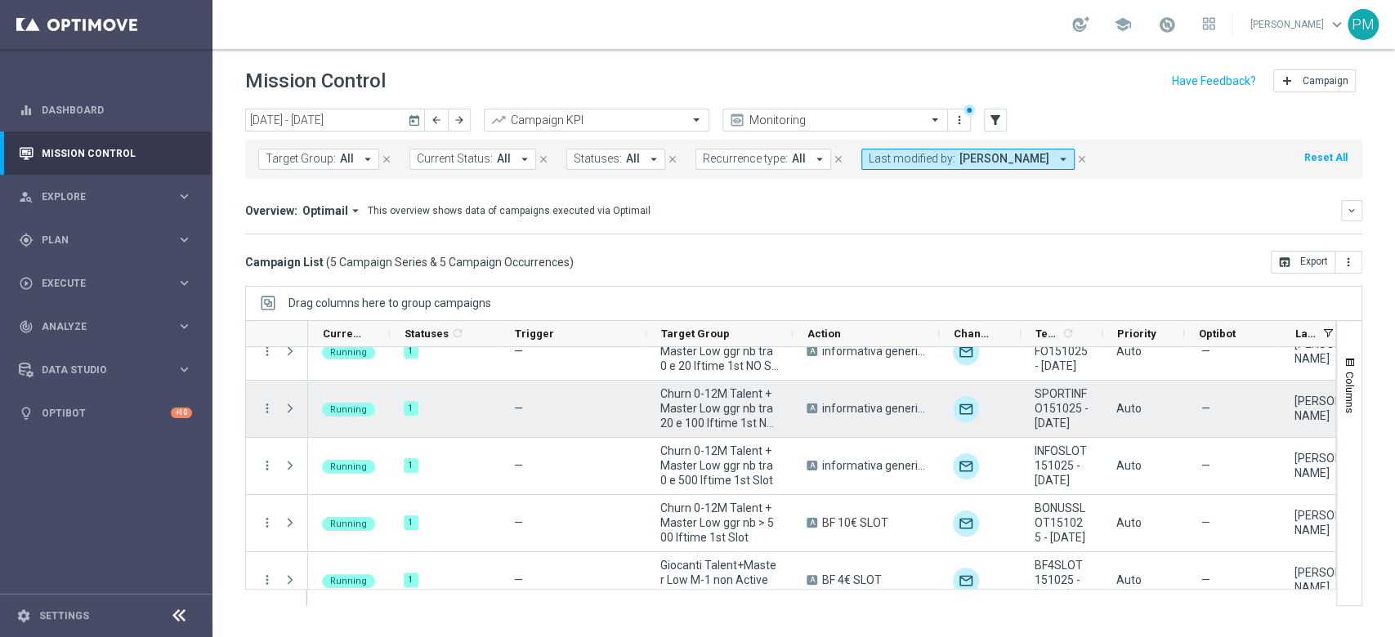
scroll to position [42, 0]
